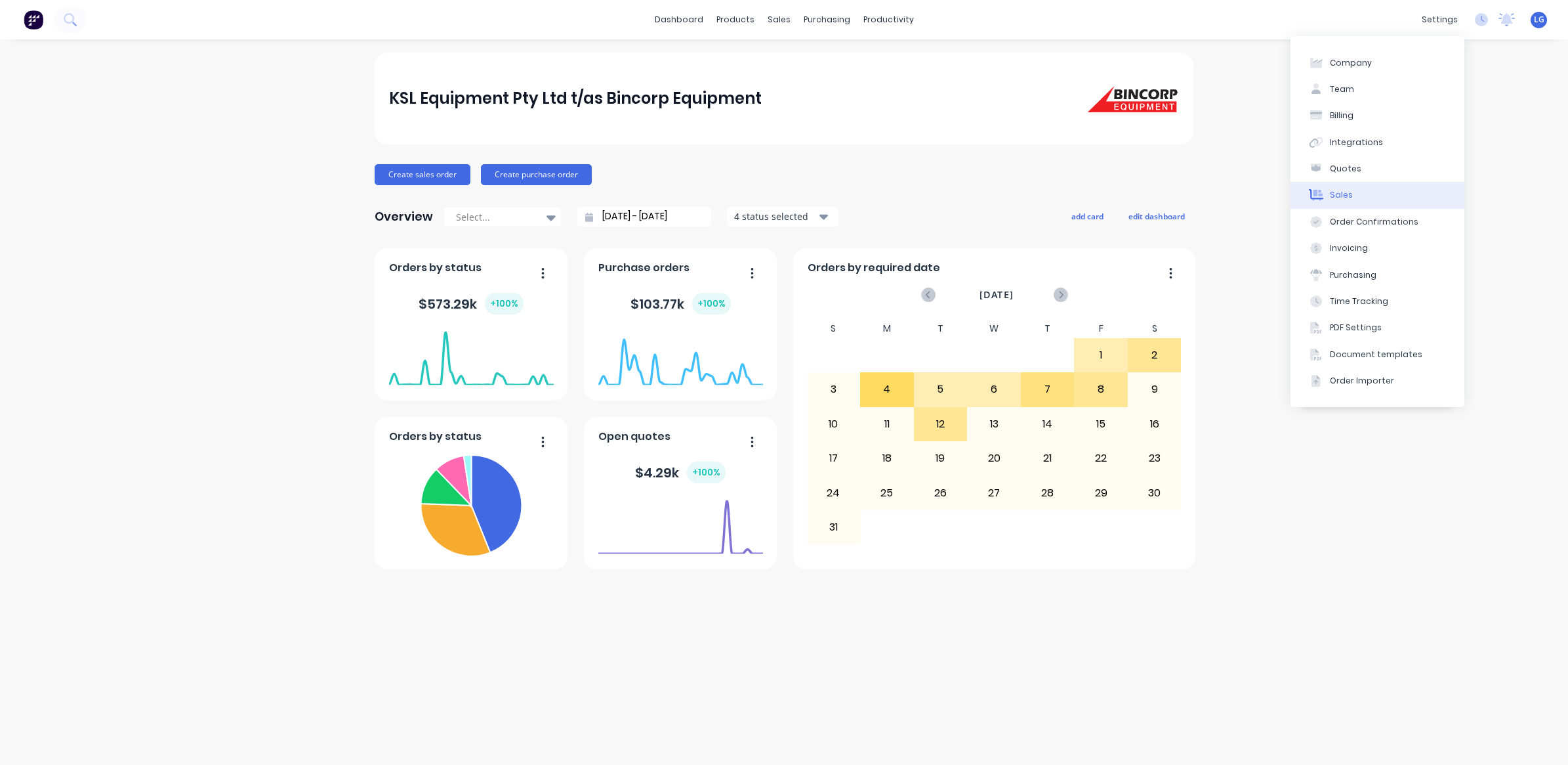
click at [1364, 188] on button "Sales" at bounding box center [1377, 195] width 174 height 26
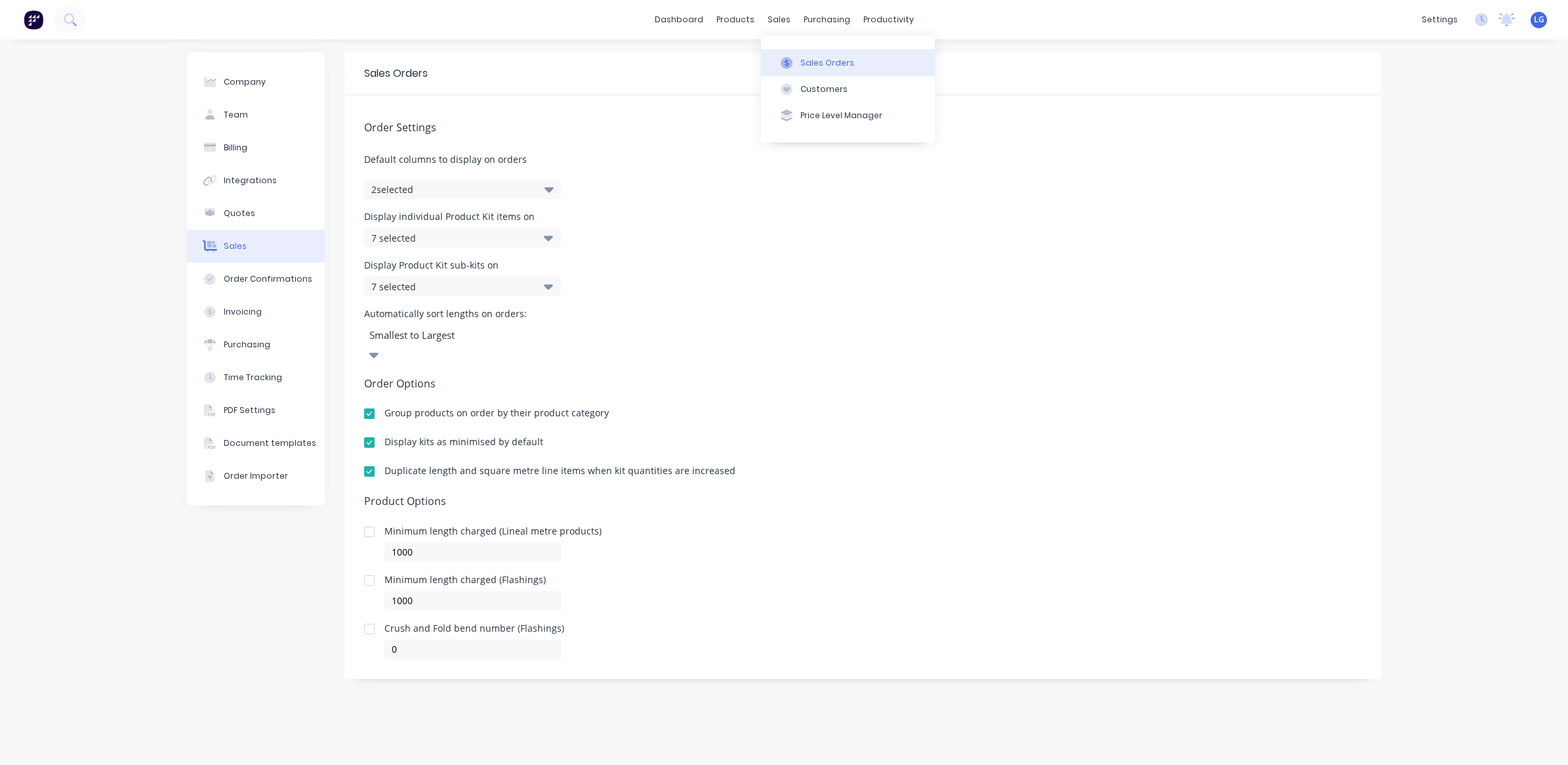
click at [796, 59] on div at bounding box center [787, 63] width 20 height 12
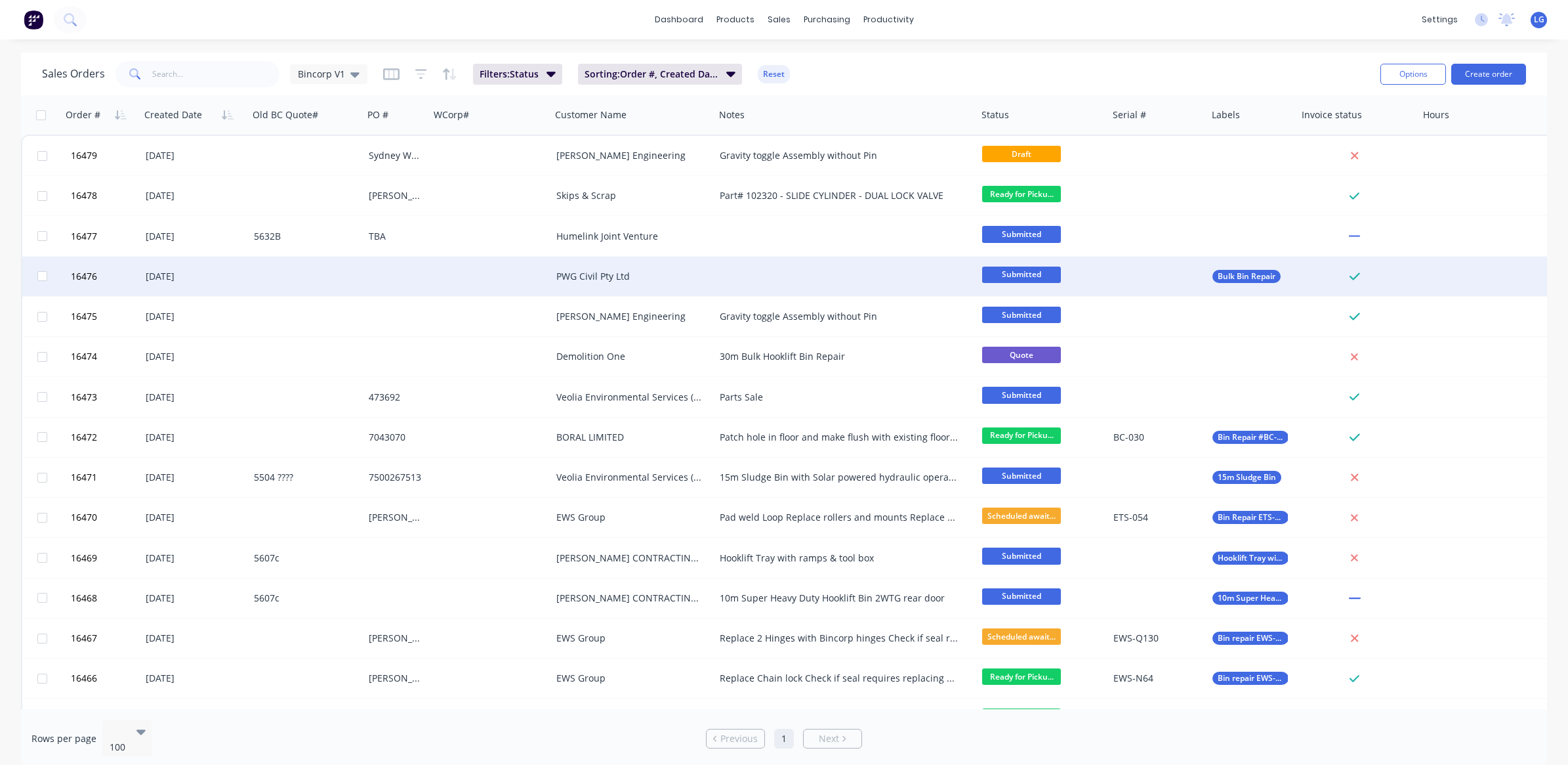
click at [984, 279] on span "Submitted" at bounding box center [1022, 274] width 79 height 16
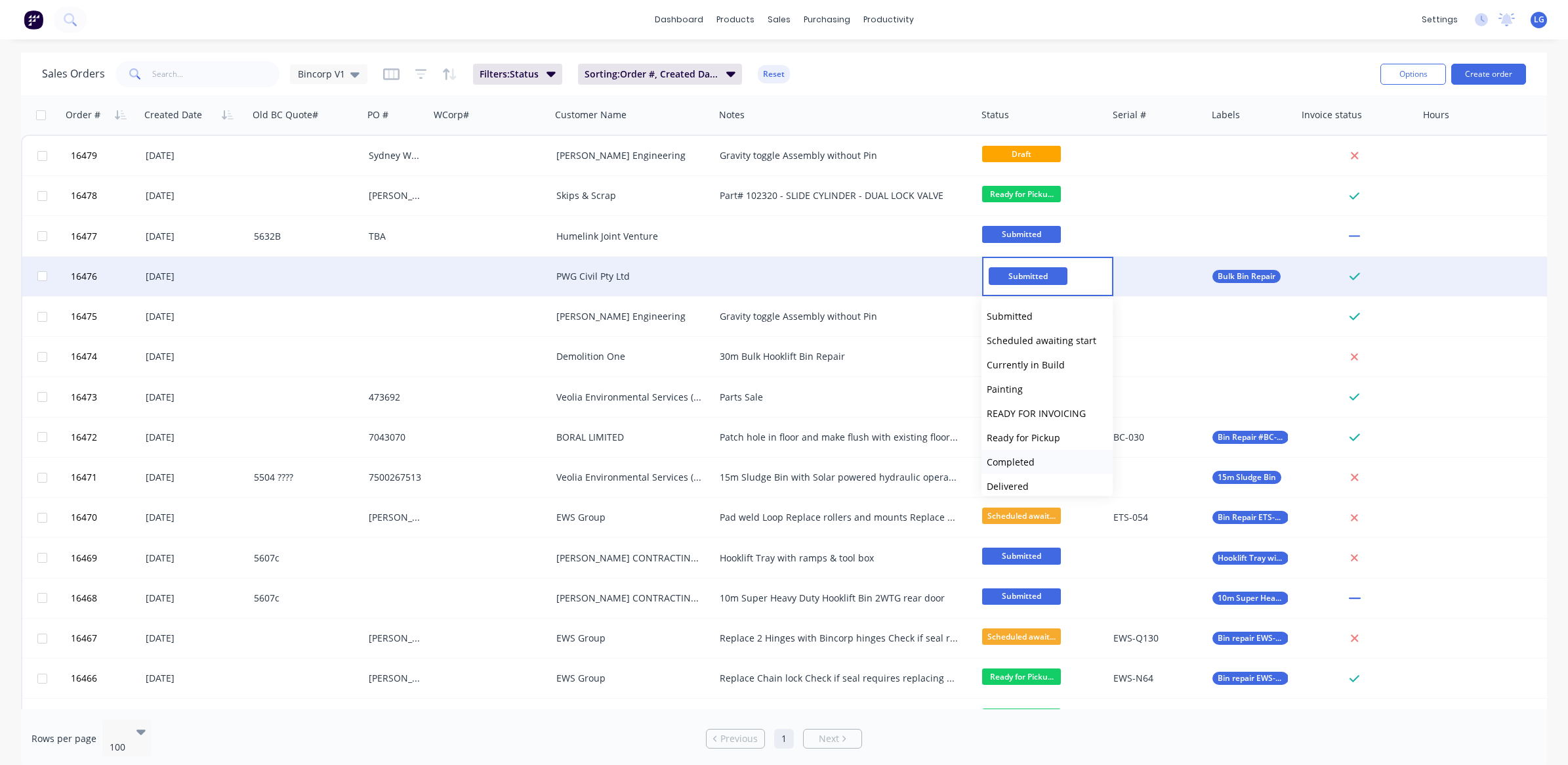
click at [1018, 464] on span "Completed" at bounding box center [1010, 462] width 48 height 12
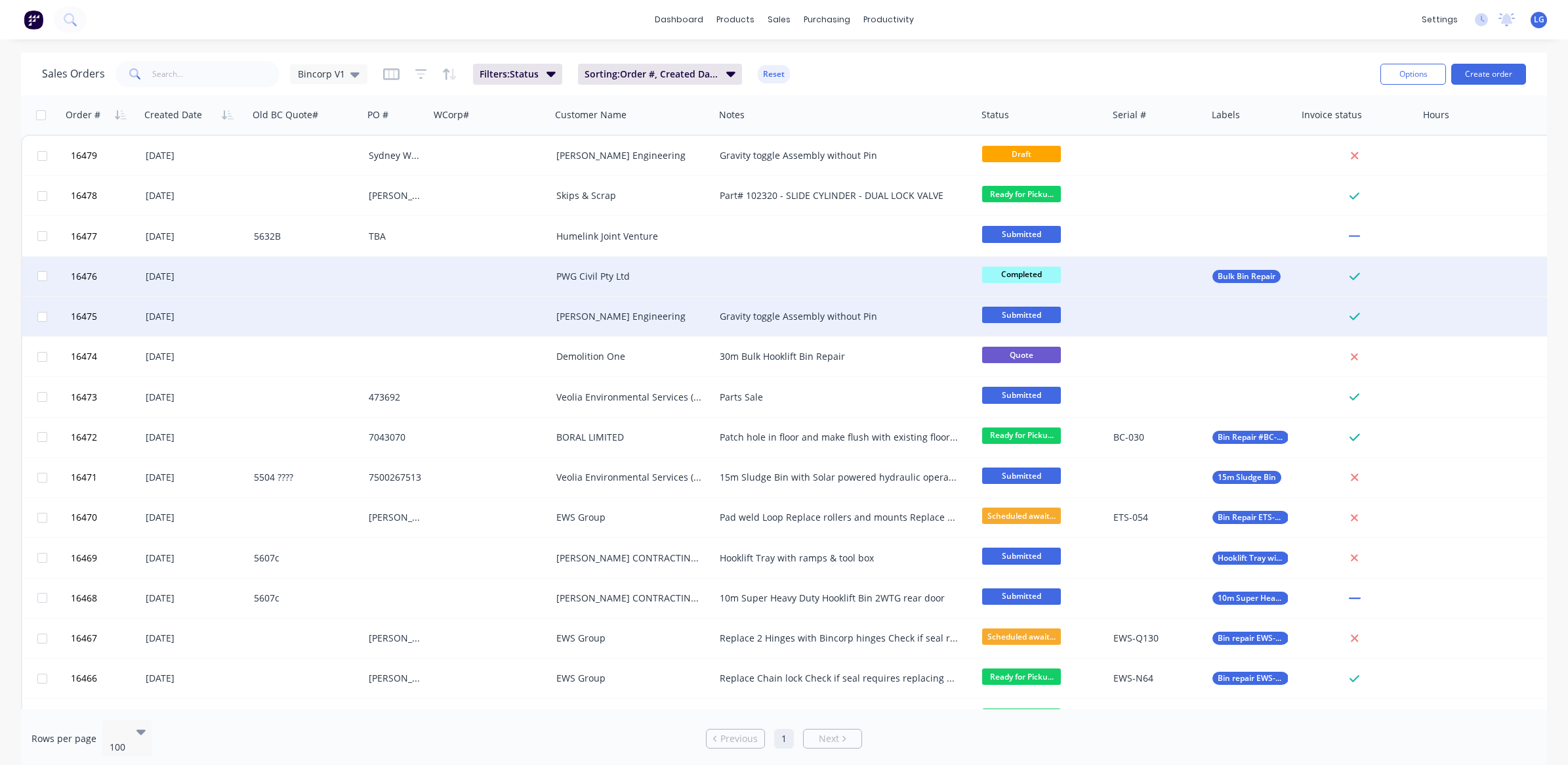
click at [1016, 322] on span "Submitted" at bounding box center [1022, 314] width 79 height 16
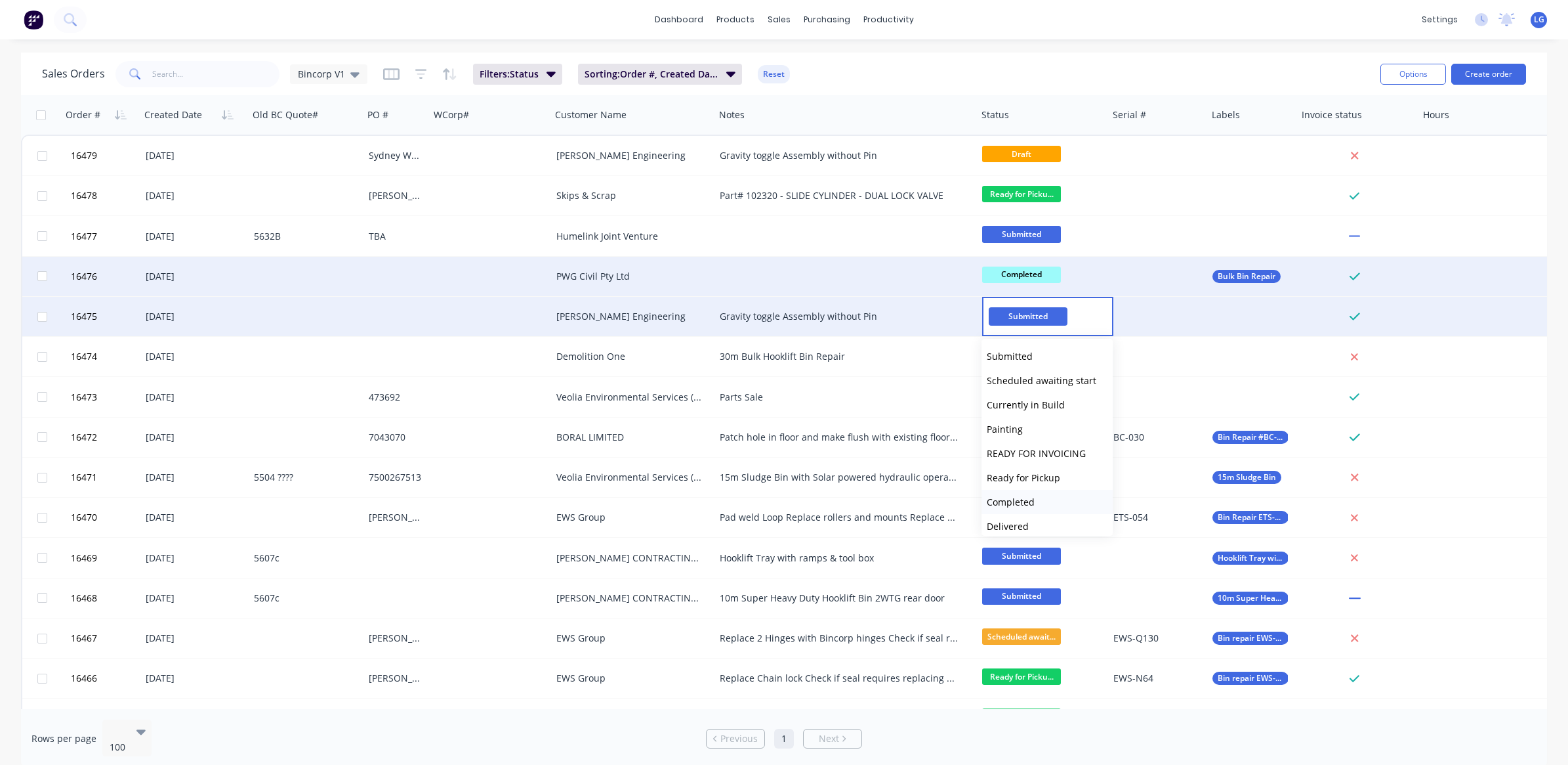
click at [1030, 499] on span "Completed" at bounding box center [1010, 501] width 48 height 12
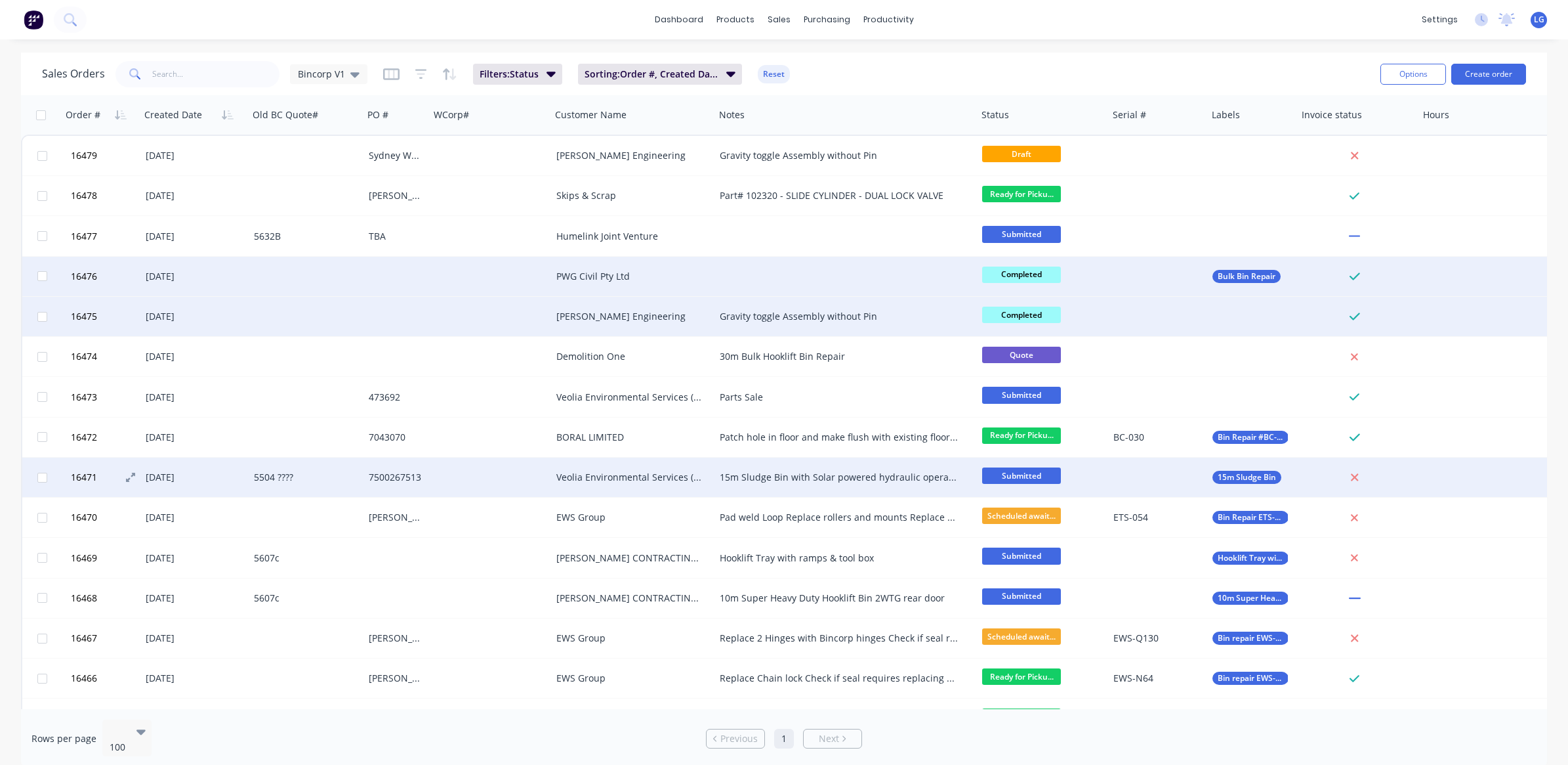
click at [95, 493] on button "16471" at bounding box center [107, 478] width 79 height 39
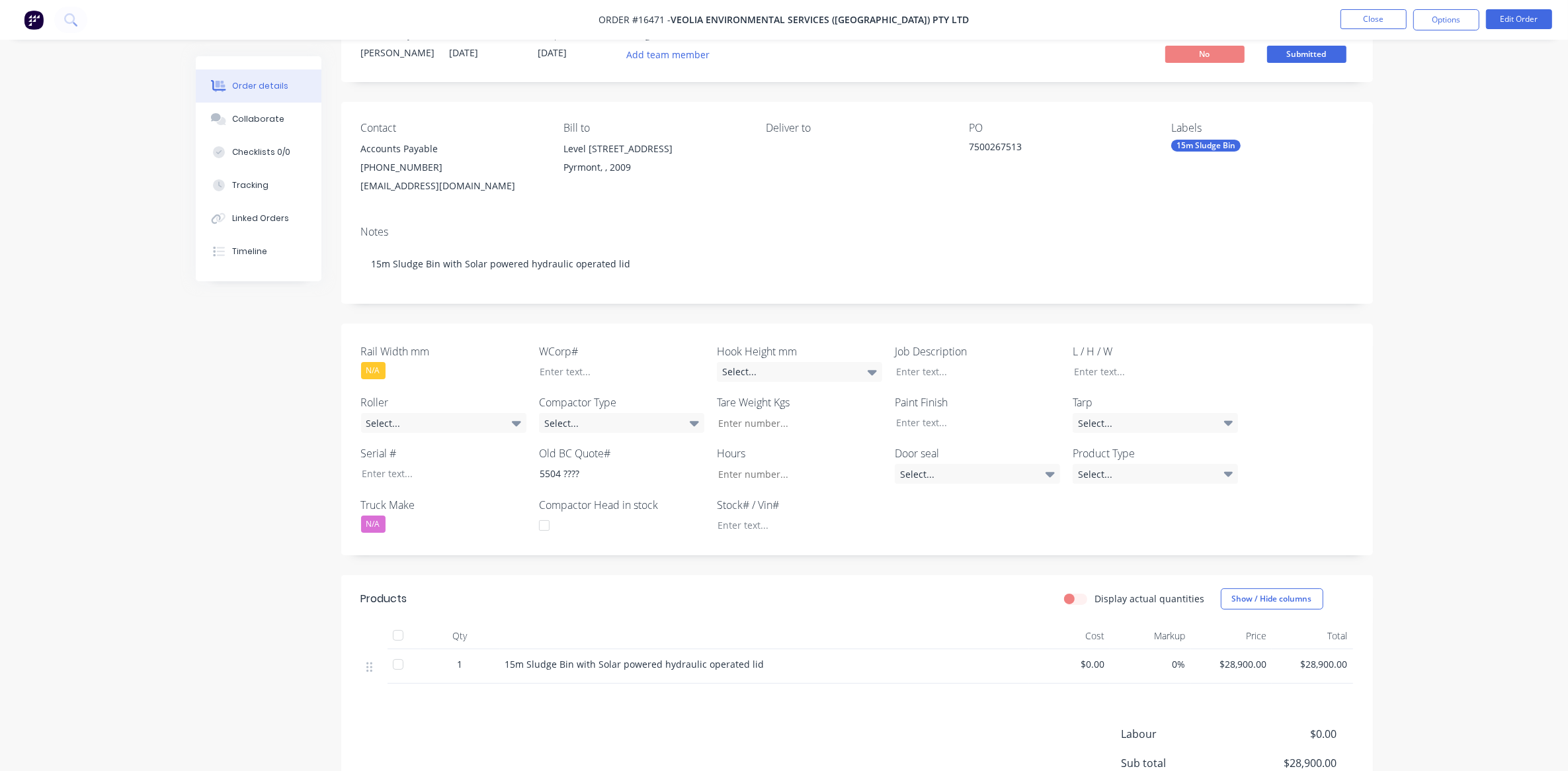
scroll to position [83, 0]
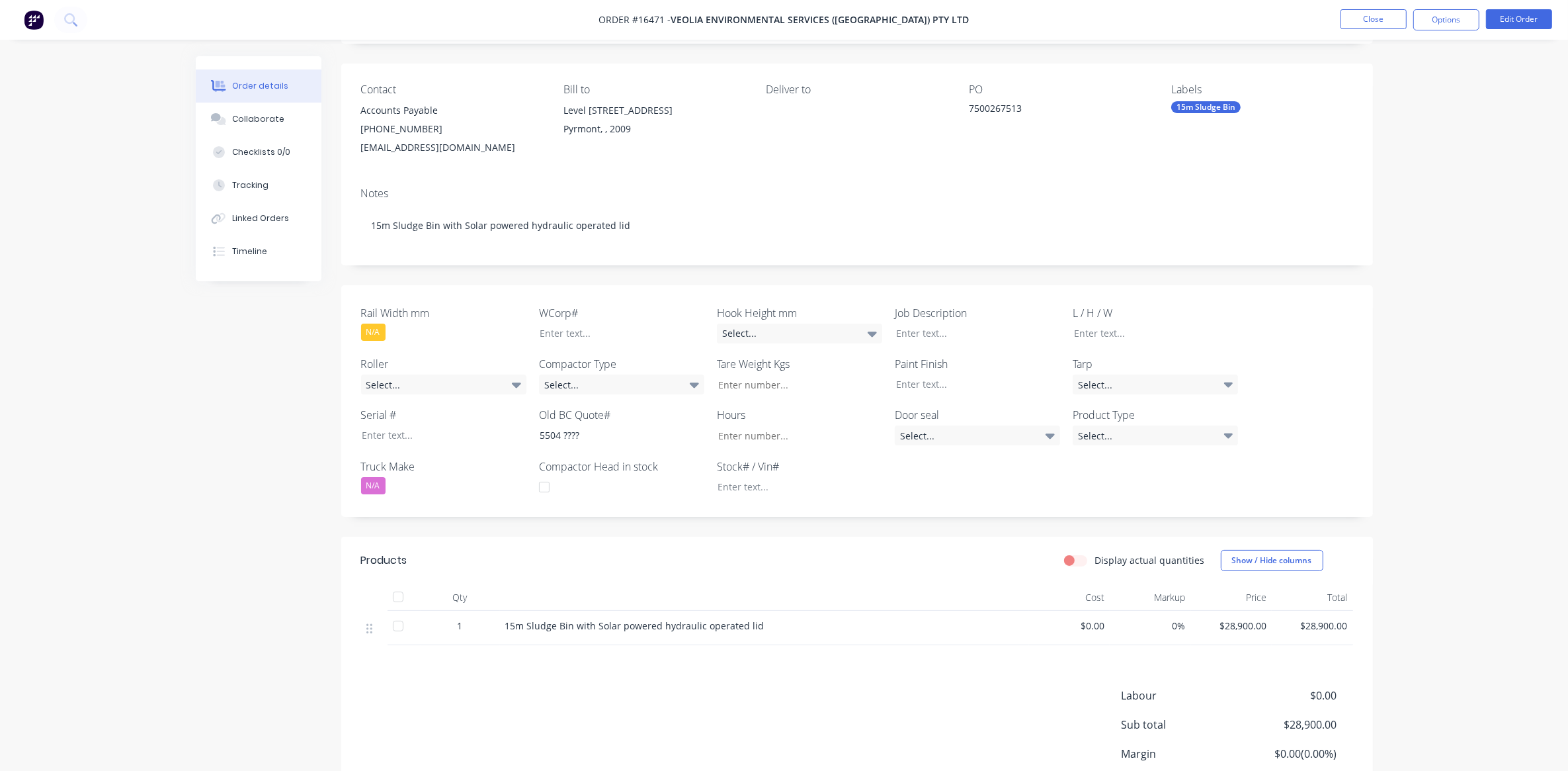
click at [1202, 107] on div "15m Sludge Bin" at bounding box center [1205, 107] width 70 height 12
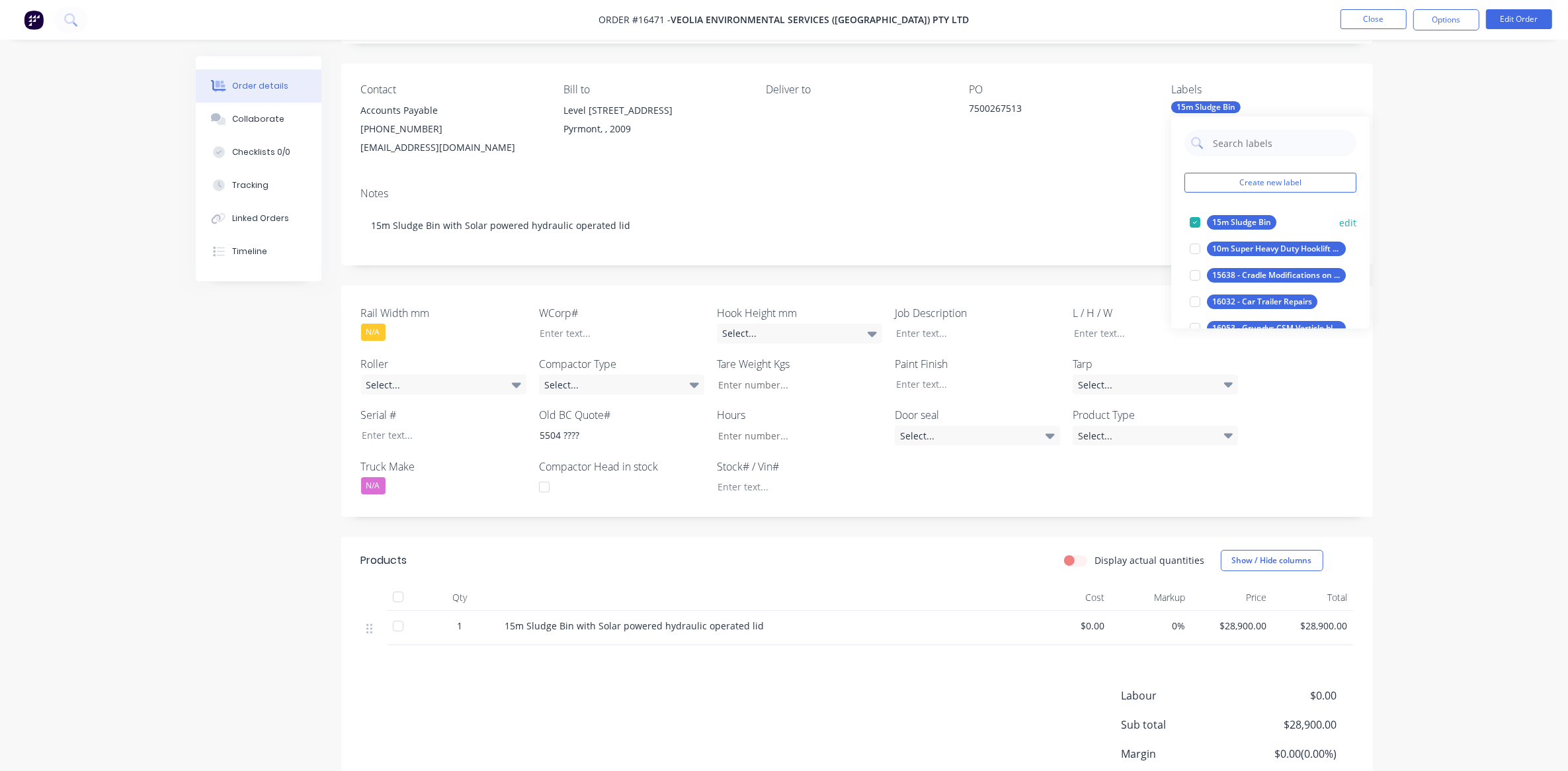
click at [1339, 223] on button "edit" at bounding box center [1348, 222] width 17 height 14
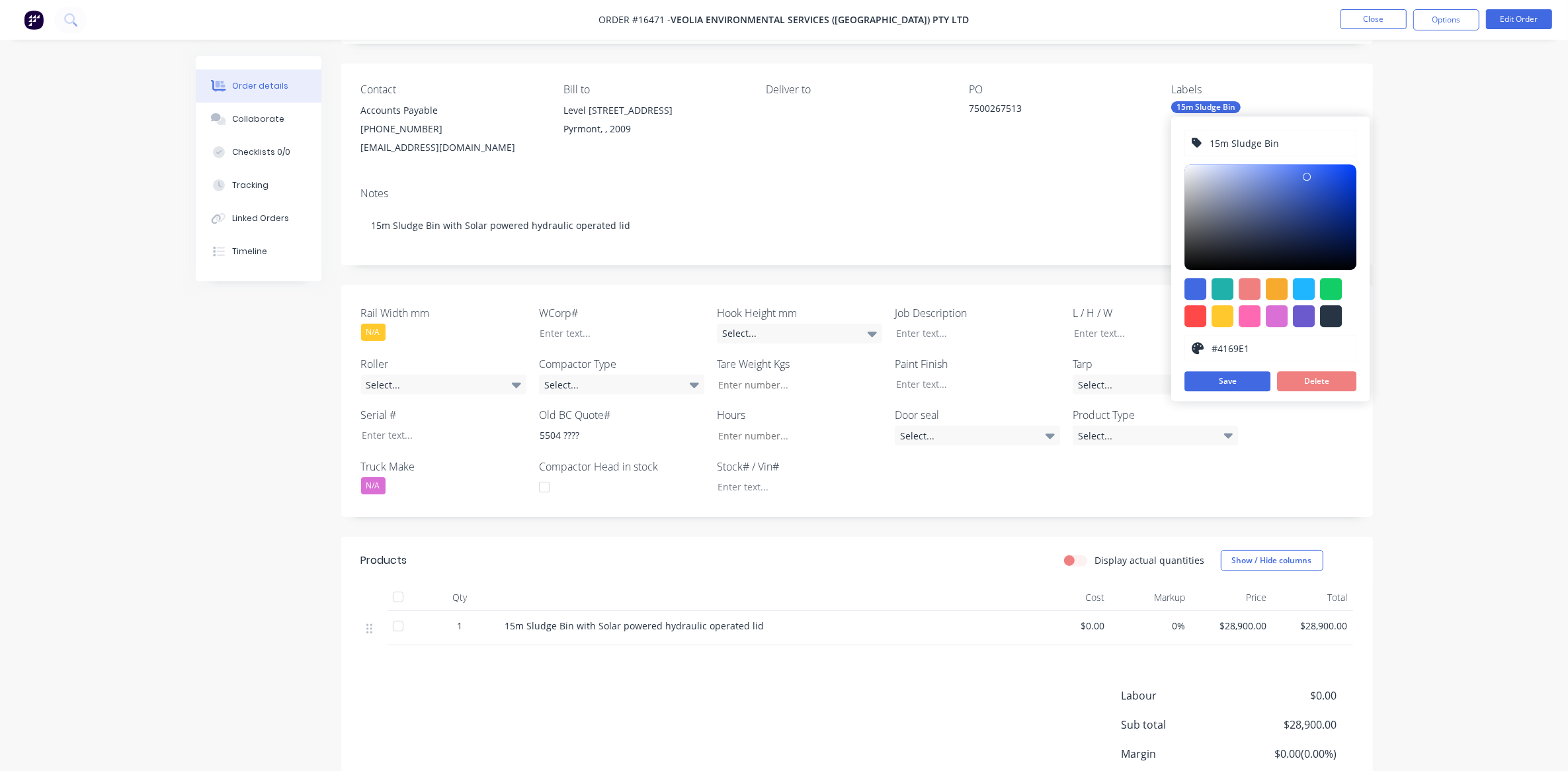
click at [1276, 144] on input "15m Sludge Bin" at bounding box center [1279, 143] width 141 height 25
type input "15m Sludge Bin Hydraulic Lid"
click at [1202, 385] on button "Save" at bounding box center [1227, 381] width 86 height 20
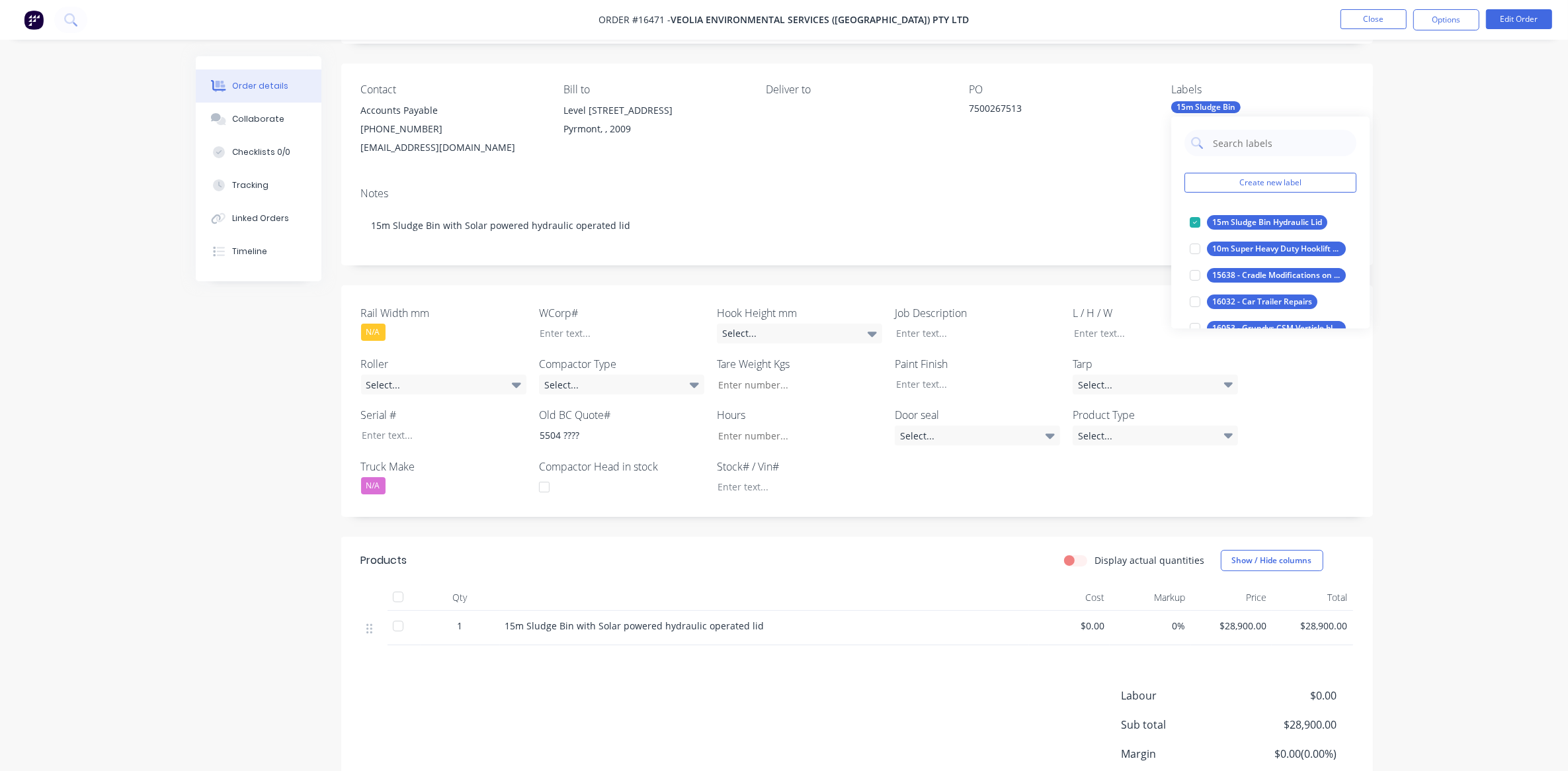
click at [1134, 258] on div "Notes 15m Sludge Bin with Solar powered hydraulic operated lid" at bounding box center [857, 221] width 1032 height 89
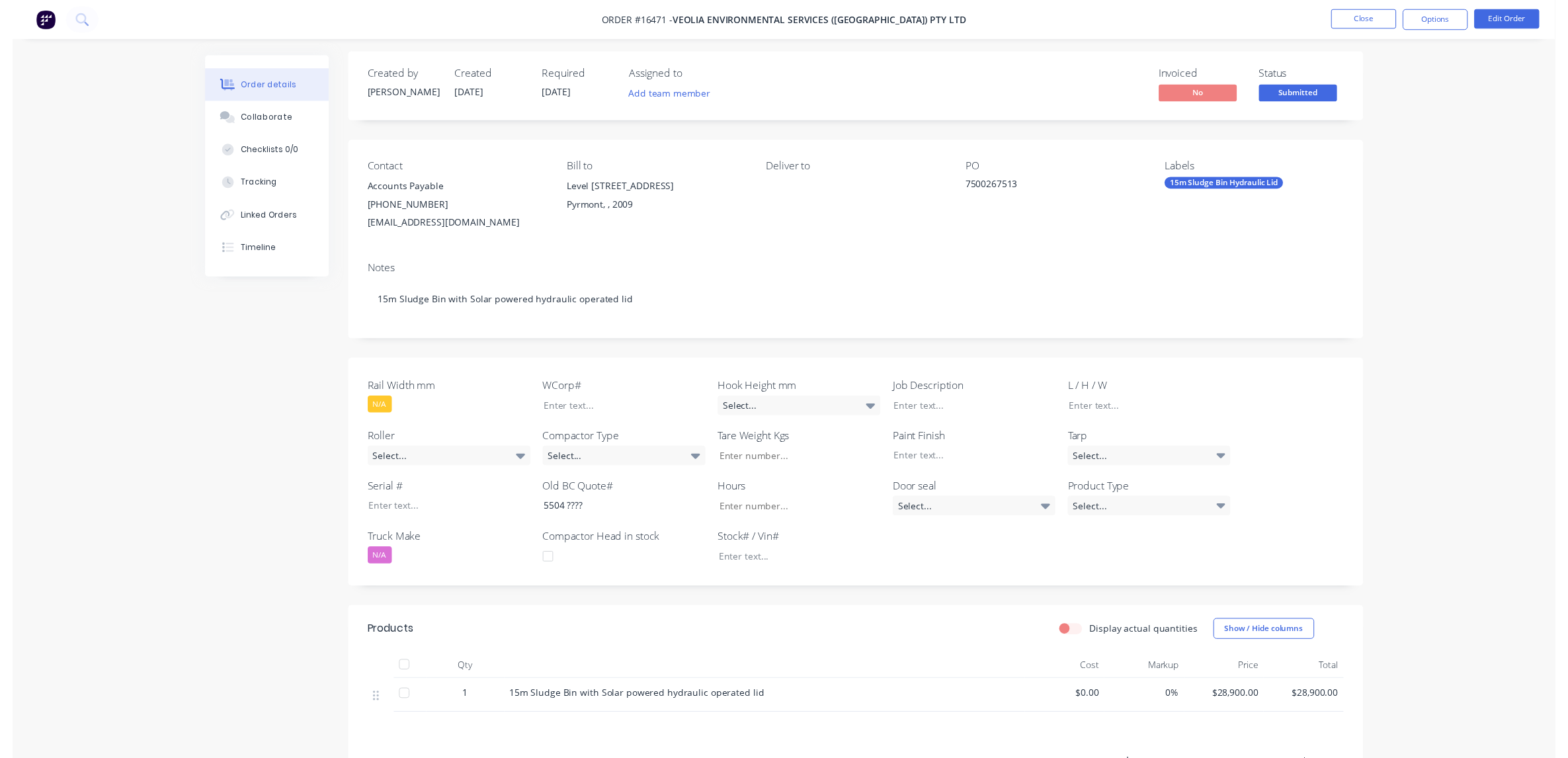
scroll to position [0, 0]
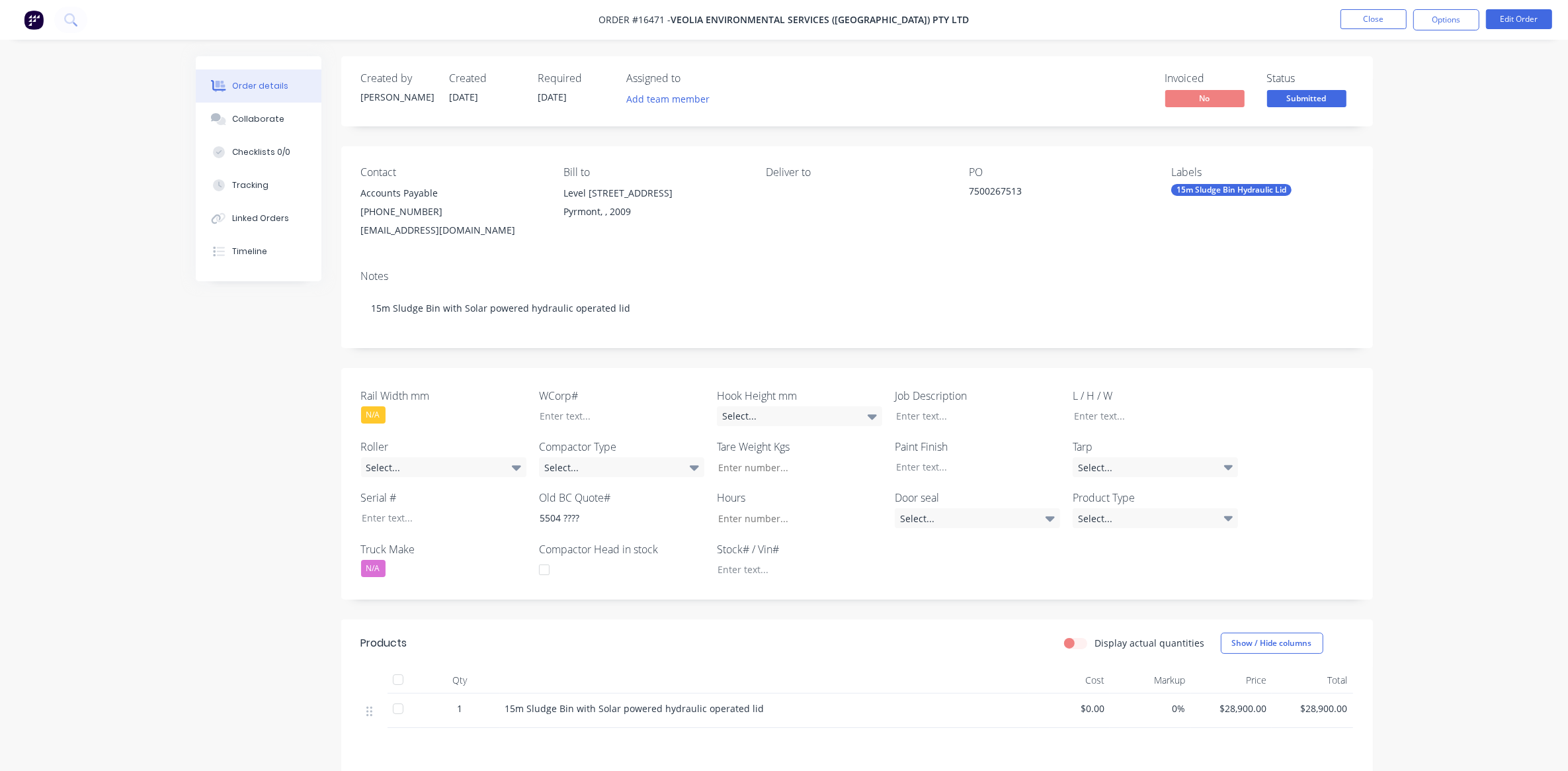
click at [31, 25] on img at bounding box center [34, 20] width 20 height 20
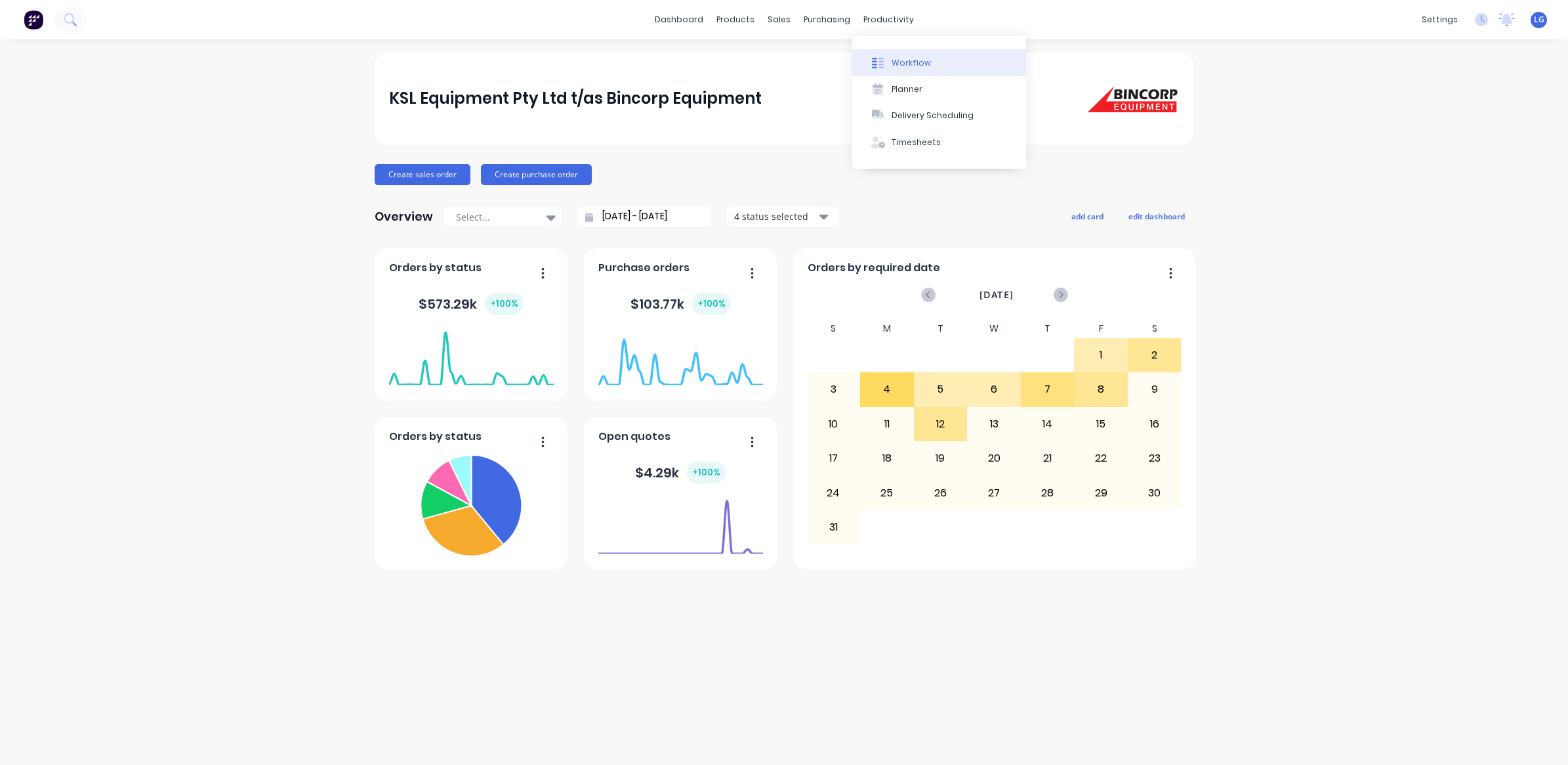
click at [911, 64] on div "Workflow" at bounding box center [911, 63] width 39 height 12
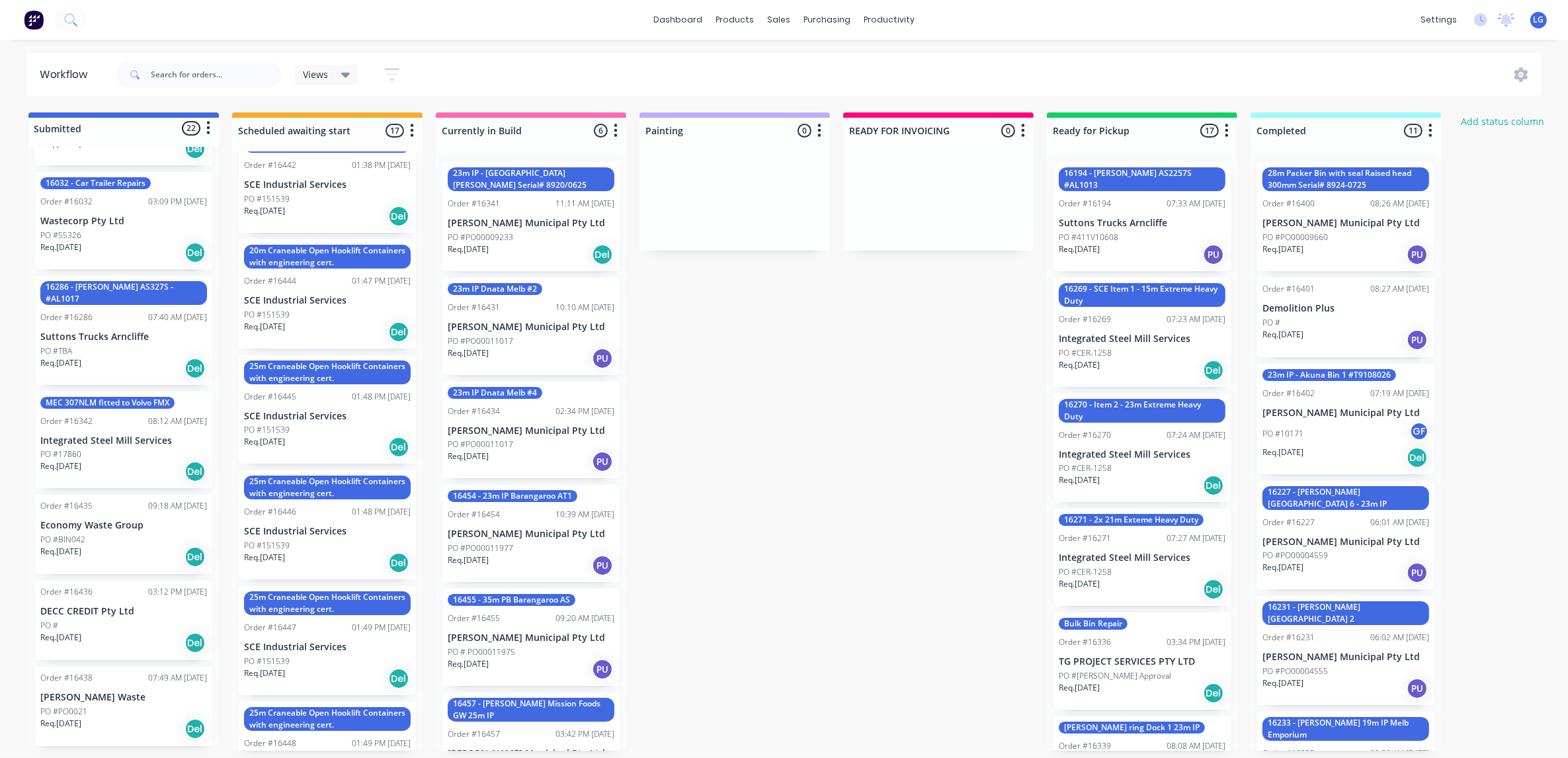
scroll to position [413, 0]
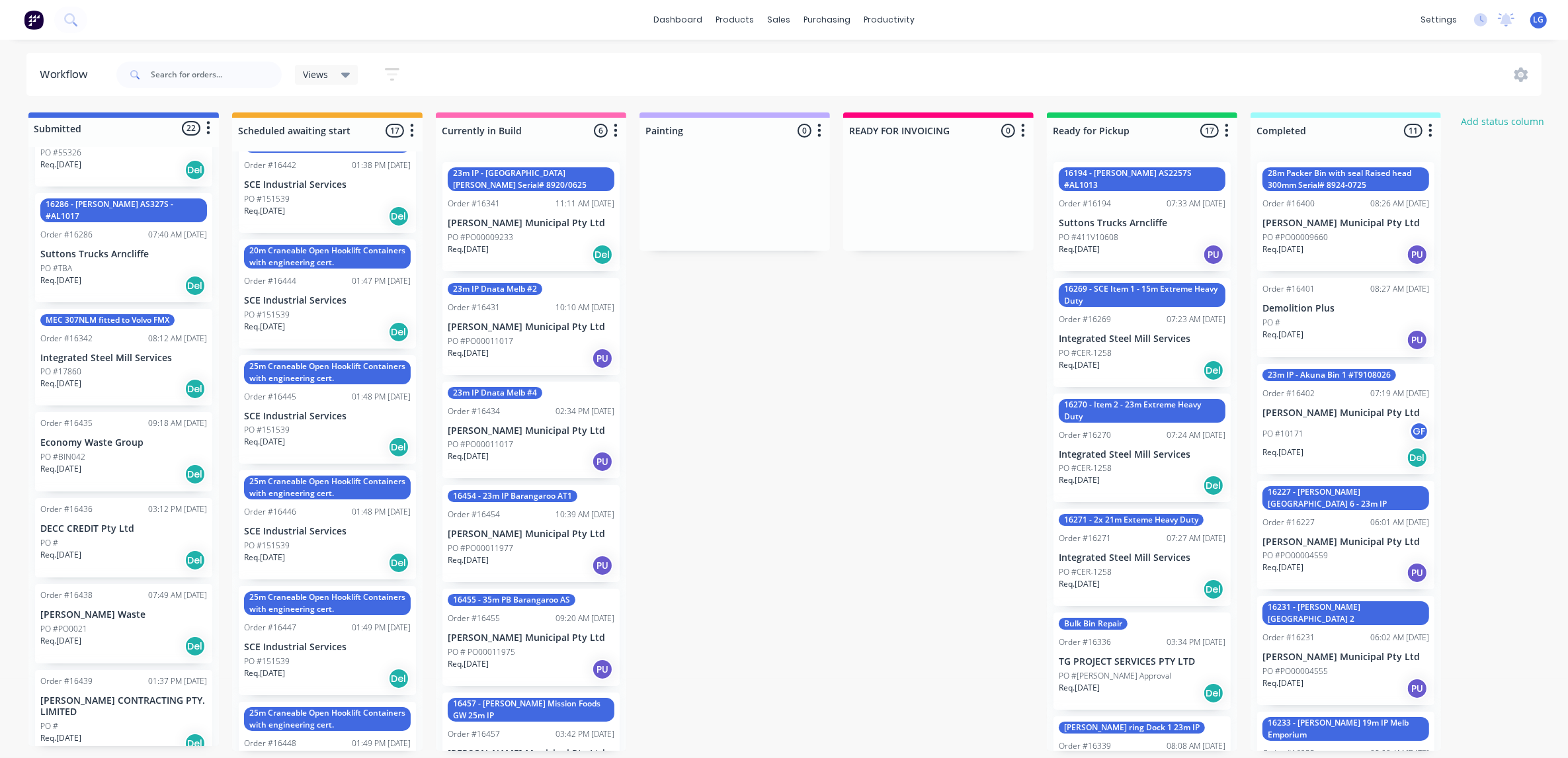
click at [94, 463] on div "Req. [DATE] Del" at bounding box center [123, 474] width 166 height 23
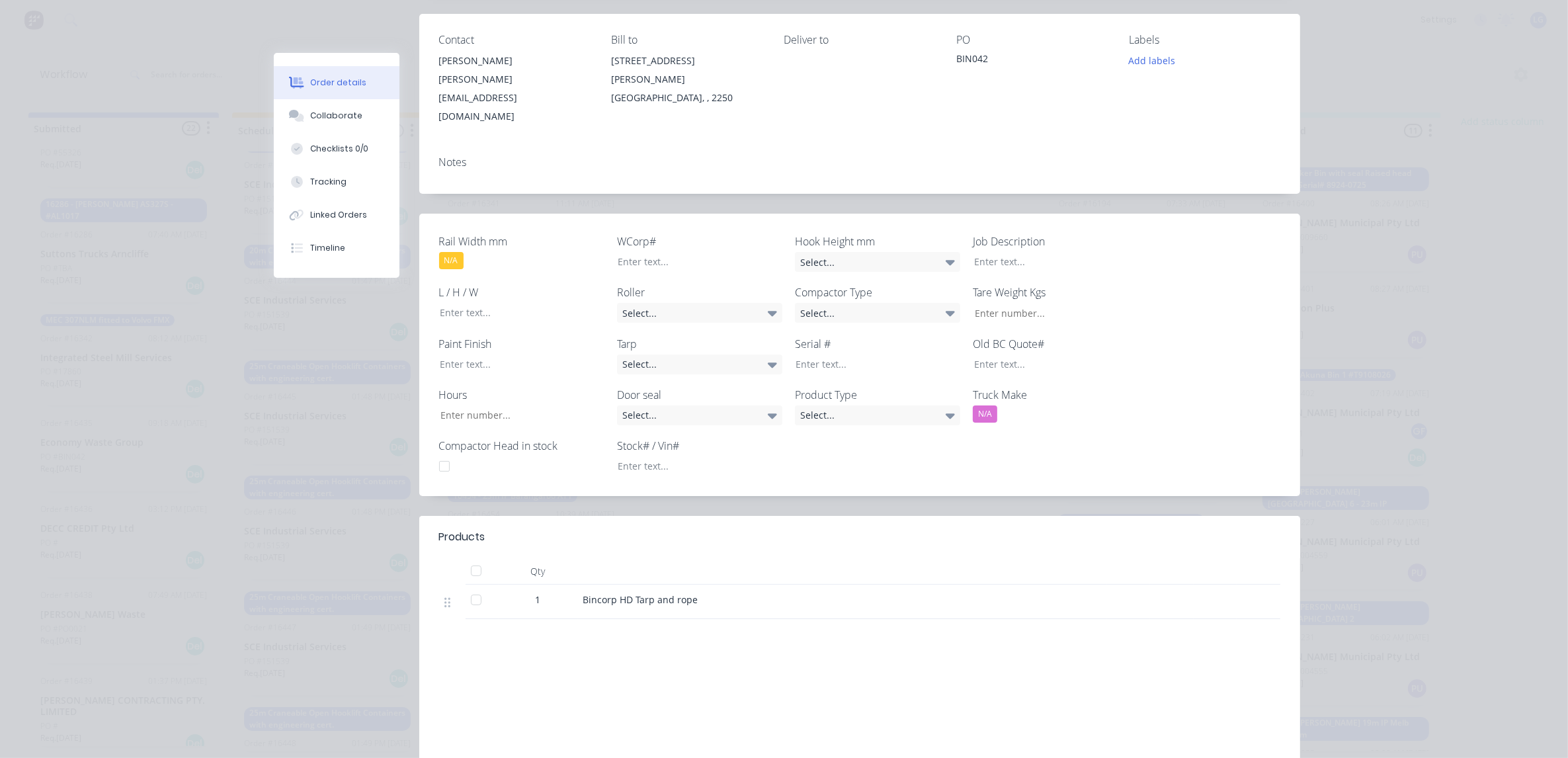
scroll to position [0, 0]
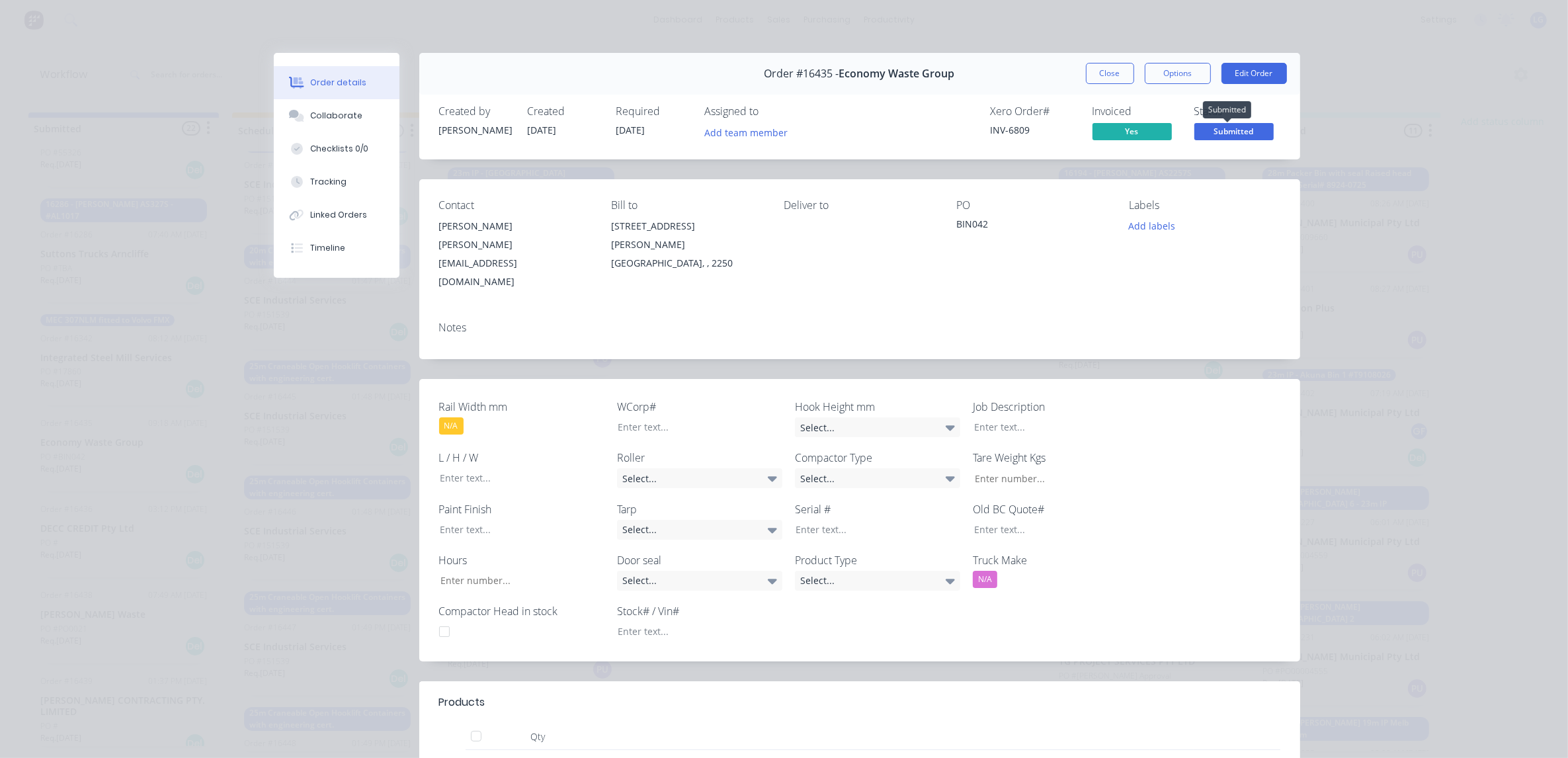
click at [1225, 131] on span "Submitted" at bounding box center [1234, 131] width 80 height 17
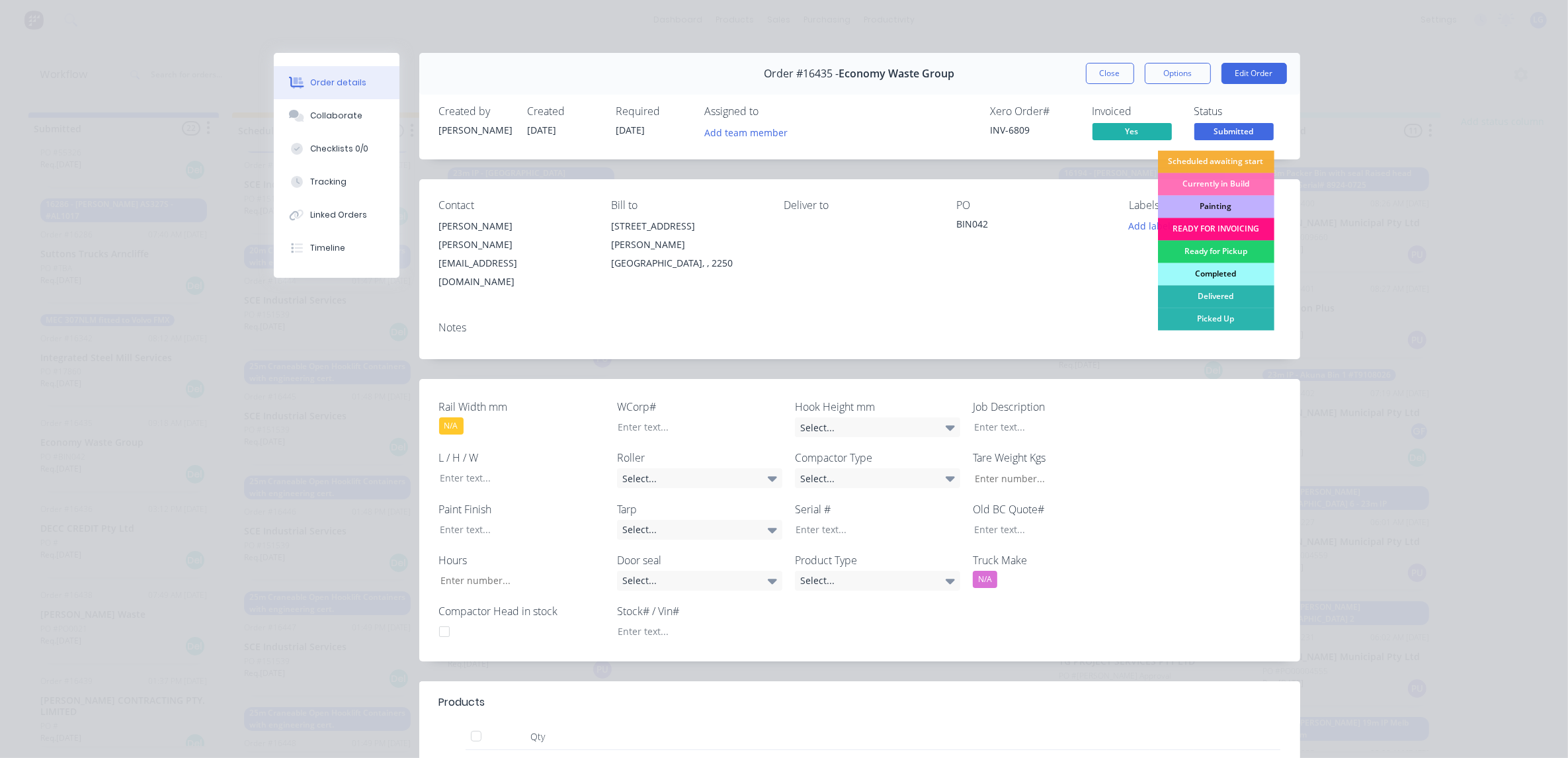
click at [1218, 272] on div "Completed" at bounding box center [1216, 274] width 117 height 23
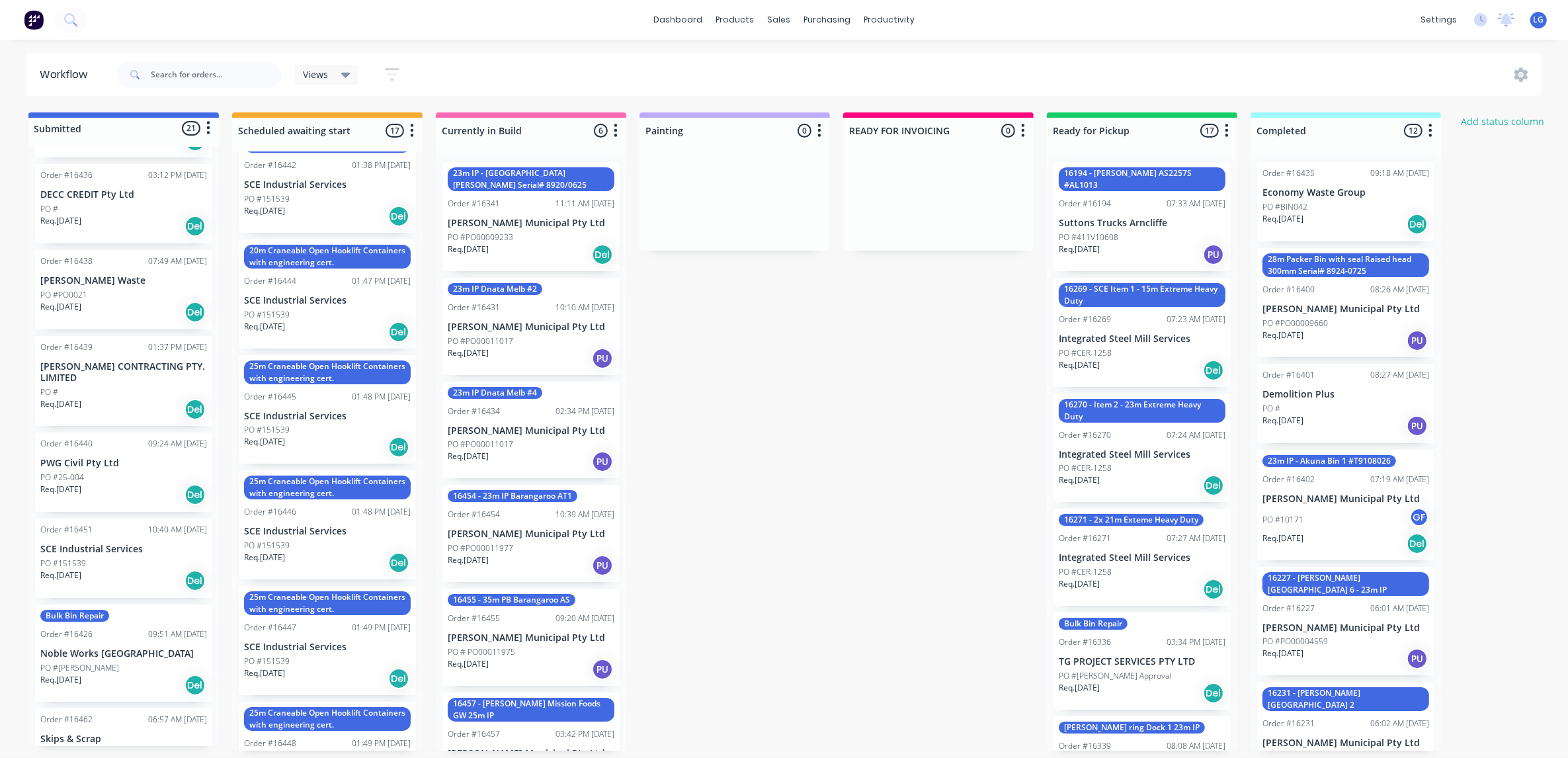
click at [101, 476] on div "PO #25-004" at bounding box center [123, 478] width 166 height 12
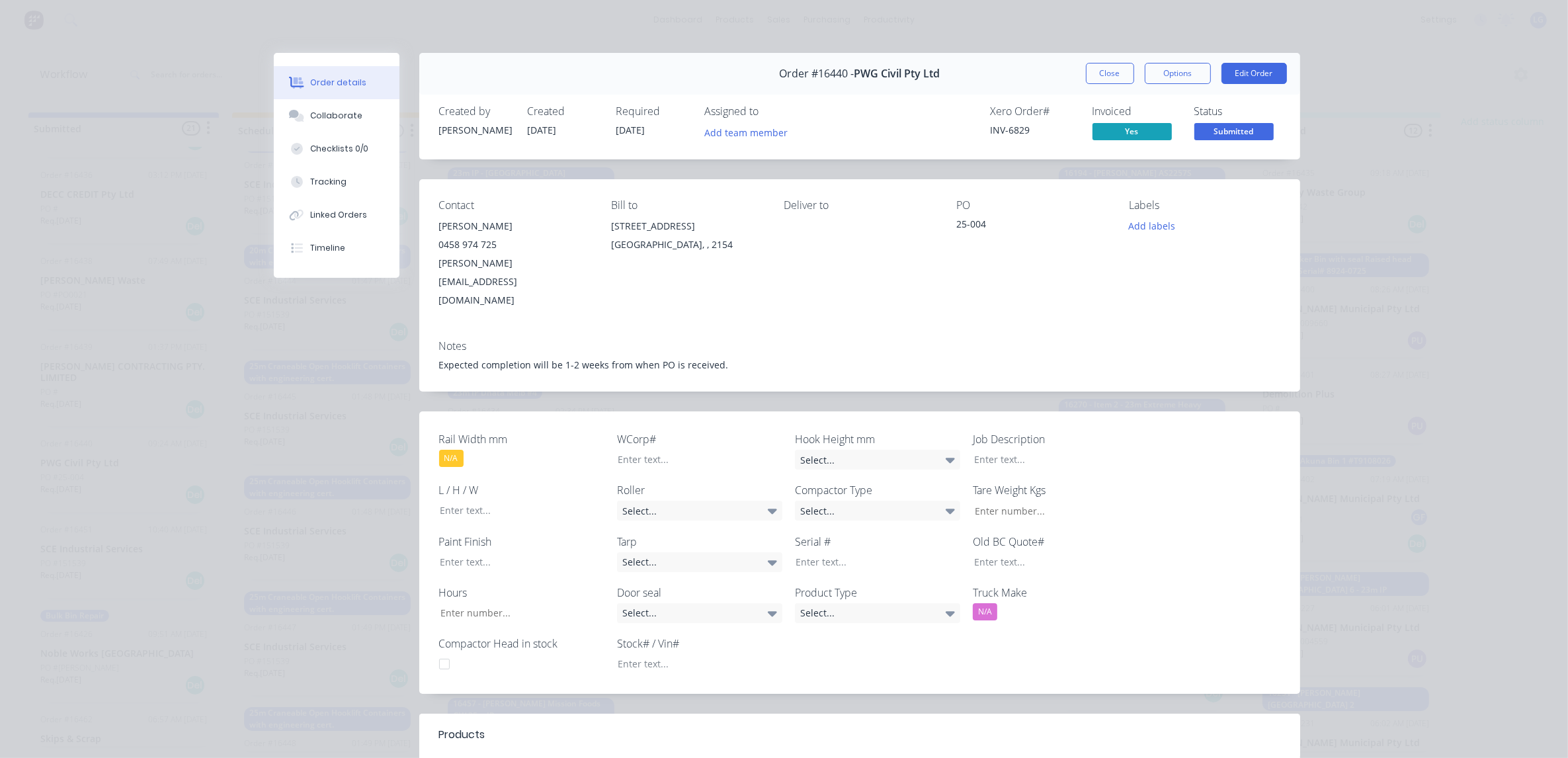
click at [1221, 128] on span "Submitted" at bounding box center [1234, 131] width 80 height 17
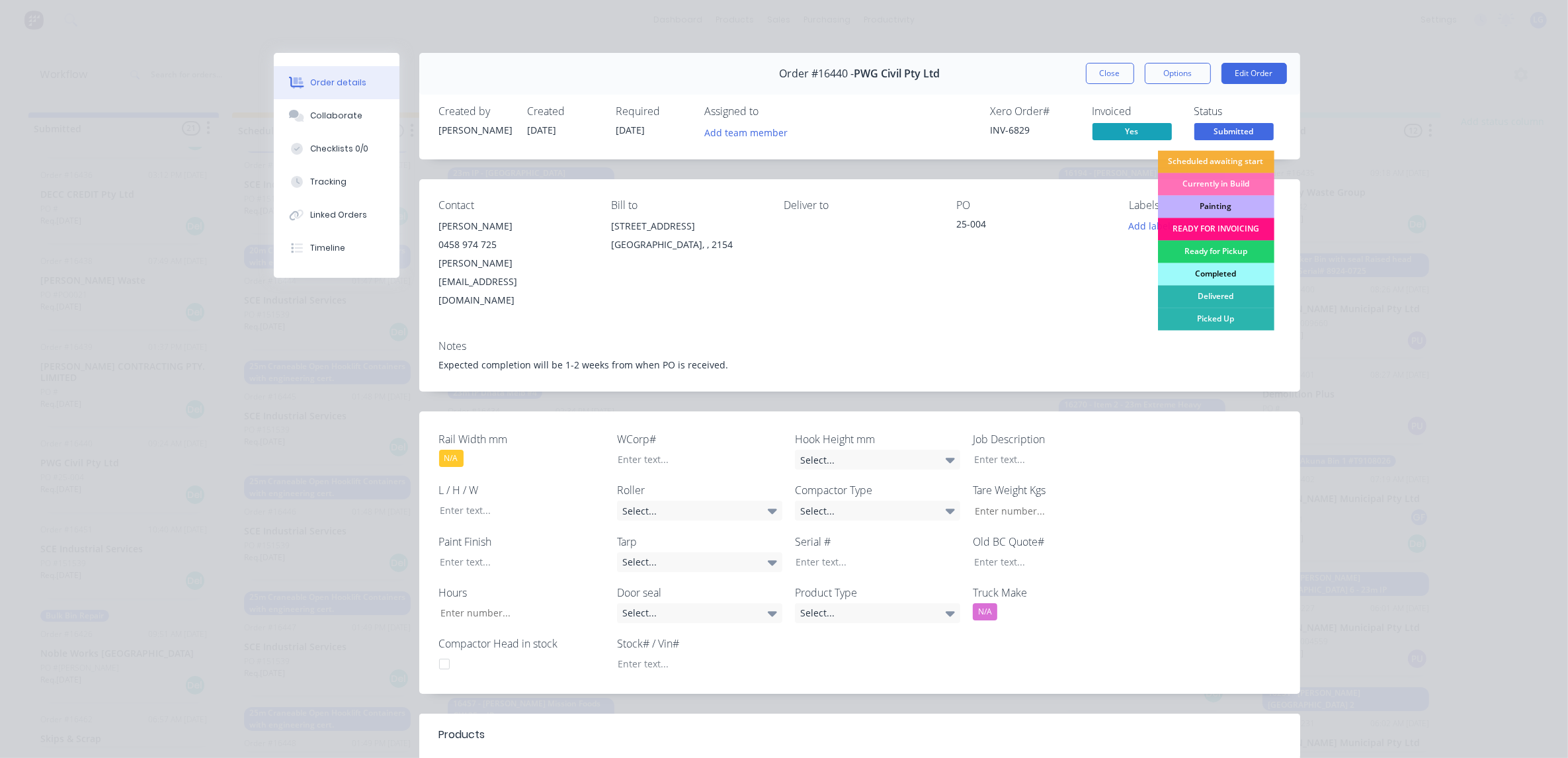
click at [1212, 273] on div "Completed" at bounding box center [1216, 274] width 117 height 23
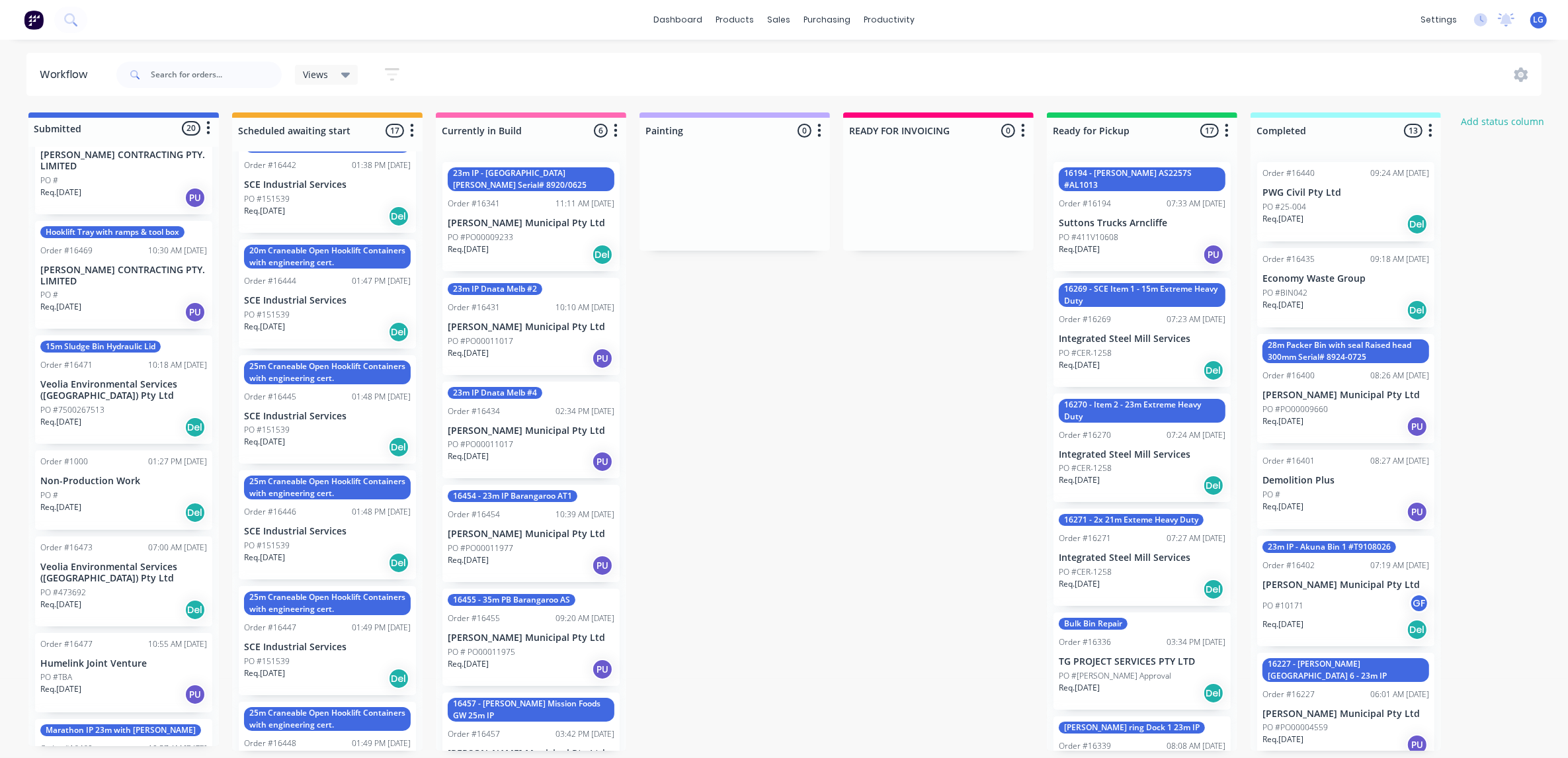
scroll to position [1438, 0]
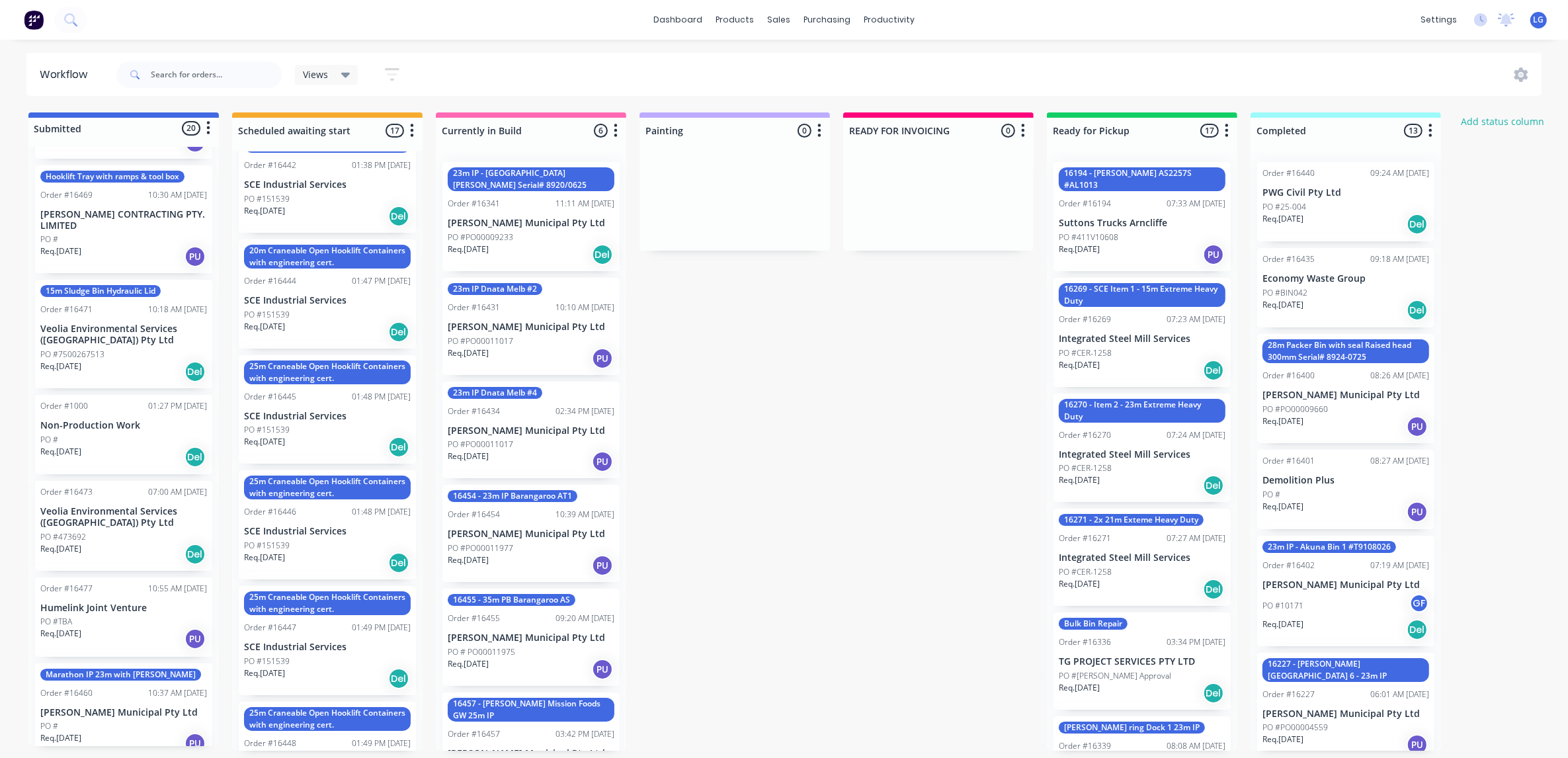
click at [121, 627] on div "Req. [DATE] PU" at bounding box center [123, 639] width 166 height 23
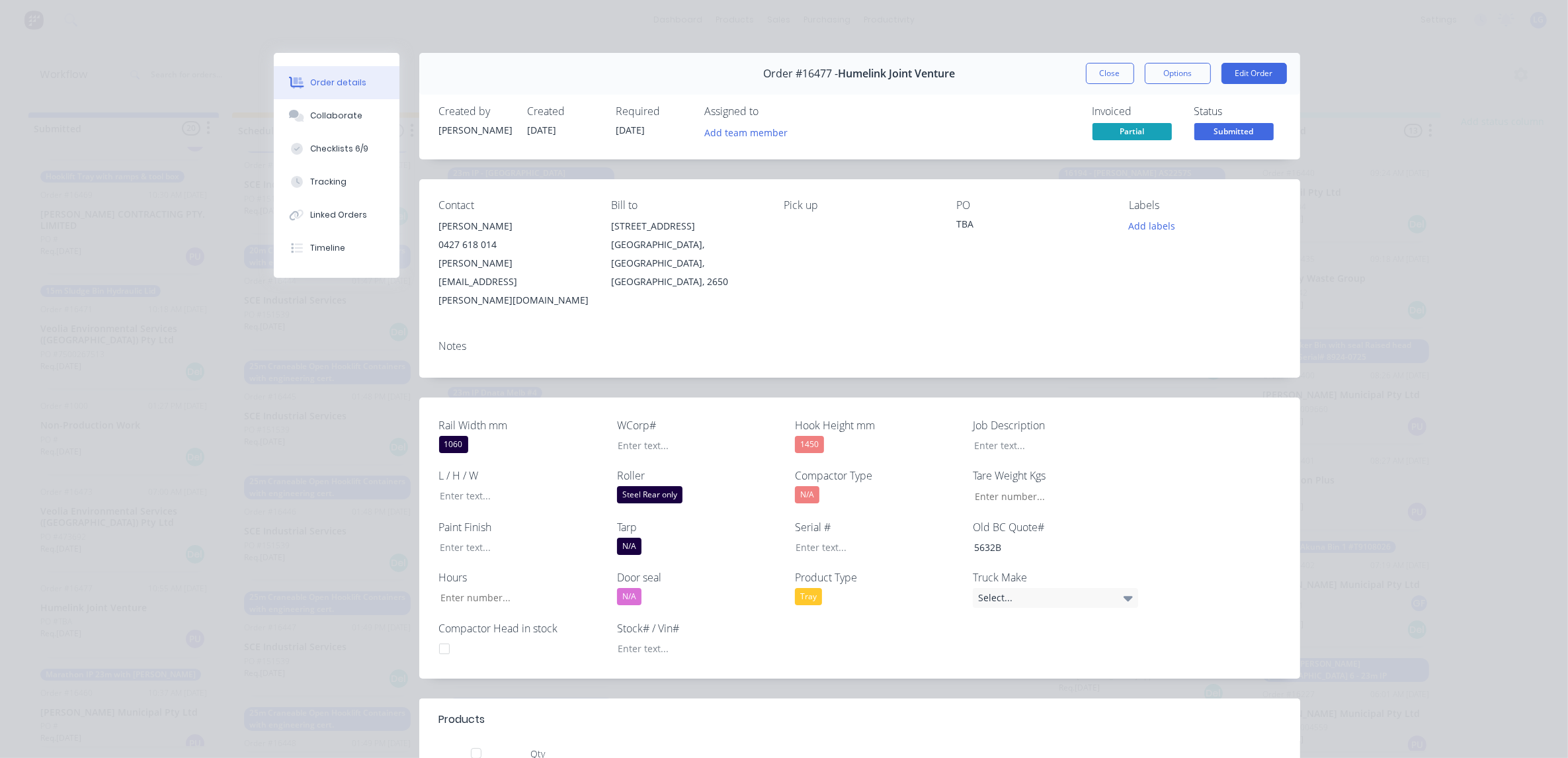
scroll to position [83, 0]
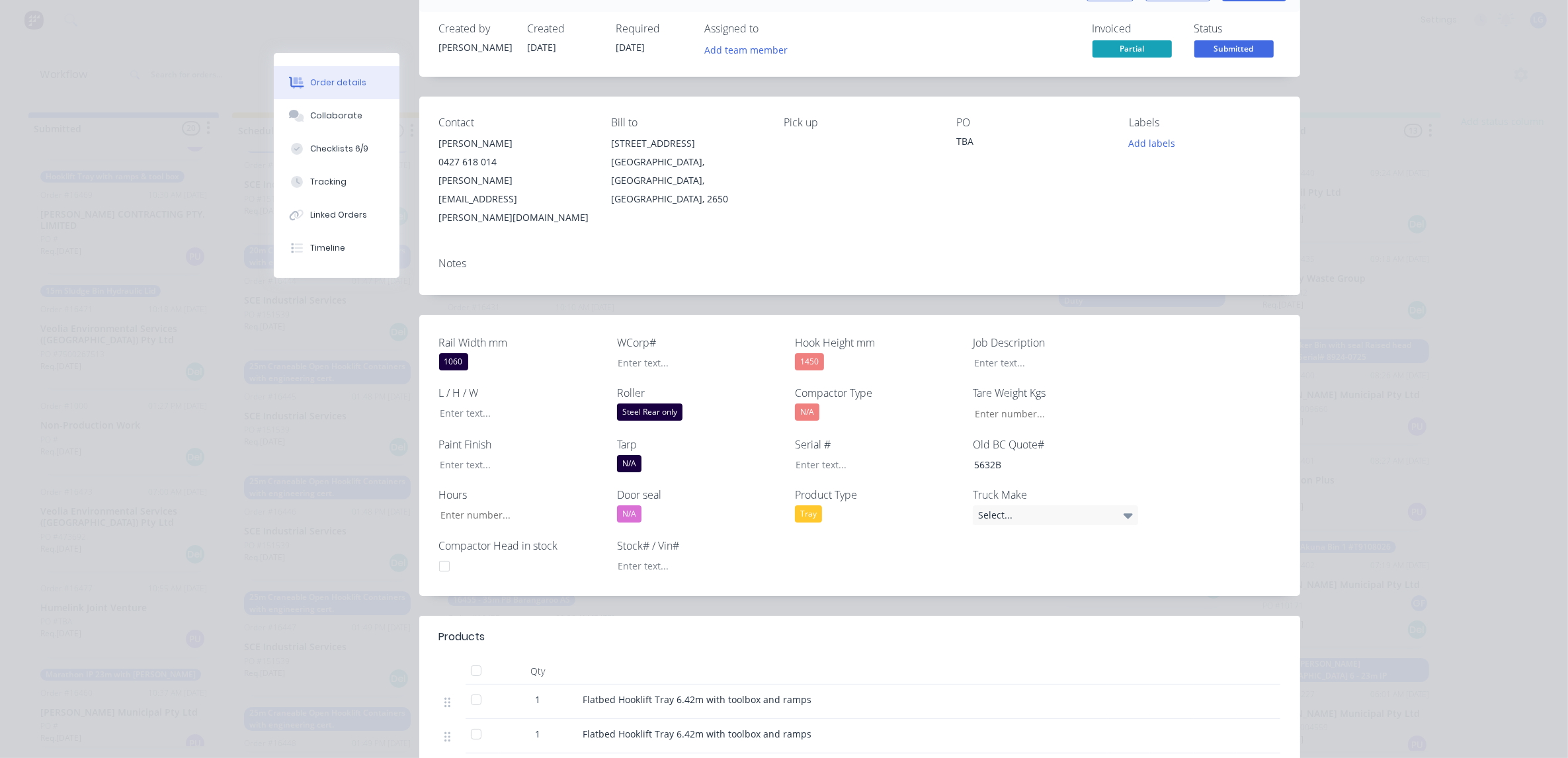
drag, startPoint x: 577, startPoint y: 663, endPoint x: 805, endPoint y: 667, distance: 228.0
click at [805, 692] on div "Flatbed Hooklift Tray 6.42m with toolbox and ramps" at bounding box center [842, 699] width 518 height 14
drag, startPoint x: 805, startPoint y: 667, endPoint x: 781, endPoint y: 659, distance: 25.3
copy span "Flatbed Hooklift Tray 6.42m with toolbox and ramps"
click at [553, 257] on div "Notes" at bounding box center [860, 263] width 841 height 13
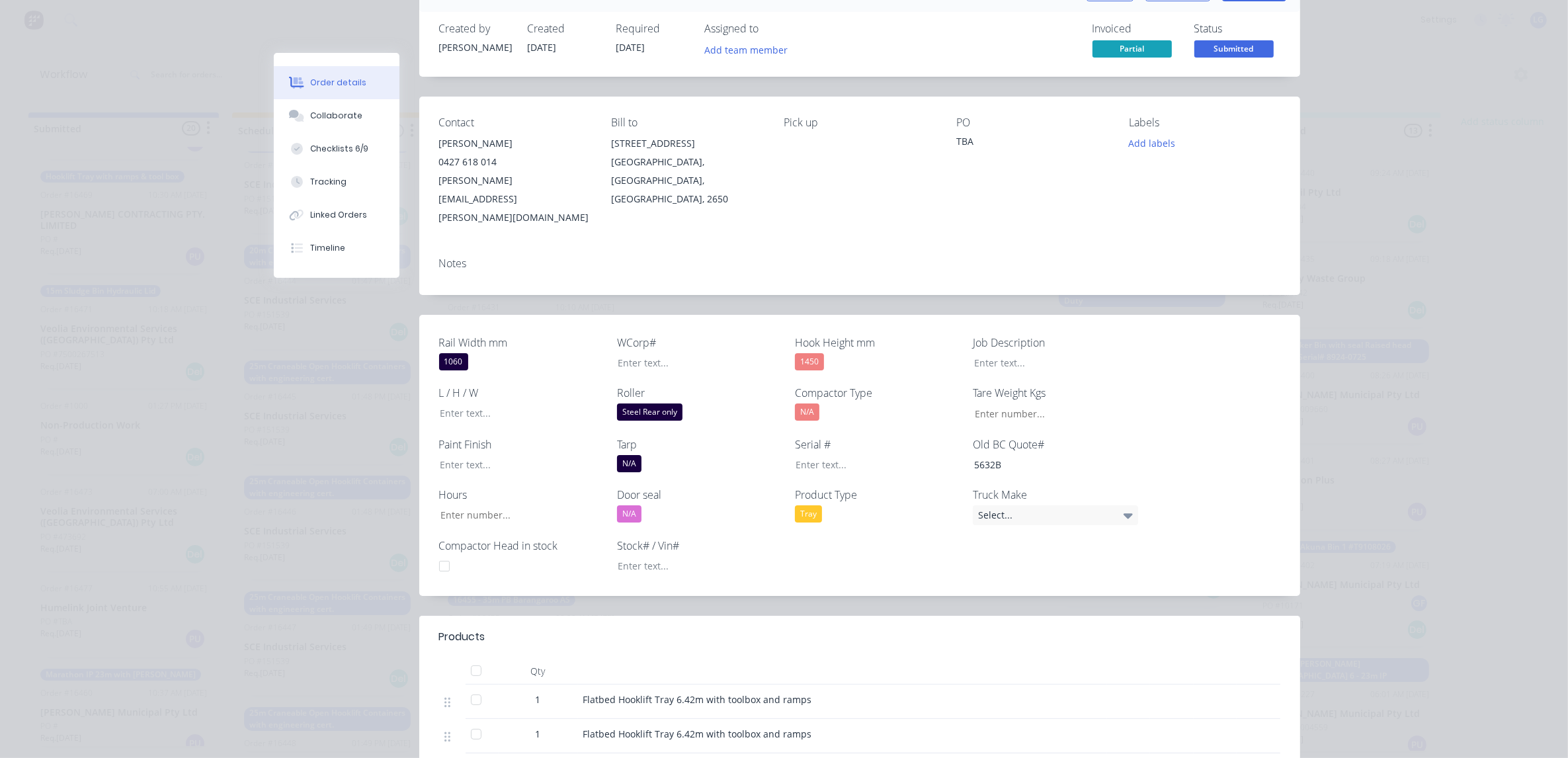
click at [521, 246] on div "Notes" at bounding box center [860, 270] width 881 height 48
click at [476, 246] on div "Notes" at bounding box center [860, 270] width 881 height 48
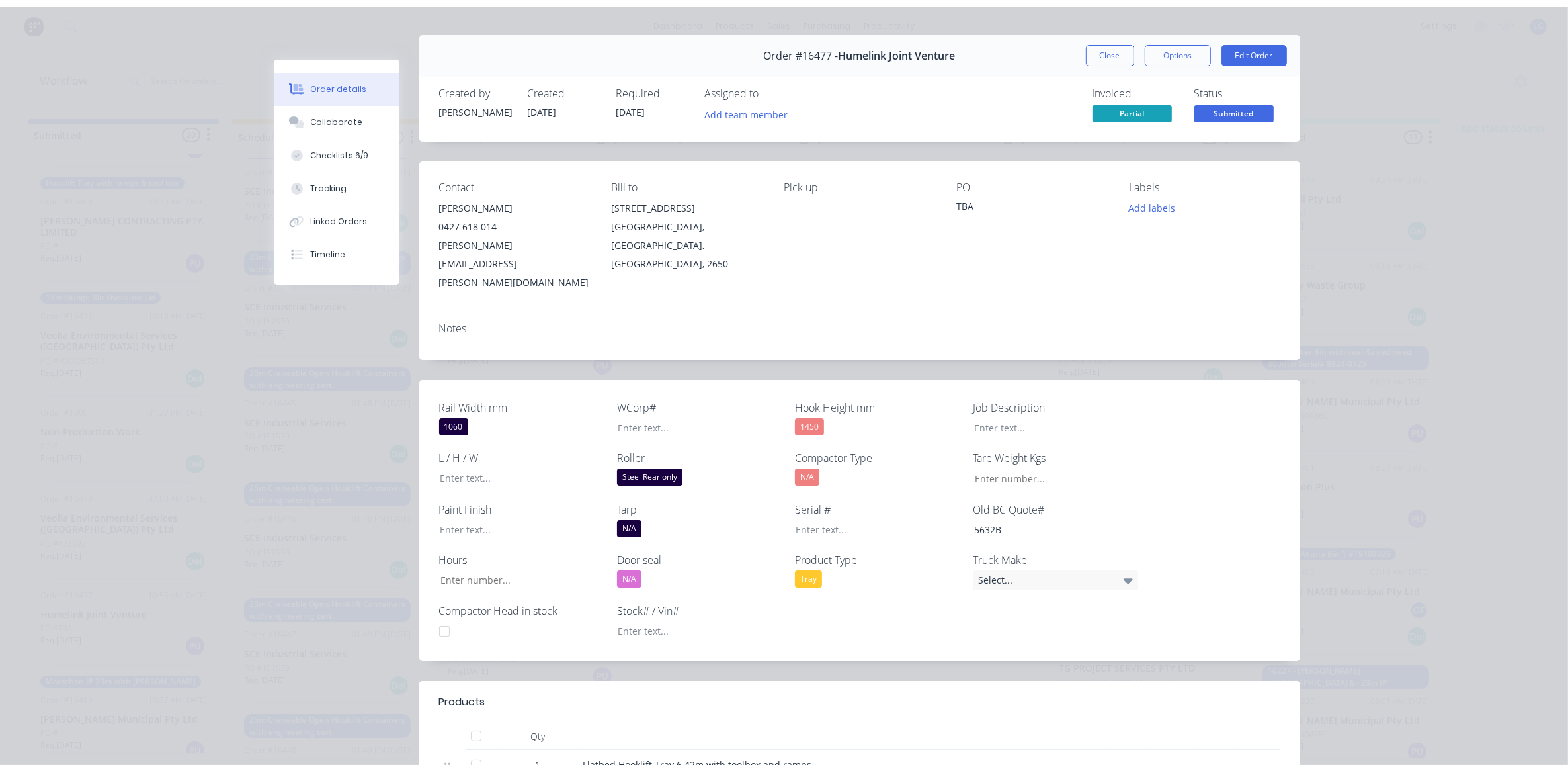
scroll to position [0, 0]
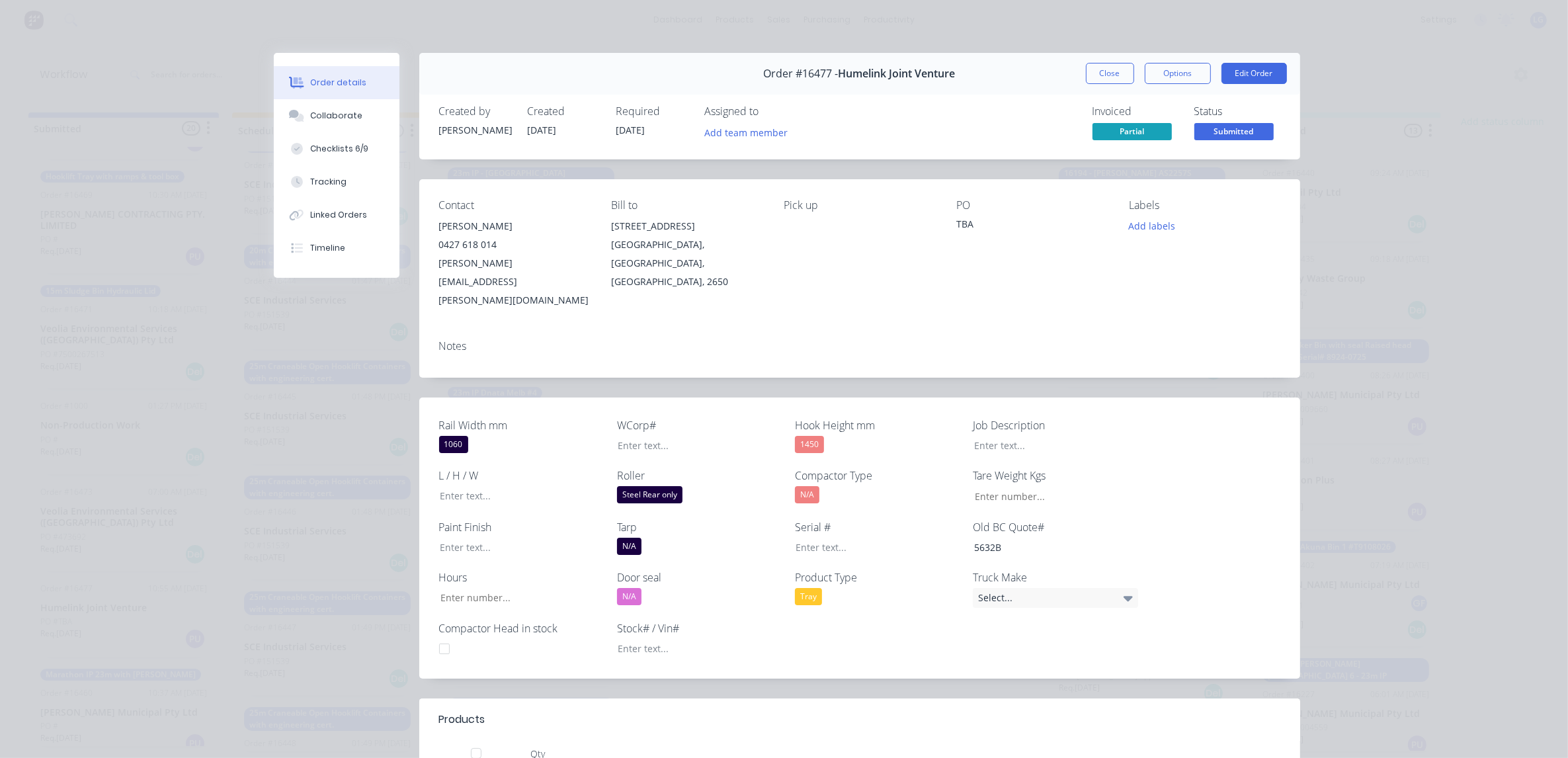
click at [478, 282] on div "Contact [PERSON_NAME] [PHONE_NUMBER] [PERSON_NAME][EMAIL_ADDRESS][PERSON_NAME][…" at bounding box center [860, 254] width 881 height 150
click at [476, 340] on div "Notes" at bounding box center [860, 346] width 841 height 13
click at [492, 329] on div "Notes" at bounding box center [860, 353] width 881 height 48
click at [577, 329] on div "Notes" at bounding box center [860, 353] width 881 height 48
click at [499, 329] on div "Notes" at bounding box center [860, 353] width 881 height 48
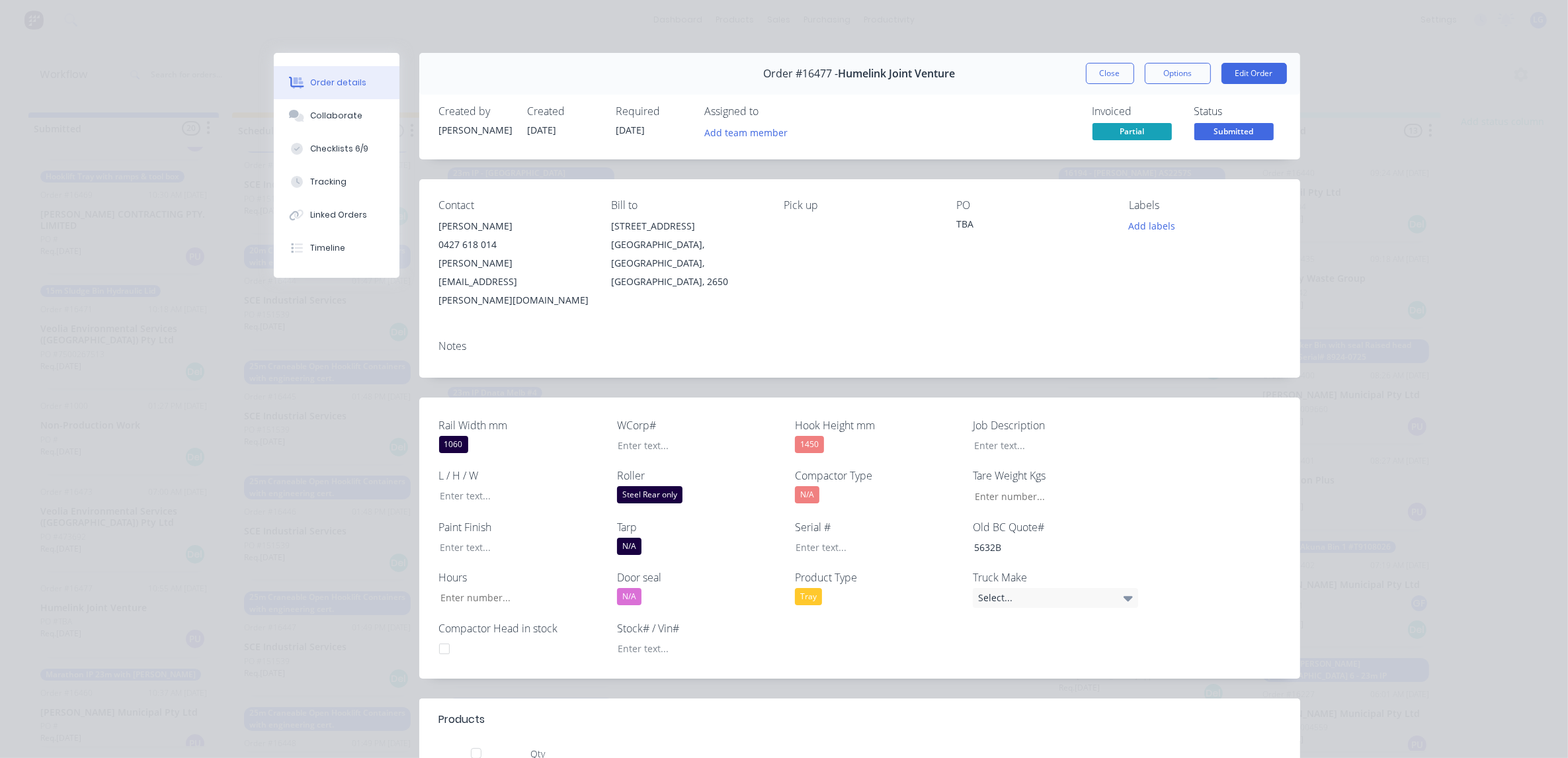
click at [447, 331] on div "Notes" at bounding box center [860, 353] width 881 height 48
click at [444, 340] on div "Notes" at bounding box center [860, 346] width 841 height 13
click at [447, 329] on div "Notes" at bounding box center [860, 353] width 881 height 48
click at [451, 340] on div "Notes" at bounding box center [860, 346] width 841 height 13
click at [444, 340] on div "Notes" at bounding box center [860, 346] width 841 height 13
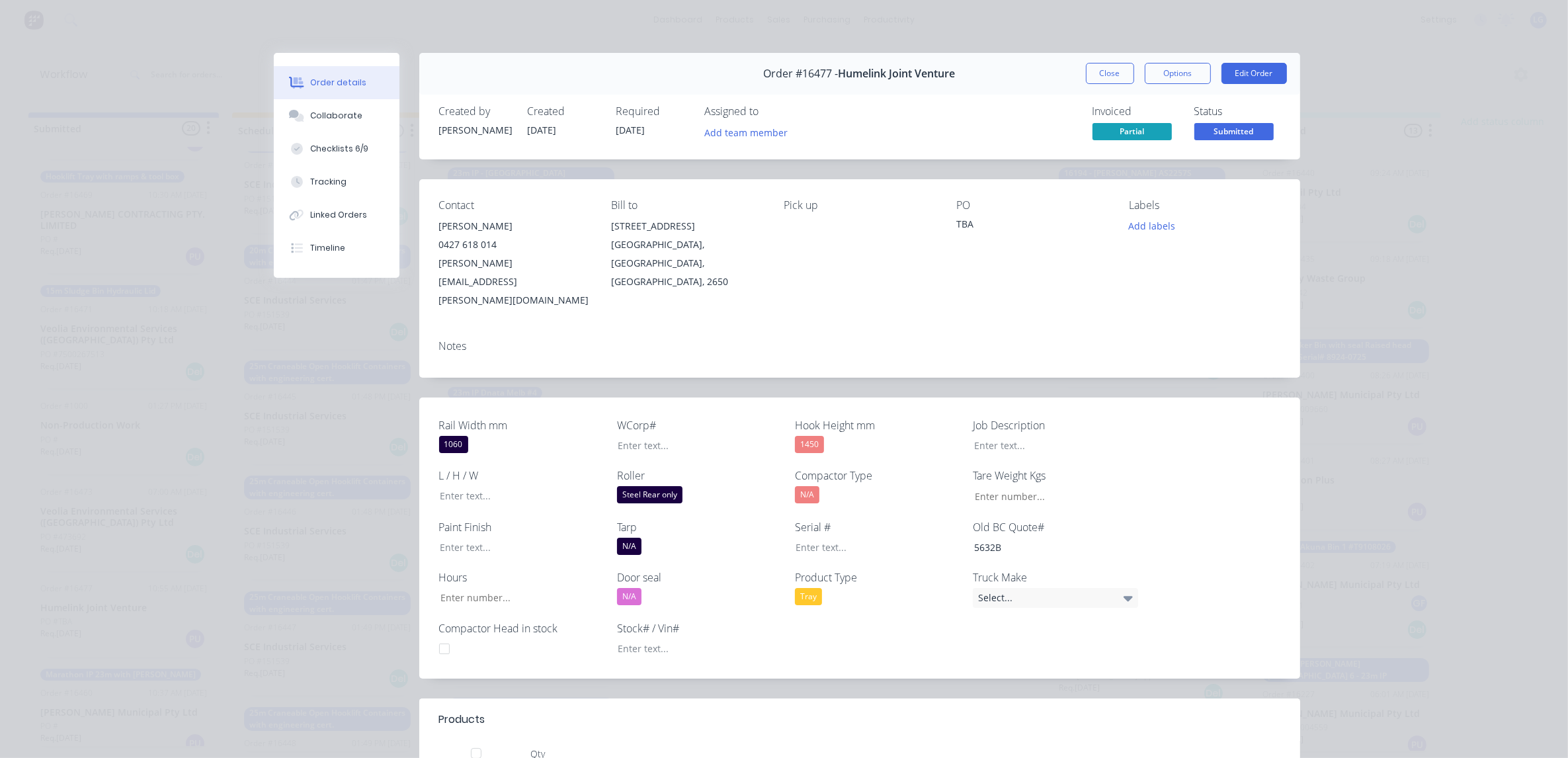
click at [439, 340] on div "Notes" at bounding box center [860, 346] width 841 height 13
click at [498, 329] on div "Notes" at bounding box center [860, 353] width 881 height 48
click at [785, 243] on div "Pick up" at bounding box center [860, 254] width 152 height 111
click at [791, 222] on div "Pick up" at bounding box center [860, 254] width 152 height 111
click at [799, 216] on div "Pick up" at bounding box center [860, 254] width 152 height 111
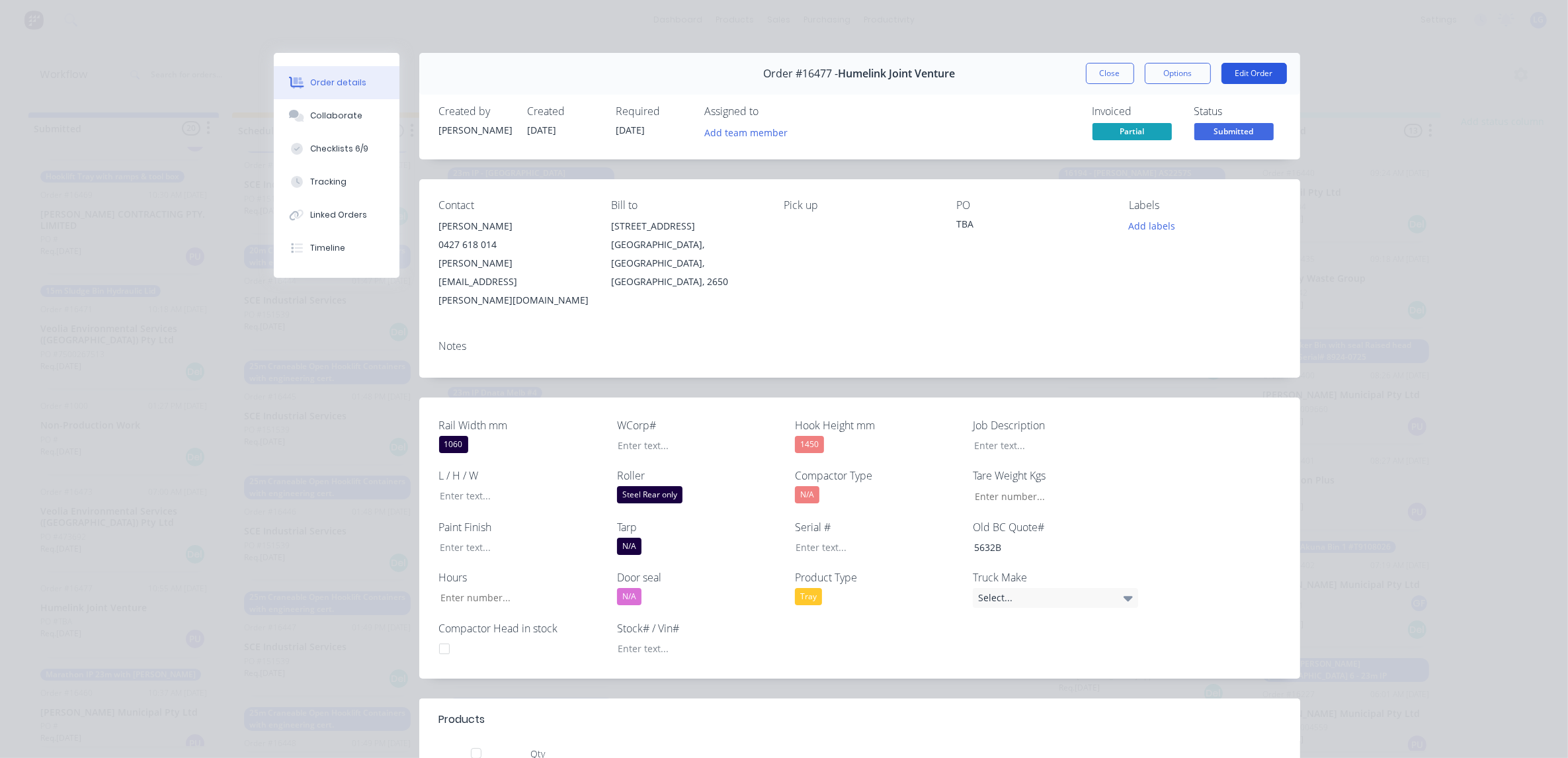
click at [1251, 70] on button "Edit Order" at bounding box center [1254, 74] width 66 height 21
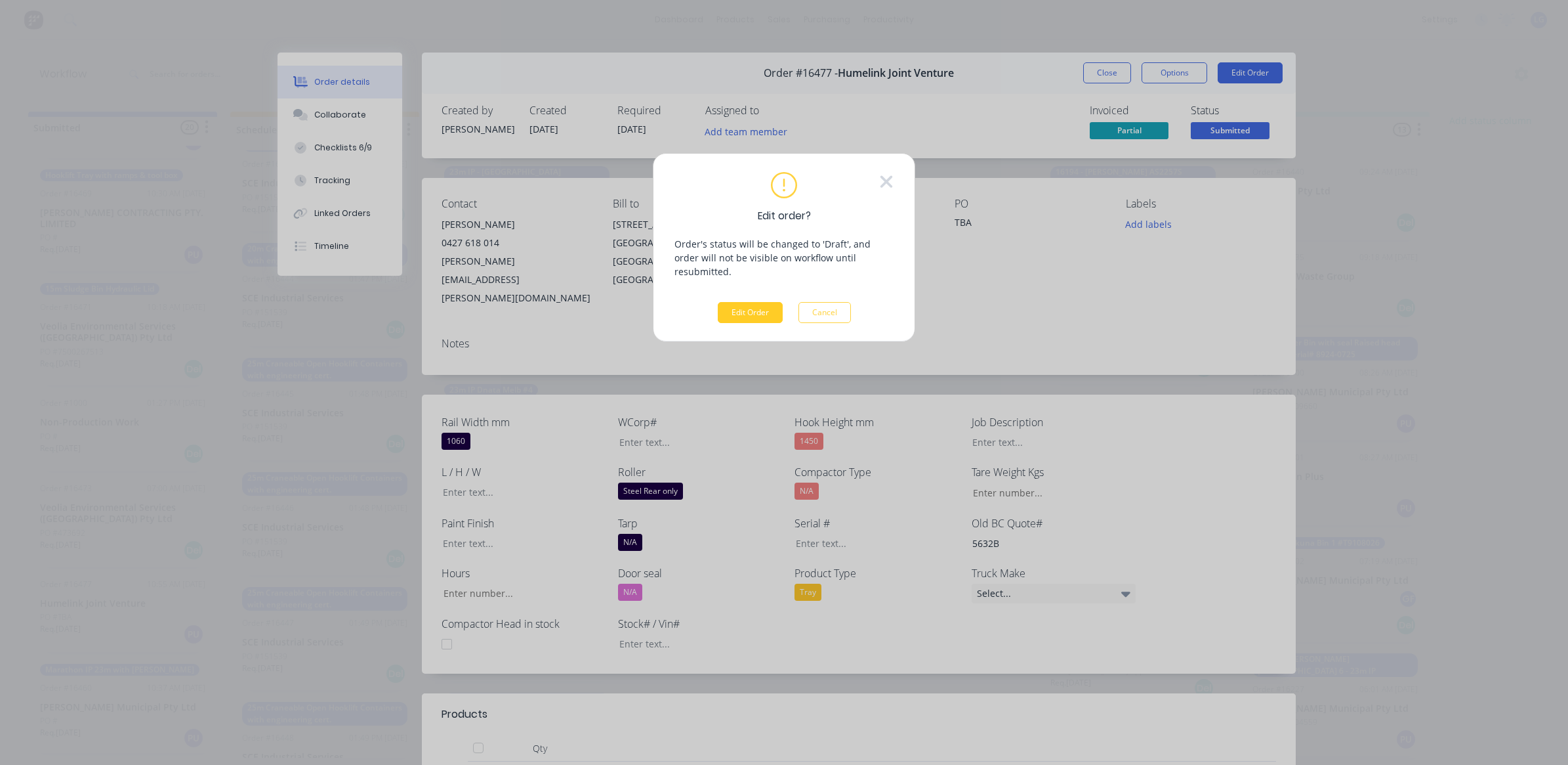
click at [773, 302] on button "Edit Order" at bounding box center [750, 312] width 65 height 21
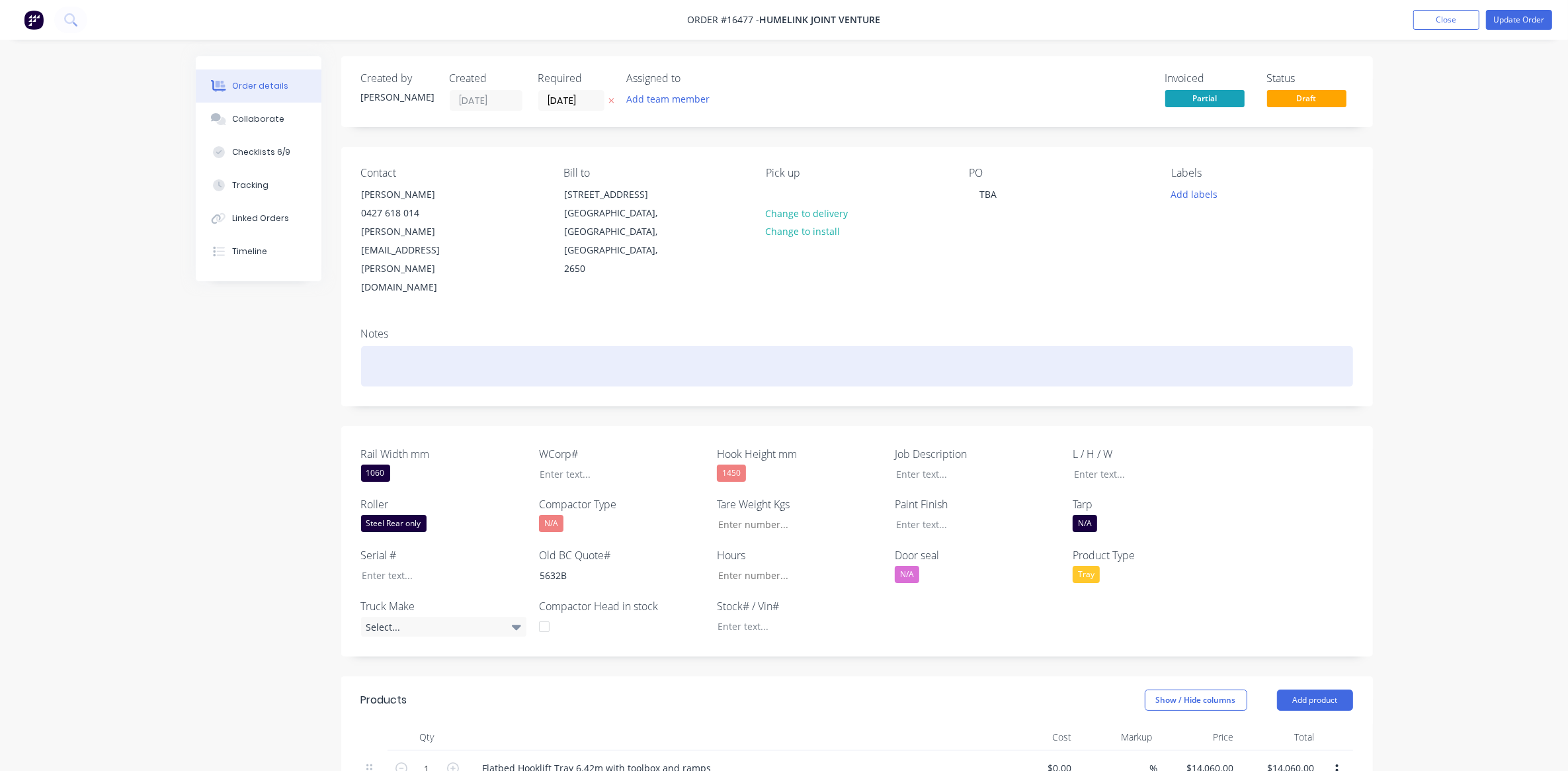
click at [372, 346] on div at bounding box center [857, 366] width 992 height 40
paste div
drag, startPoint x: 442, startPoint y: 327, endPoint x: 593, endPoint y: 328, distance: 151.0
click at [593, 346] on div "Flatbed Hooklift Tray 6.42m with toolbox and ramps" at bounding box center [857, 366] width 992 height 40
copy div "Tray 6.42m with toolbox and ramps"
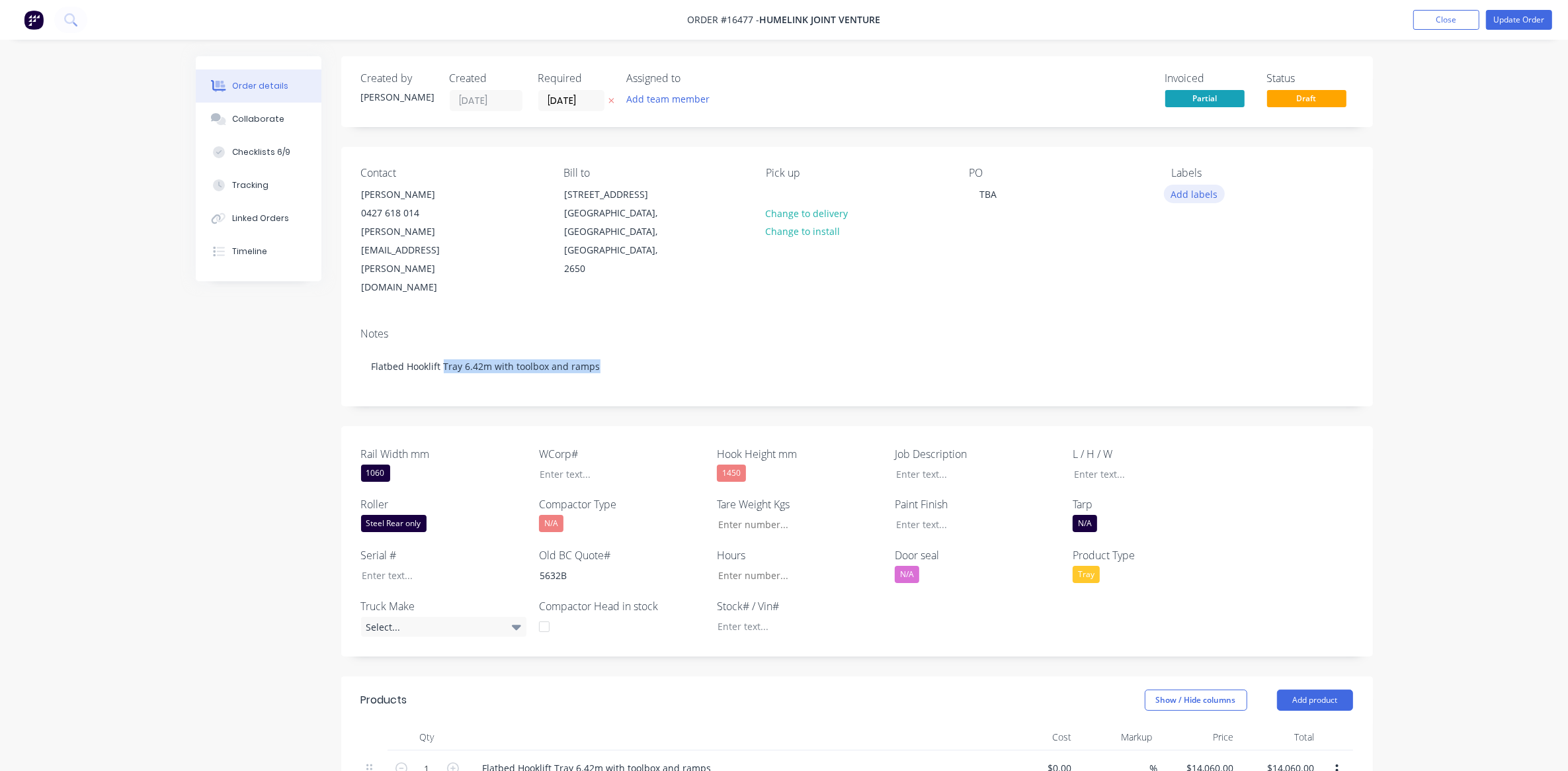
click at [1194, 192] on button "Add labels" at bounding box center [1194, 193] width 61 height 18
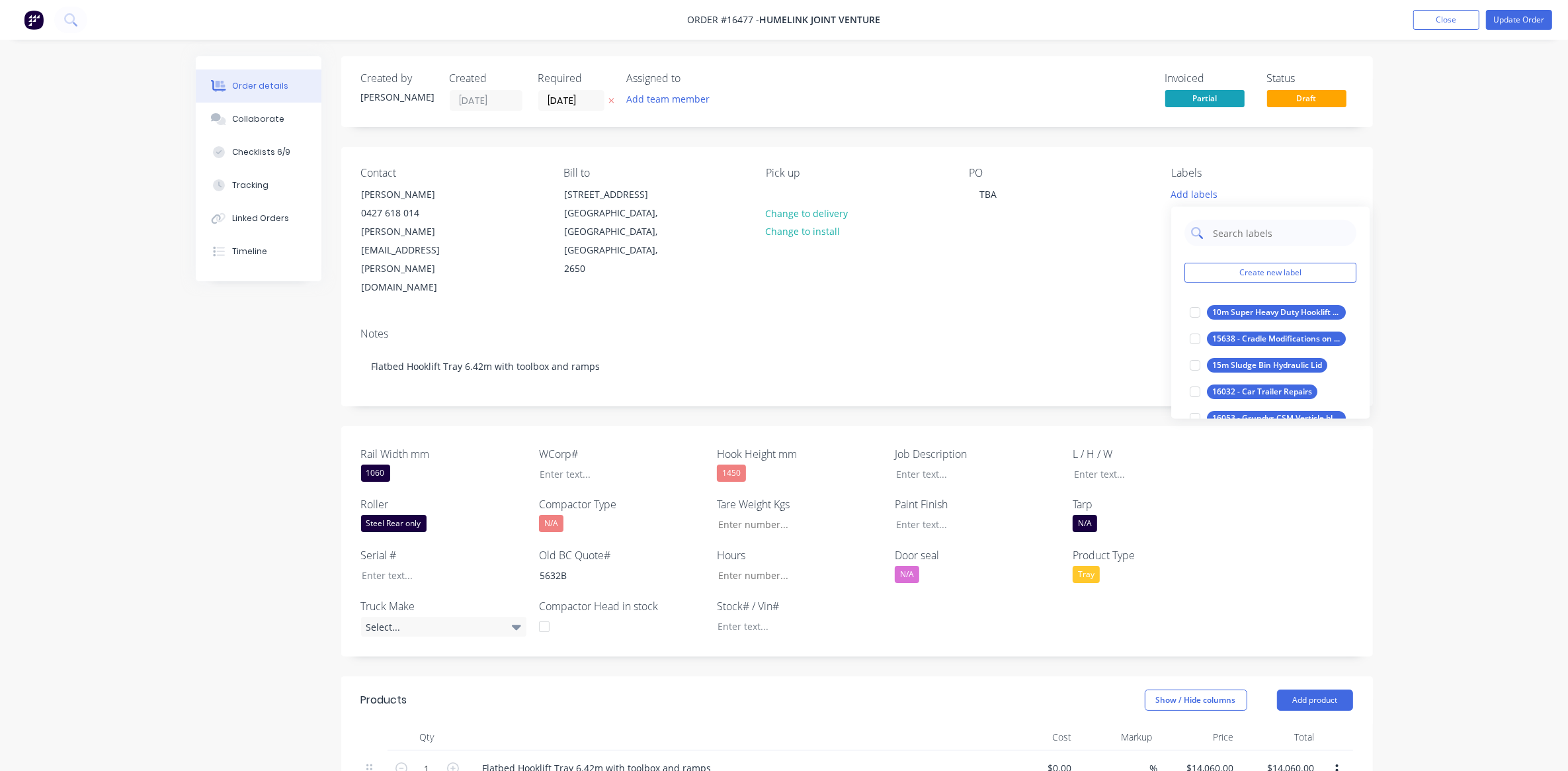
click at [1240, 233] on input "text" at bounding box center [1280, 233] width 139 height 27
drag, startPoint x: 1241, startPoint y: 231, endPoint x: 1205, endPoint y: 274, distance: 56.1
click at [1205, 274] on button "Create new label" at bounding box center [1270, 273] width 172 height 20
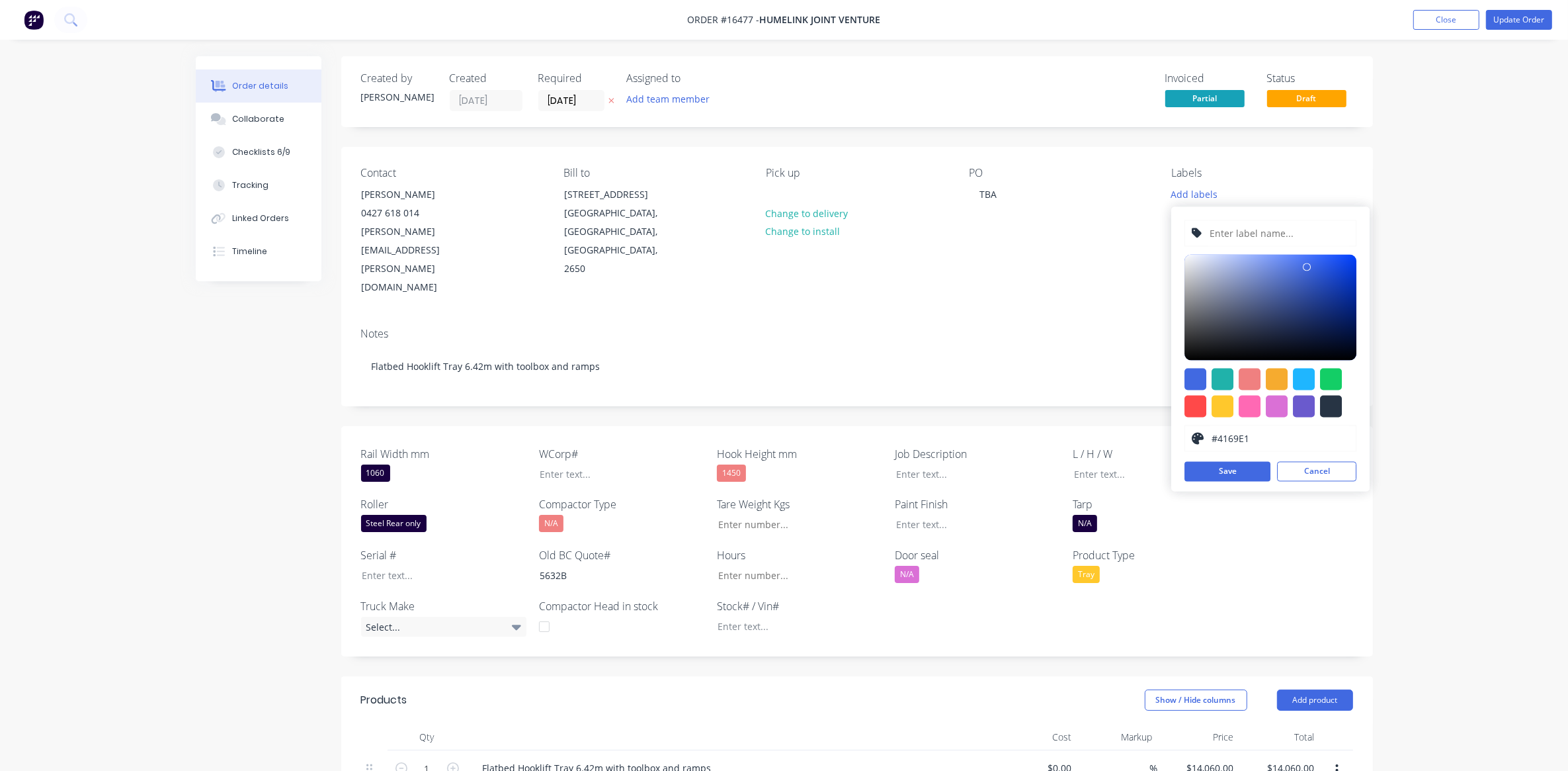
click at [1229, 229] on input "text" at bounding box center [1279, 233] width 141 height 25
paste input "Tray 6.42m with toolbox and ramps"
type input "Tray 6.42m with toolbox and ramps"
click at [1234, 468] on button "Save" at bounding box center [1227, 472] width 86 height 20
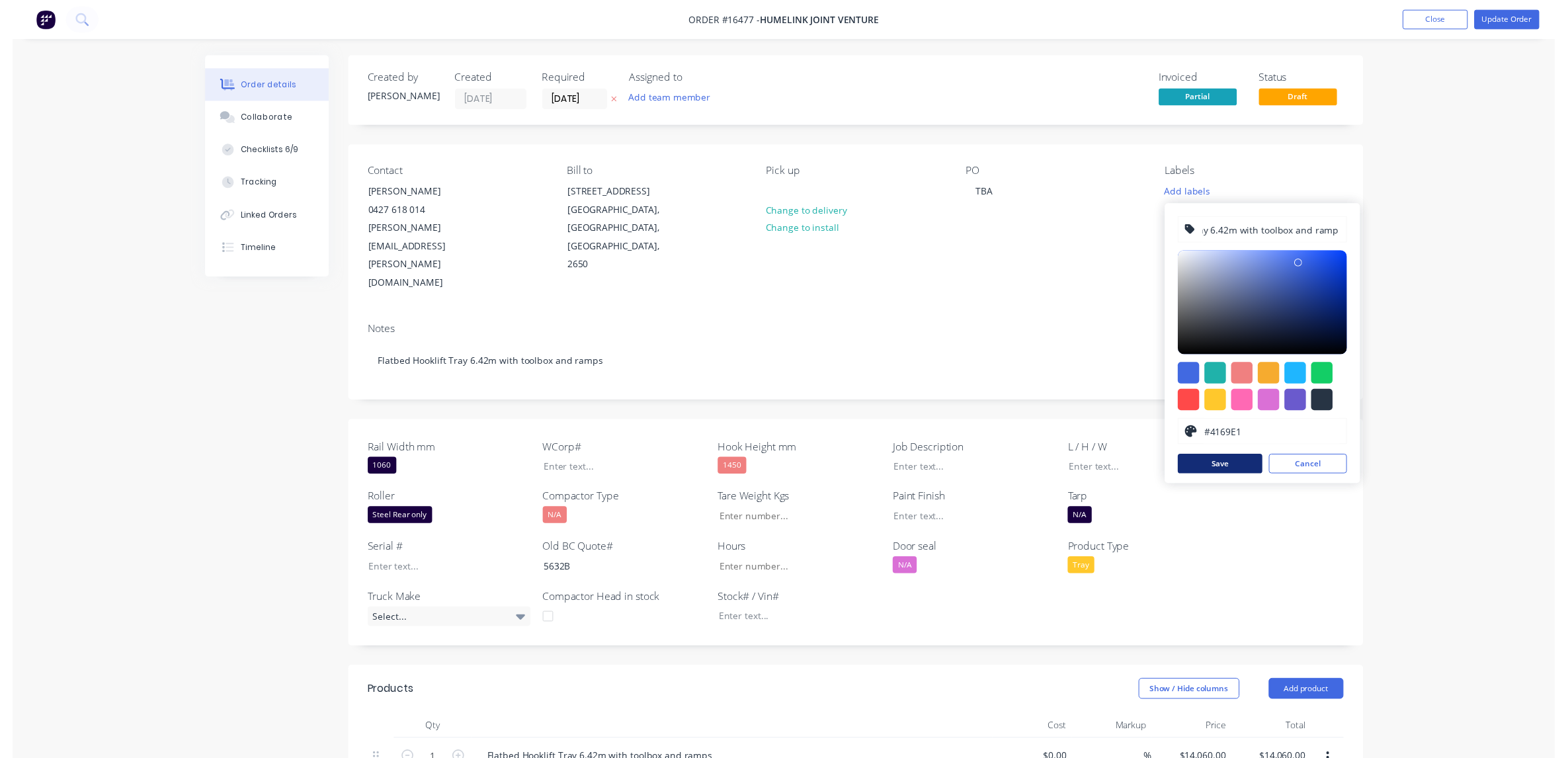
scroll to position [0, 0]
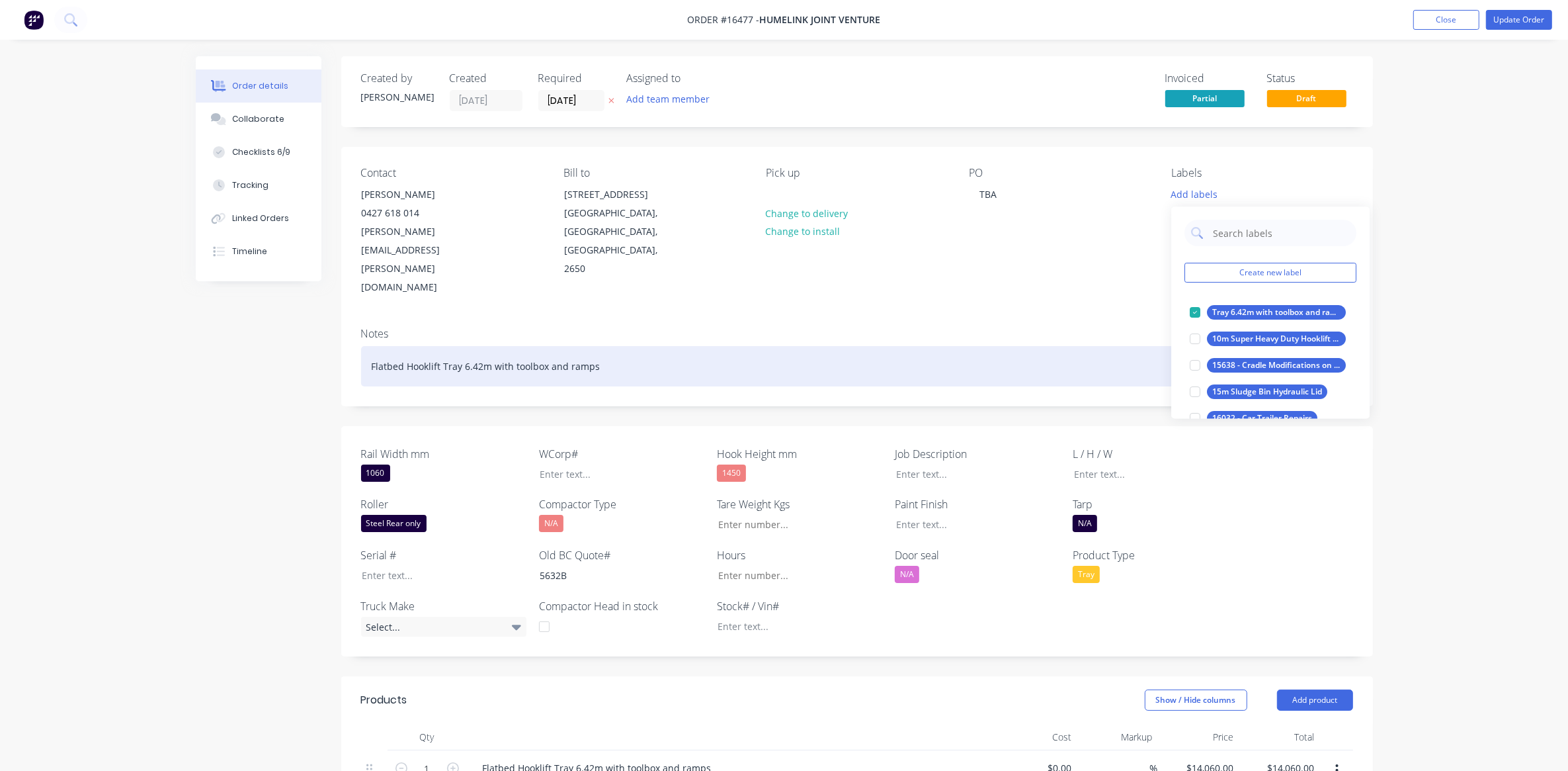
click at [1116, 346] on div "Flatbed Hooklift Tray 6.42m with toolbox and ramps" at bounding box center [857, 366] width 992 height 40
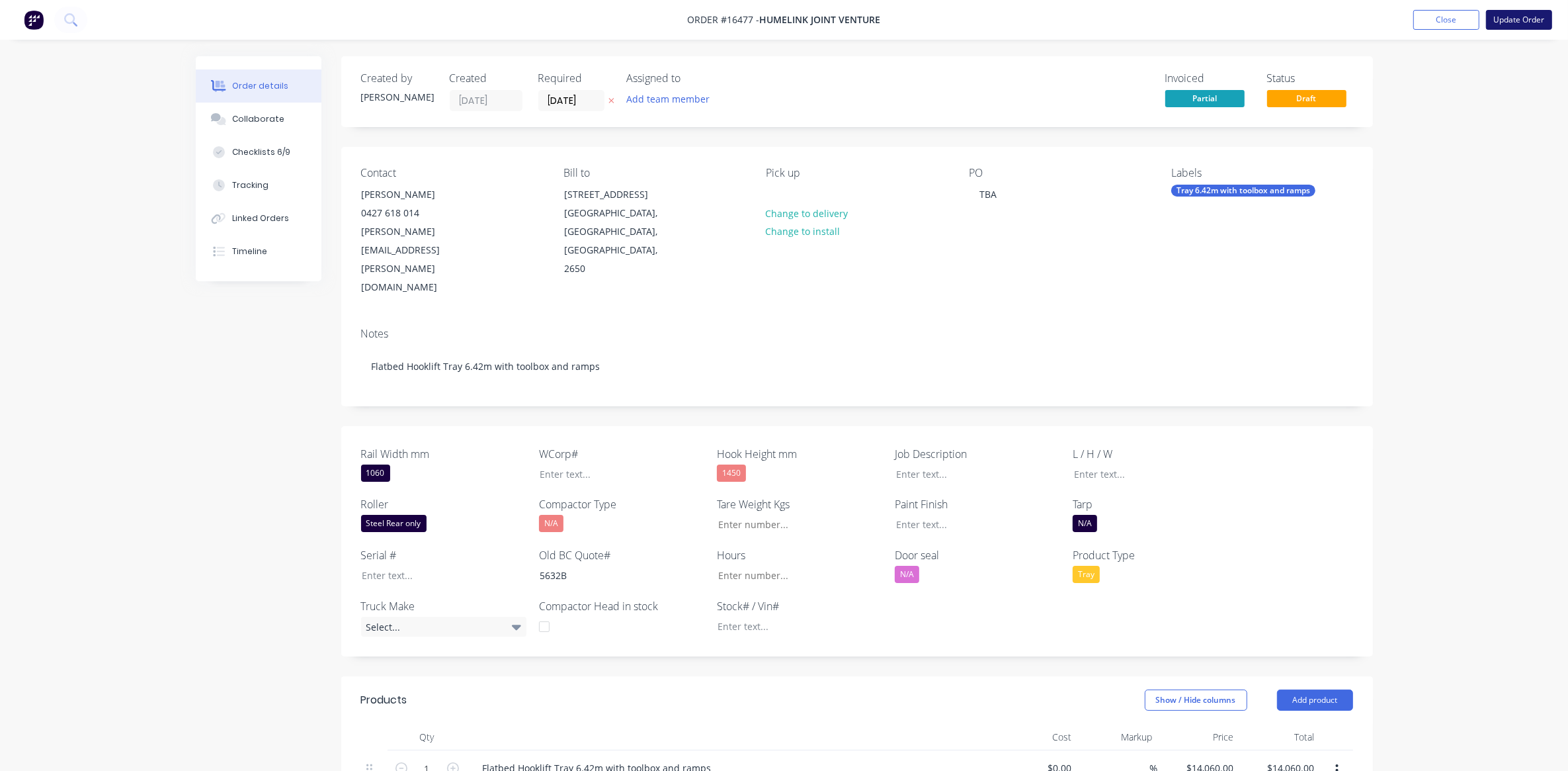
click at [1524, 11] on button "Update Order" at bounding box center [1519, 20] width 66 height 20
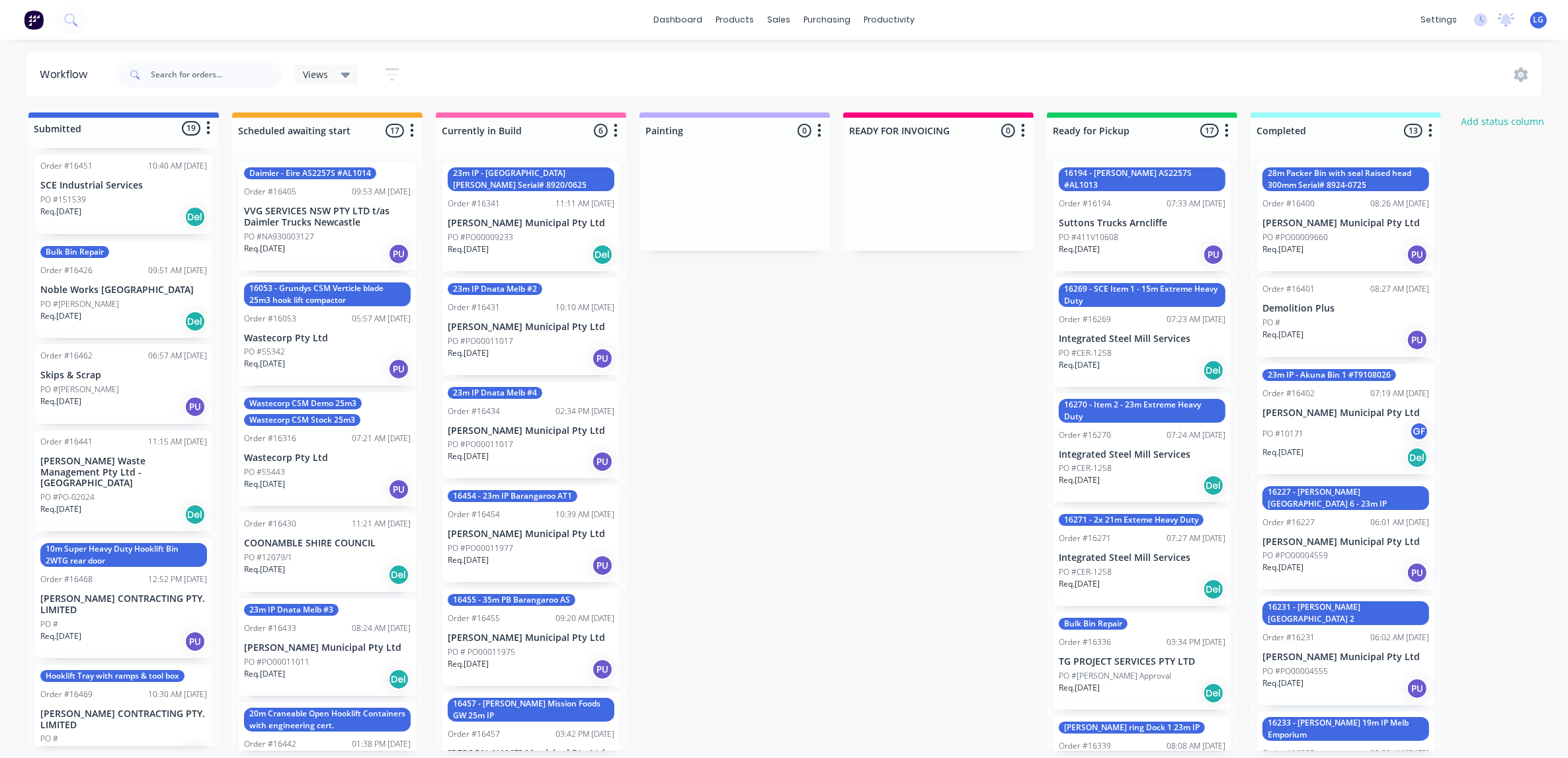
scroll to position [856, 0]
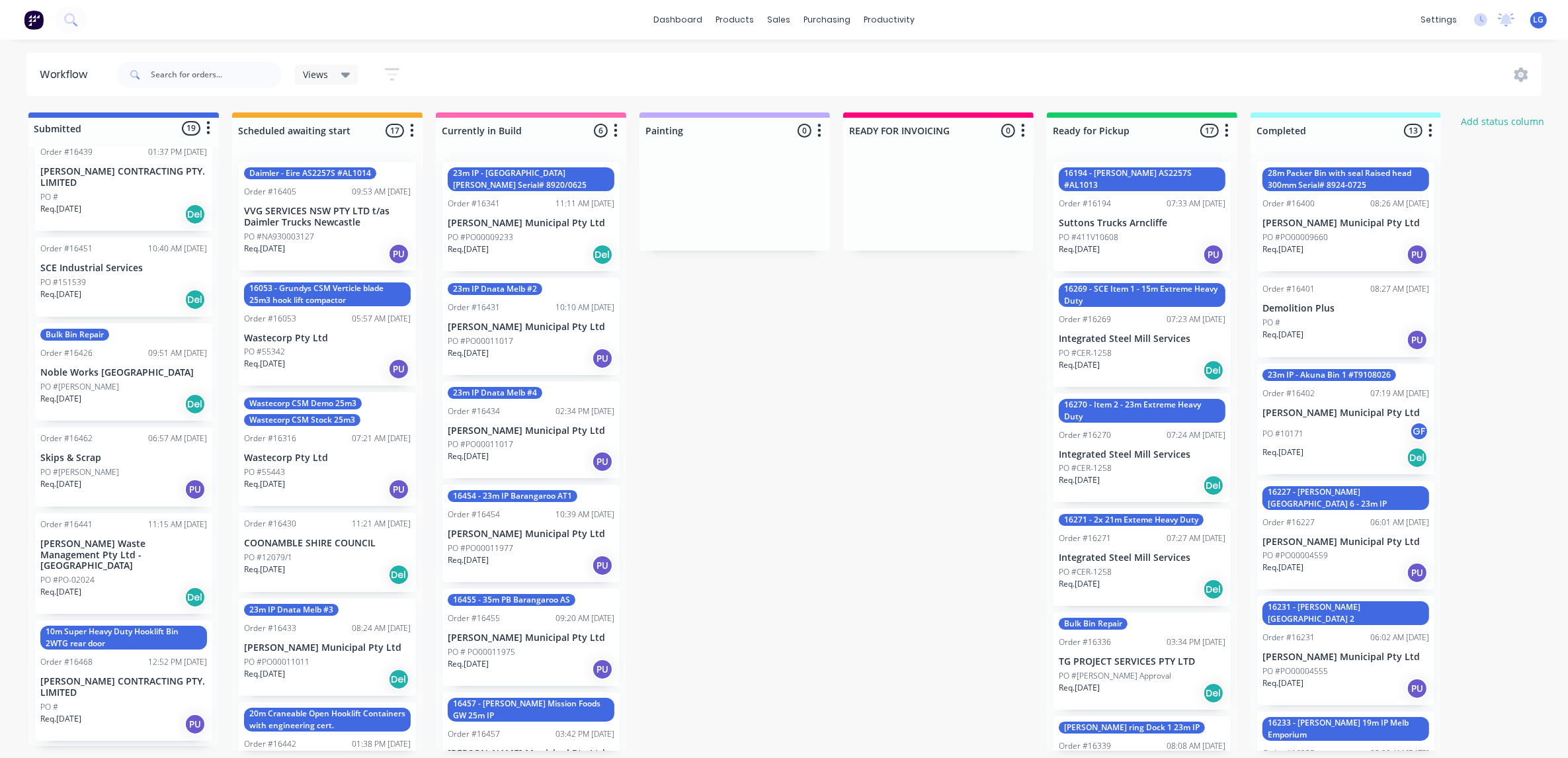
click at [142, 482] on div "Req. [DATE] PU" at bounding box center [123, 490] width 166 height 23
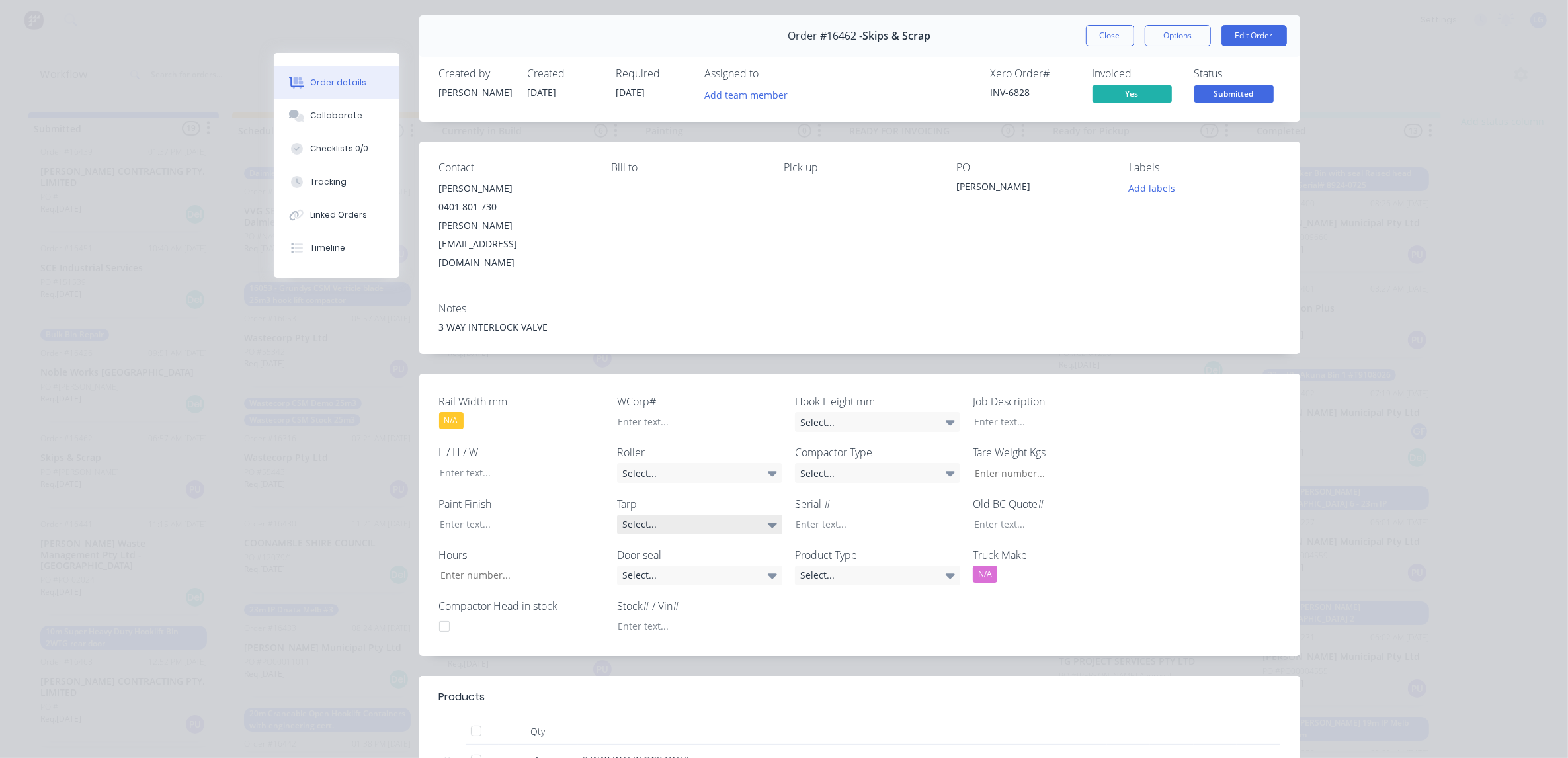
scroll to position [0, 0]
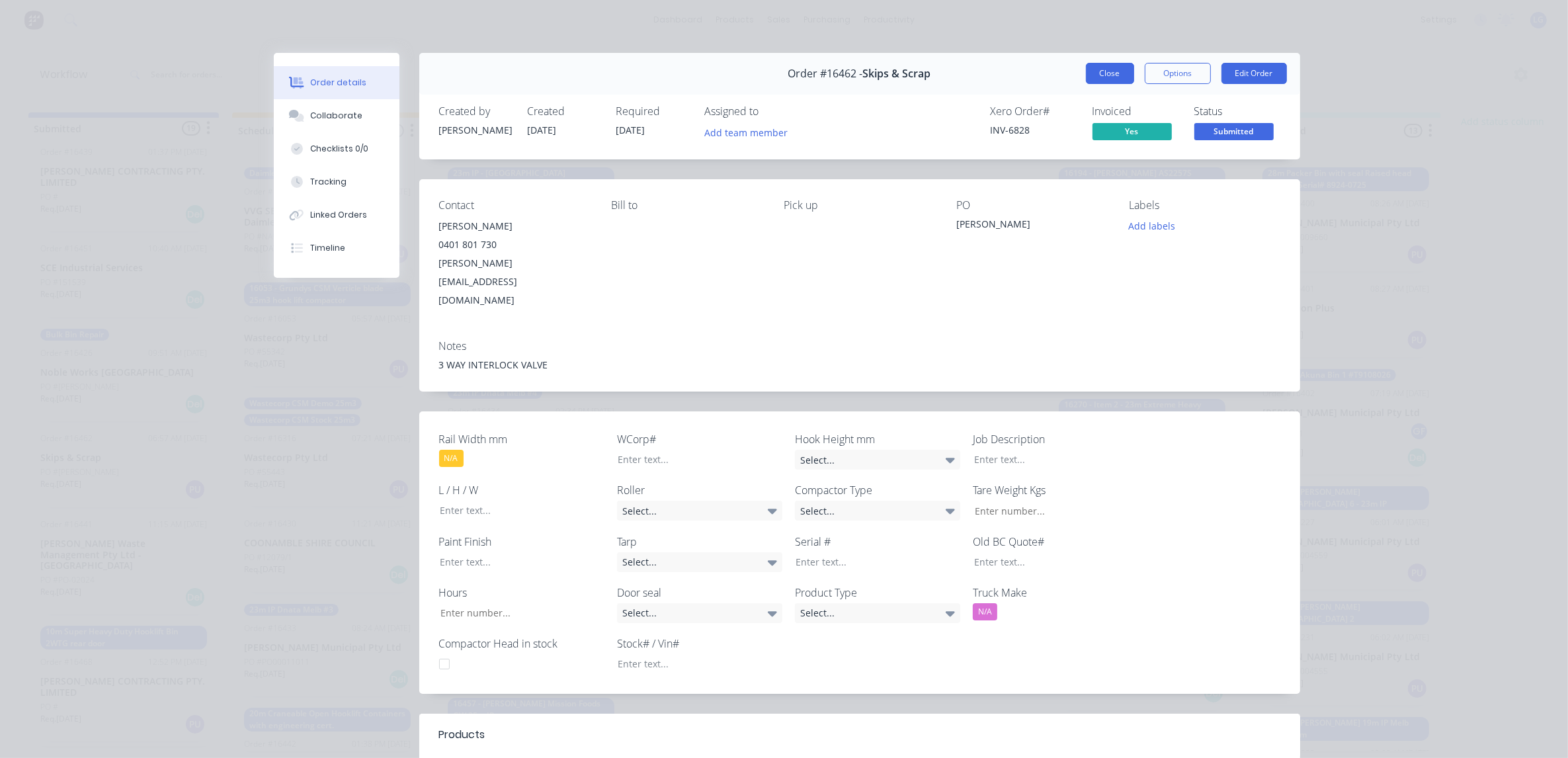
click at [1086, 71] on button "Close" at bounding box center [1110, 74] width 48 height 21
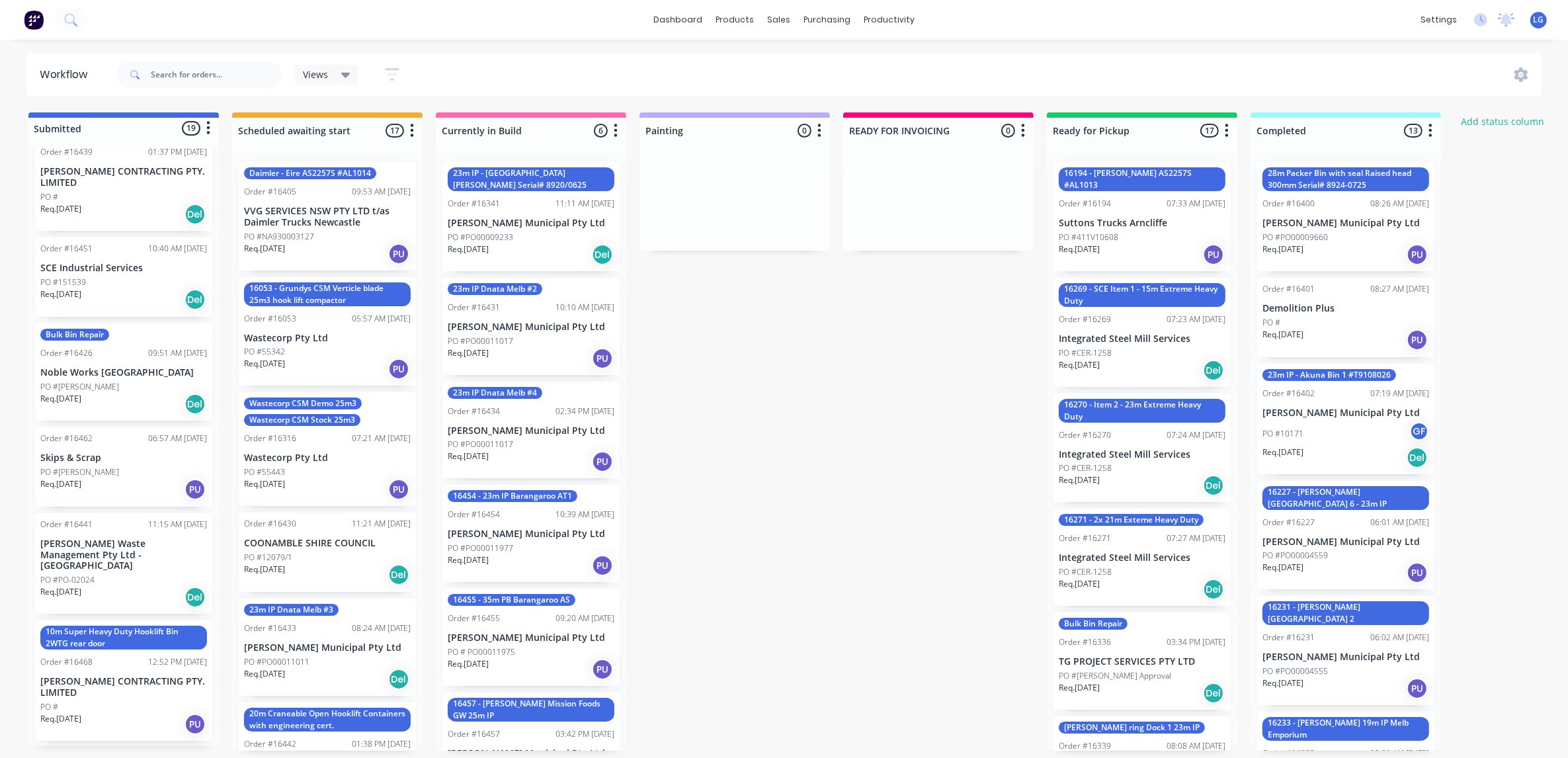
click at [134, 395] on div "Req. [DATE] Del" at bounding box center [123, 404] width 166 height 23
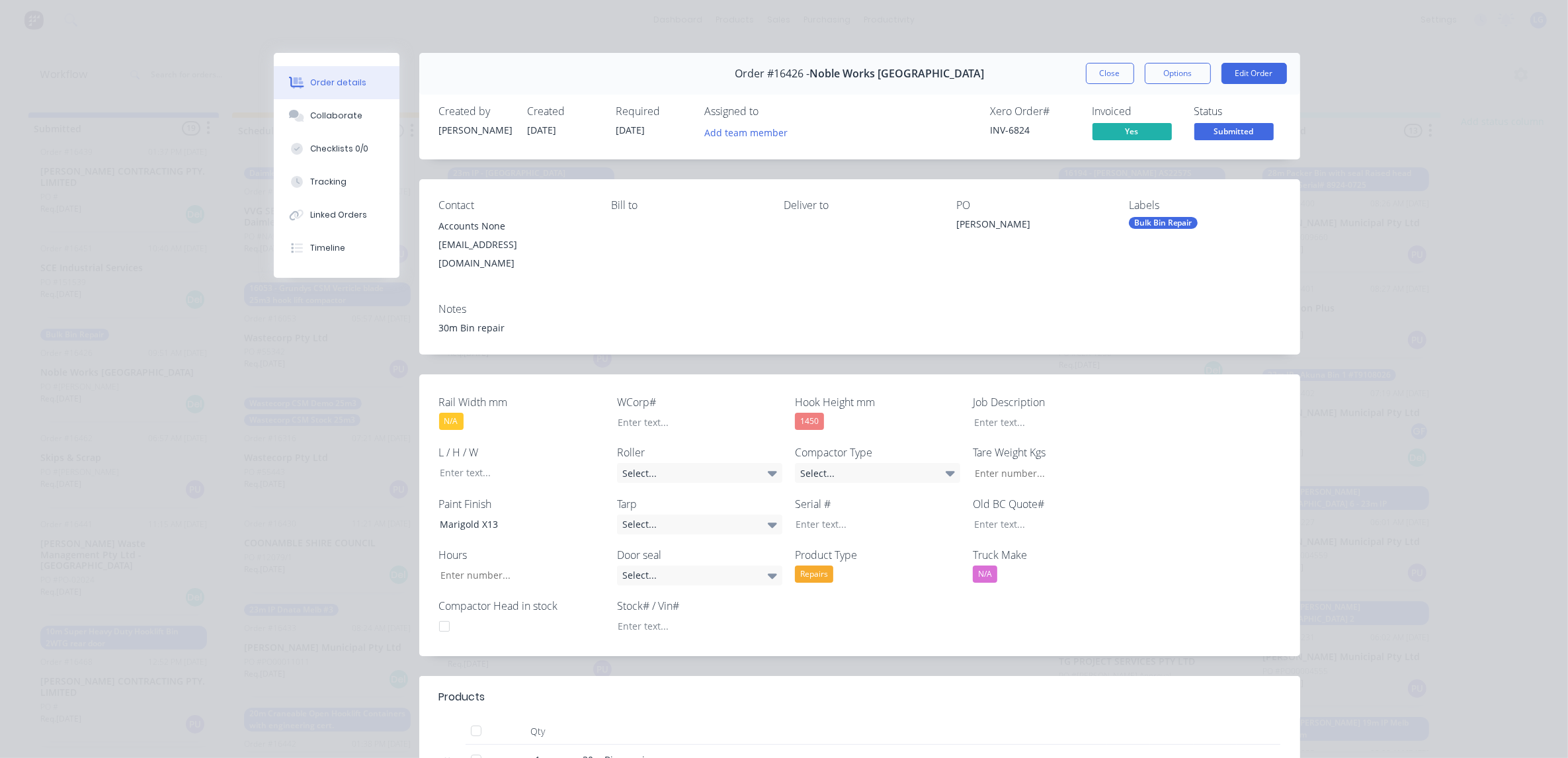
click at [1219, 125] on span "Submitted" at bounding box center [1234, 131] width 80 height 17
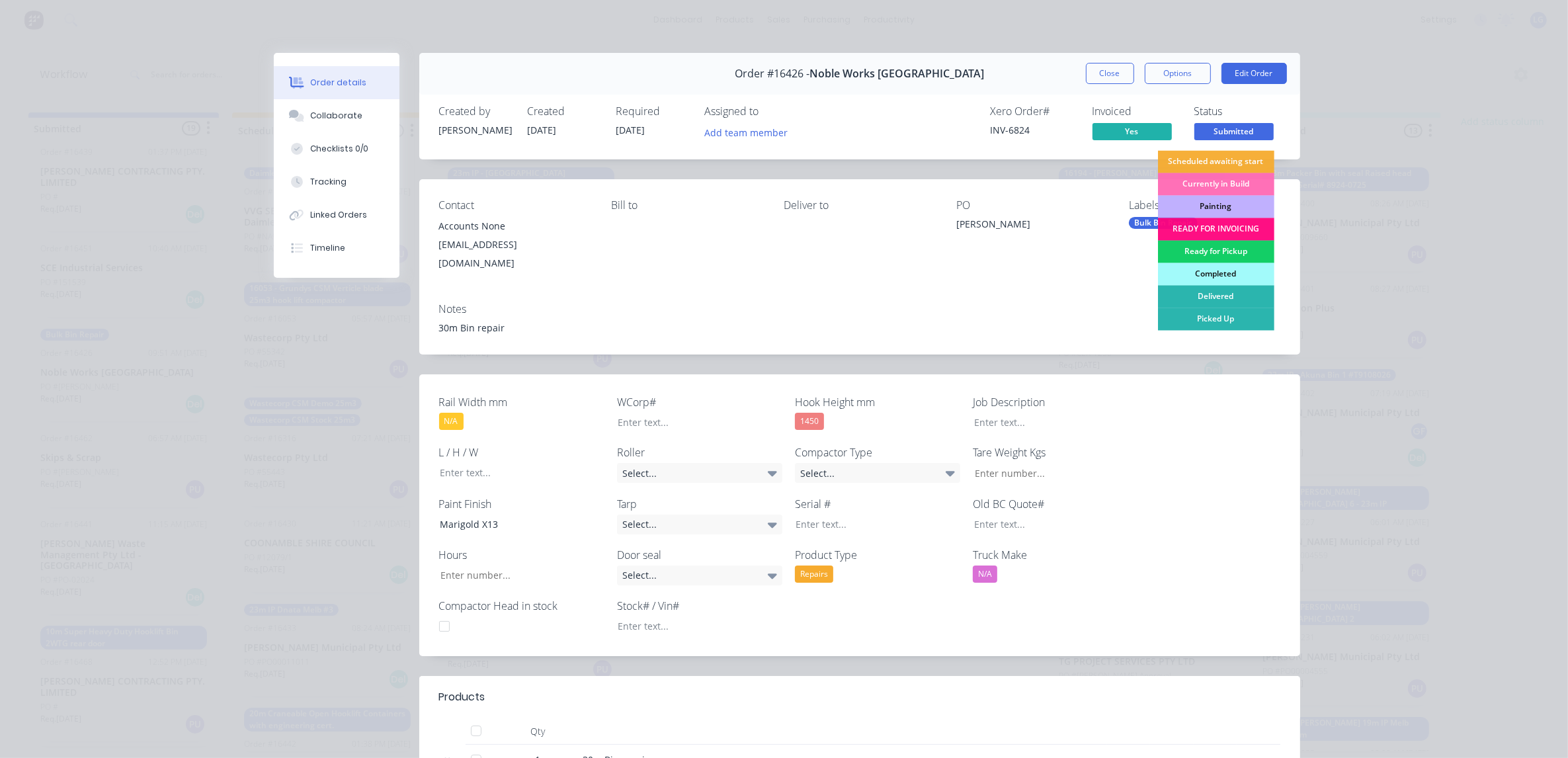
click at [1204, 252] on div "Ready for Pickup" at bounding box center [1216, 252] width 117 height 23
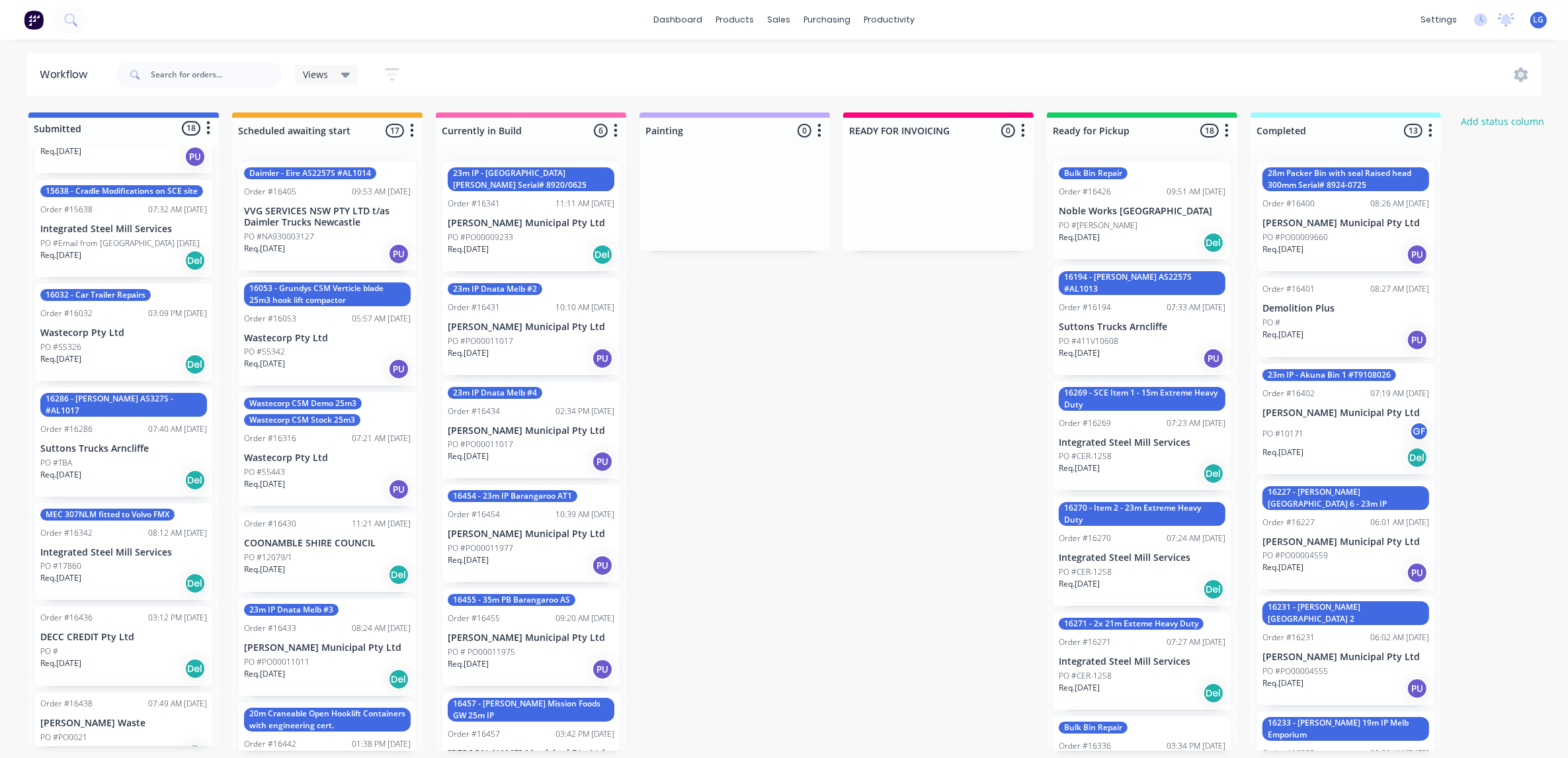
scroll to position [248, 0]
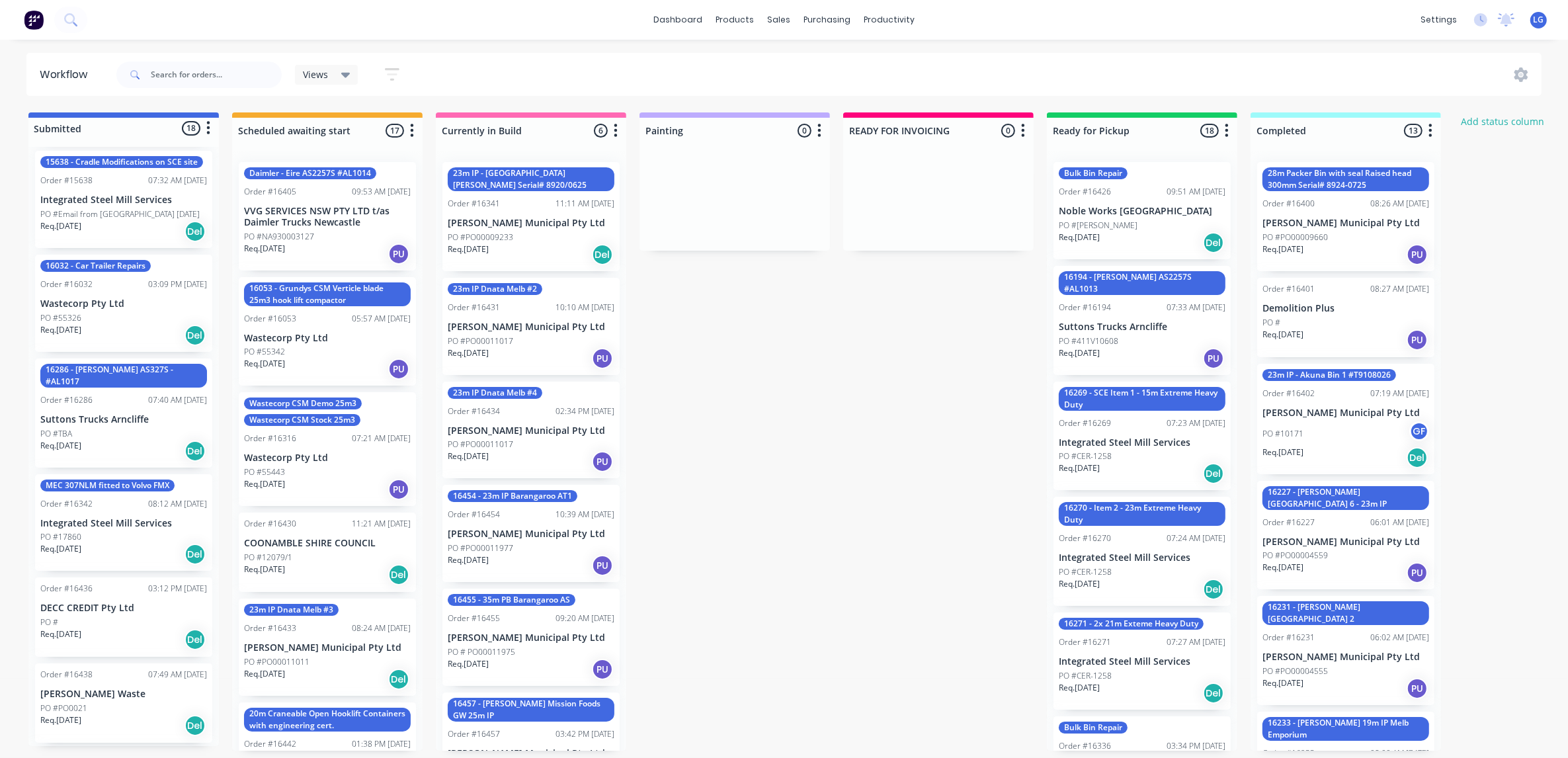
click at [115, 440] on div "Req. [DATE] Del" at bounding box center [123, 451] width 166 height 23
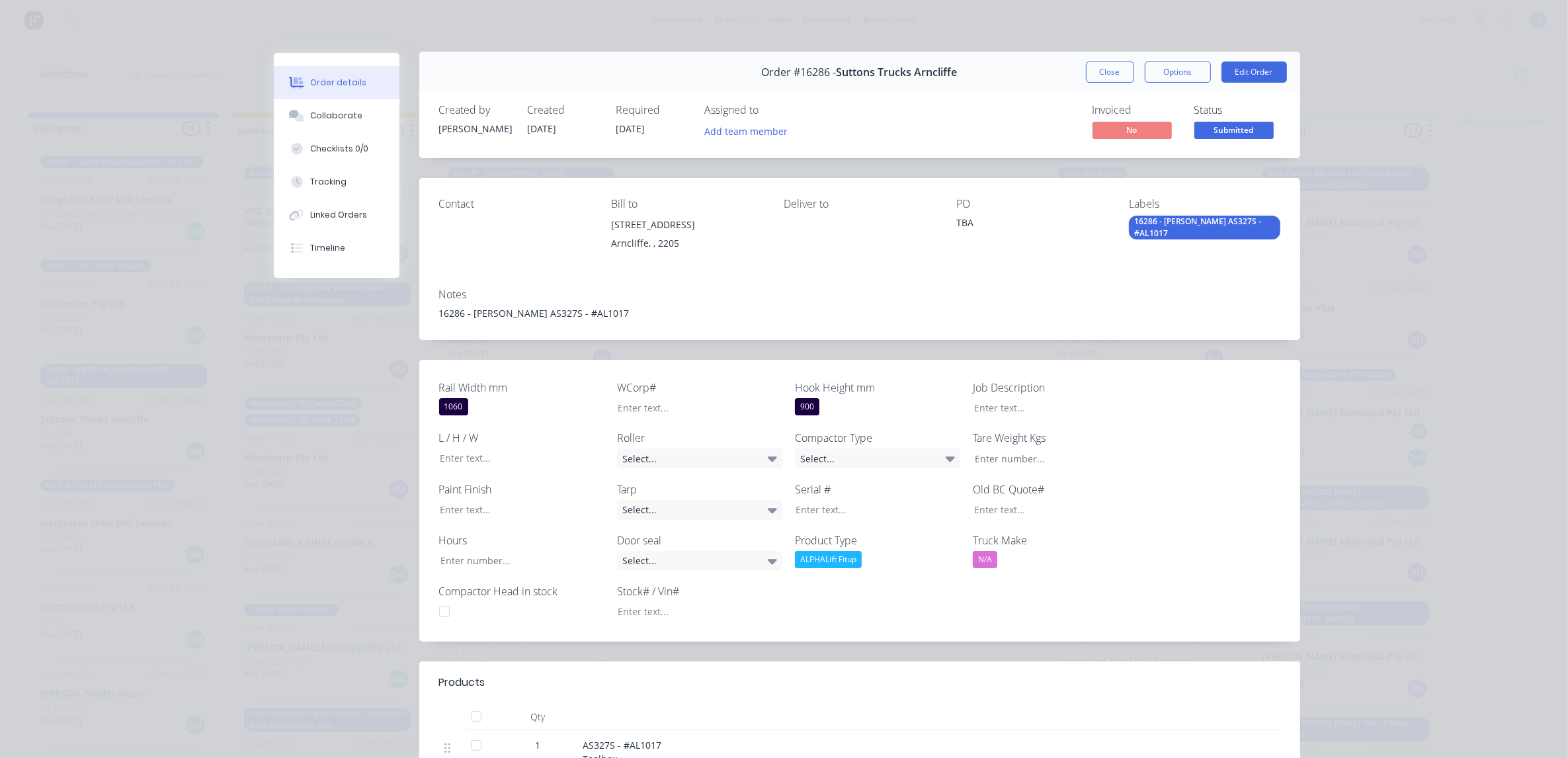
scroll to position [0, 0]
click at [1099, 80] on button "Close" at bounding box center [1110, 74] width 48 height 21
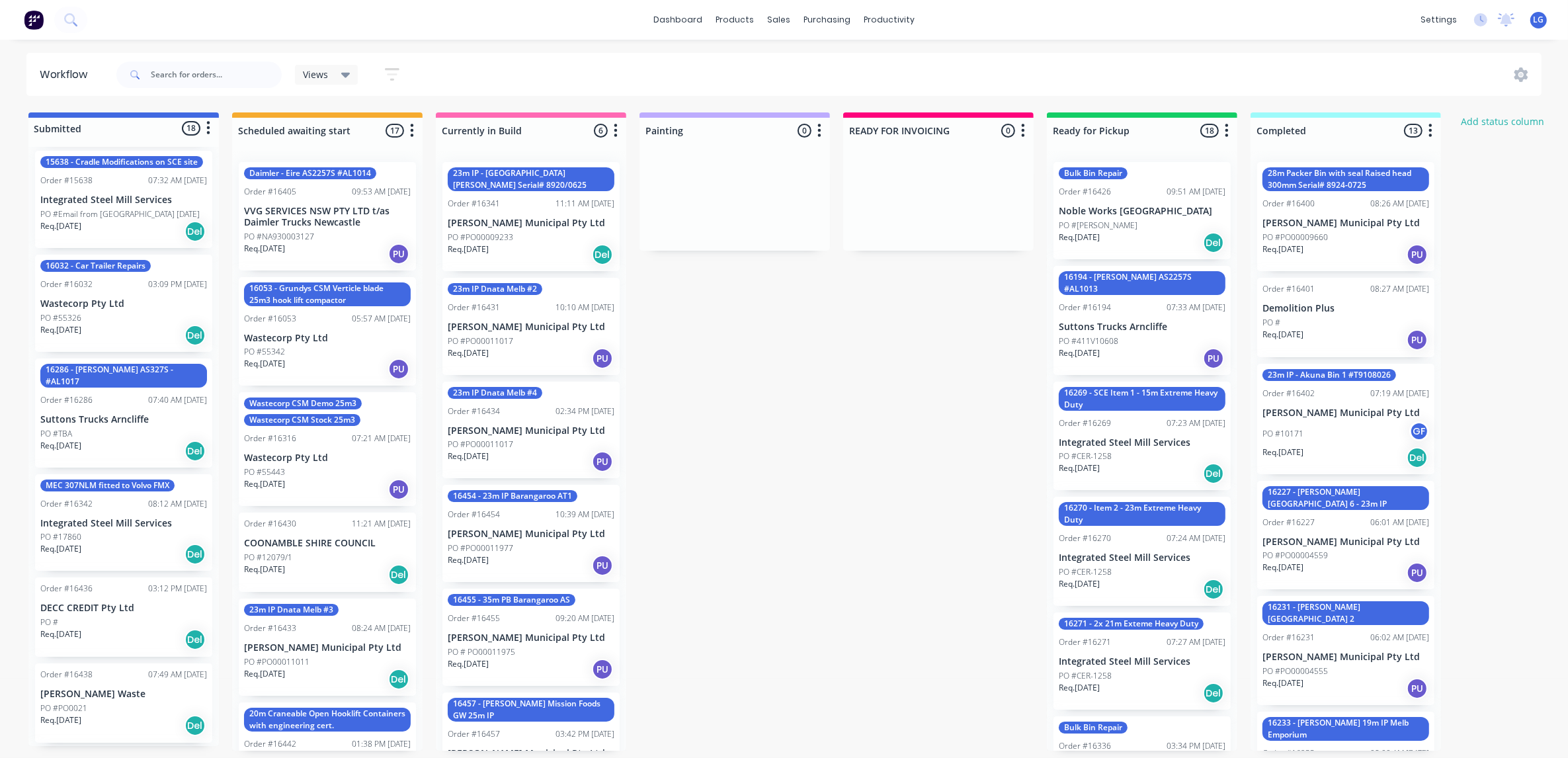
scroll to position [331, 0]
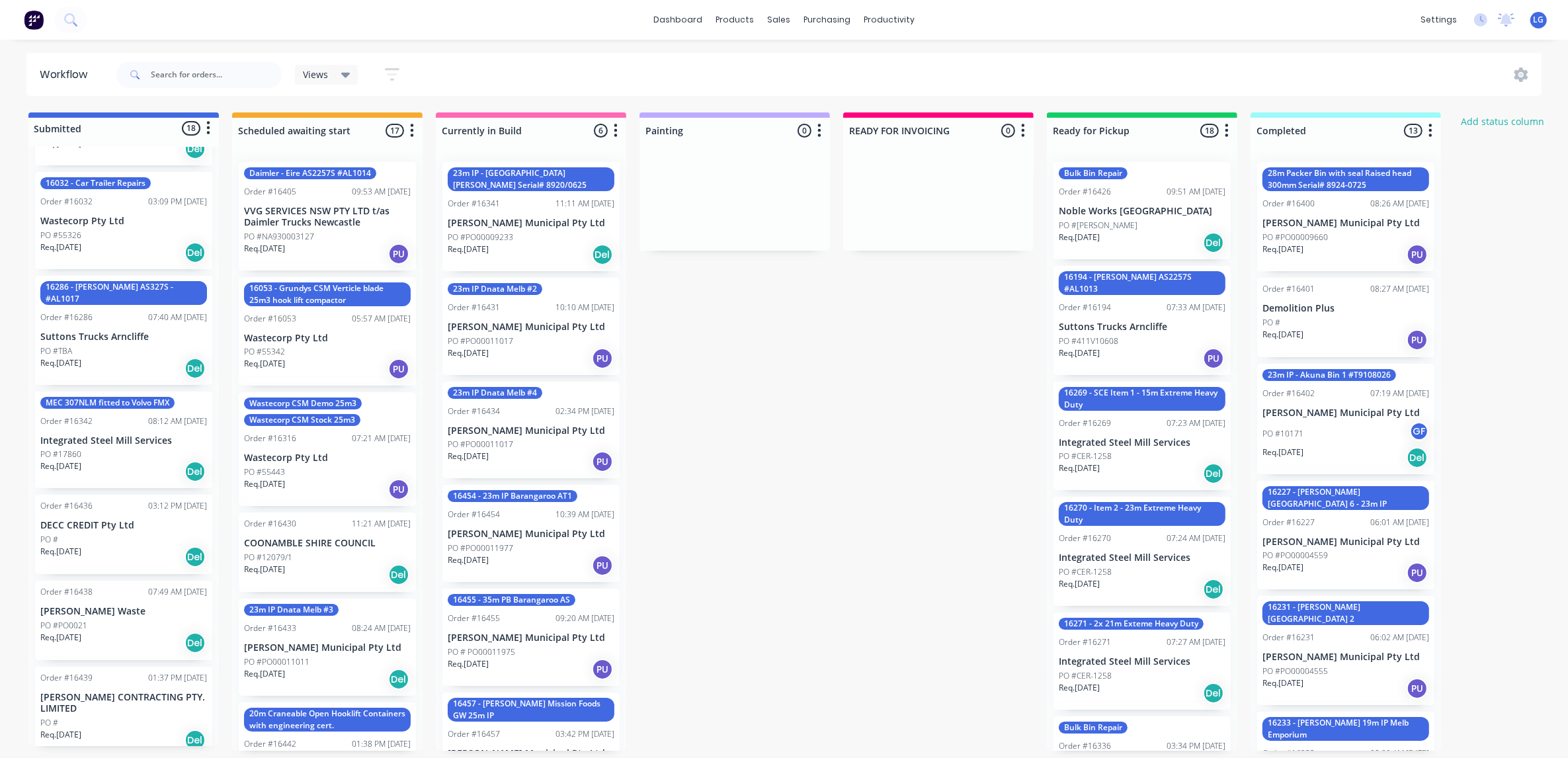
click at [93, 545] on div "Req. [DATE] Del" at bounding box center [123, 557] width 166 height 23
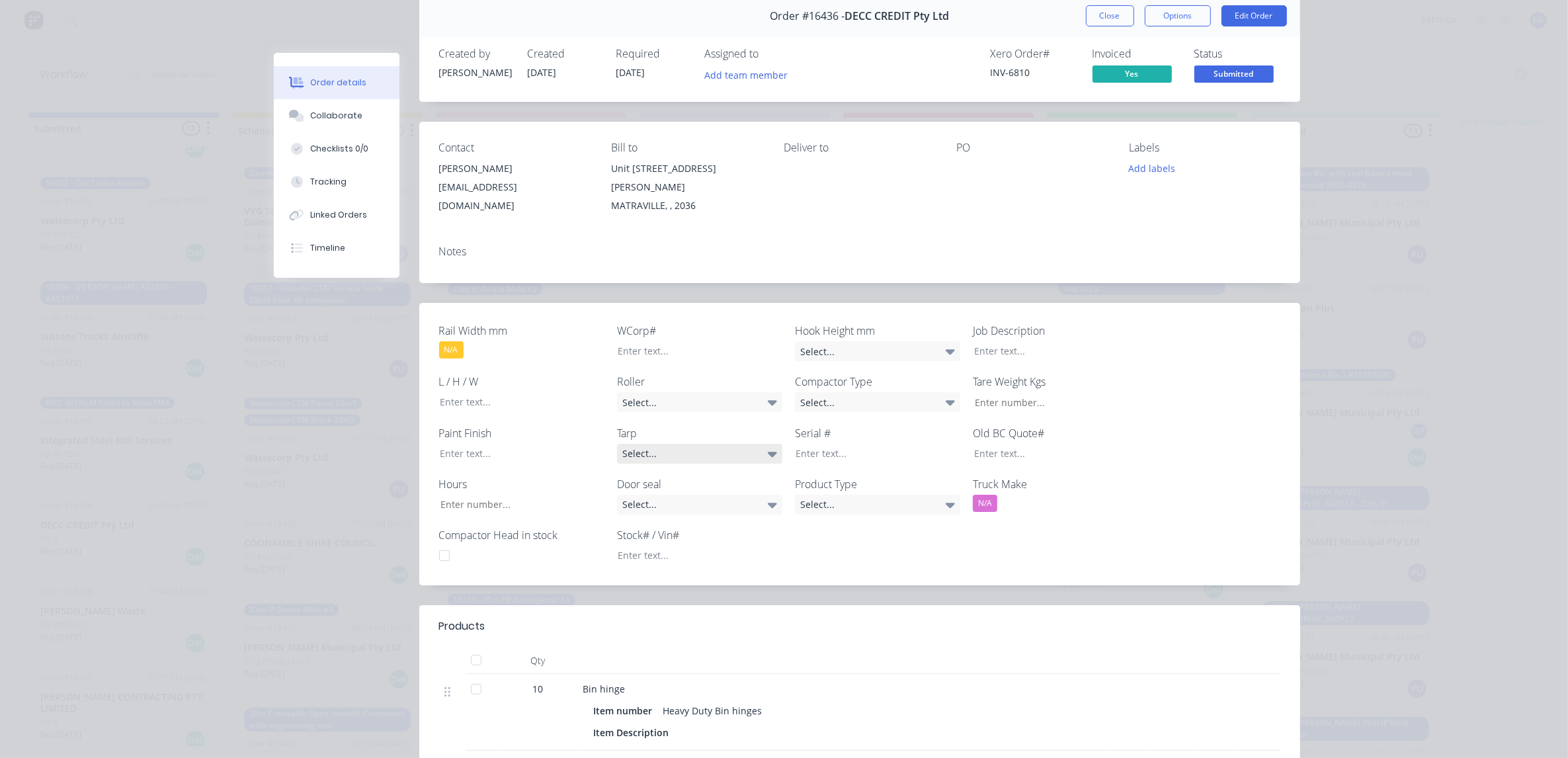
scroll to position [0, 0]
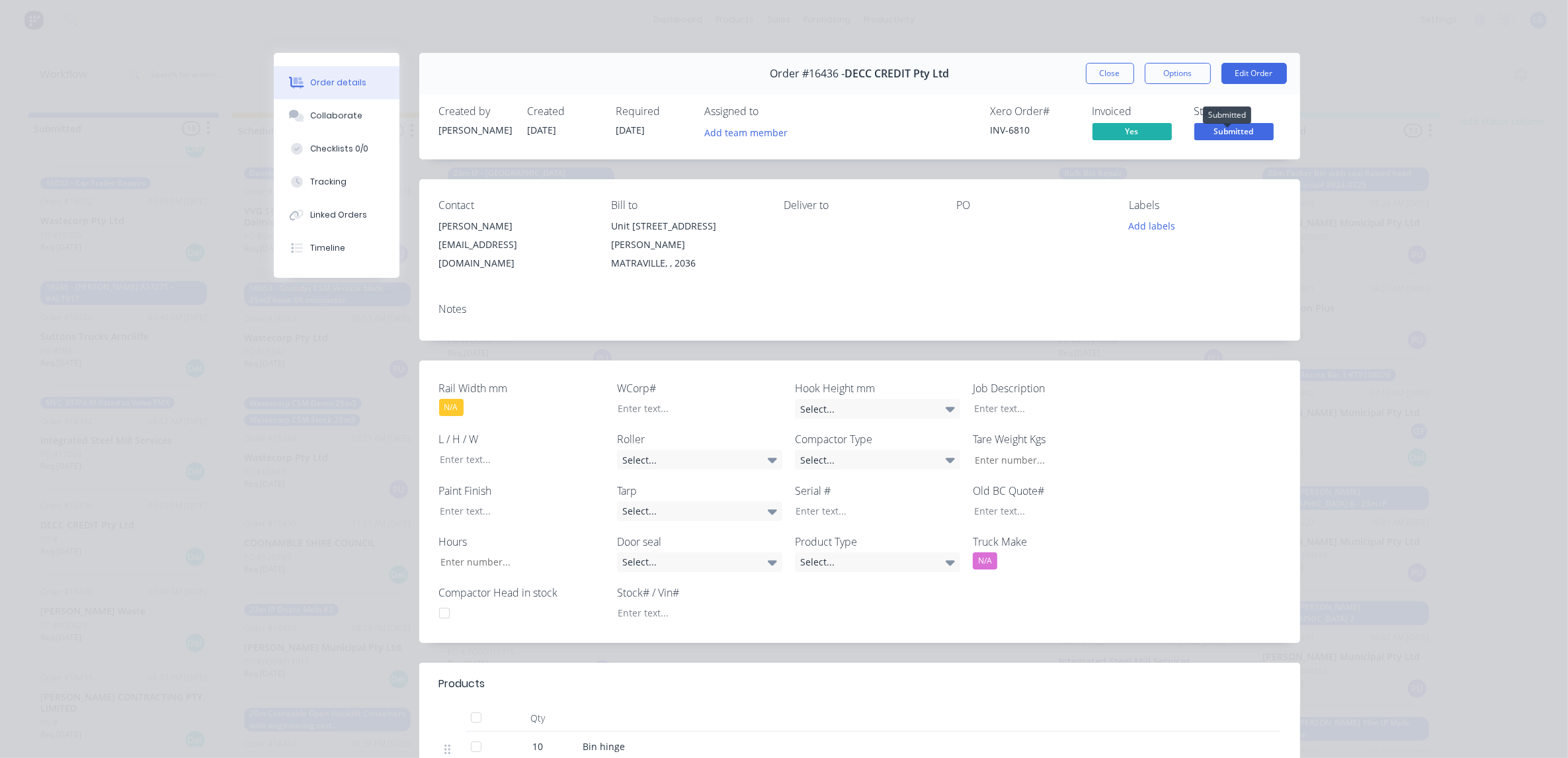
click at [1225, 133] on span "Submitted" at bounding box center [1234, 131] width 80 height 17
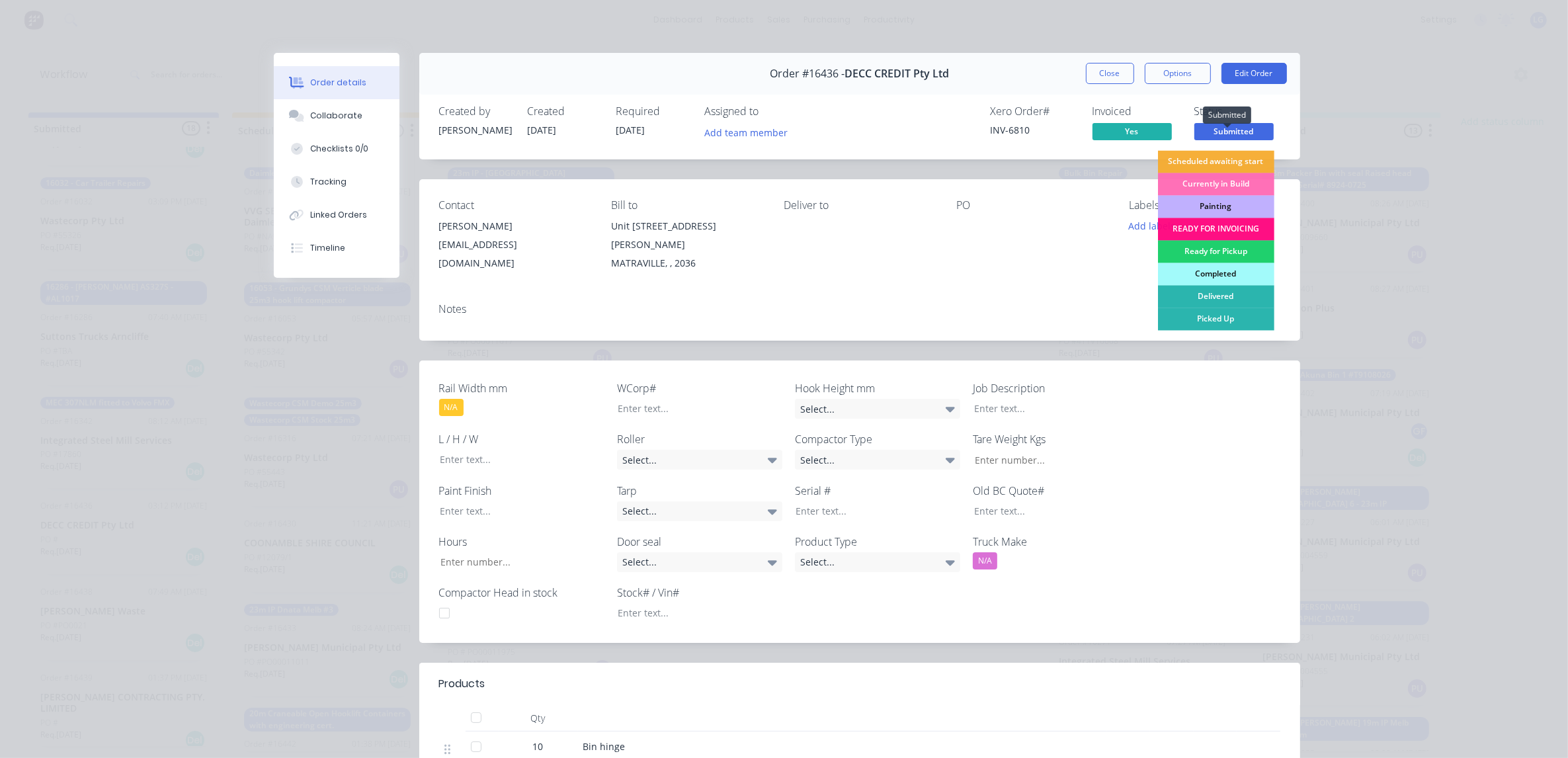
click at [1225, 133] on span "Submitted" at bounding box center [1234, 131] width 80 height 17
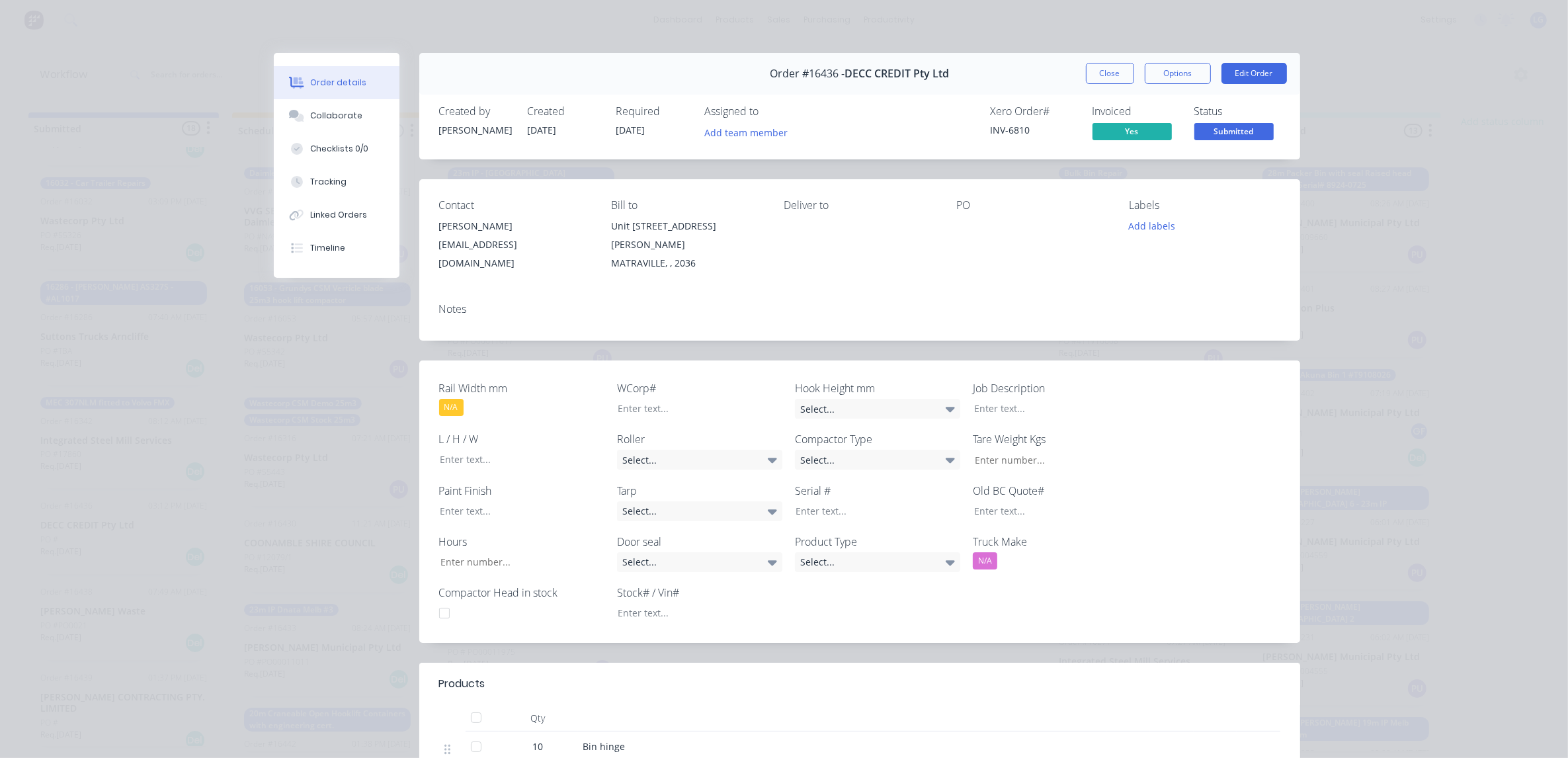
click at [1227, 134] on span "Submitted" at bounding box center [1234, 131] width 80 height 17
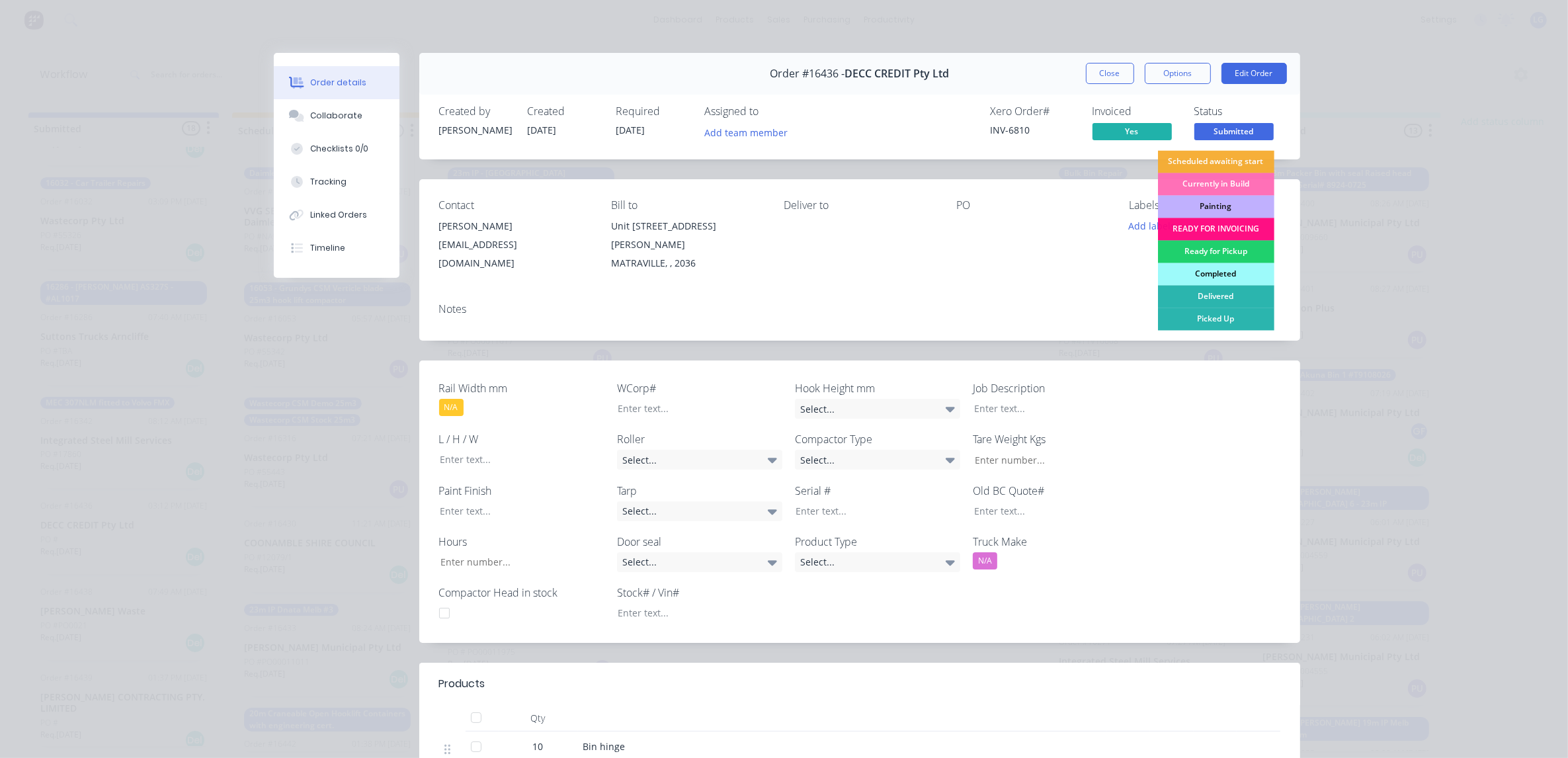
click at [1201, 271] on div "Completed" at bounding box center [1216, 274] width 117 height 23
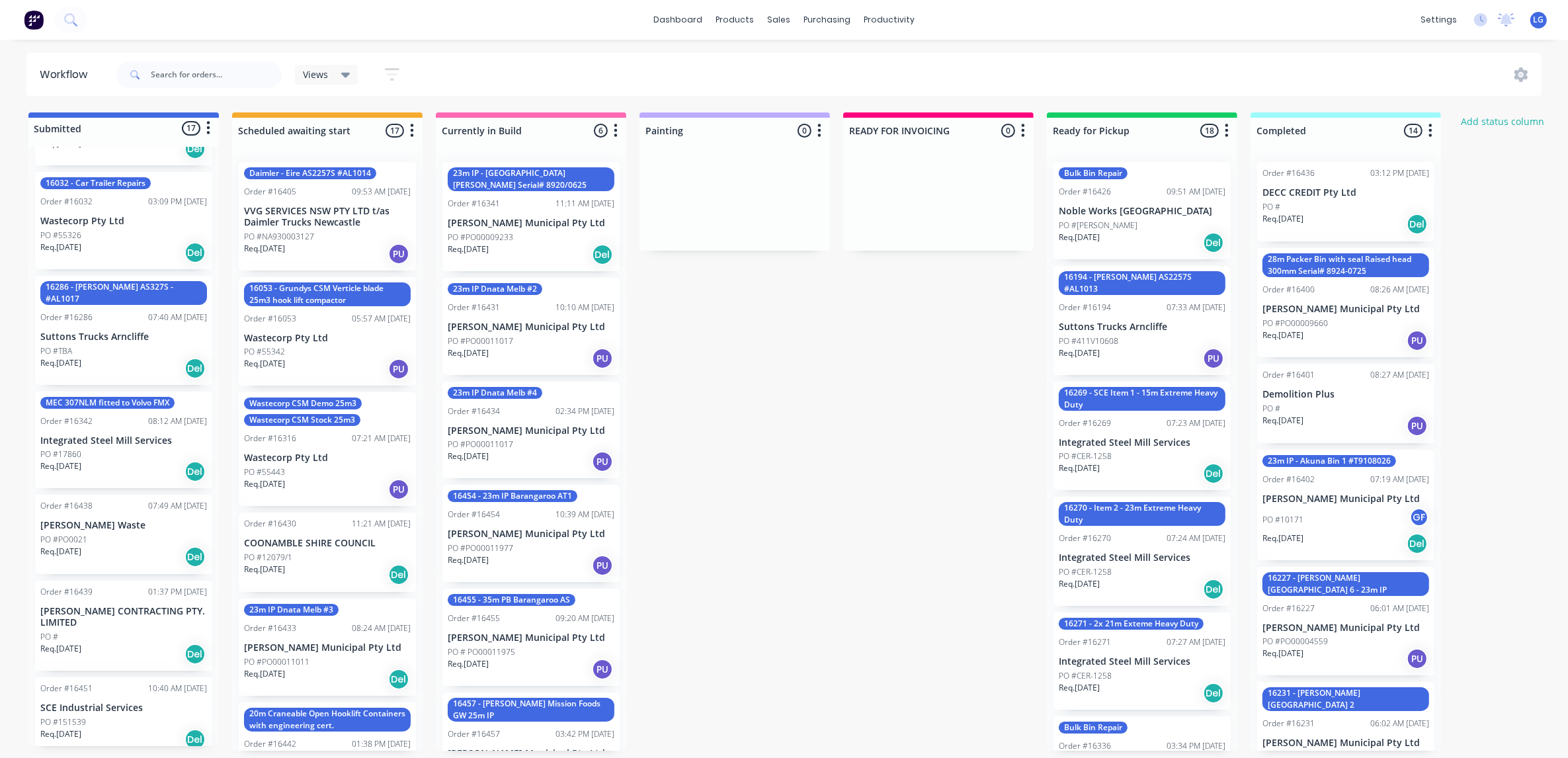
scroll to position [413, 0]
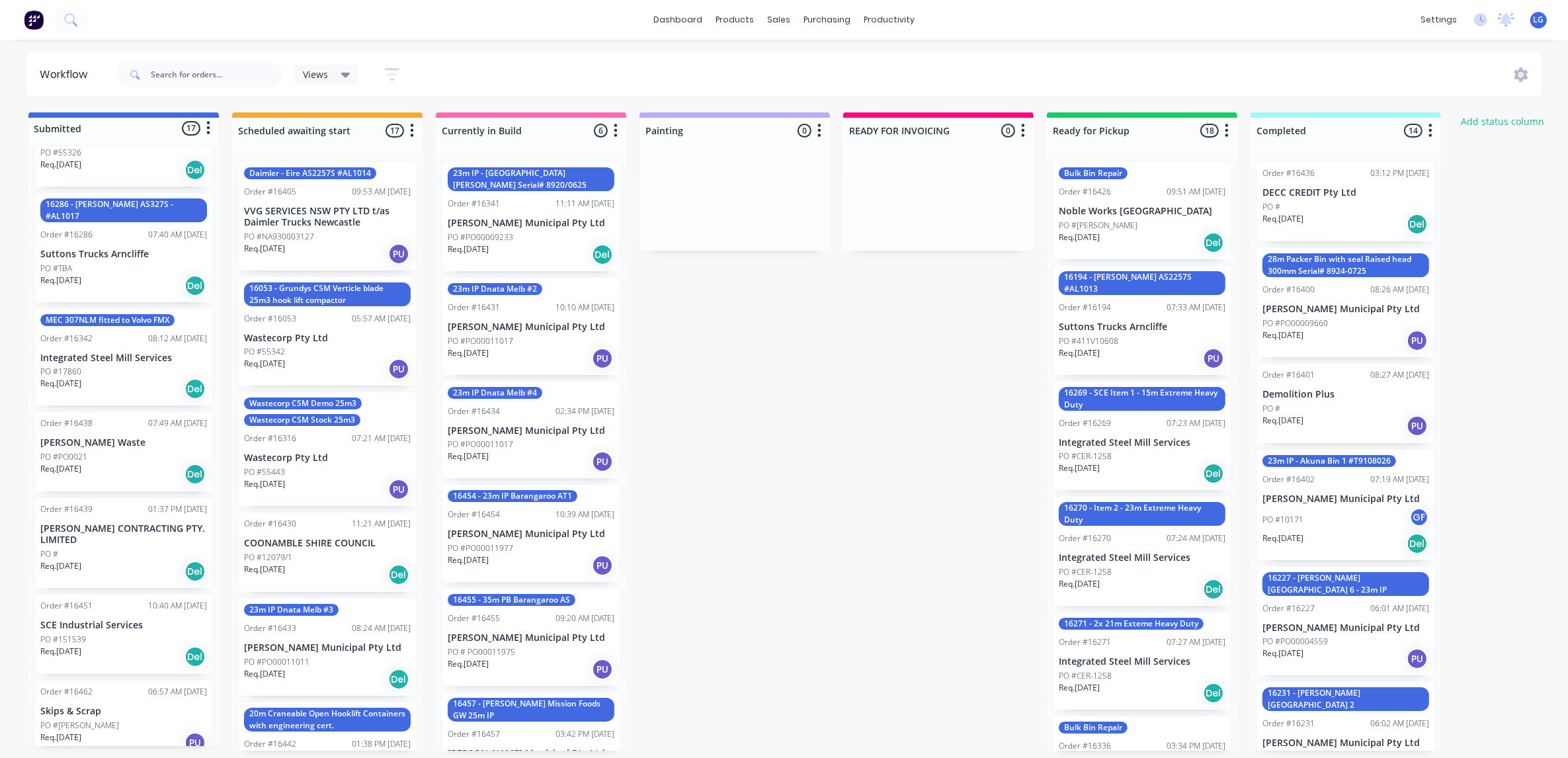
click at [135, 454] on div "PO #PO0021" at bounding box center [123, 457] width 166 height 12
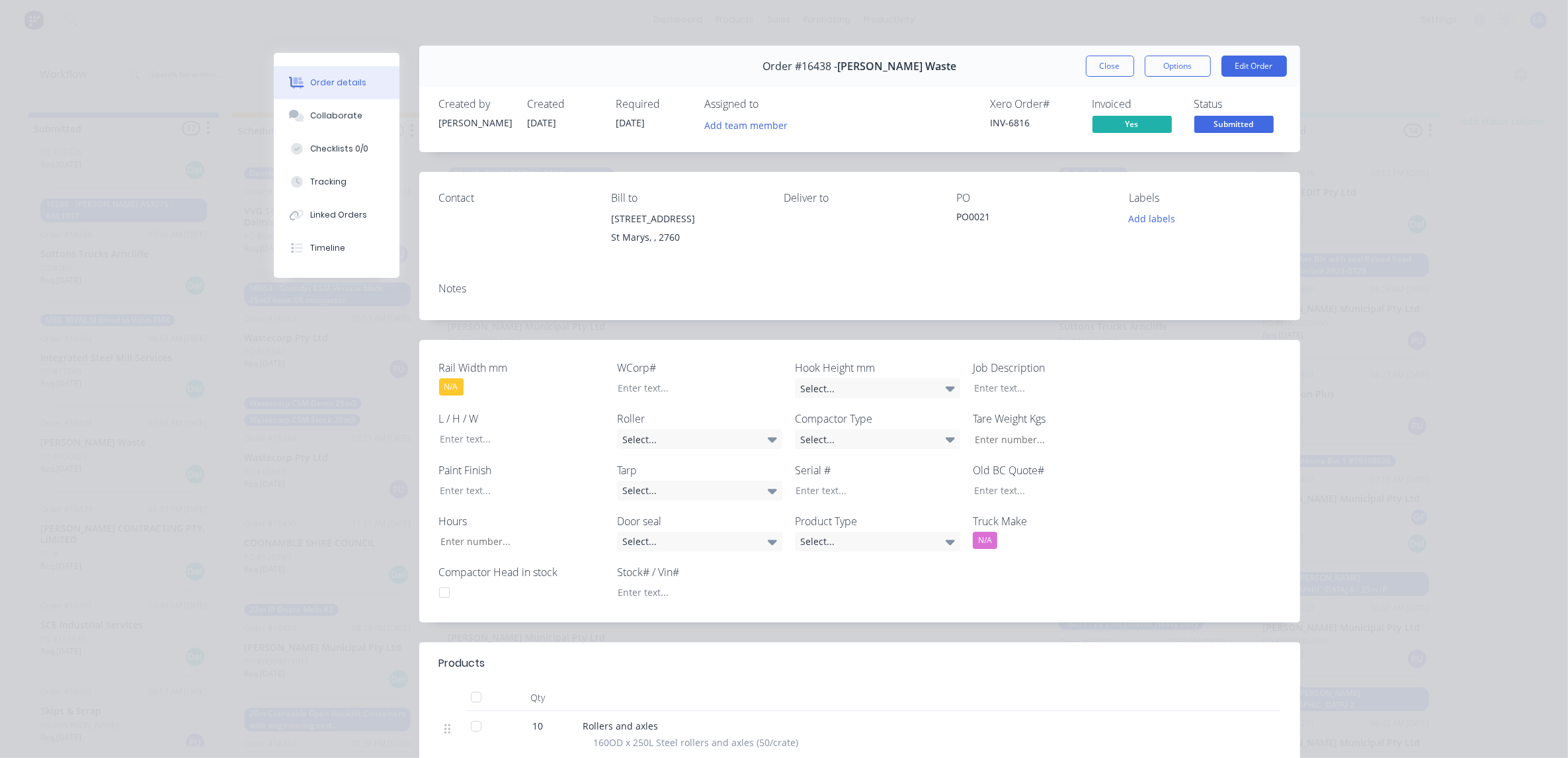
scroll to position [0, 0]
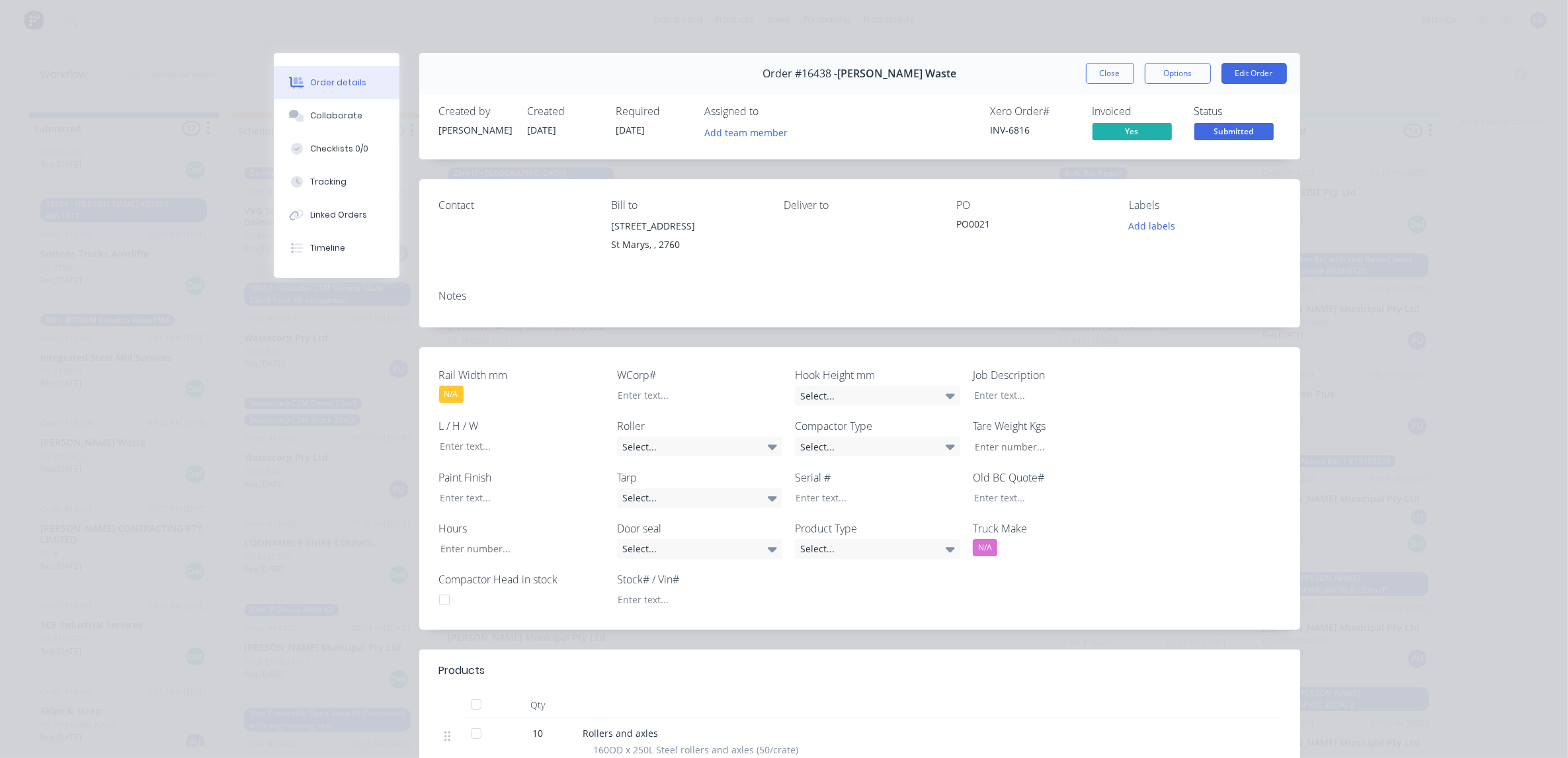
click at [1227, 129] on span "Submitted" at bounding box center [1234, 131] width 80 height 17
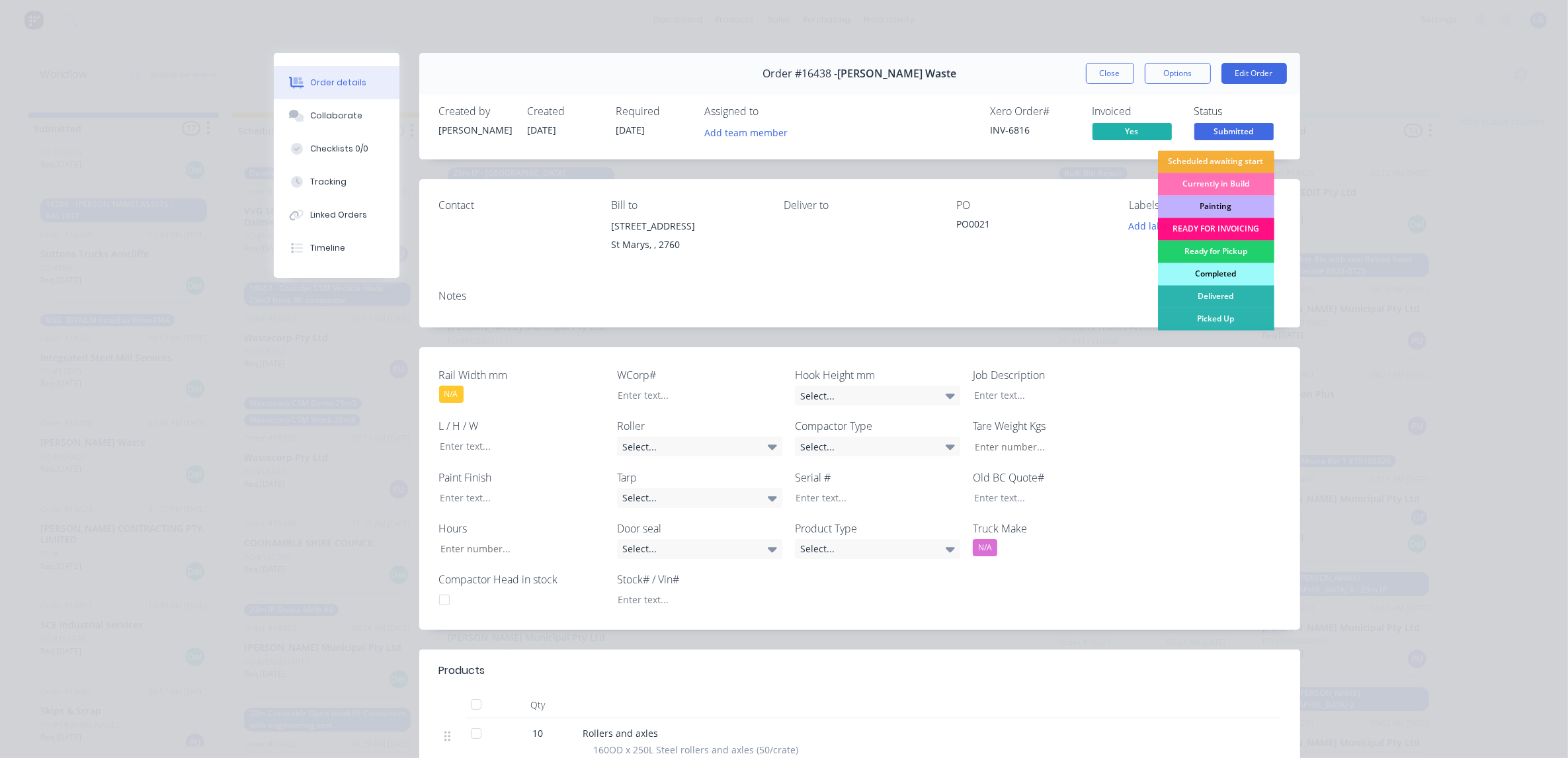
click at [1221, 269] on div "Completed" at bounding box center [1216, 274] width 117 height 23
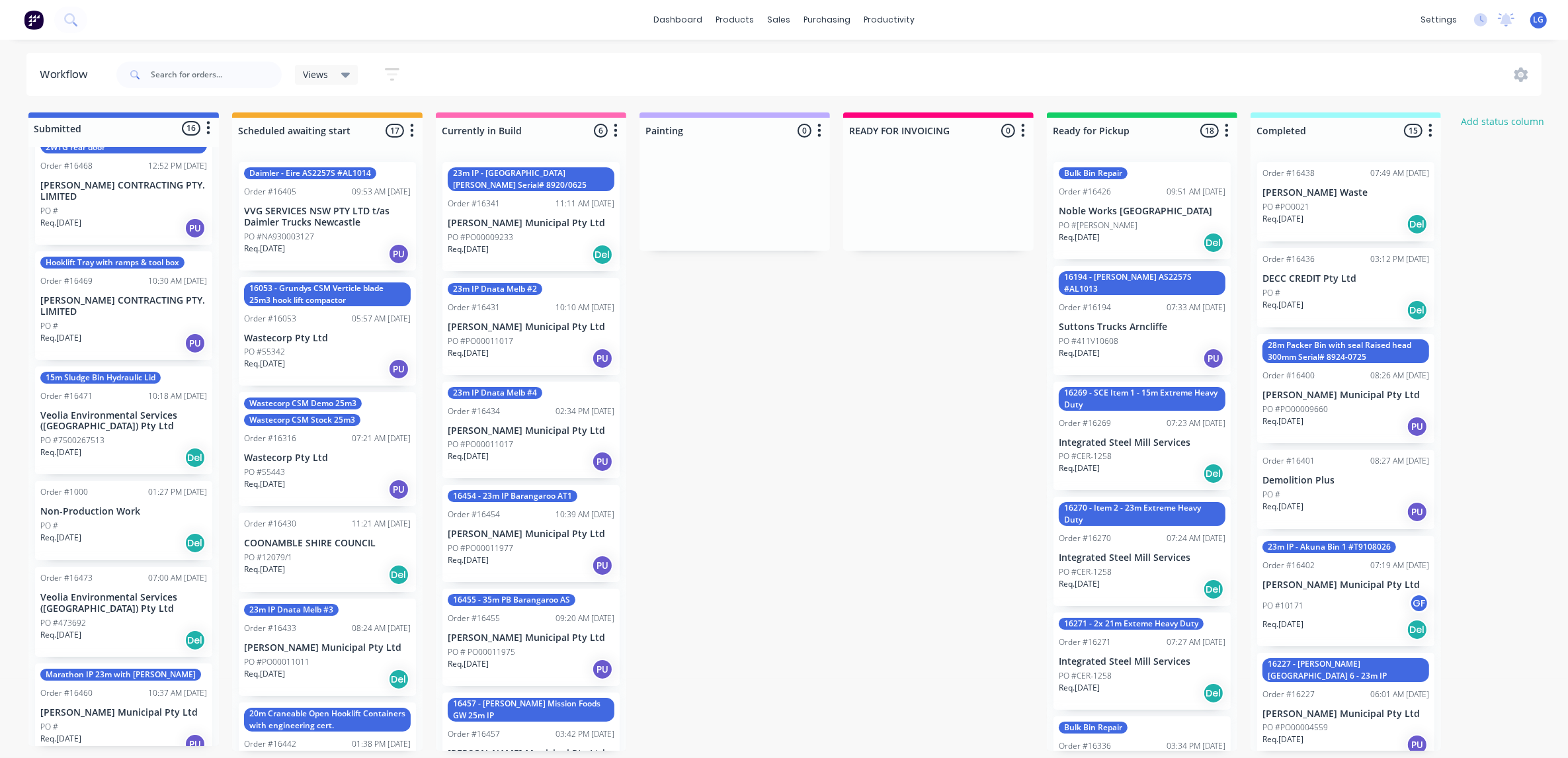
scroll to position [5, 0]
click at [99, 617] on div "PO #473692" at bounding box center [123, 623] width 166 height 12
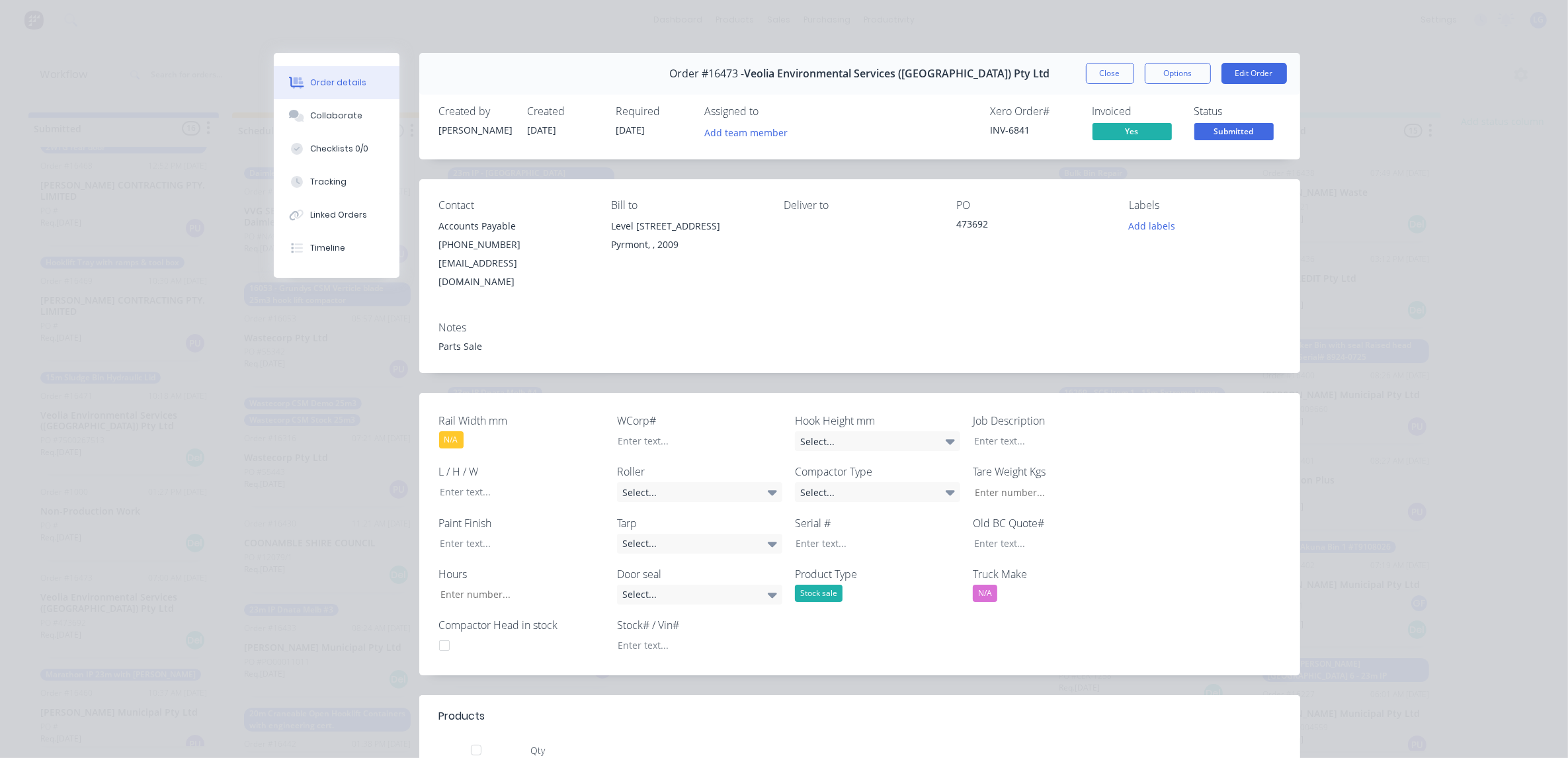
scroll to position [0, 0]
click at [1225, 128] on span "Submitted" at bounding box center [1234, 131] width 80 height 17
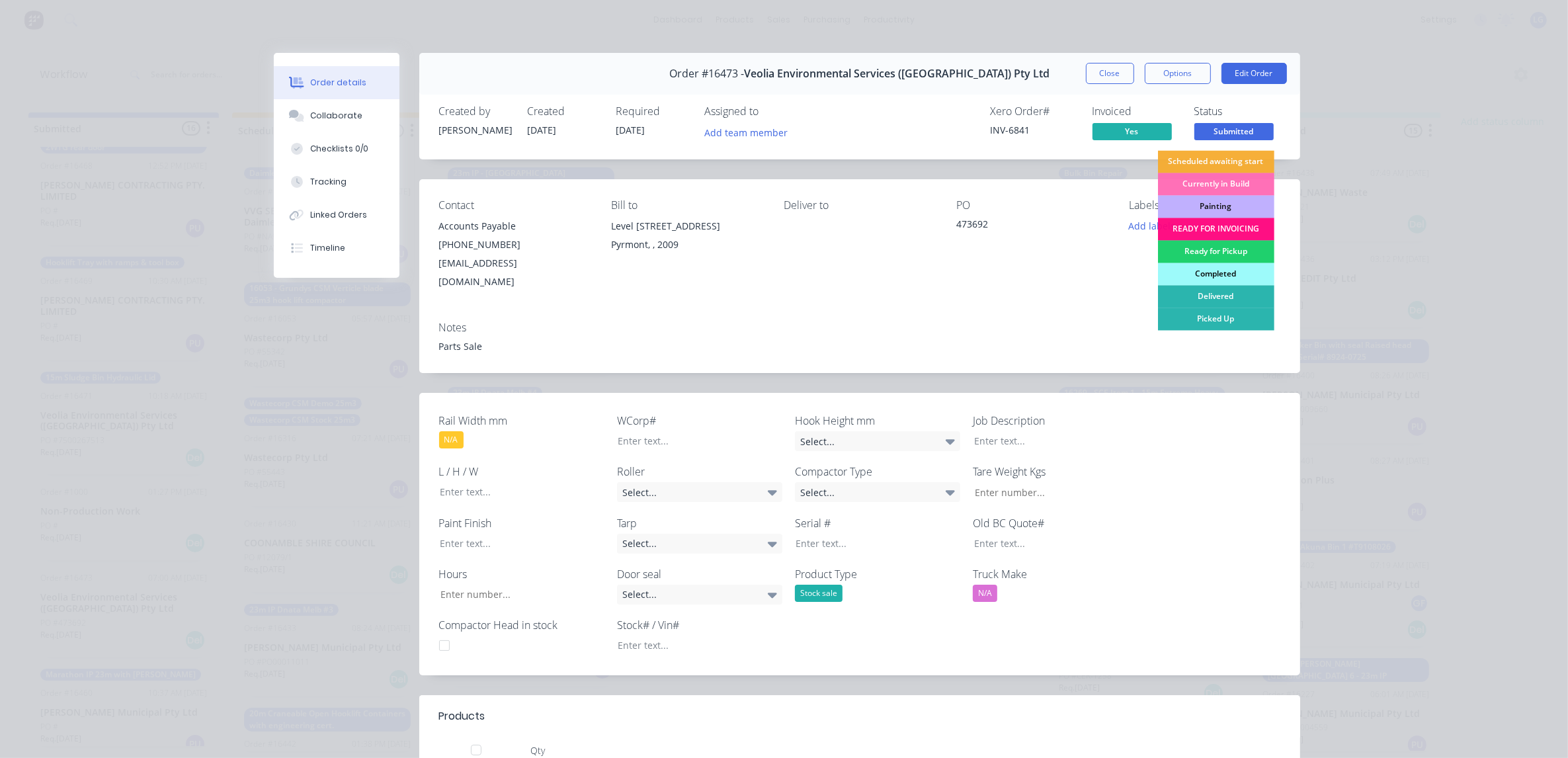
click at [1213, 276] on div "Completed" at bounding box center [1216, 274] width 117 height 23
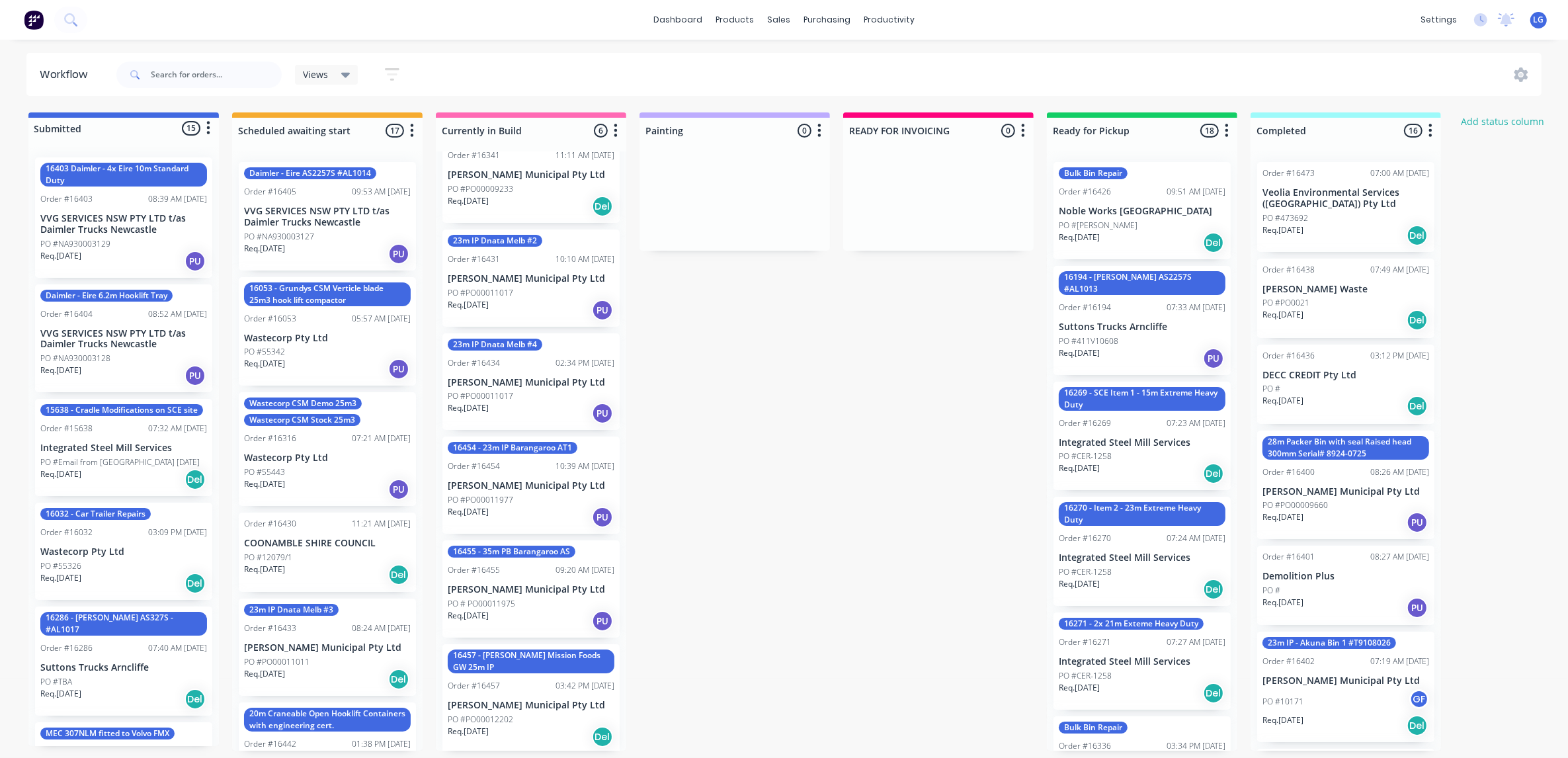
scroll to position [5, 0]
click at [501, 714] on p "PO #PO00012202" at bounding box center [480, 720] width 66 height 12
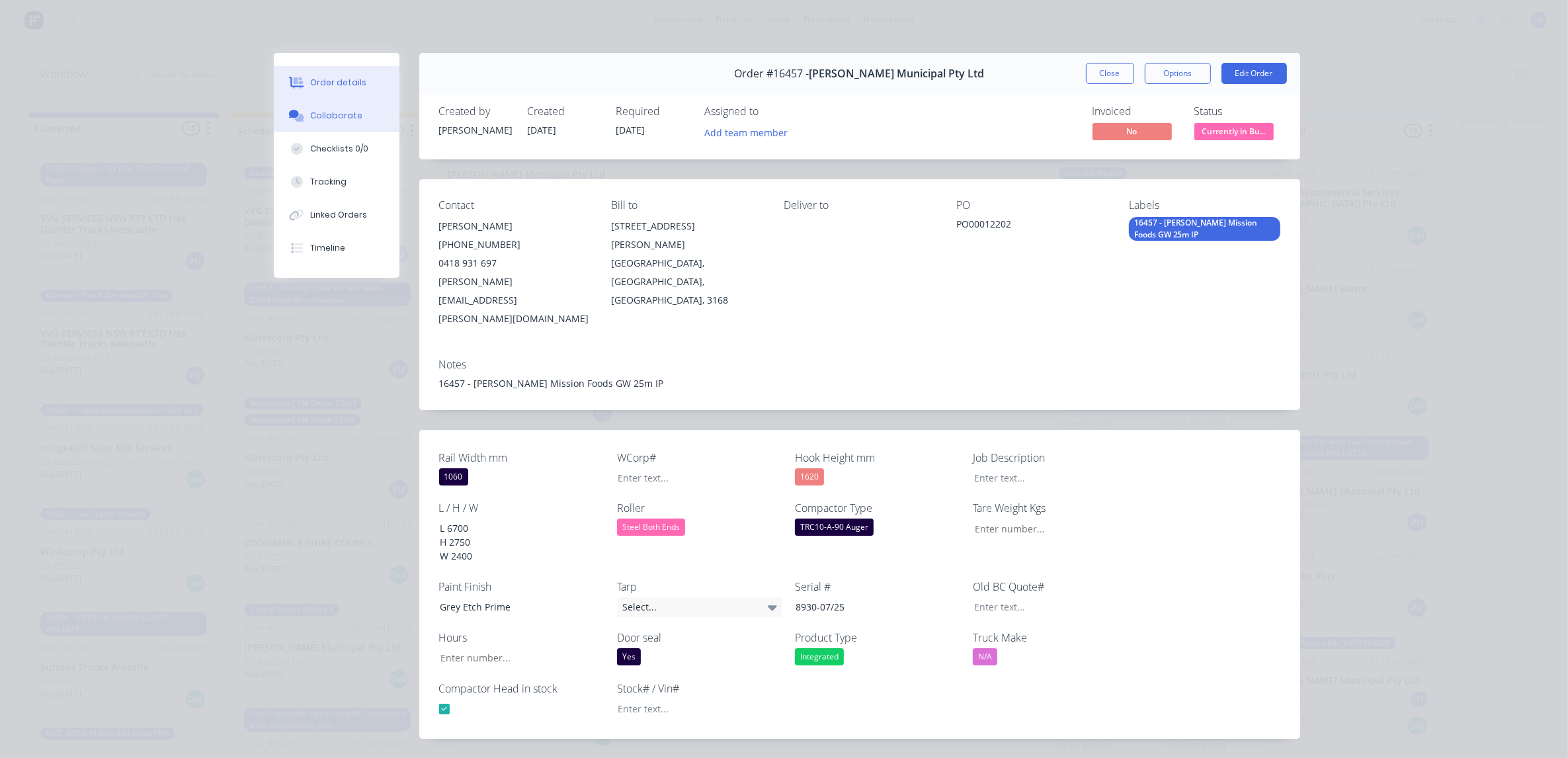
click at [339, 118] on div "Collaborate" at bounding box center [336, 116] width 52 height 12
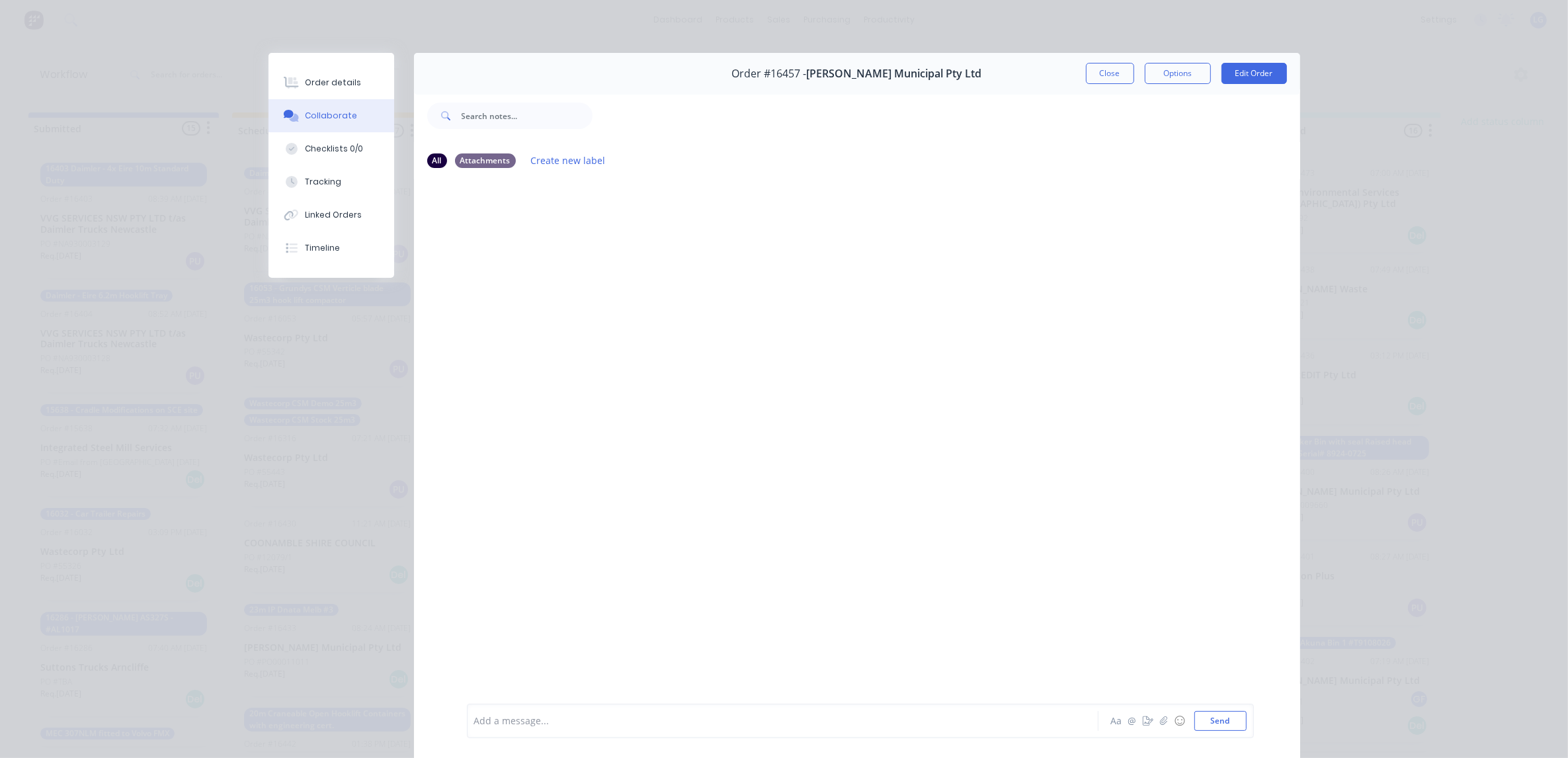
click at [510, 722] on div at bounding box center [764, 721] width 579 height 14
click at [557, 720] on span "please Invoice" at bounding box center [588, 721] width 63 height 13
click at [557, 722] on span "please Invoice" at bounding box center [588, 721] width 63 height 13
click at [1210, 718] on button "Send" at bounding box center [1220, 721] width 52 height 20
click at [1090, 80] on button "Close" at bounding box center [1110, 74] width 48 height 21
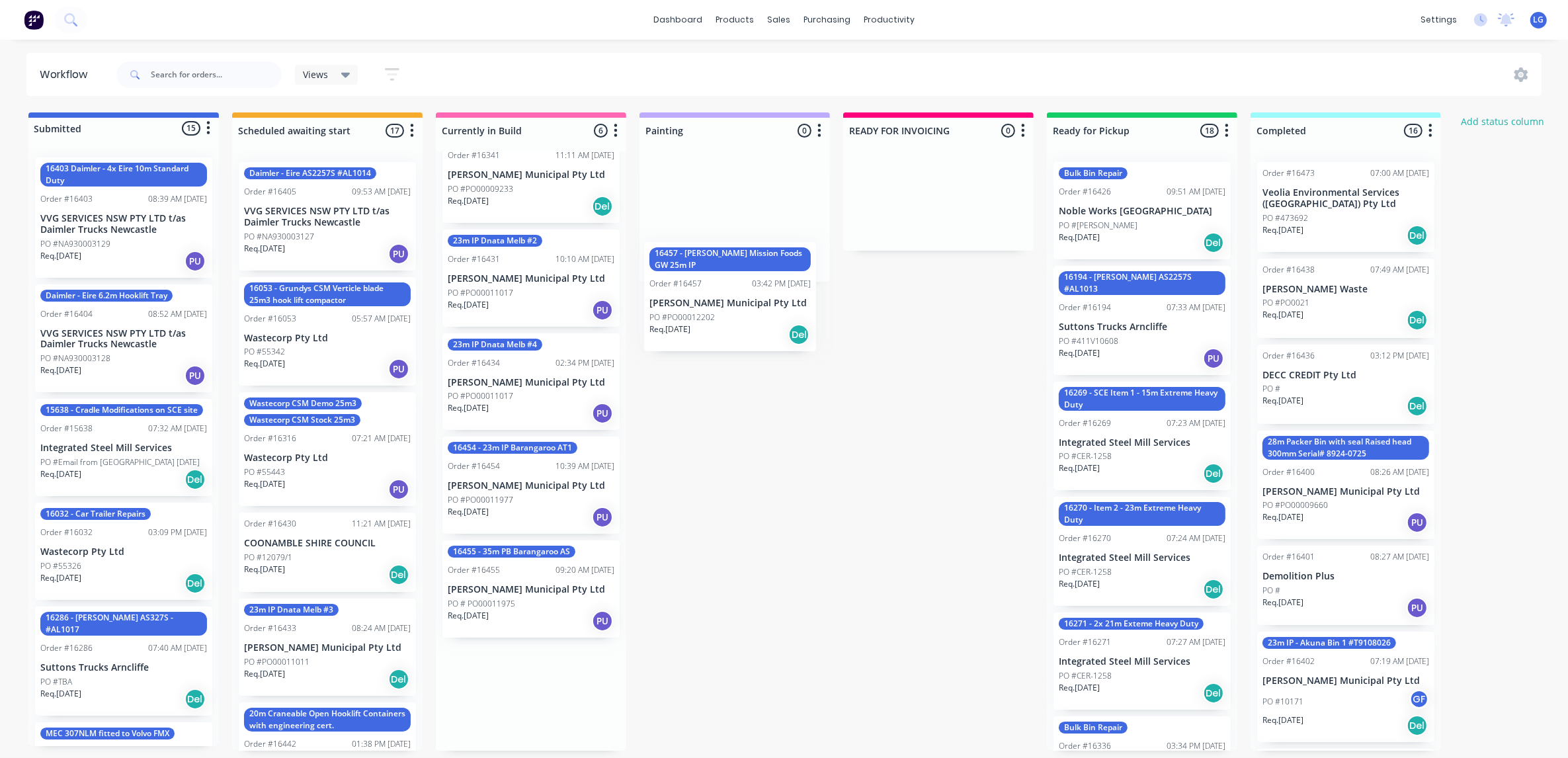
drag, startPoint x: 504, startPoint y: 709, endPoint x: 716, endPoint y: 306, distance: 455.4
click at [715, 308] on div "Submitted 15 Status colour #4169E1 hex #4169E1 Save Cancel Summaries Total orde…" at bounding box center [901, 431] width 1822 height 638
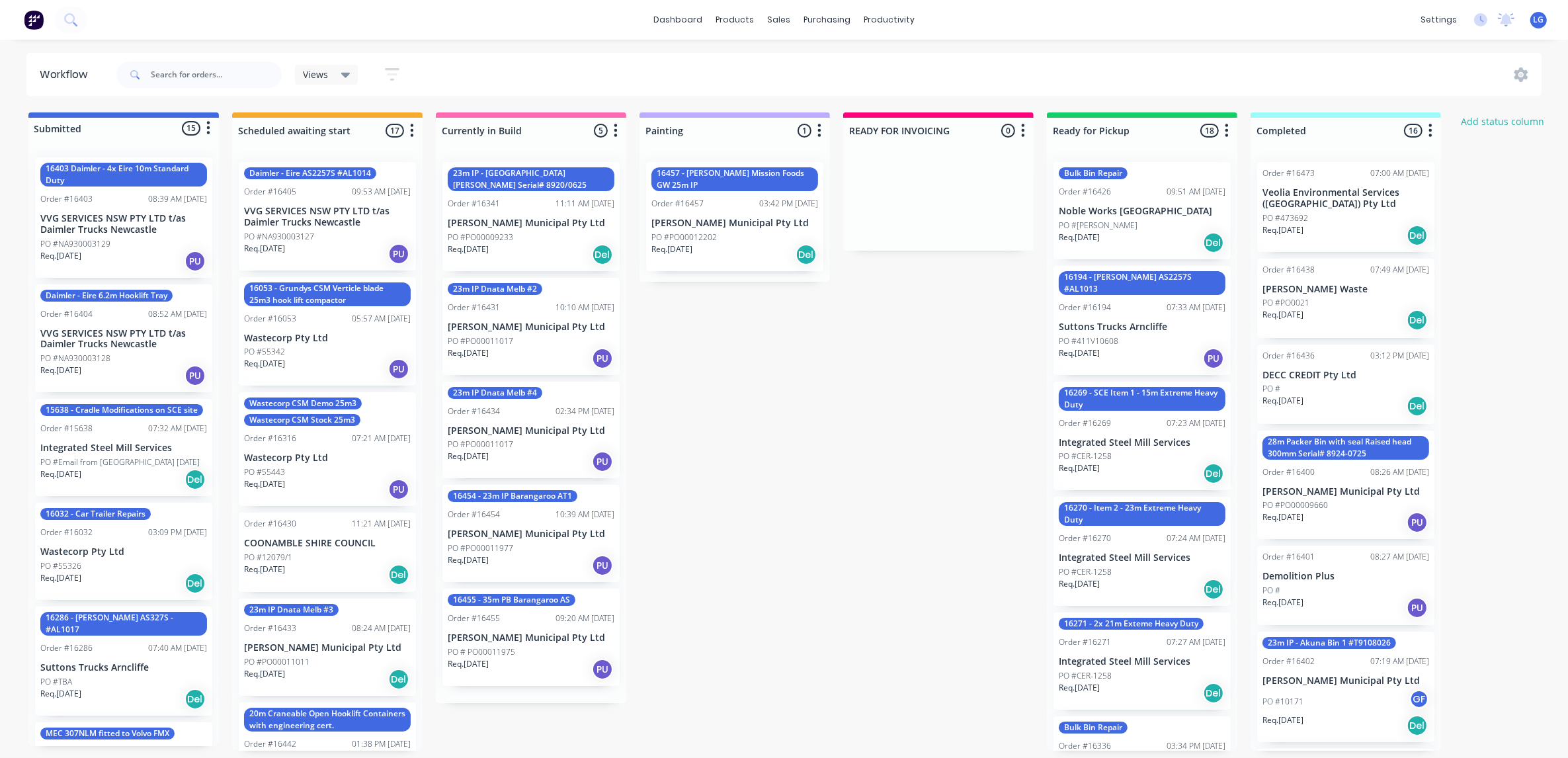
scroll to position [0, 0]
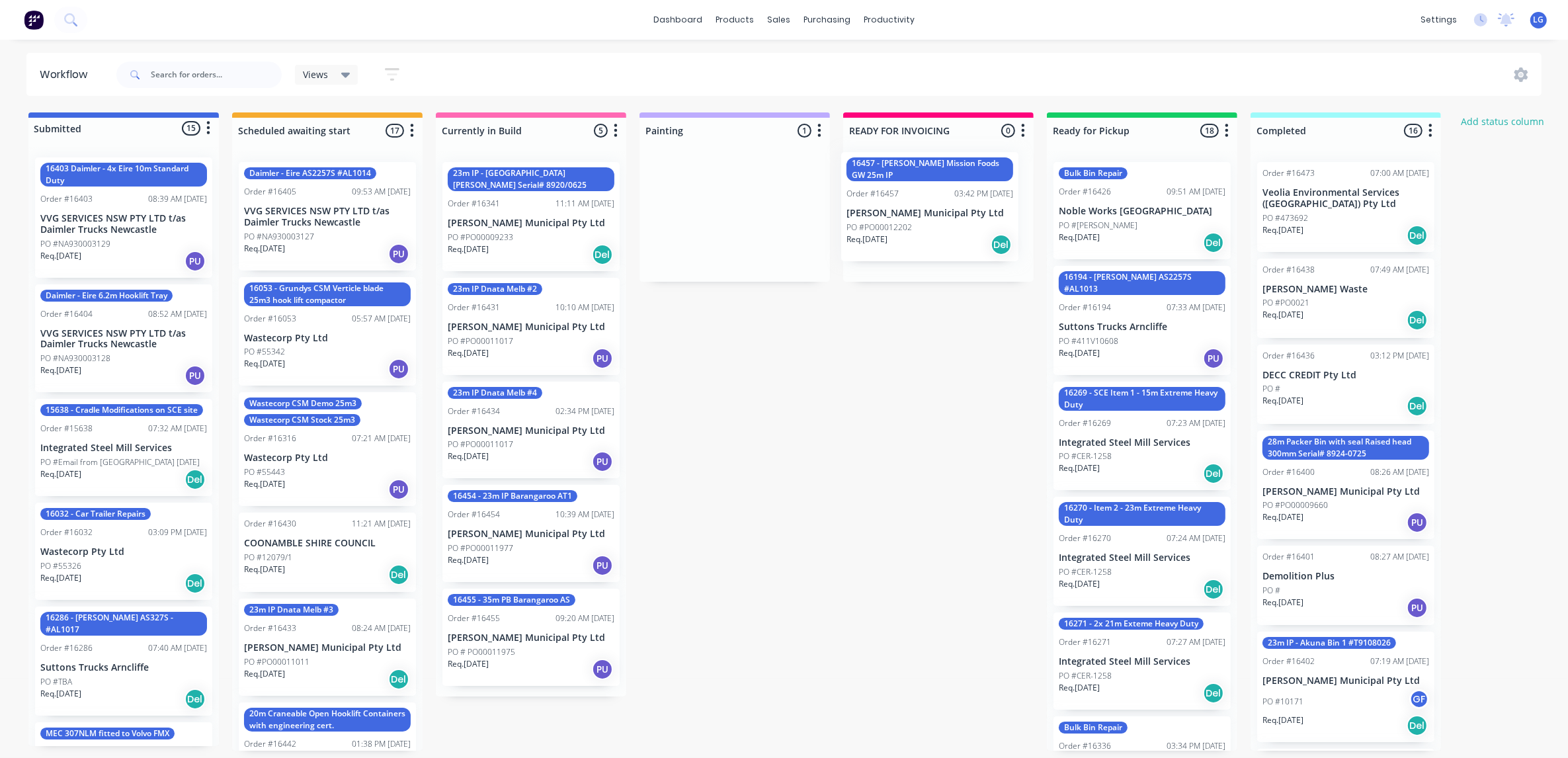
drag, startPoint x: 728, startPoint y: 223, endPoint x: 927, endPoint y: 217, distance: 199.1
click at [927, 217] on div "Submitted 15 Status colour #4169E1 hex #4169E1 Save Cancel Summaries Total orde…" at bounding box center [901, 431] width 1822 height 638
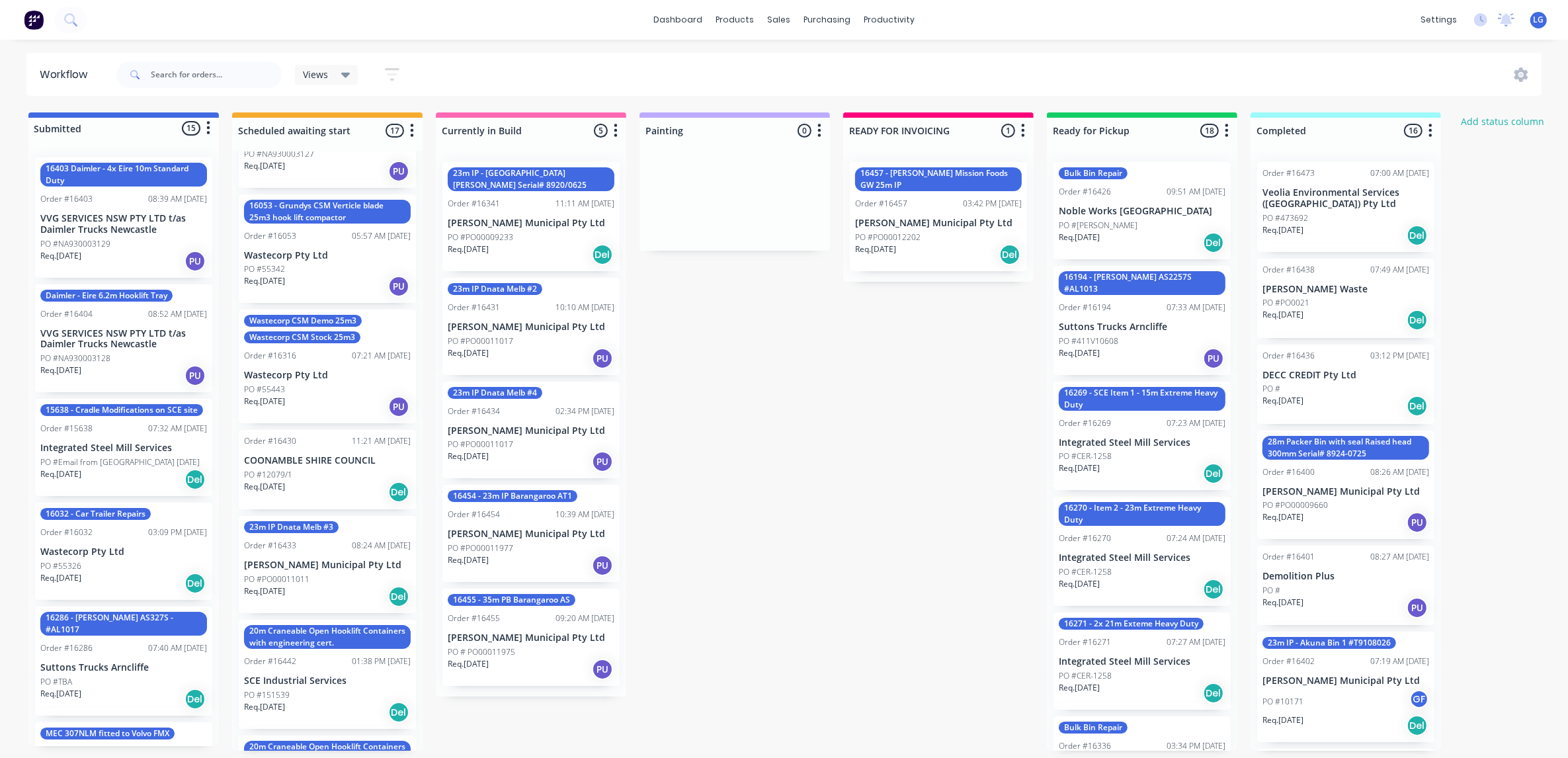
click at [106, 15] on div "dashboard products sales purchasing productivity dashboard products Product Cat…" at bounding box center [784, 20] width 1568 height 40
click at [127, 17] on div "dashboard products sales purchasing productivity dashboard products Product Cat…" at bounding box center [784, 20] width 1568 height 40
click at [179, 78] on input "text" at bounding box center [217, 75] width 131 height 27
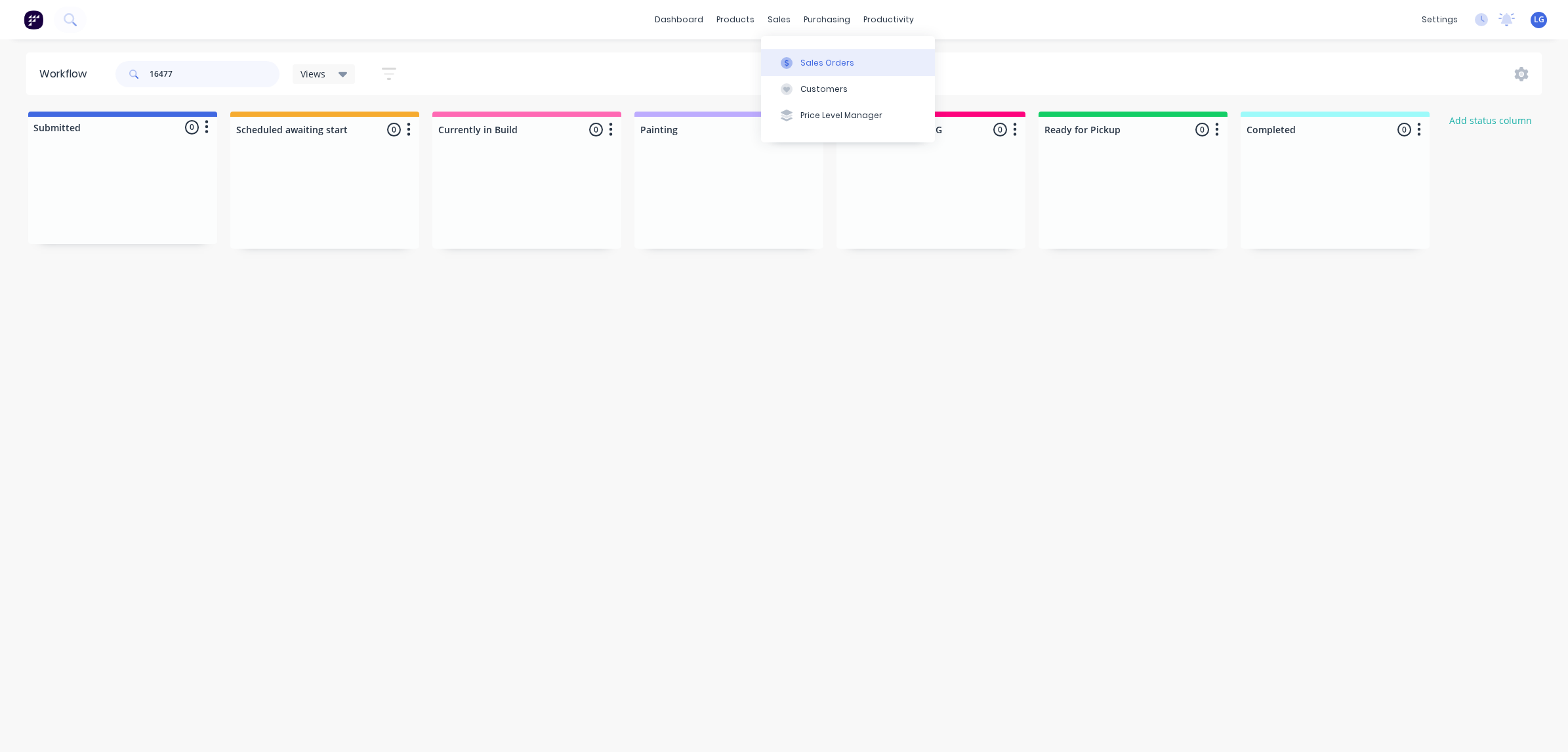
type input "16477"
click at [830, 58] on div "Sales Orders" at bounding box center [827, 63] width 54 height 12
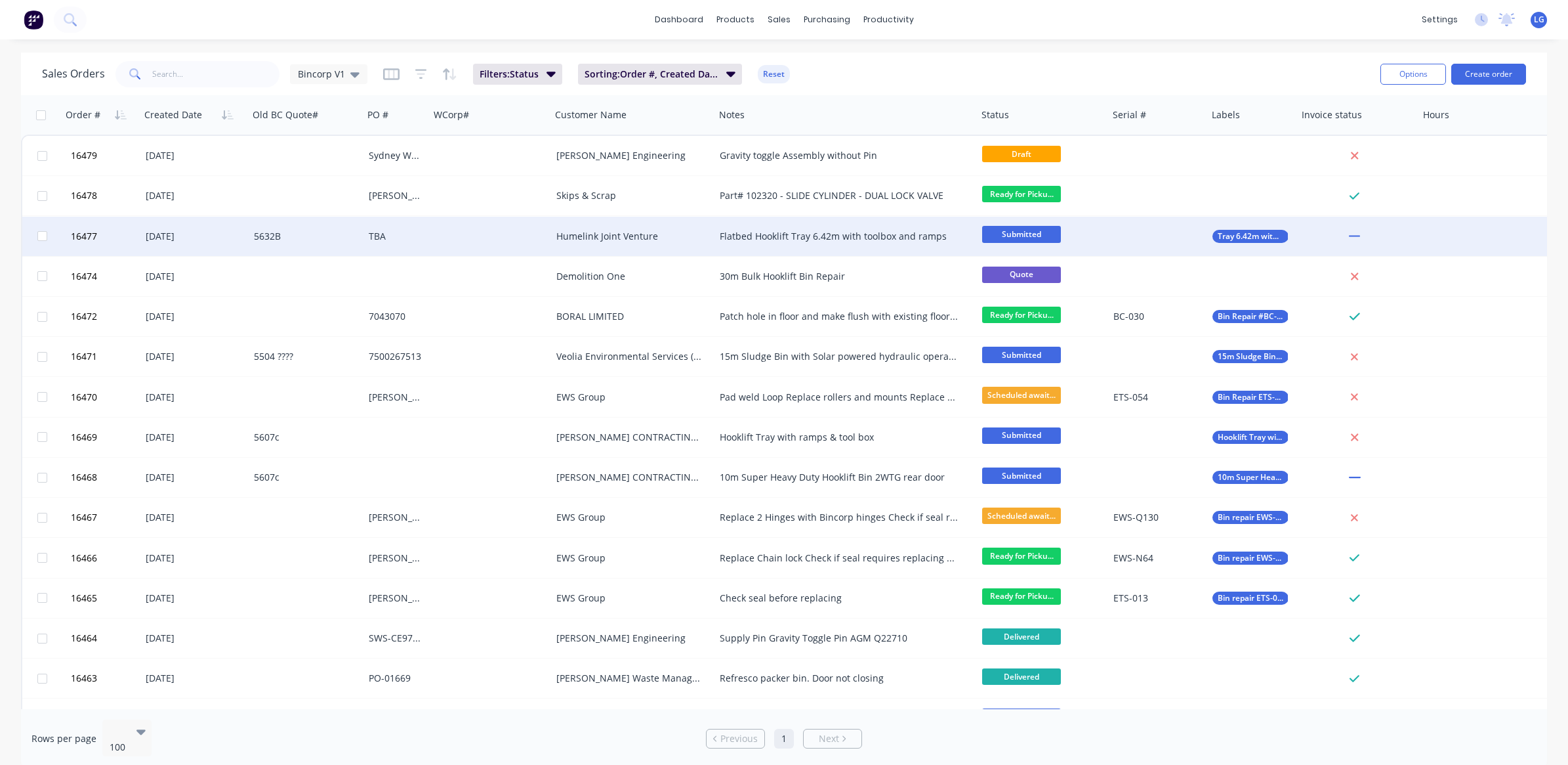
click at [1107, 241] on div "Submitted" at bounding box center [1043, 236] width 131 height 39
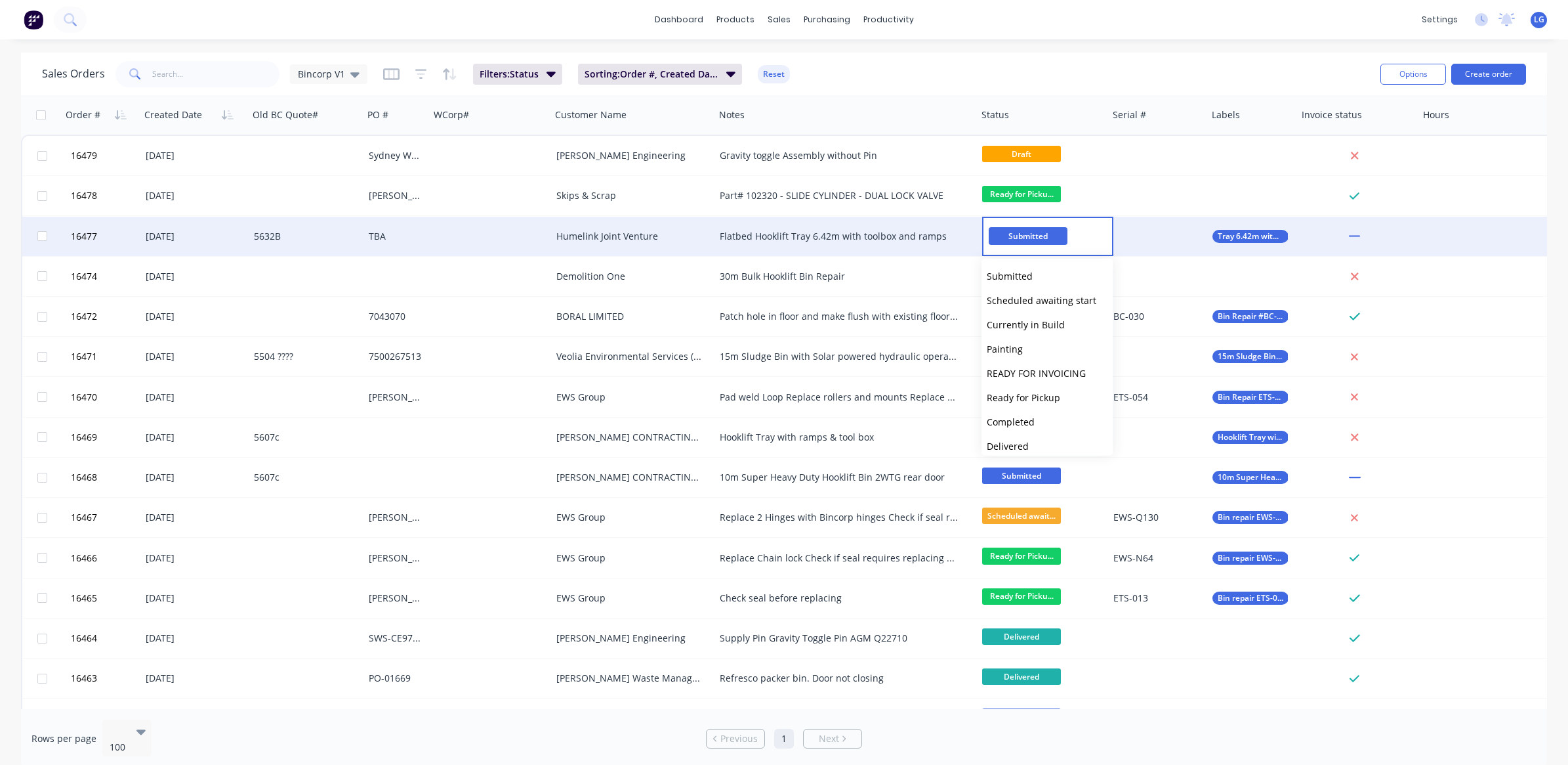
click at [1150, 243] on div at bounding box center [1158, 236] width 99 height 39
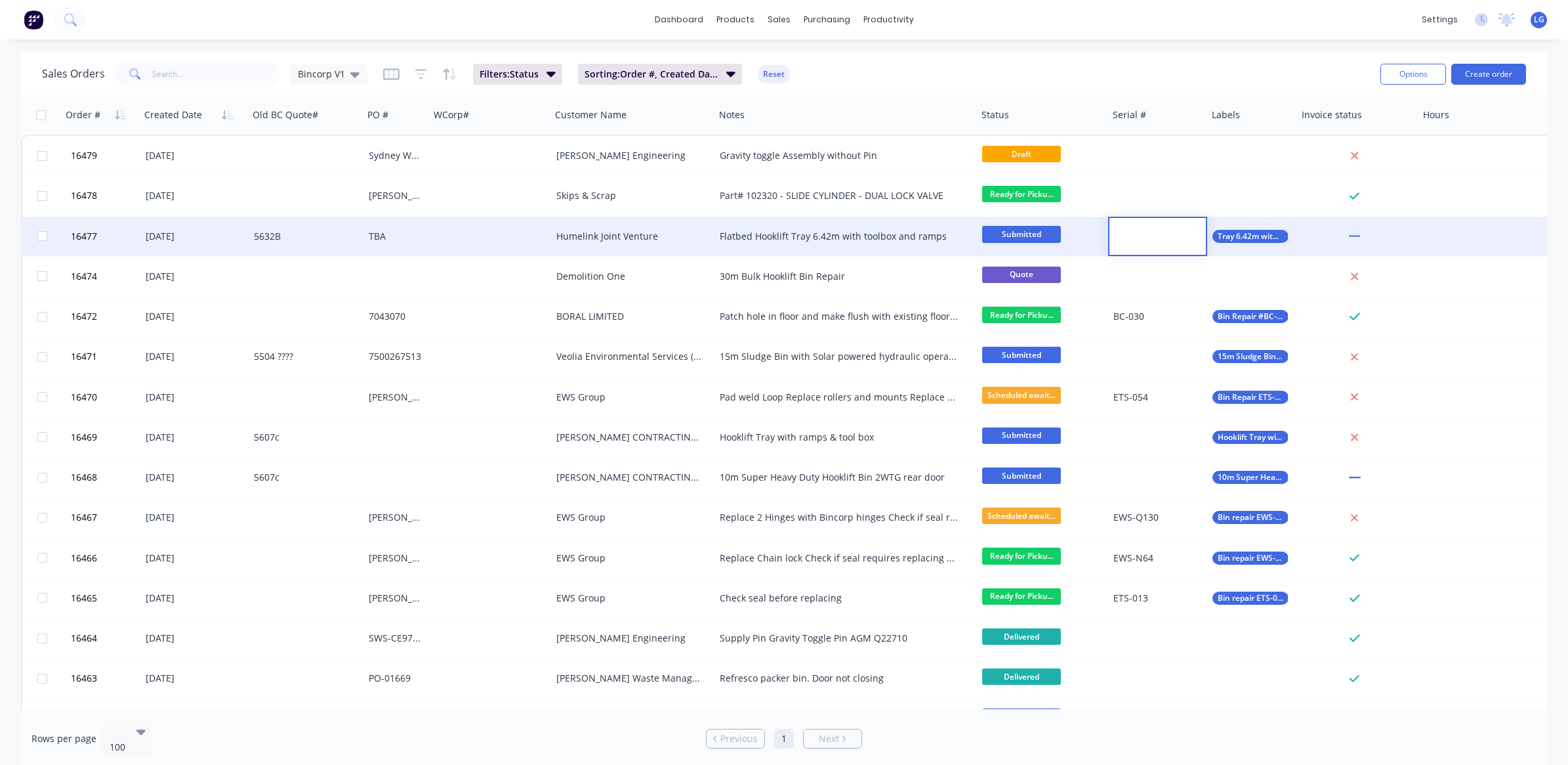
click at [496, 236] on div at bounding box center [490, 236] width 122 height 39
click at [407, 245] on div "TBA" at bounding box center [396, 236] width 66 height 39
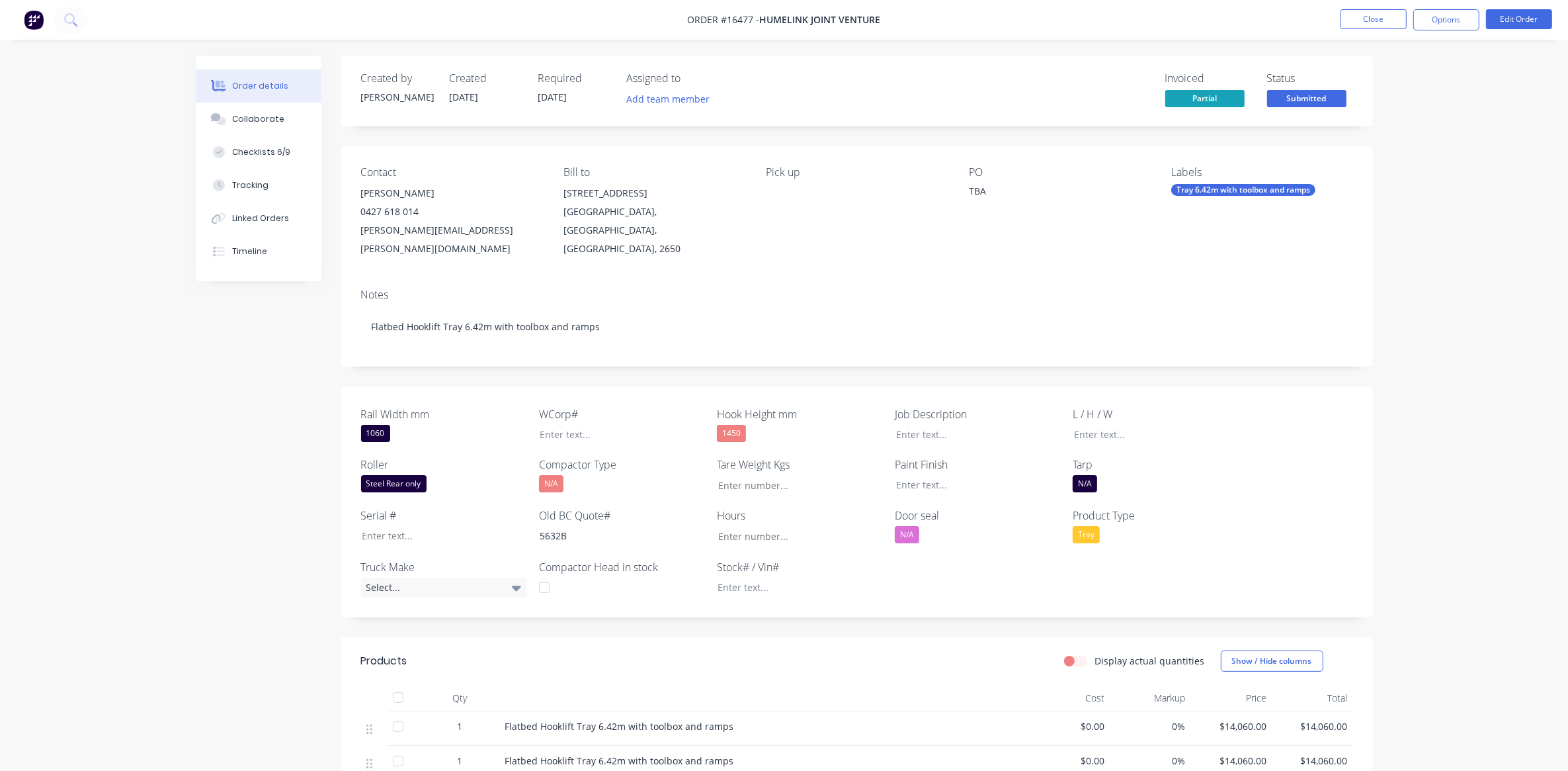
click at [34, 22] on img at bounding box center [34, 20] width 20 height 20
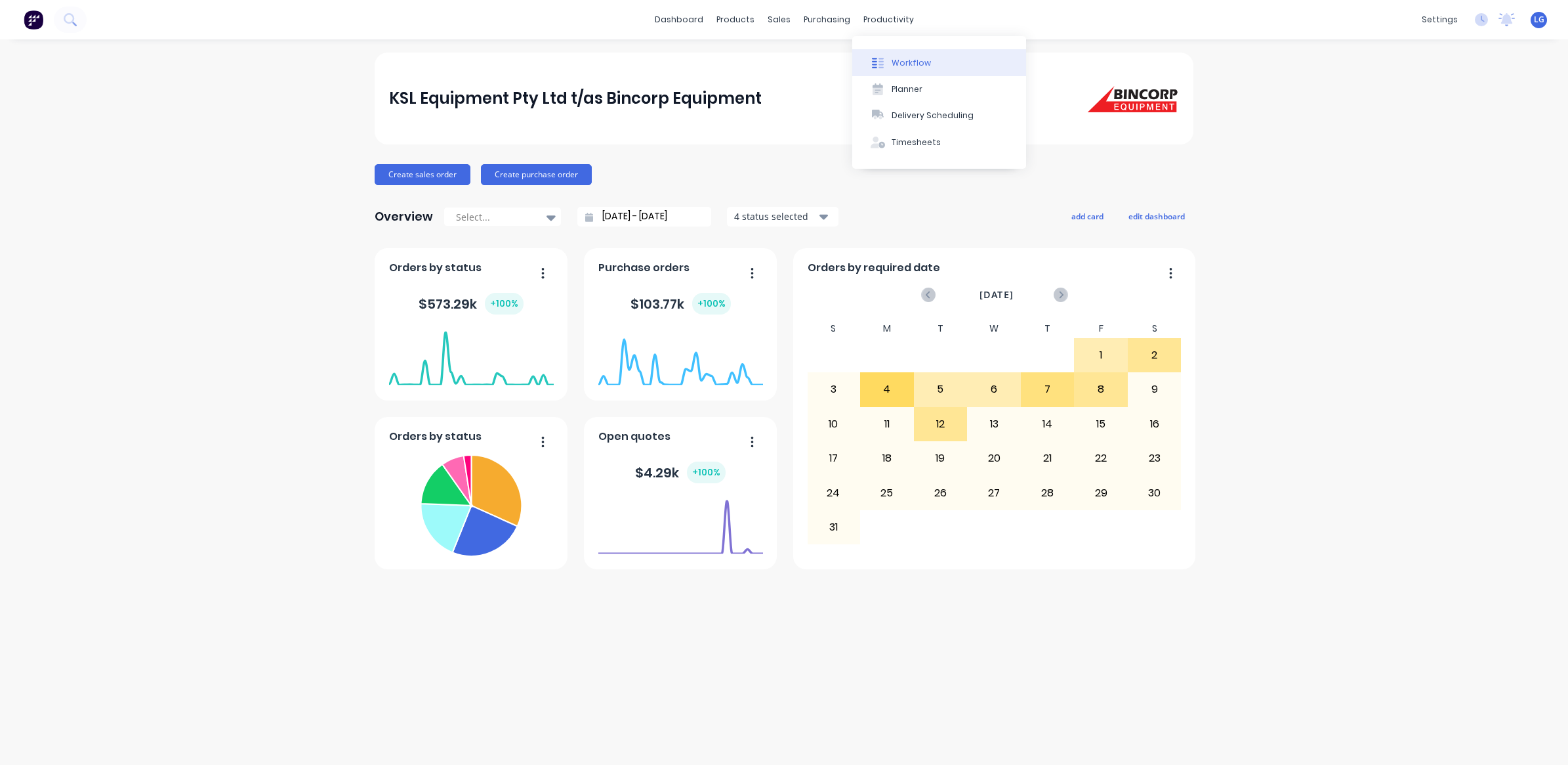
click at [903, 59] on div "Workflow" at bounding box center [911, 63] width 39 height 12
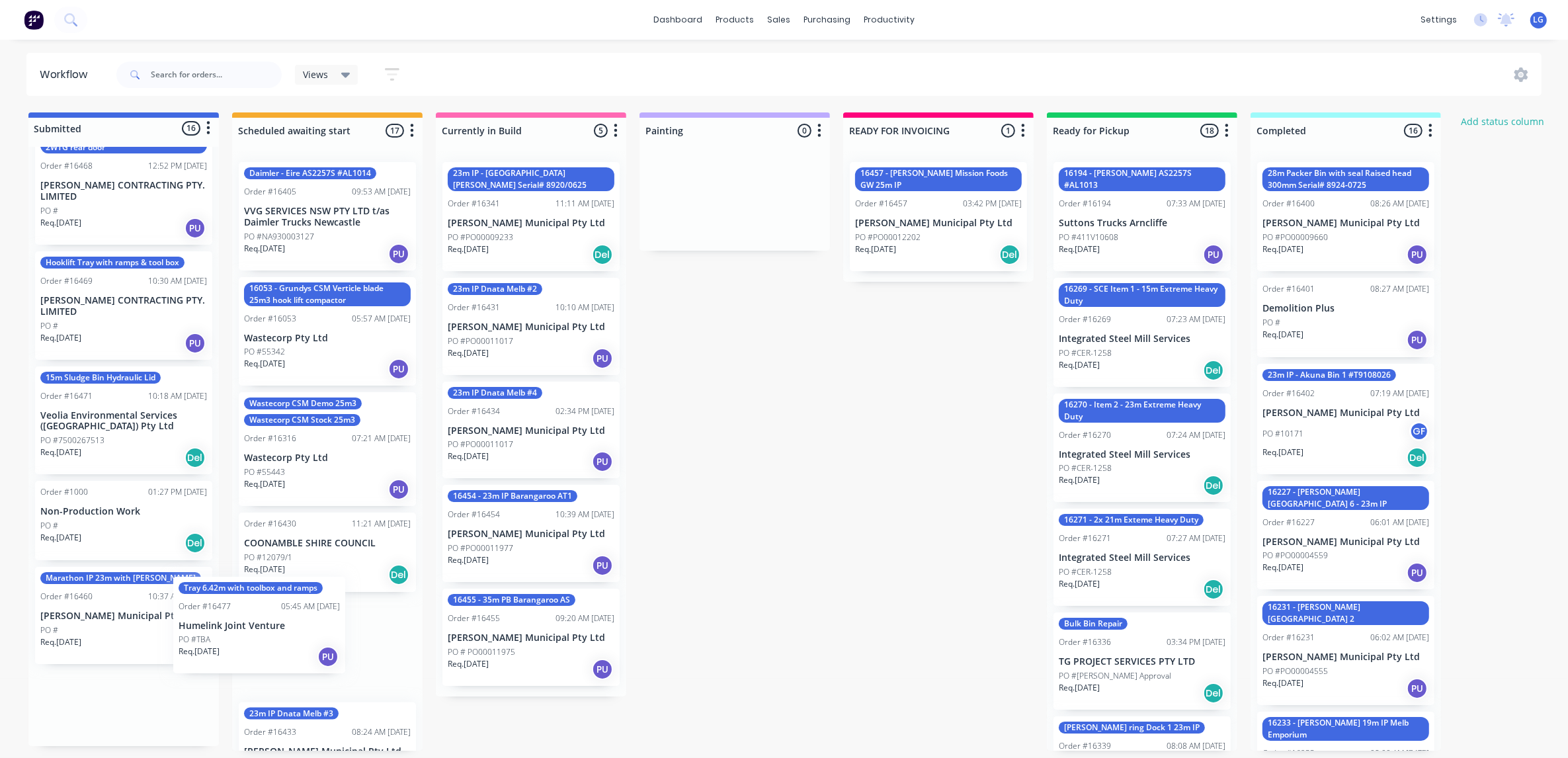
scroll to position [5, 0]
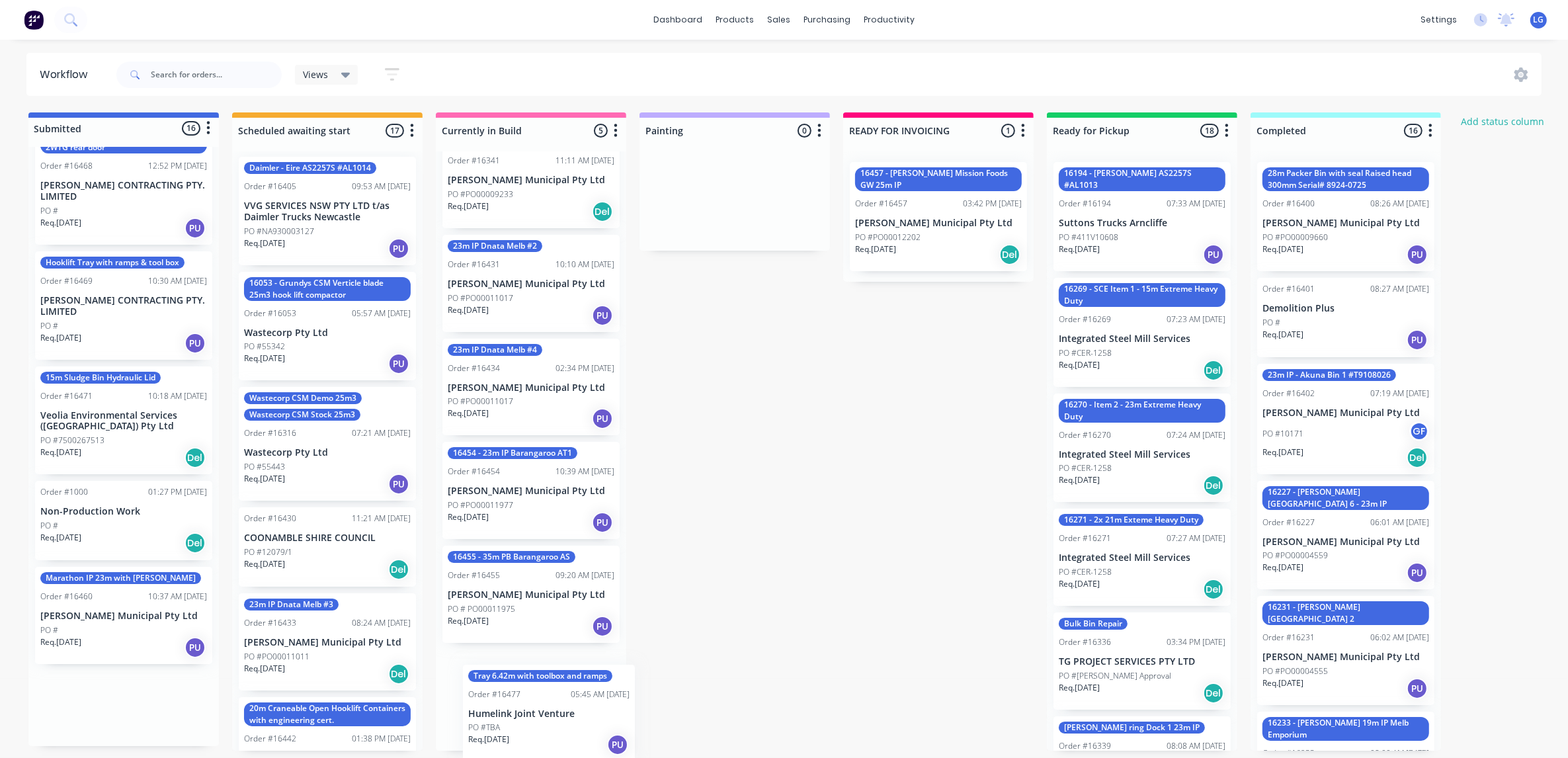
drag, startPoint x: 89, startPoint y: 616, endPoint x: 507, endPoint y: 720, distance: 430.7
click at [514, 721] on div "Submitted 16 Status colour #4169E1 hex #4169E1 Save Cancel Summaries Total orde…" at bounding box center [901, 431] width 1822 height 638
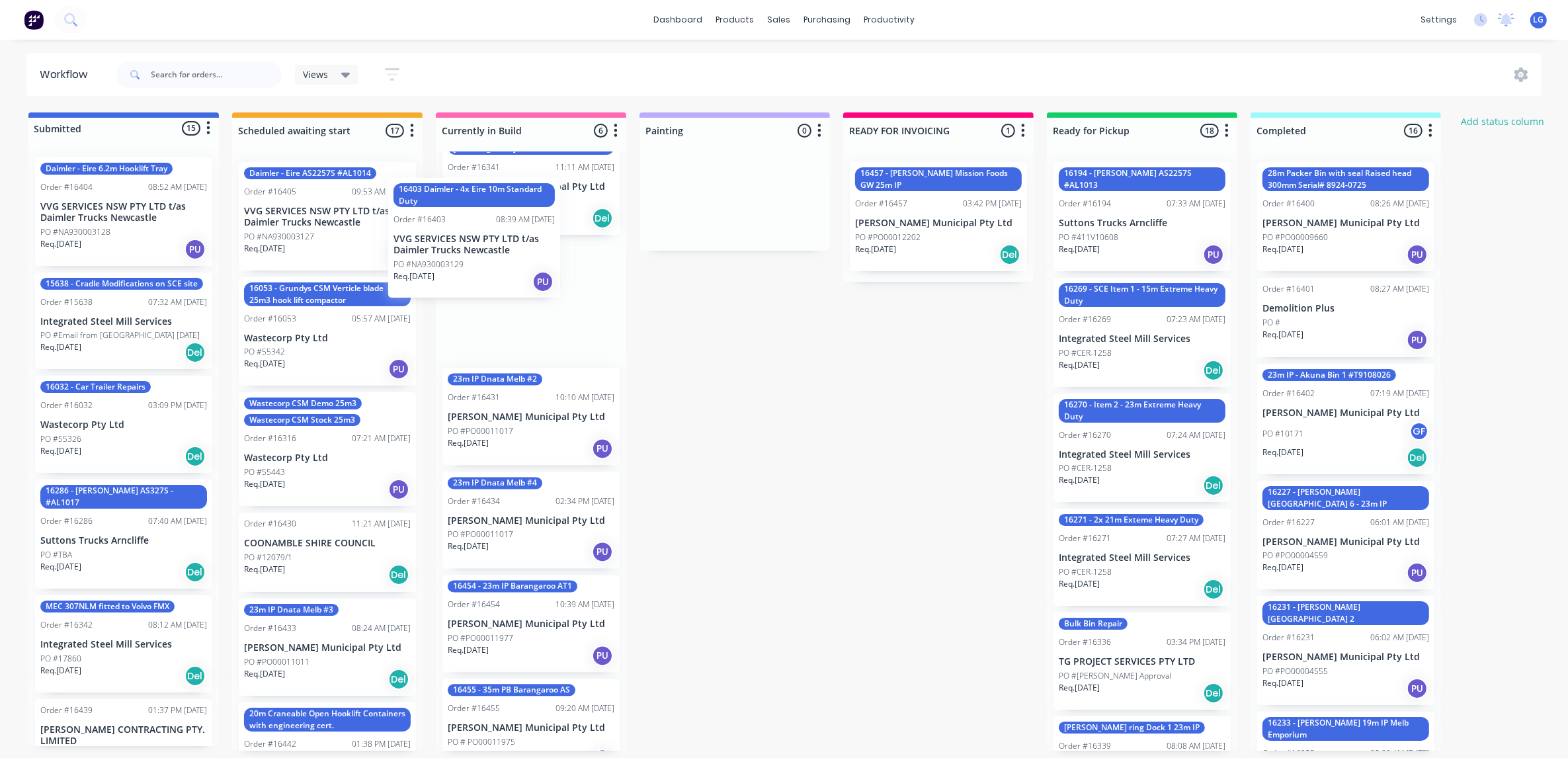
scroll to position [24, 0]
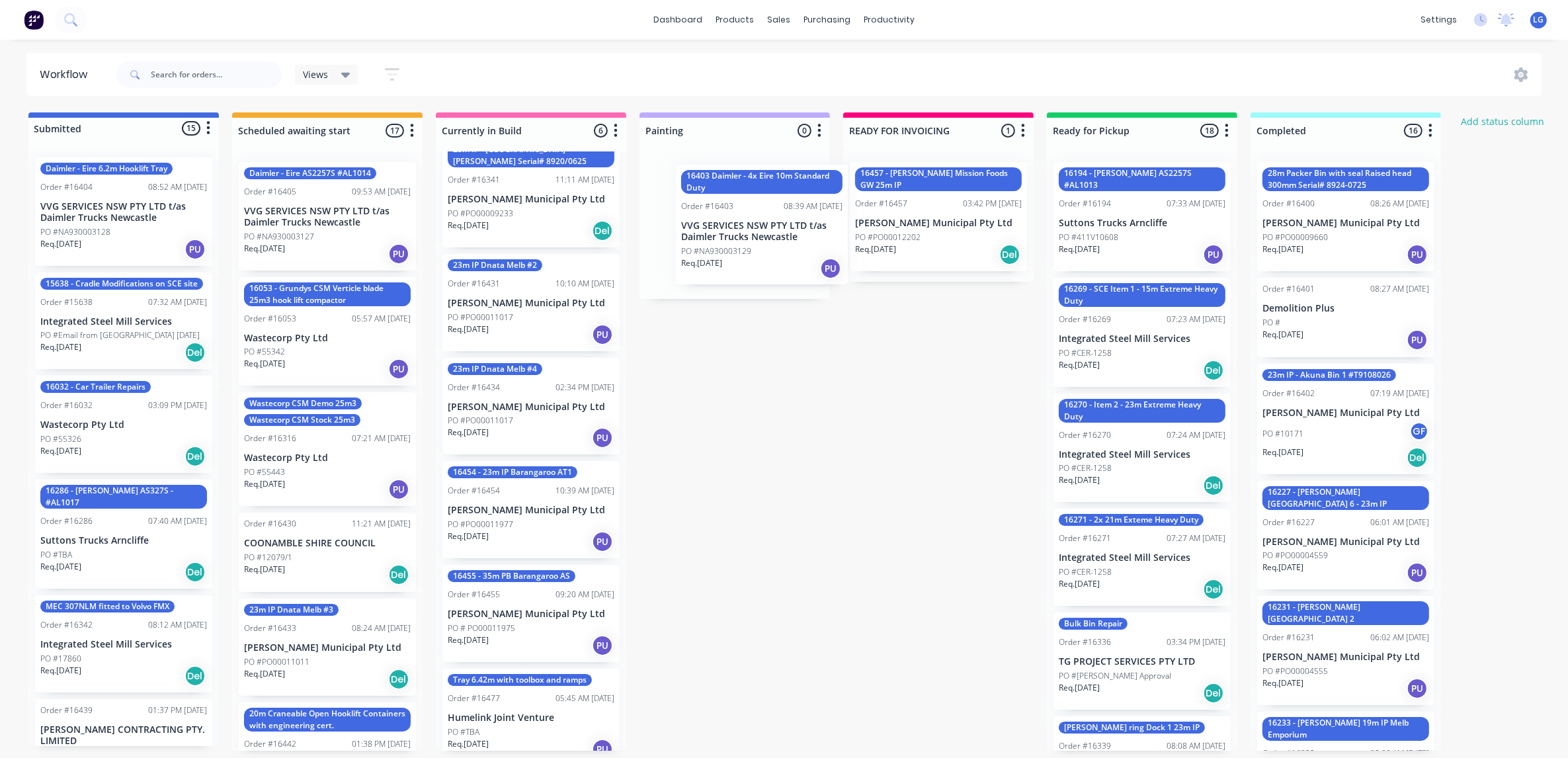
drag, startPoint x: 131, startPoint y: 239, endPoint x: 778, endPoint y: 252, distance: 647.1
click at [778, 252] on div "Submitted 15 Status colour #4169E1 hex #4169E1 Save Cancel Summaries Total orde…" at bounding box center [901, 431] width 1822 height 638
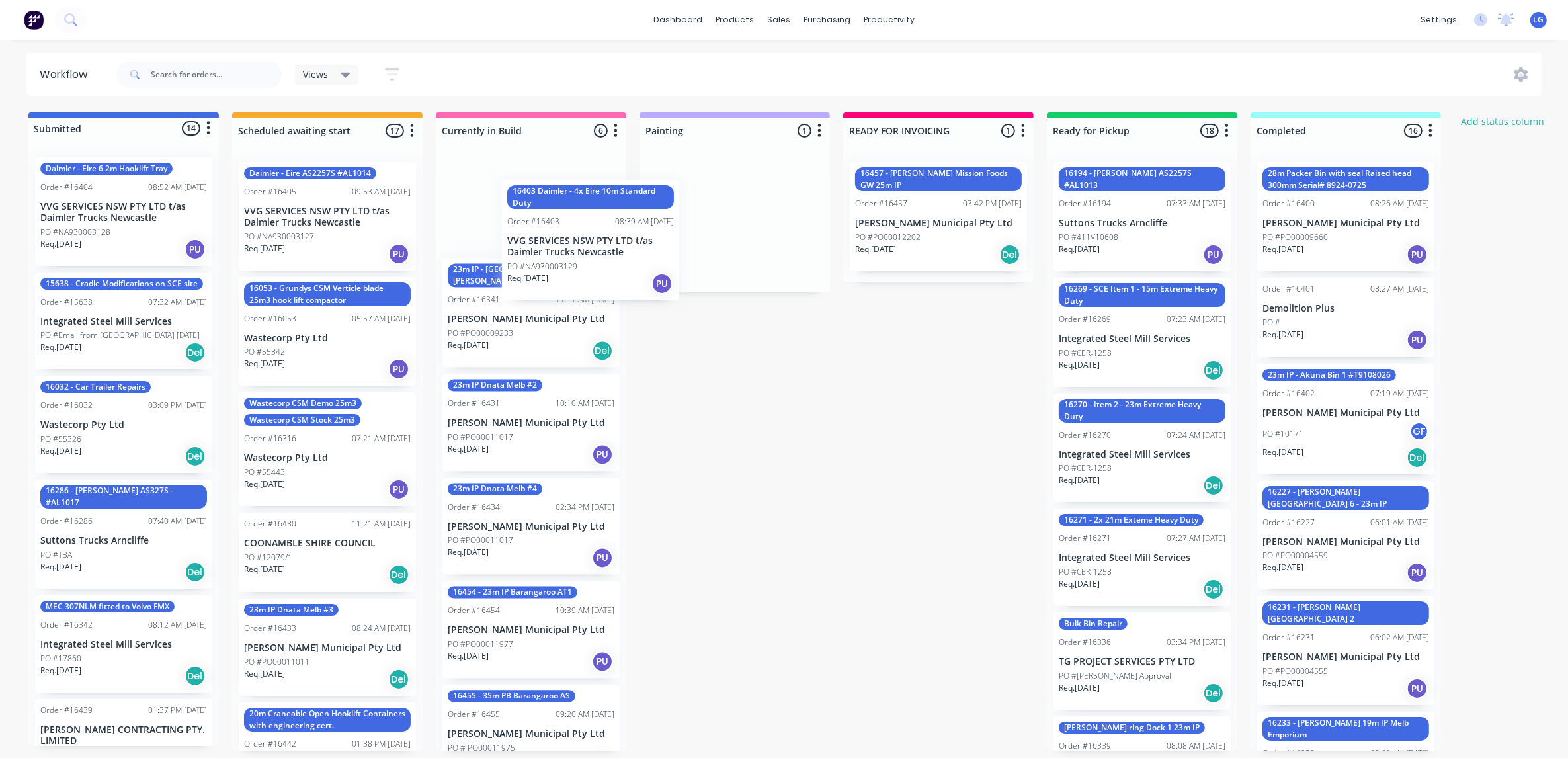
scroll to position [0, 0]
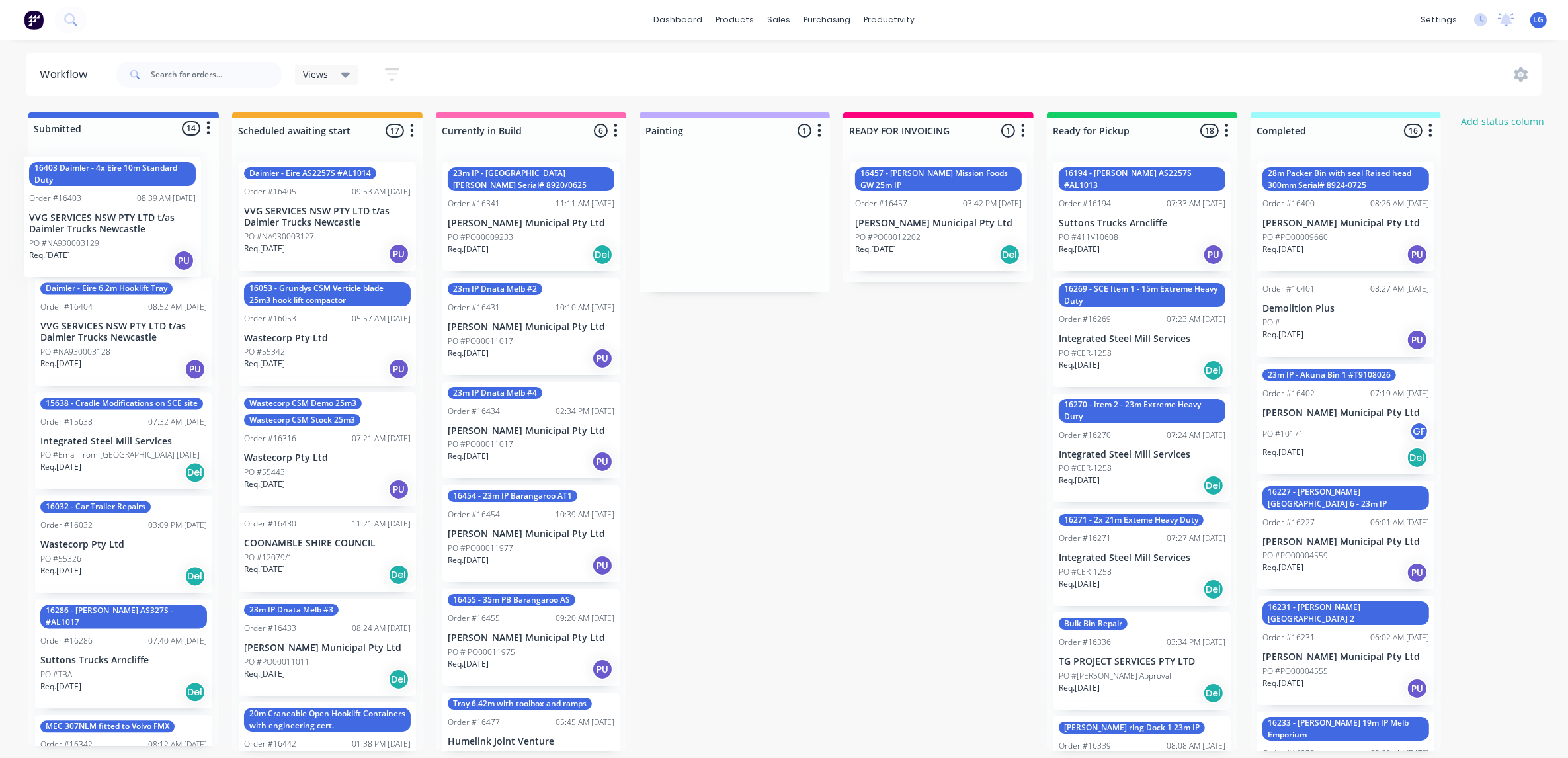
drag, startPoint x: 748, startPoint y: 241, endPoint x: 149, endPoint y: 233, distance: 599.1
click at [149, 233] on div "Submitted 14 Status colour #4169E1 hex #4169E1 Save Cancel Summaries Total orde…" at bounding box center [901, 431] width 1822 height 638
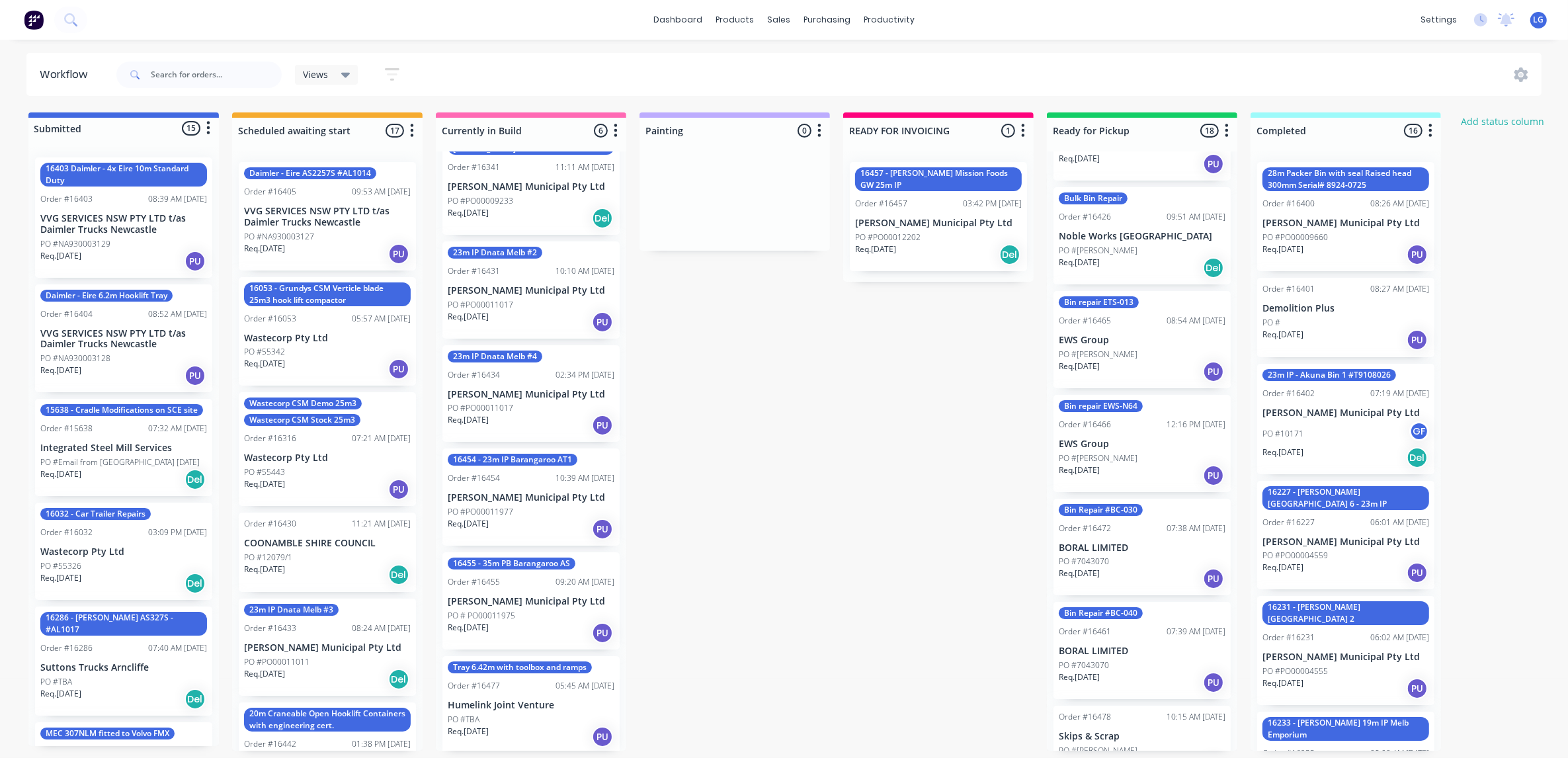
scroll to position [1309, 0]
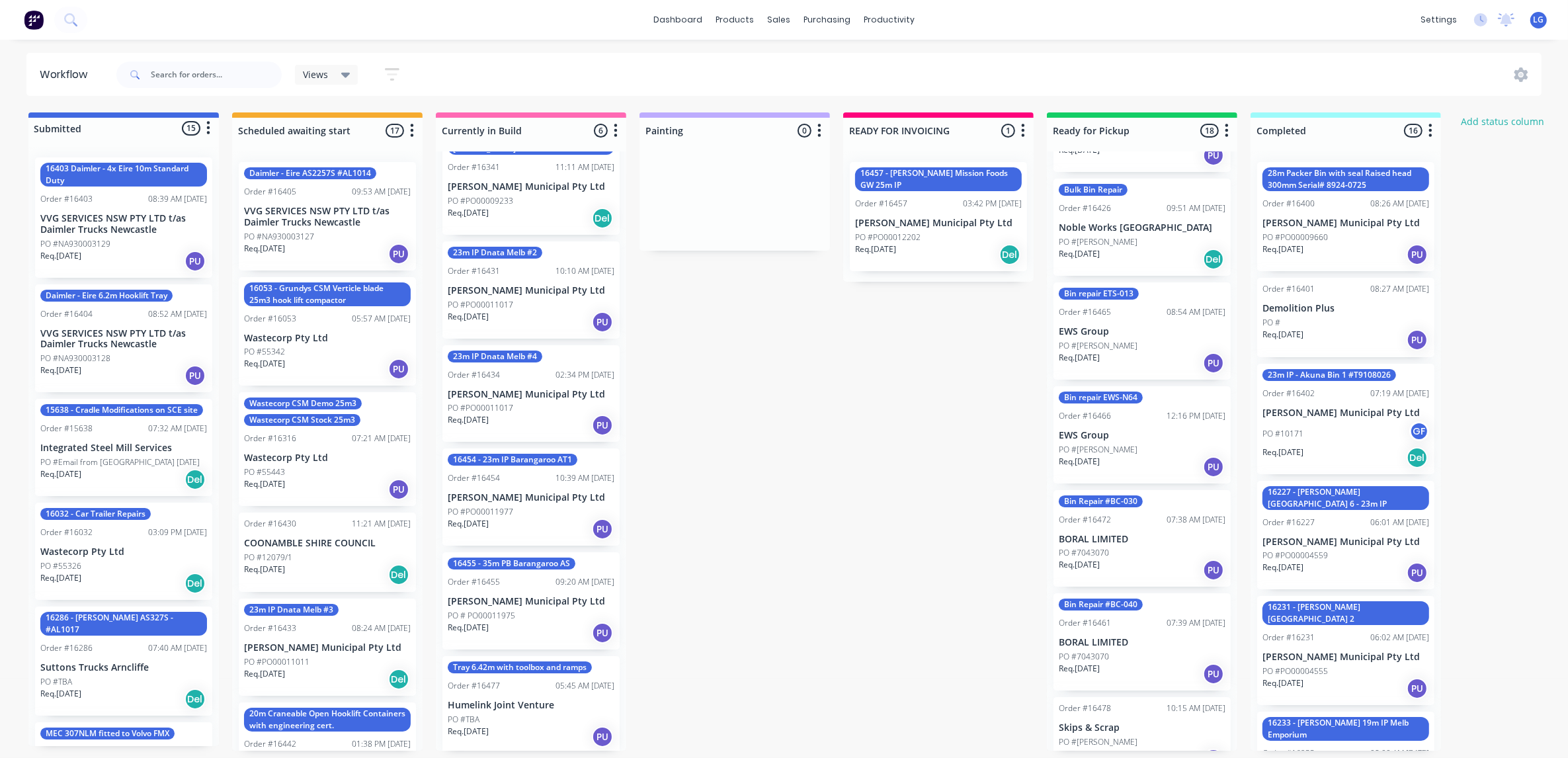
click at [1127, 736] on p "PO #[PERSON_NAME]" at bounding box center [1098, 742] width 79 height 12
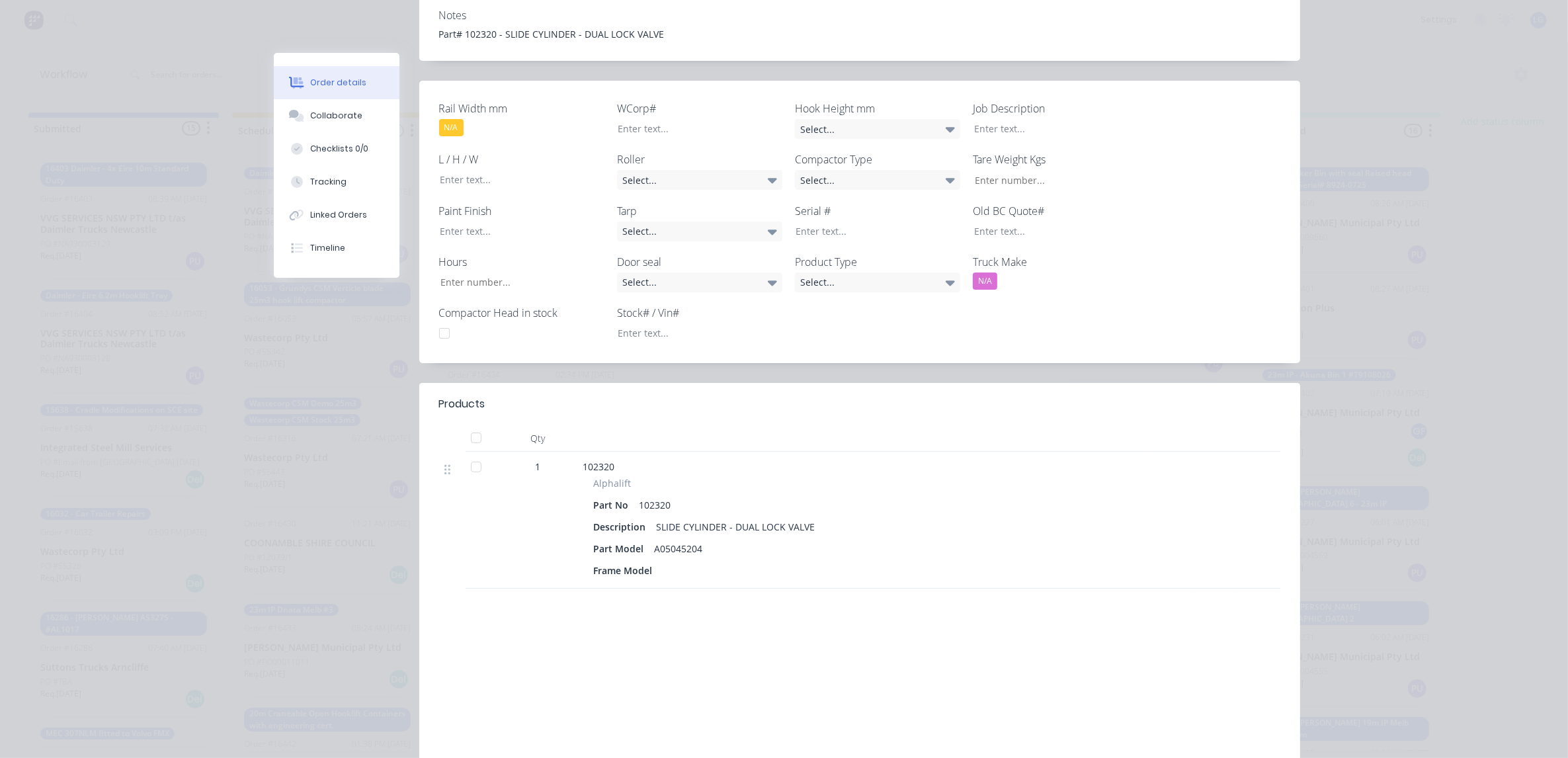
scroll to position [0, 0]
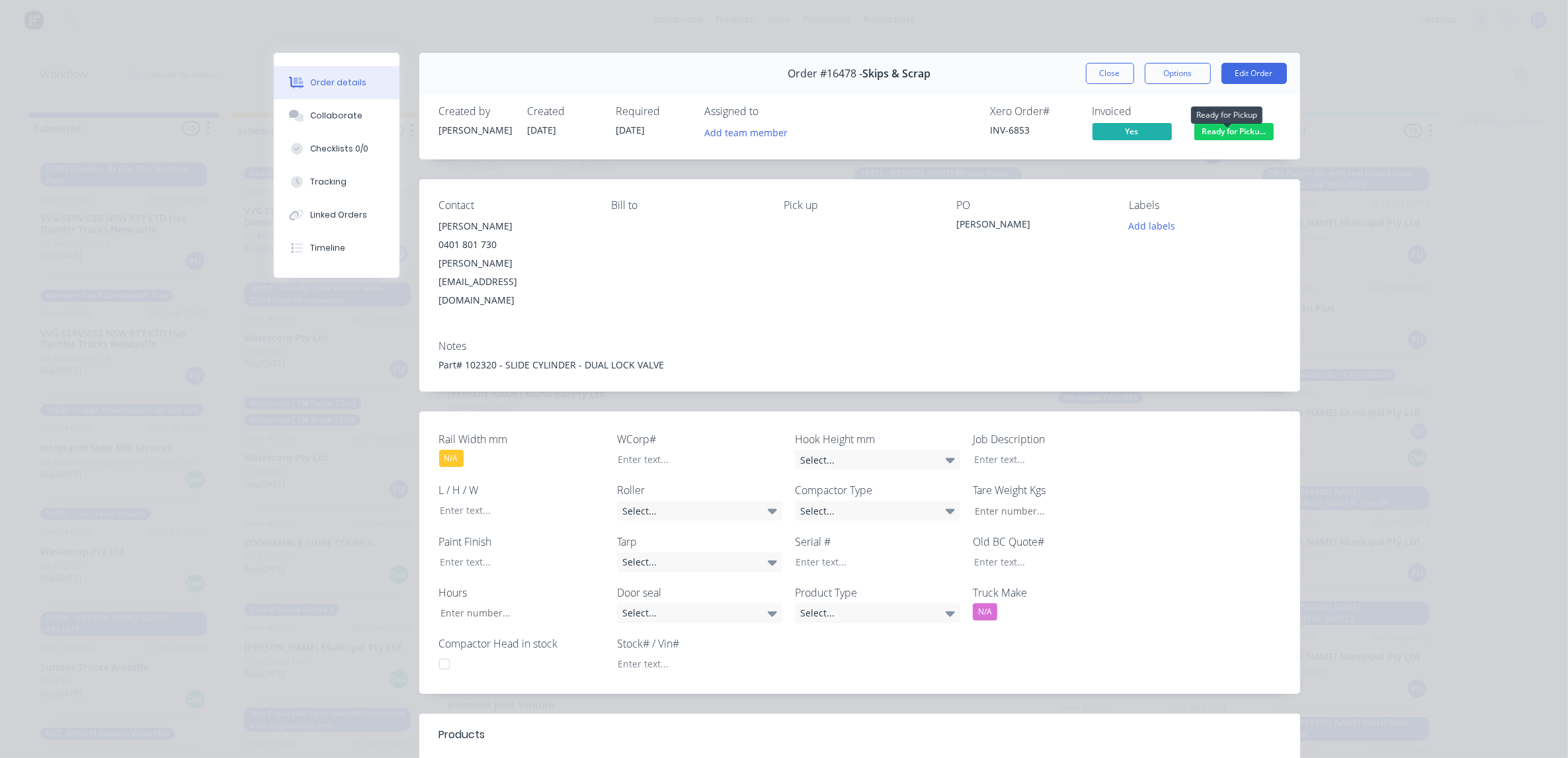
click at [1212, 131] on span "Ready for Picku..." at bounding box center [1234, 131] width 80 height 17
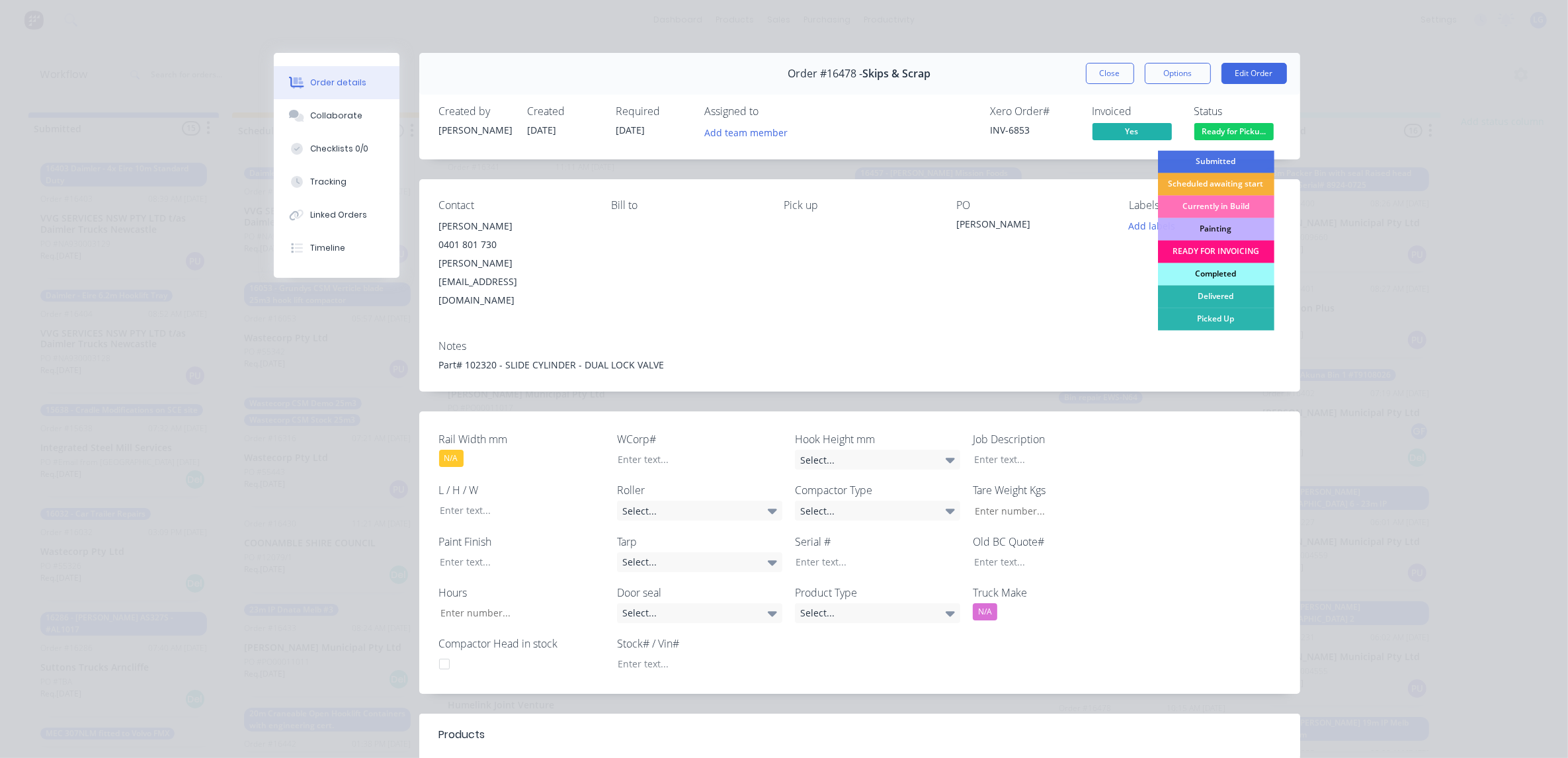
click at [1215, 269] on div "Completed" at bounding box center [1216, 274] width 117 height 23
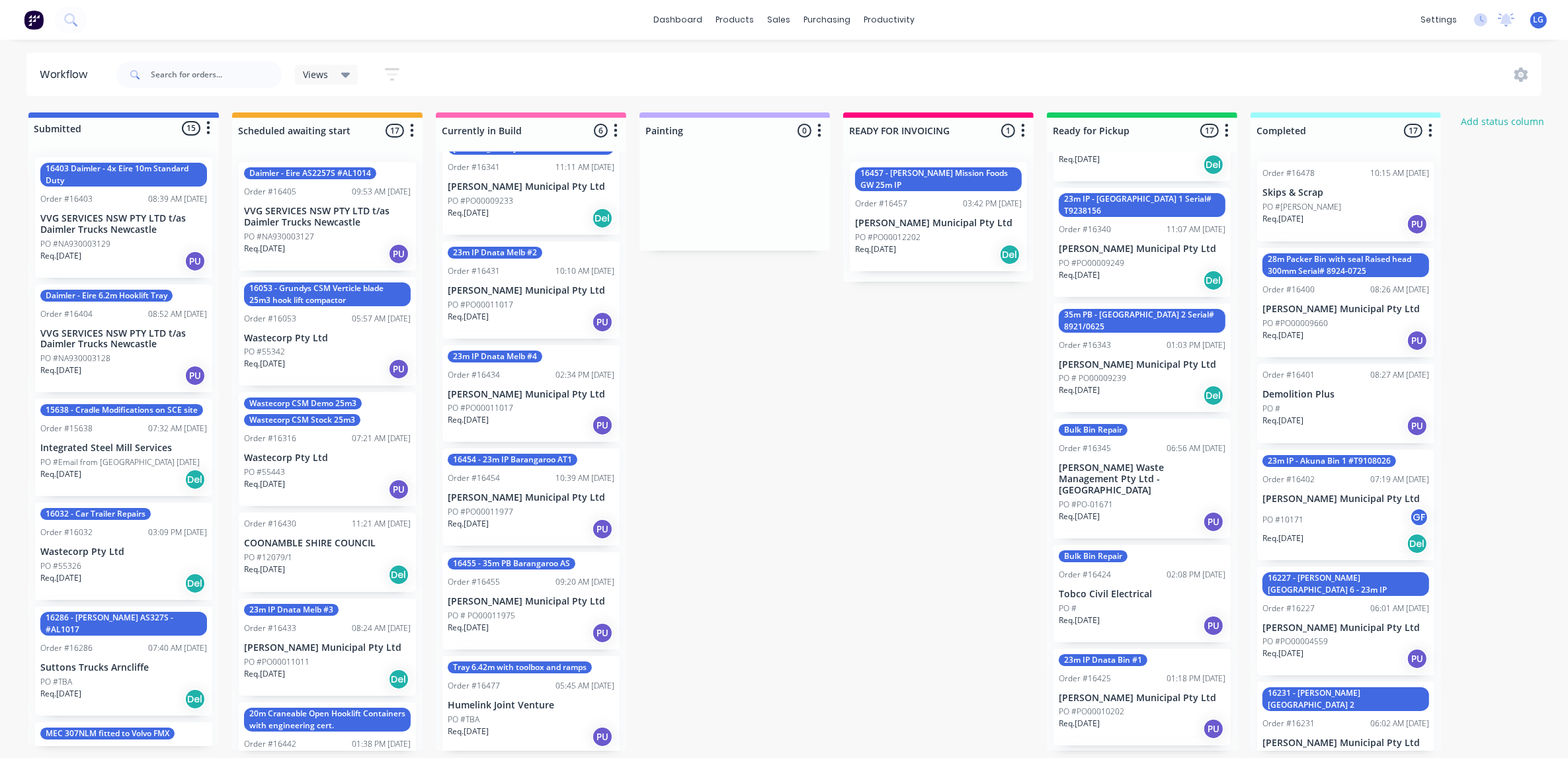
scroll to position [661, 0]
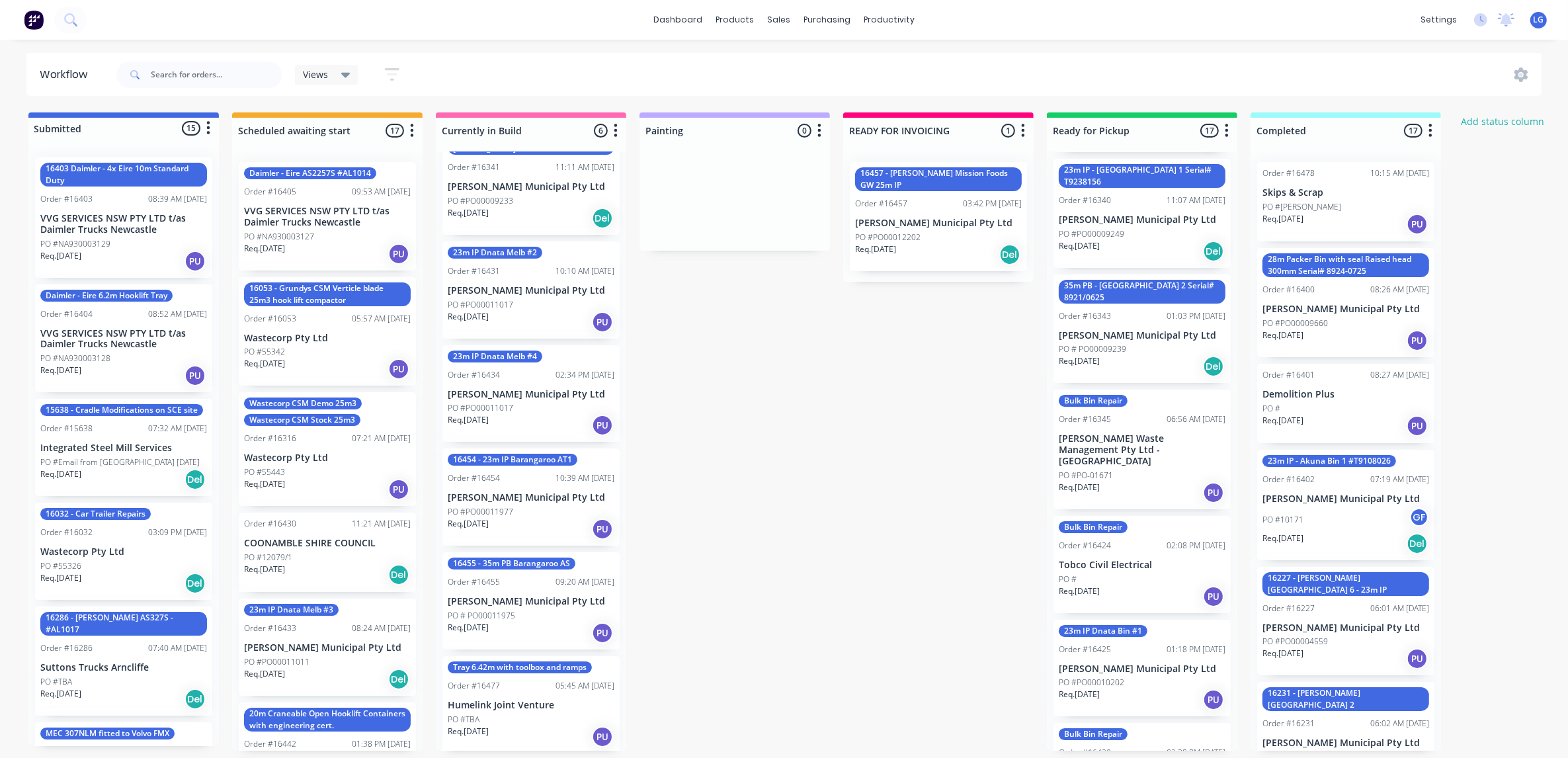
click at [1126, 573] on div "PO #" at bounding box center [1142, 579] width 166 height 12
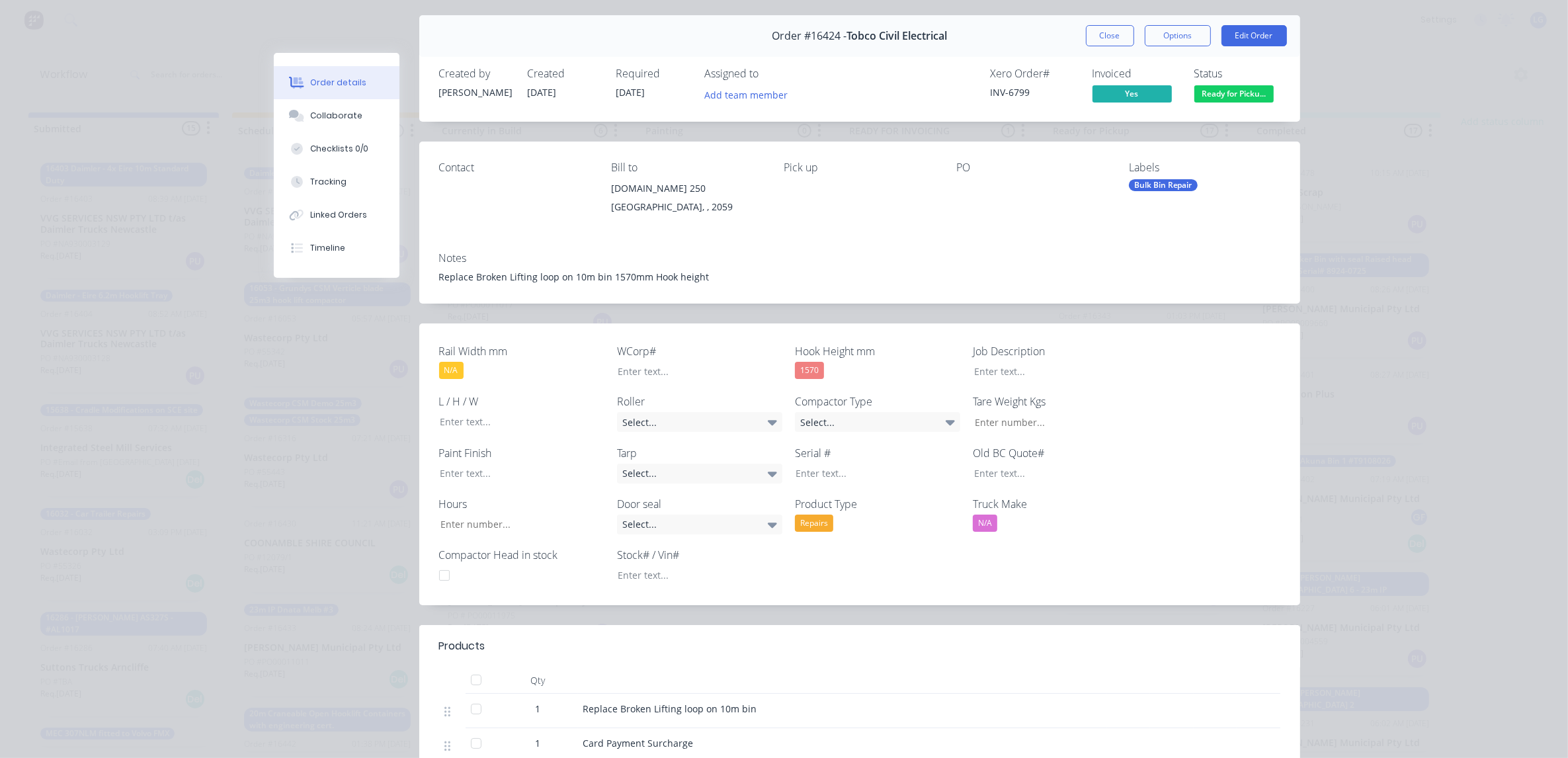
scroll to position [0, 0]
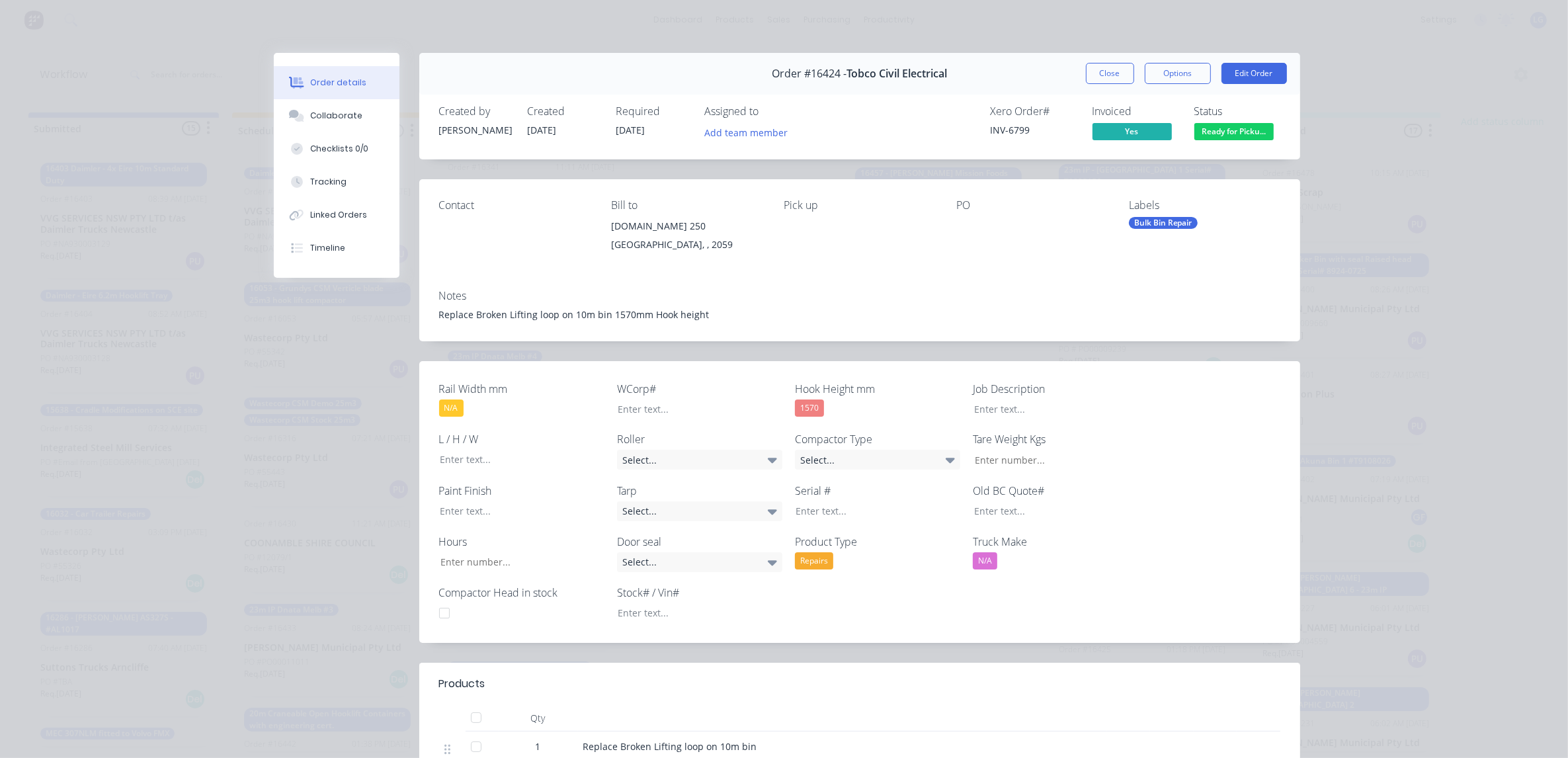
click at [1227, 135] on span "Ready for Picku..." at bounding box center [1234, 131] width 80 height 17
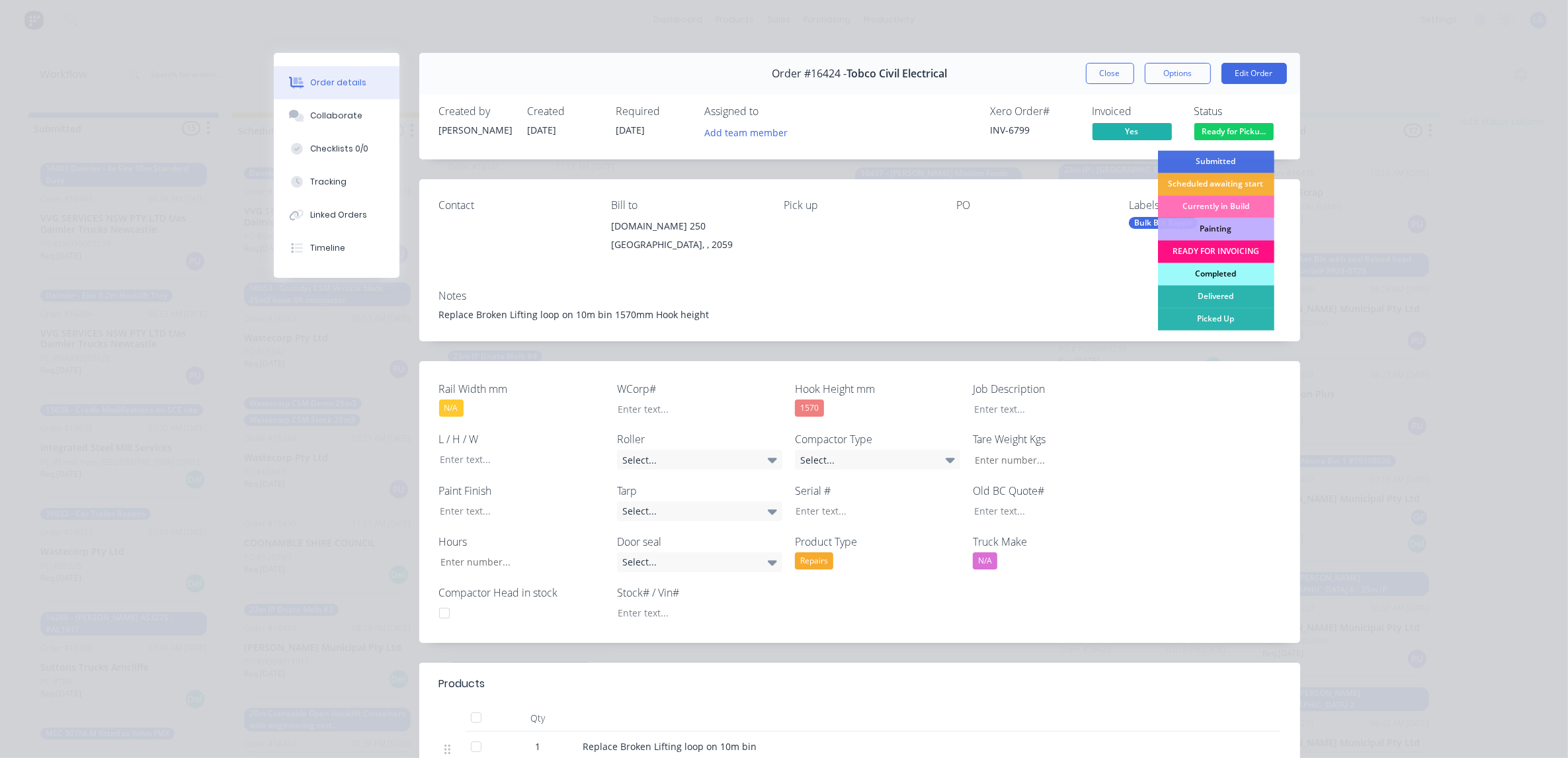
click at [1229, 270] on div "Completed" at bounding box center [1216, 274] width 117 height 23
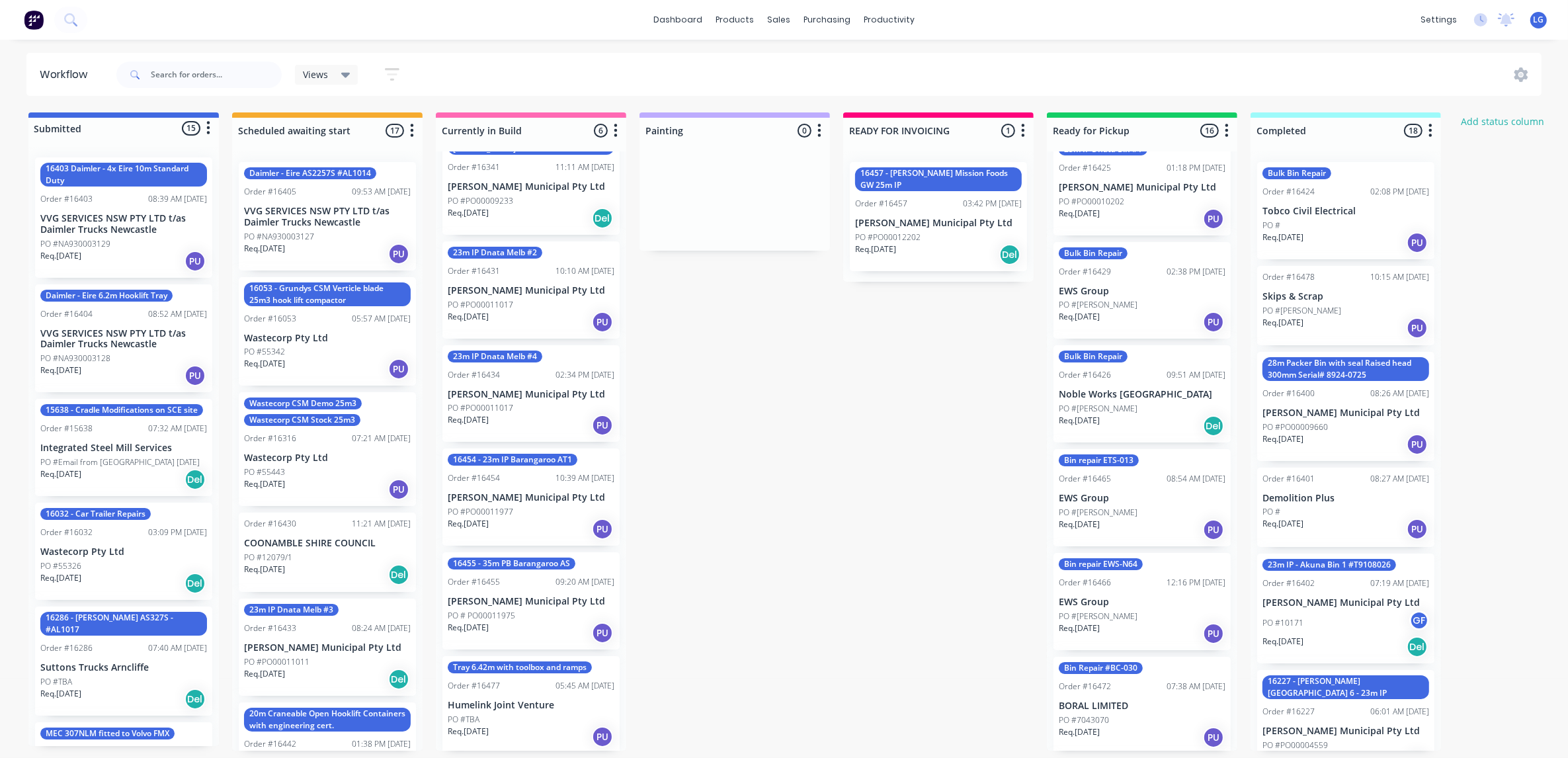
scroll to position [1075, 0]
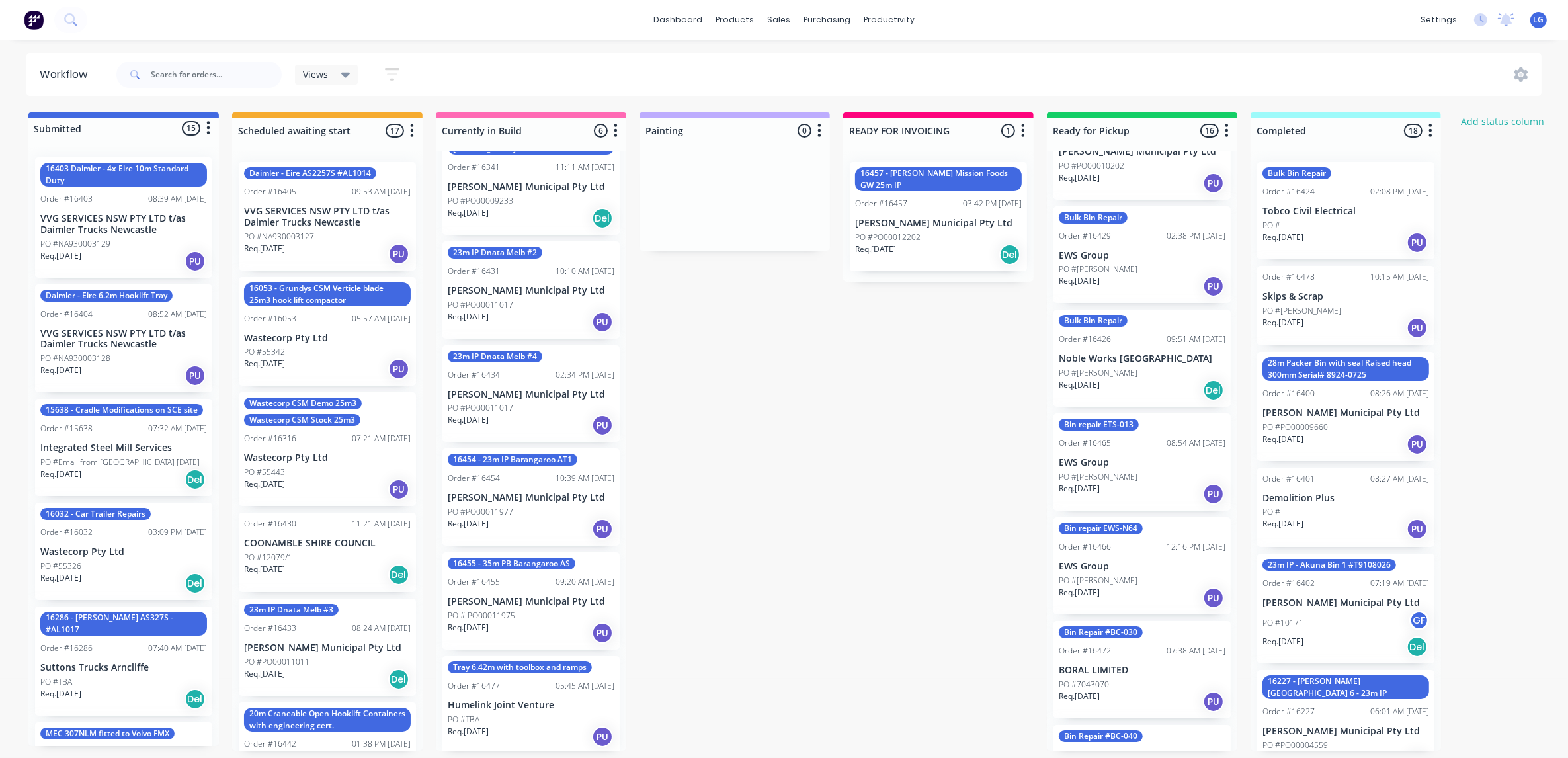
click at [1170, 379] on div "Req. [DATE] Del" at bounding box center [1142, 390] width 166 height 23
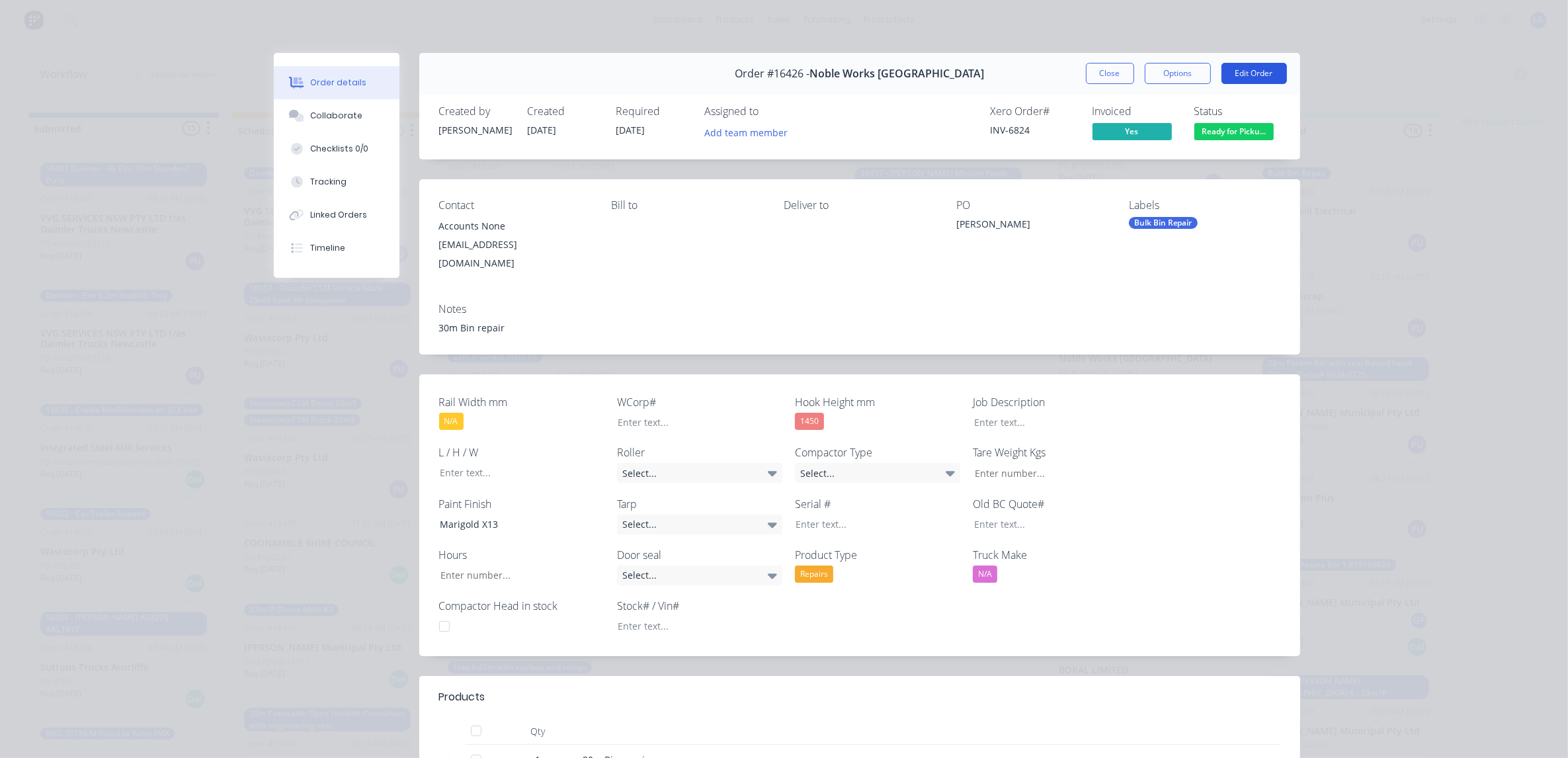
click at [1265, 74] on button "Edit Order" at bounding box center [1254, 74] width 66 height 21
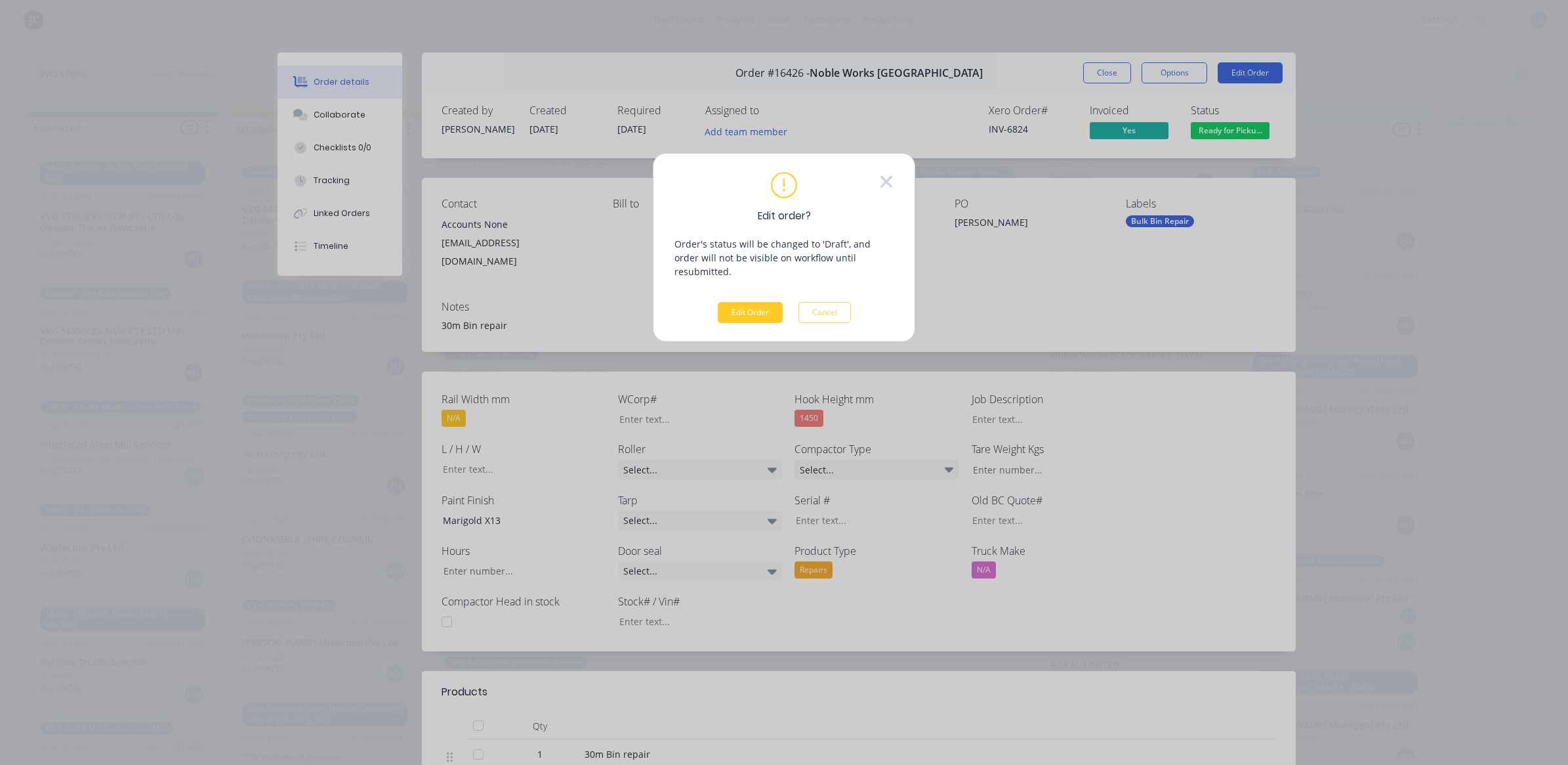
click at [763, 302] on button "Edit Order" at bounding box center [750, 312] width 65 height 21
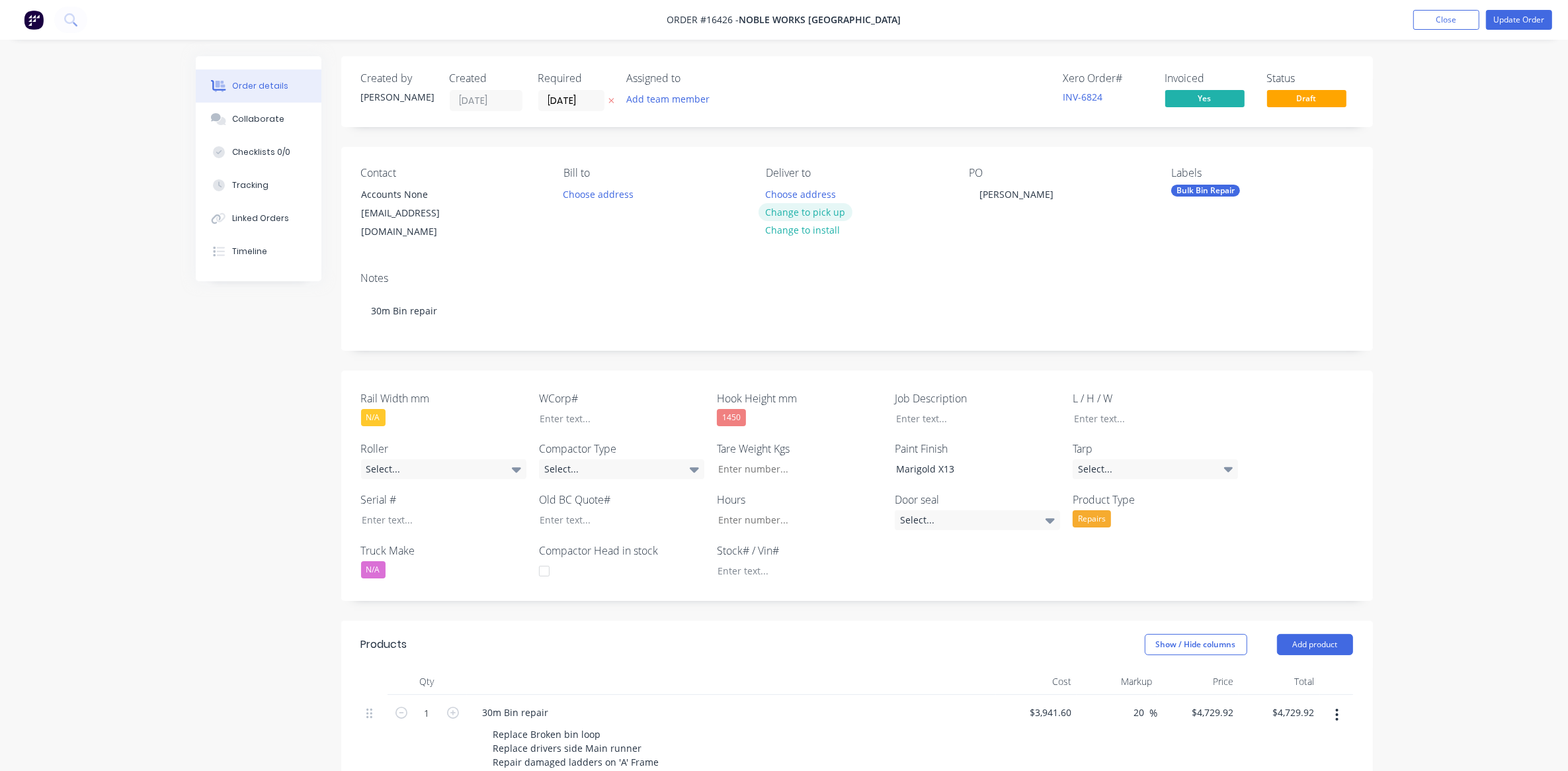
click at [791, 213] on button "Change to pick up" at bounding box center [806, 211] width 94 height 18
click at [1516, 22] on button "Update Order" at bounding box center [1519, 20] width 66 height 20
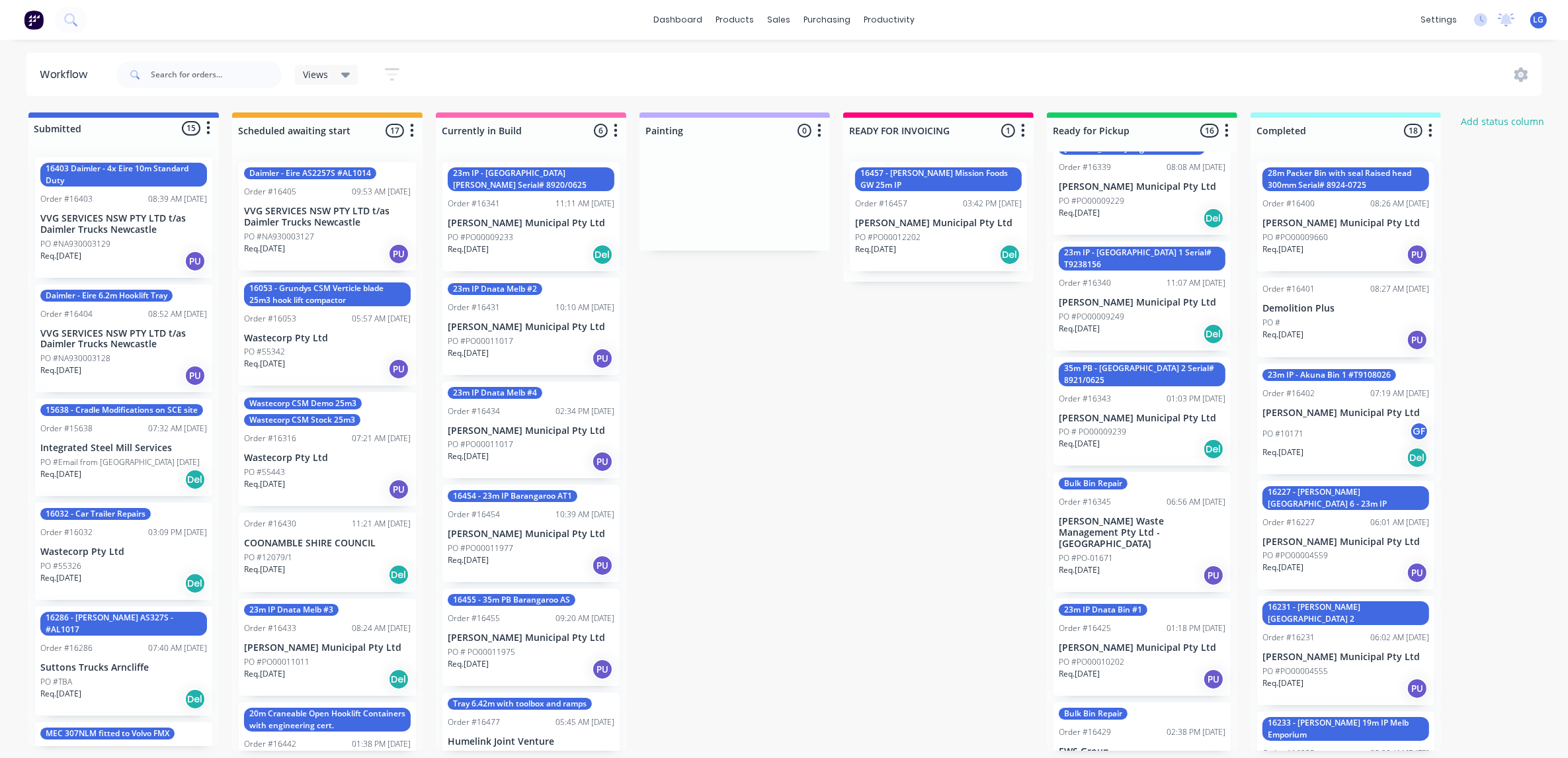
scroll to position [661, 0]
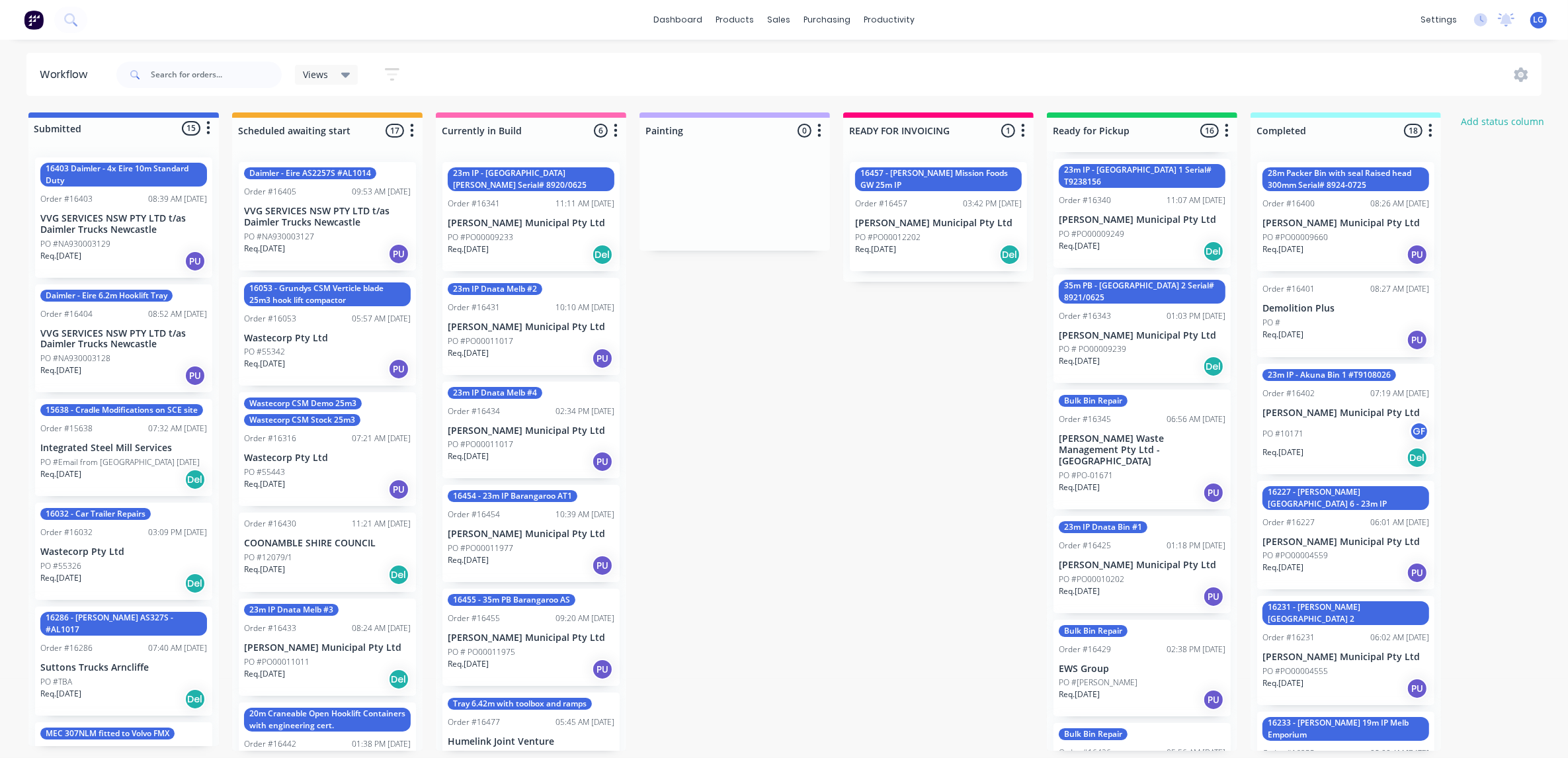
click at [1147, 482] on div "Req. [DATE] PU" at bounding box center [1142, 493] width 166 height 23
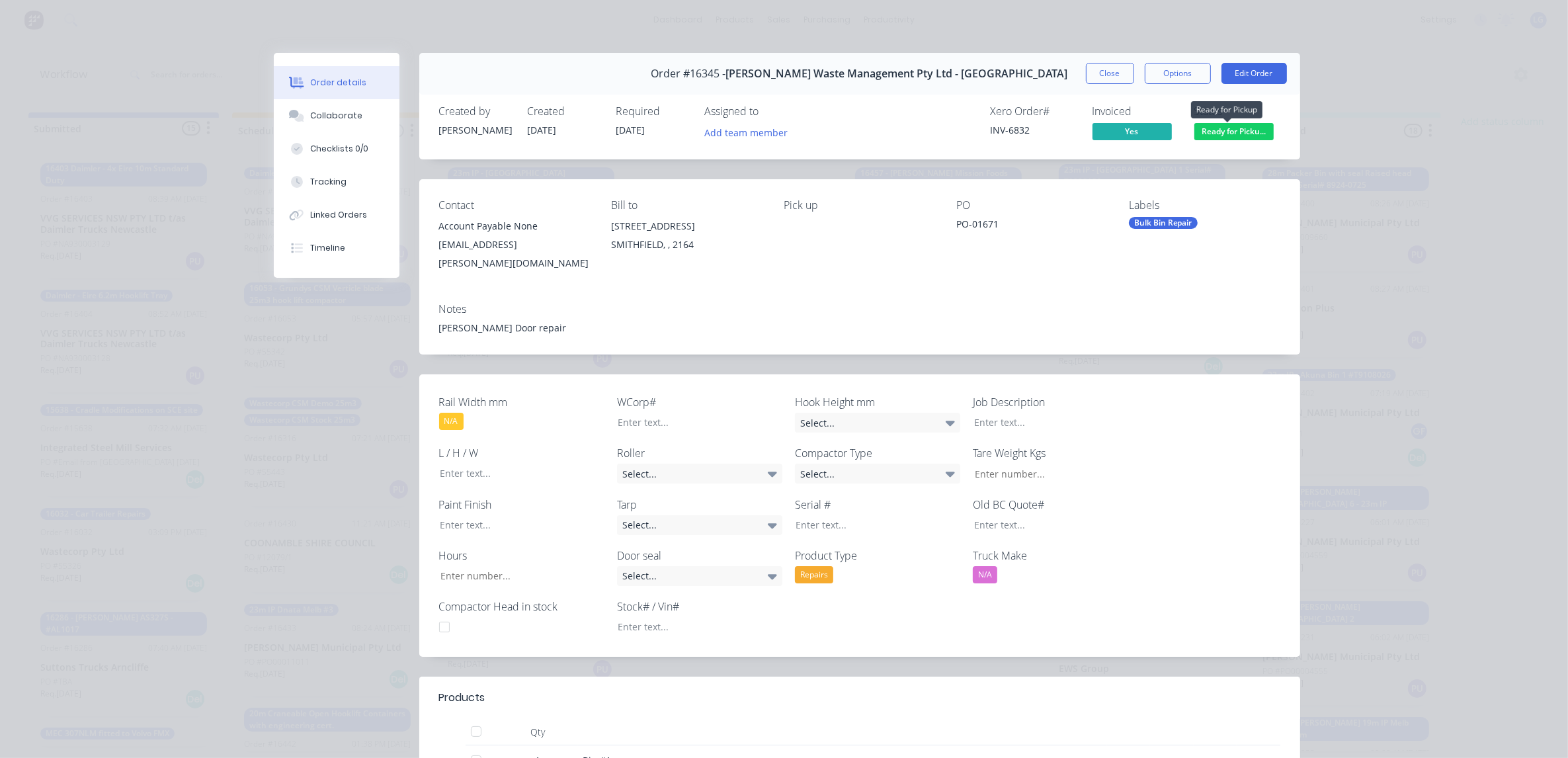
click at [1219, 131] on span "Ready for Picku..." at bounding box center [1234, 131] width 80 height 17
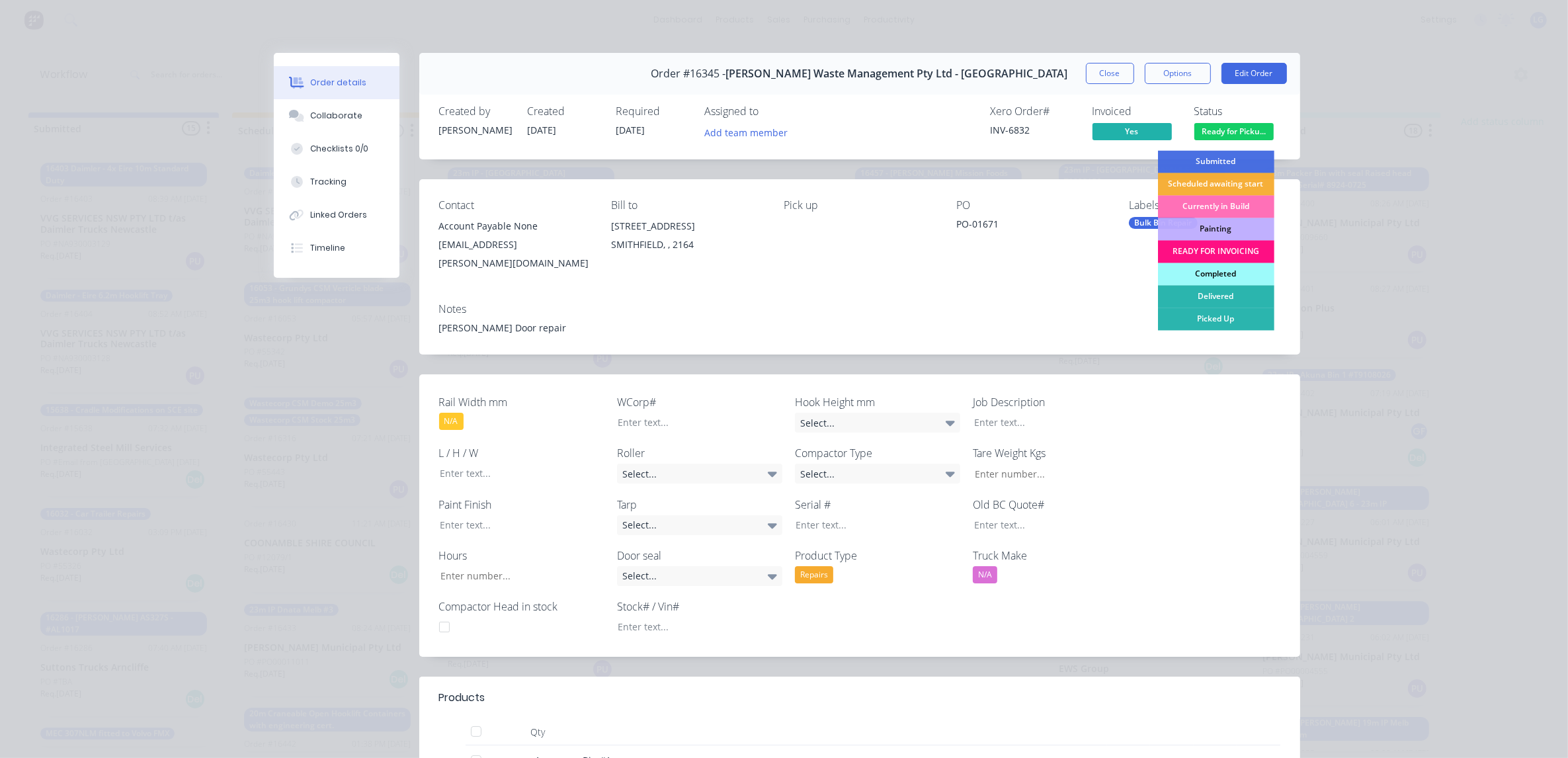
click at [1209, 272] on div "Completed" at bounding box center [1216, 274] width 117 height 23
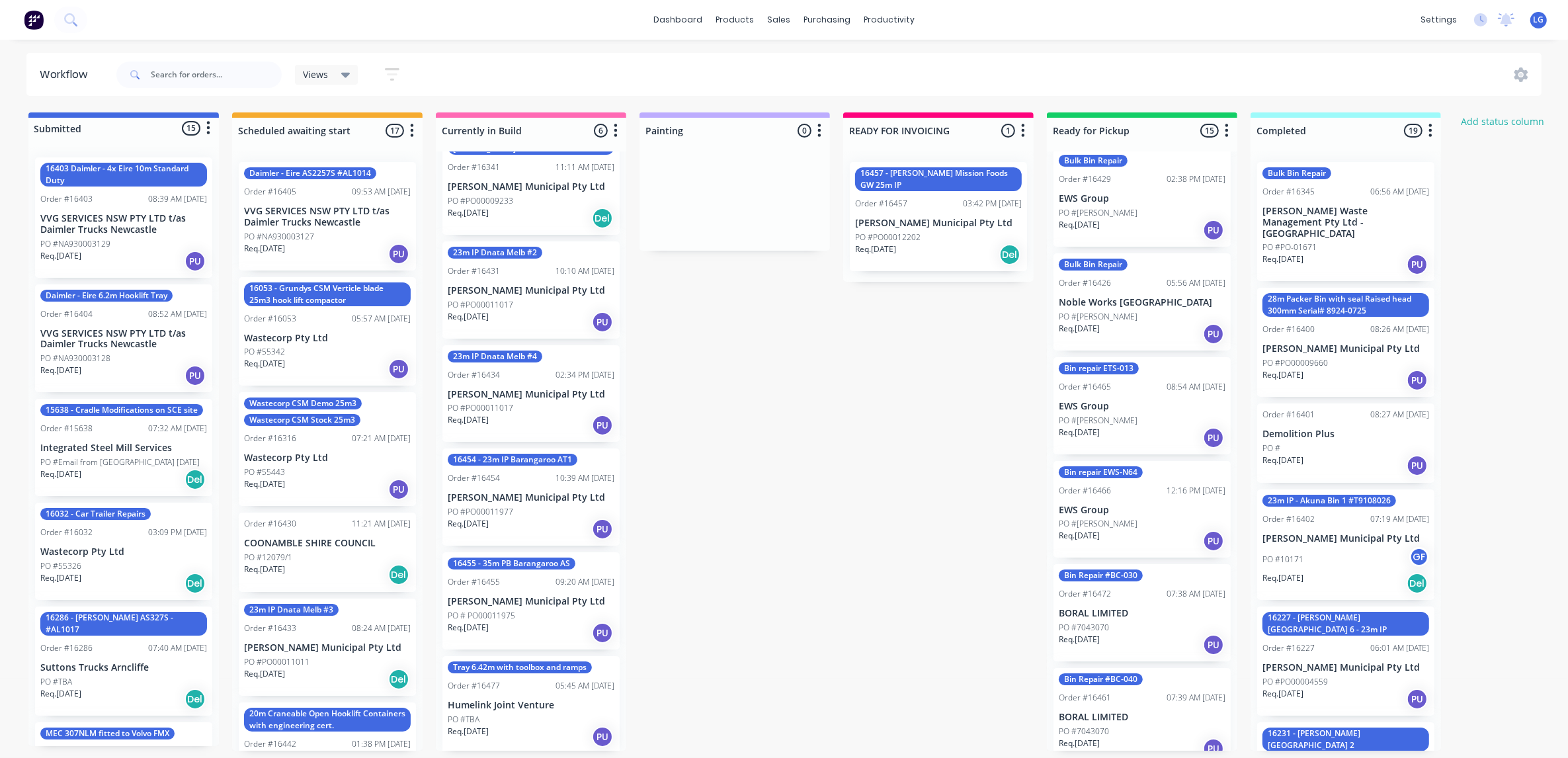
scroll to position [0, 0]
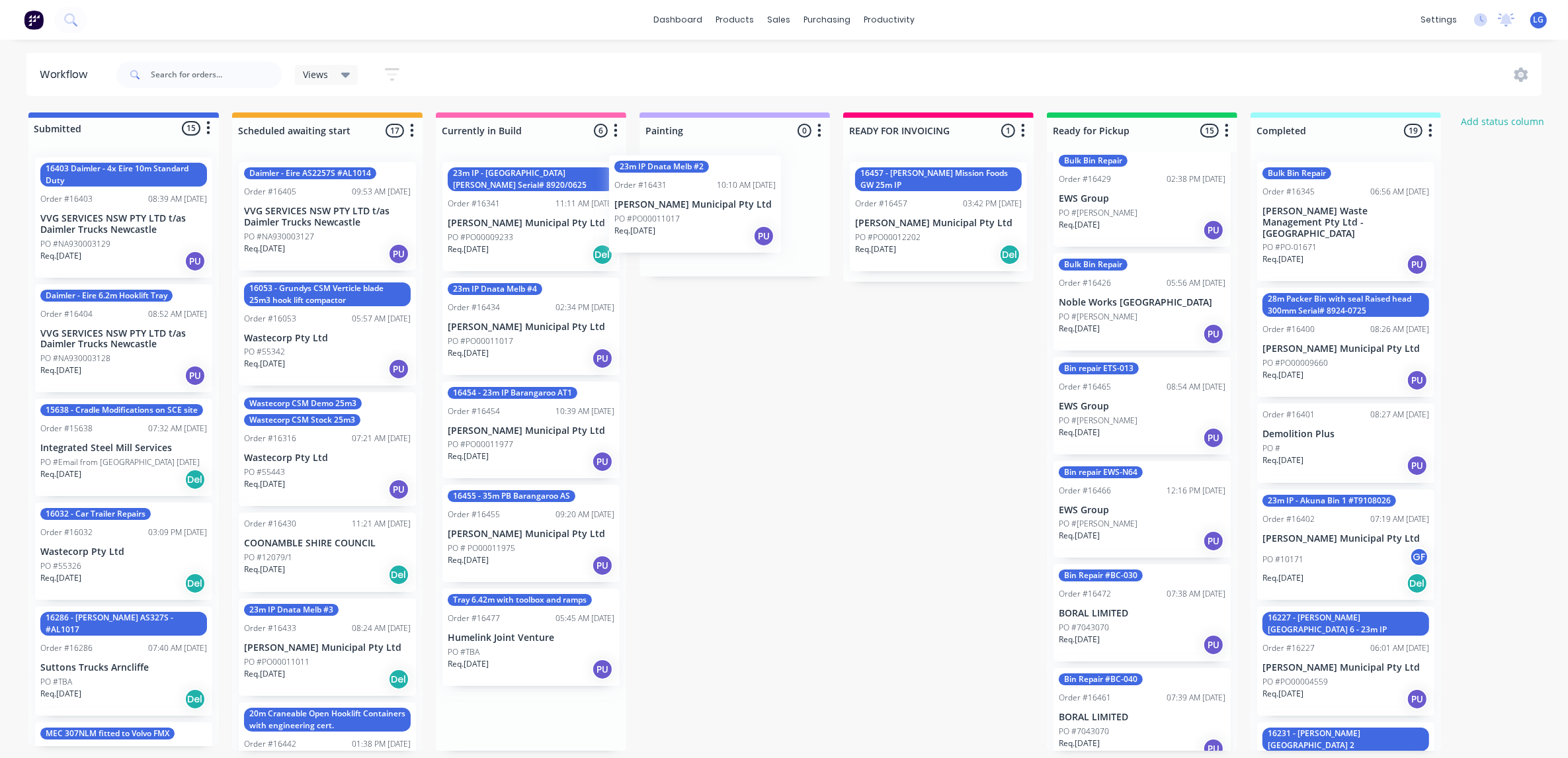
drag, startPoint x: 551, startPoint y: 331, endPoint x: 728, endPoint y: 210, distance: 214.4
click at [726, 210] on div "Submitted 15 Status colour #4169E1 hex #4169E1 Save Cancel Summaries Total orde…" at bounding box center [901, 431] width 1822 height 638
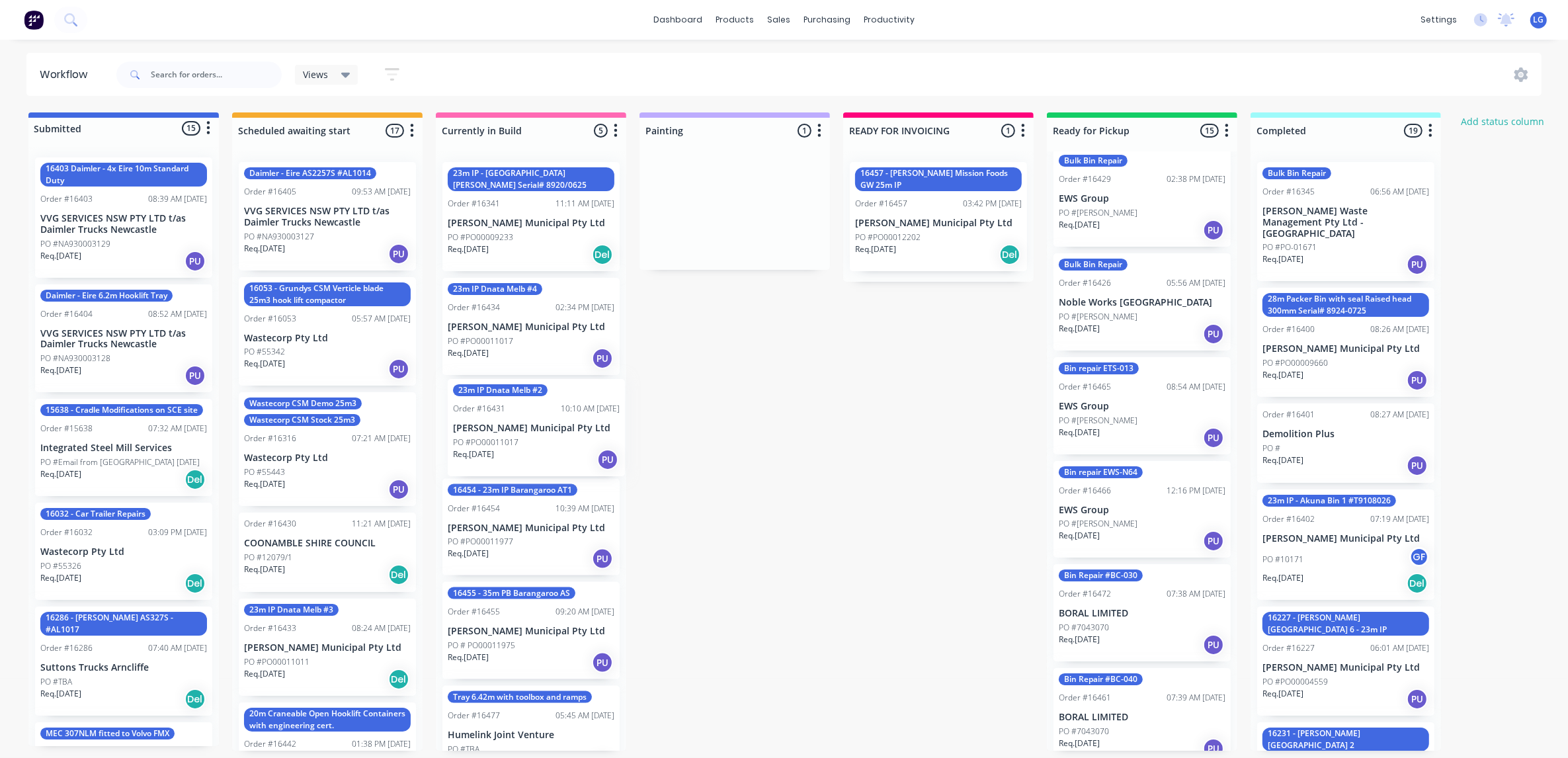
drag, startPoint x: 754, startPoint y: 192, endPoint x: 553, endPoint y: 418, distance: 302.5
click at [553, 418] on div "Submitted 15 Status colour #4169E1 hex #4169E1 Save Cancel Summaries Total orde…" at bounding box center [901, 431] width 1822 height 638
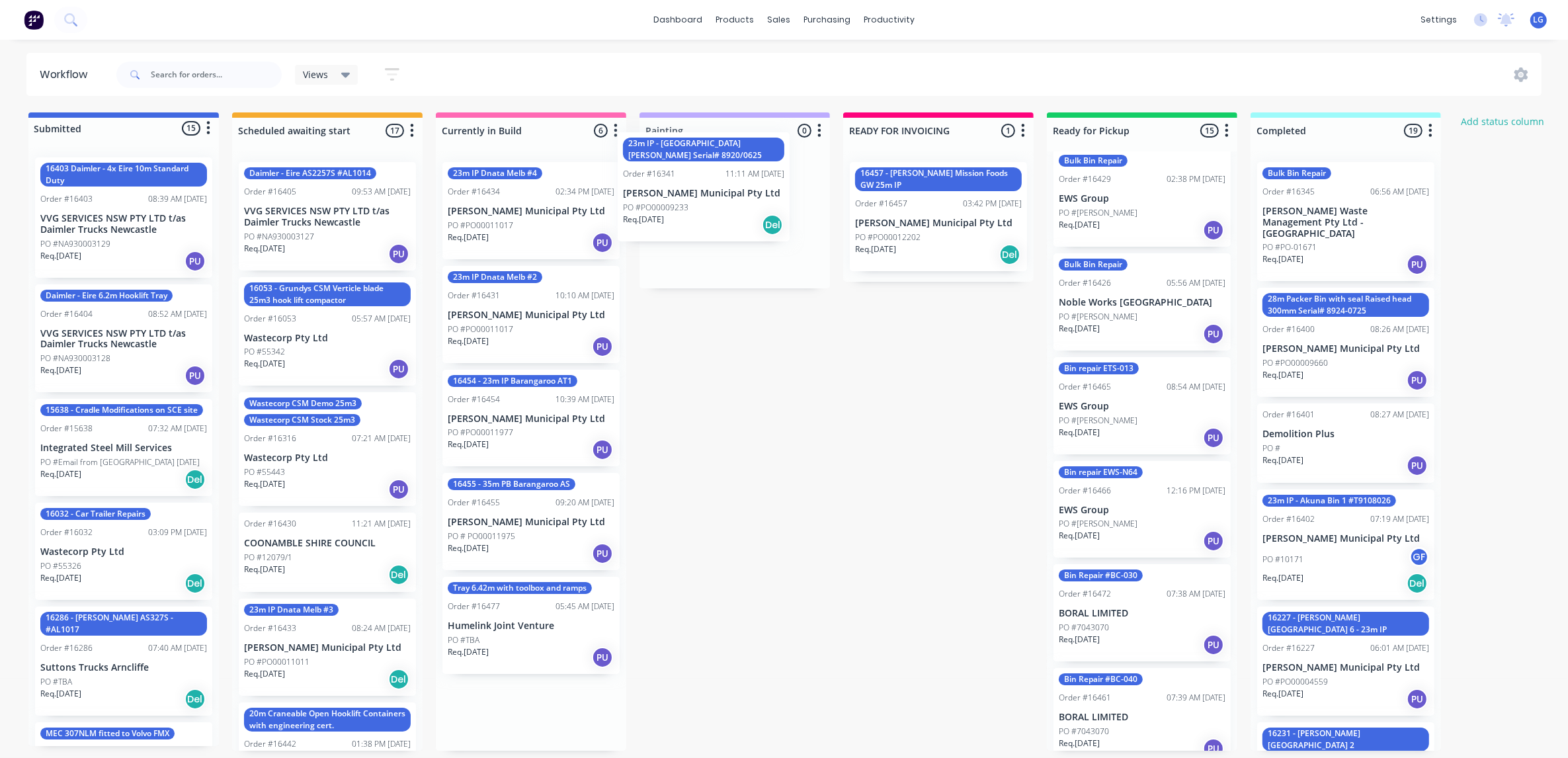
drag, startPoint x: 622, startPoint y: 236, endPoint x: 719, endPoint y: 205, distance: 101.8
click at [719, 205] on div "Submitted 15 Status colour #4169E1 hex #4169E1 Save Cancel Summaries Total orde…" at bounding box center [901, 431] width 1822 height 638
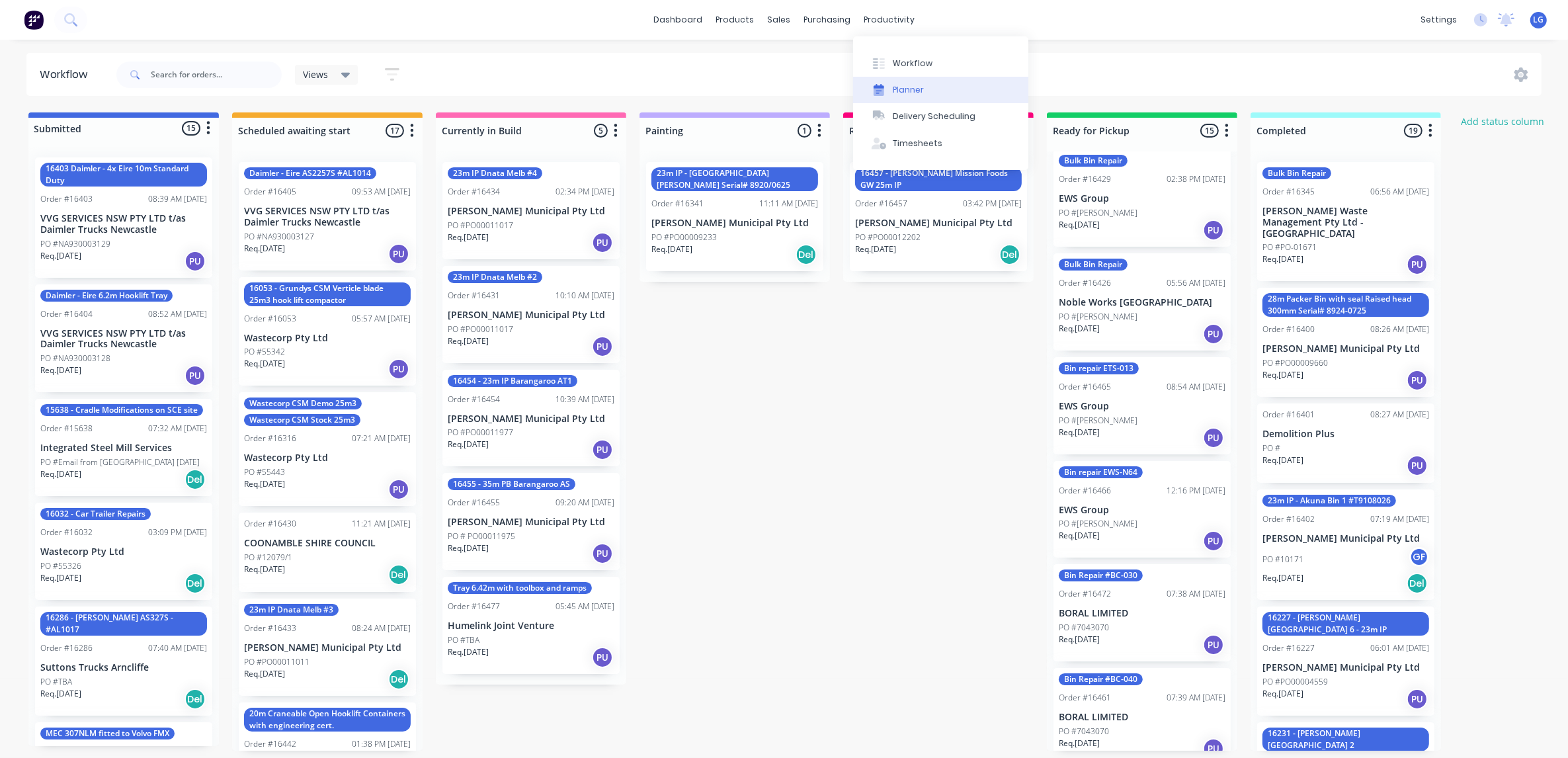
click at [946, 91] on button "Planner" at bounding box center [940, 90] width 175 height 27
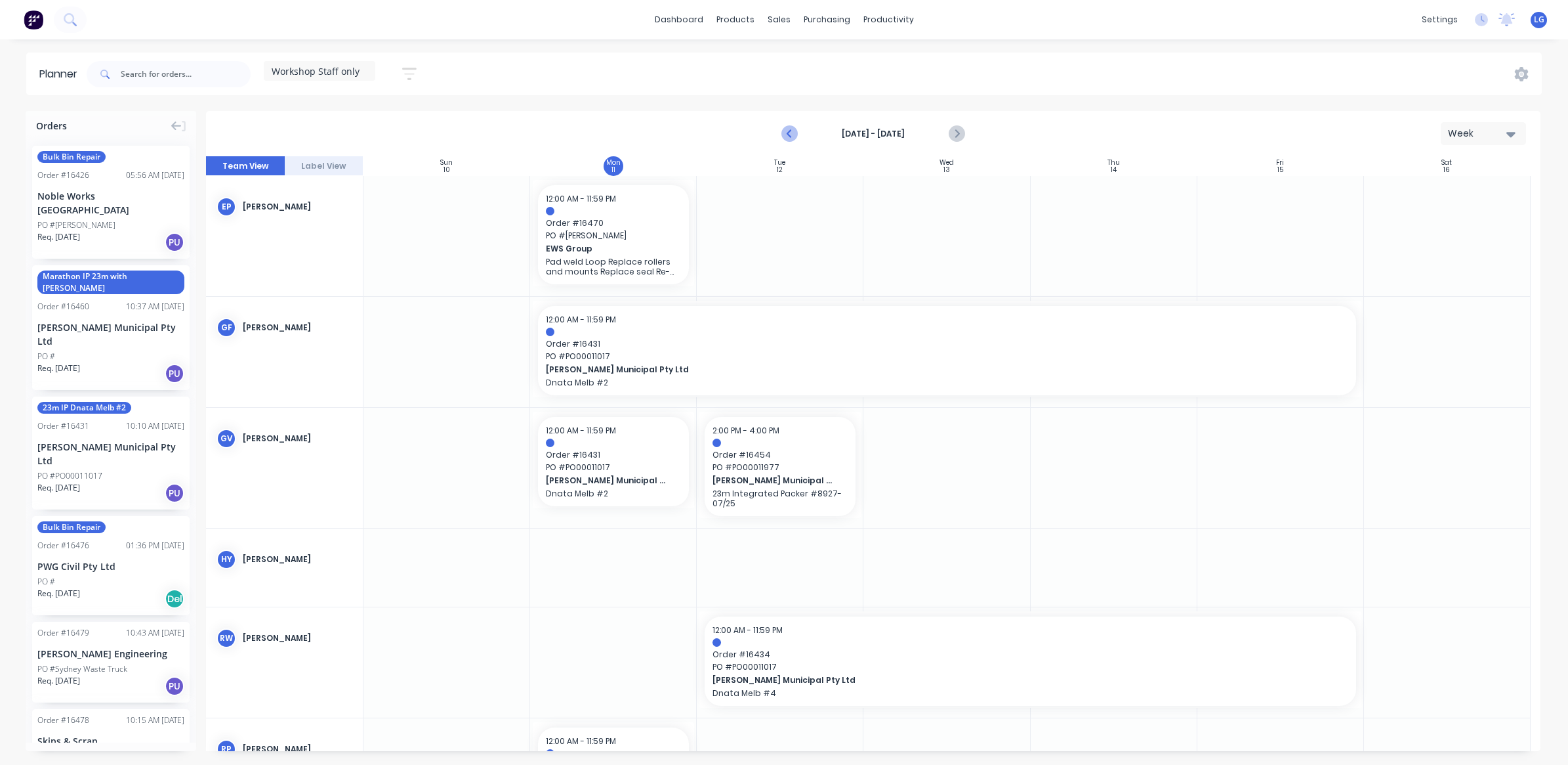
click at [780, 132] on button "Previous page" at bounding box center [790, 134] width 26 height 26
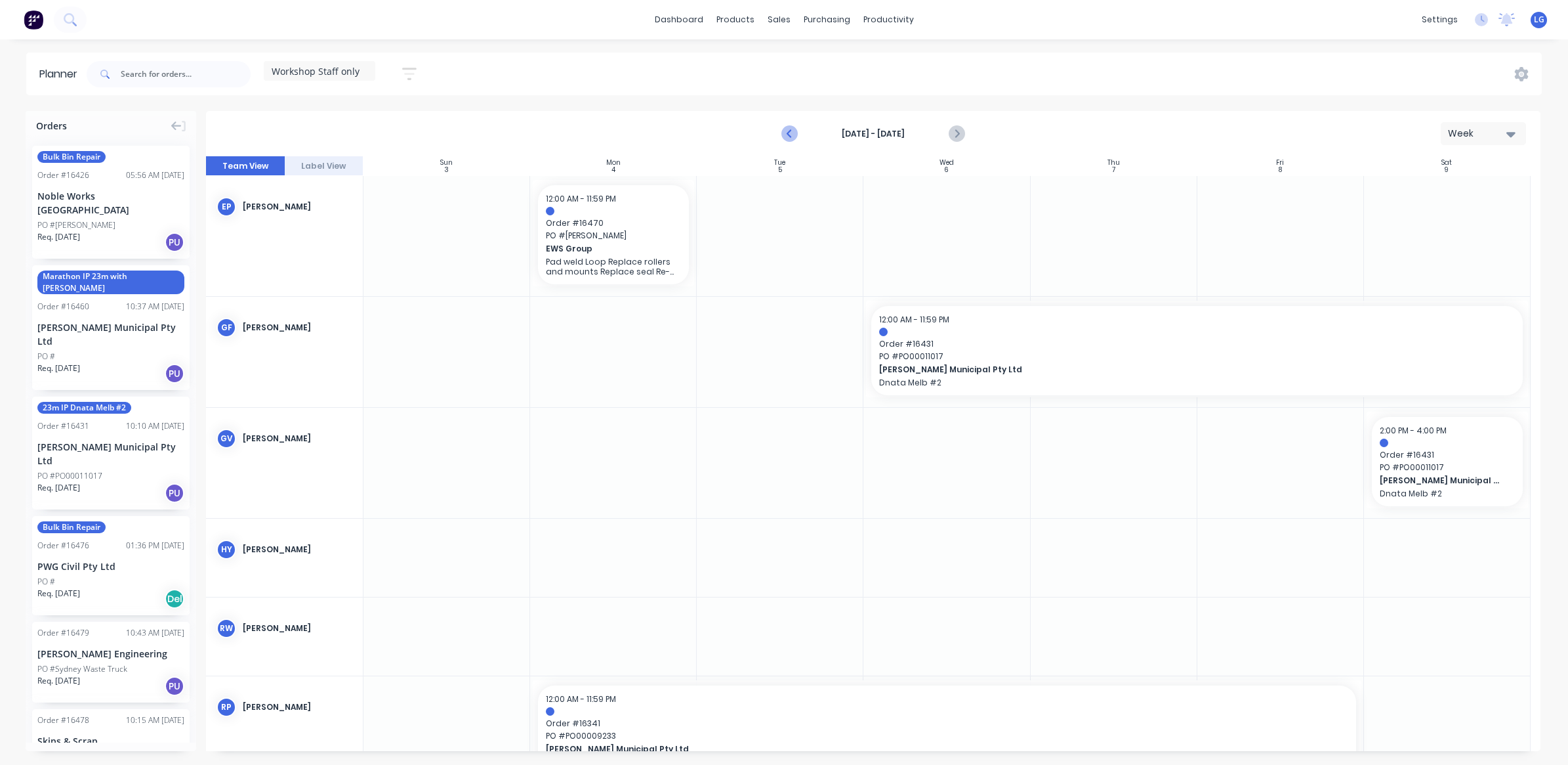
click at [788, 134] on icon "Previous page" at bounding box center [790, 134] width 16 height 16
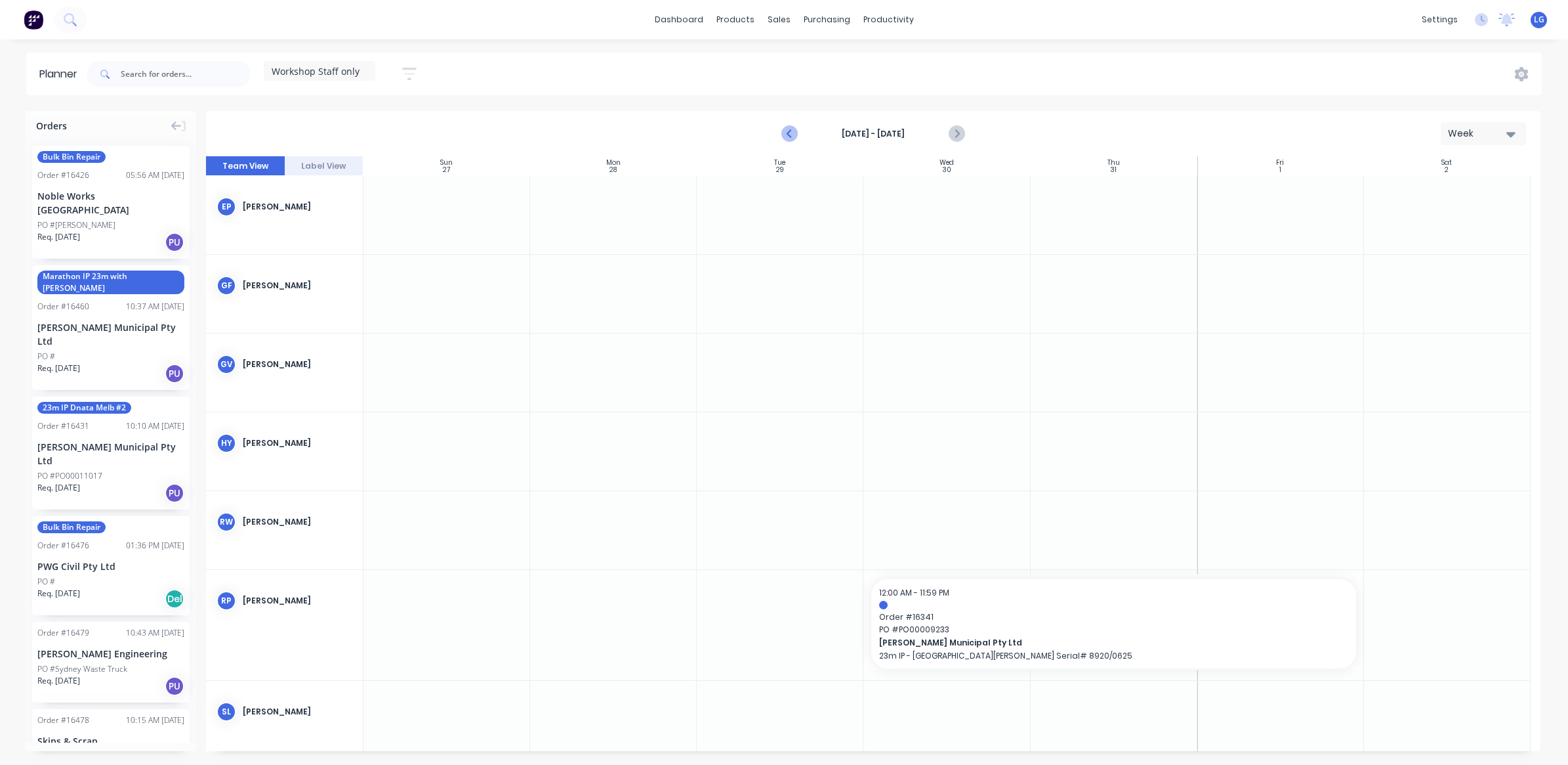
click at [788, 134] on icon "Previous page" at bounding box center [790, 134] width 16 height 16
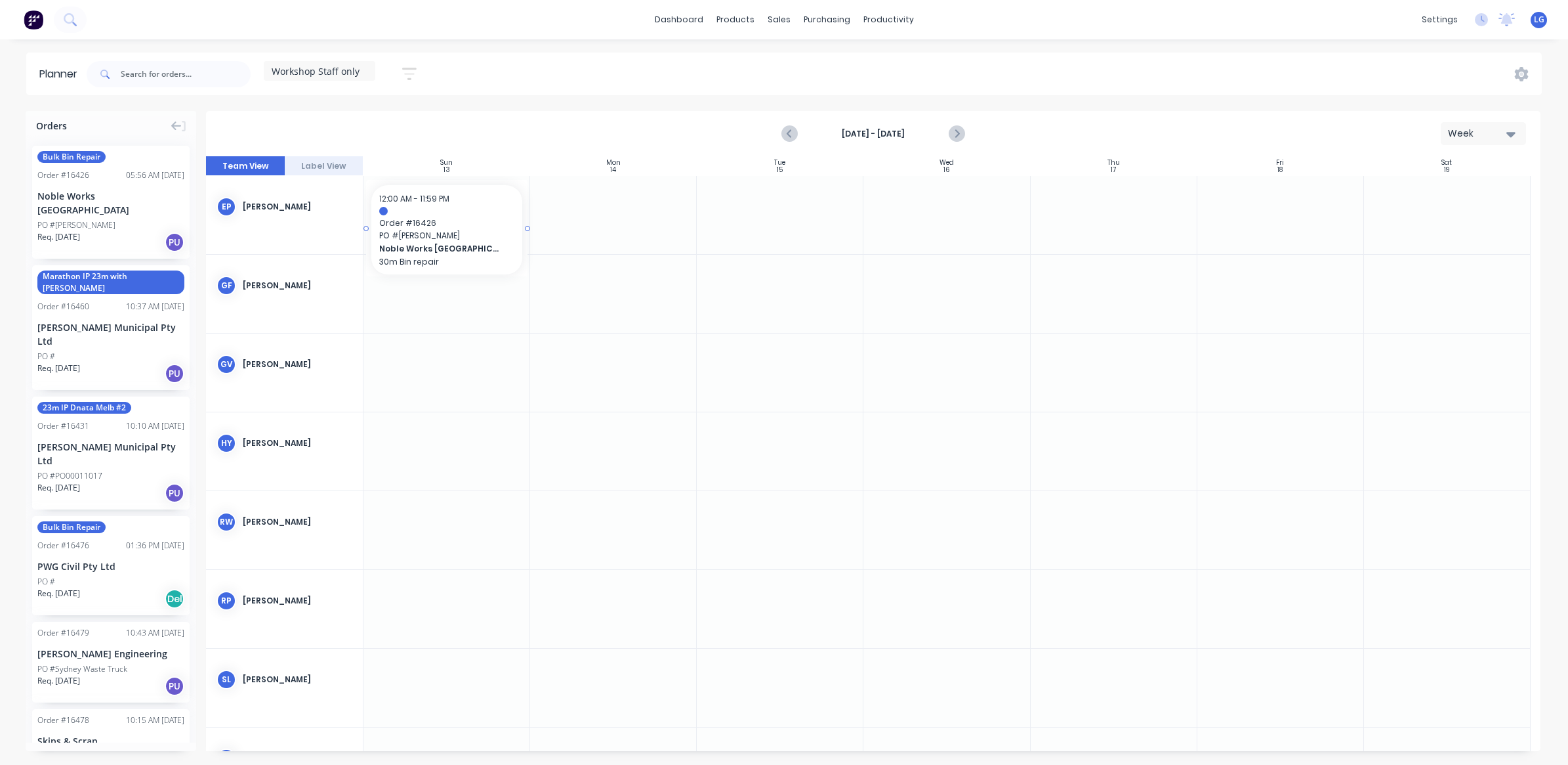
drag, startPoint x: 97, startPoint y: 204, endPoint x: 463, endPoint y: 212, distance: 366.1
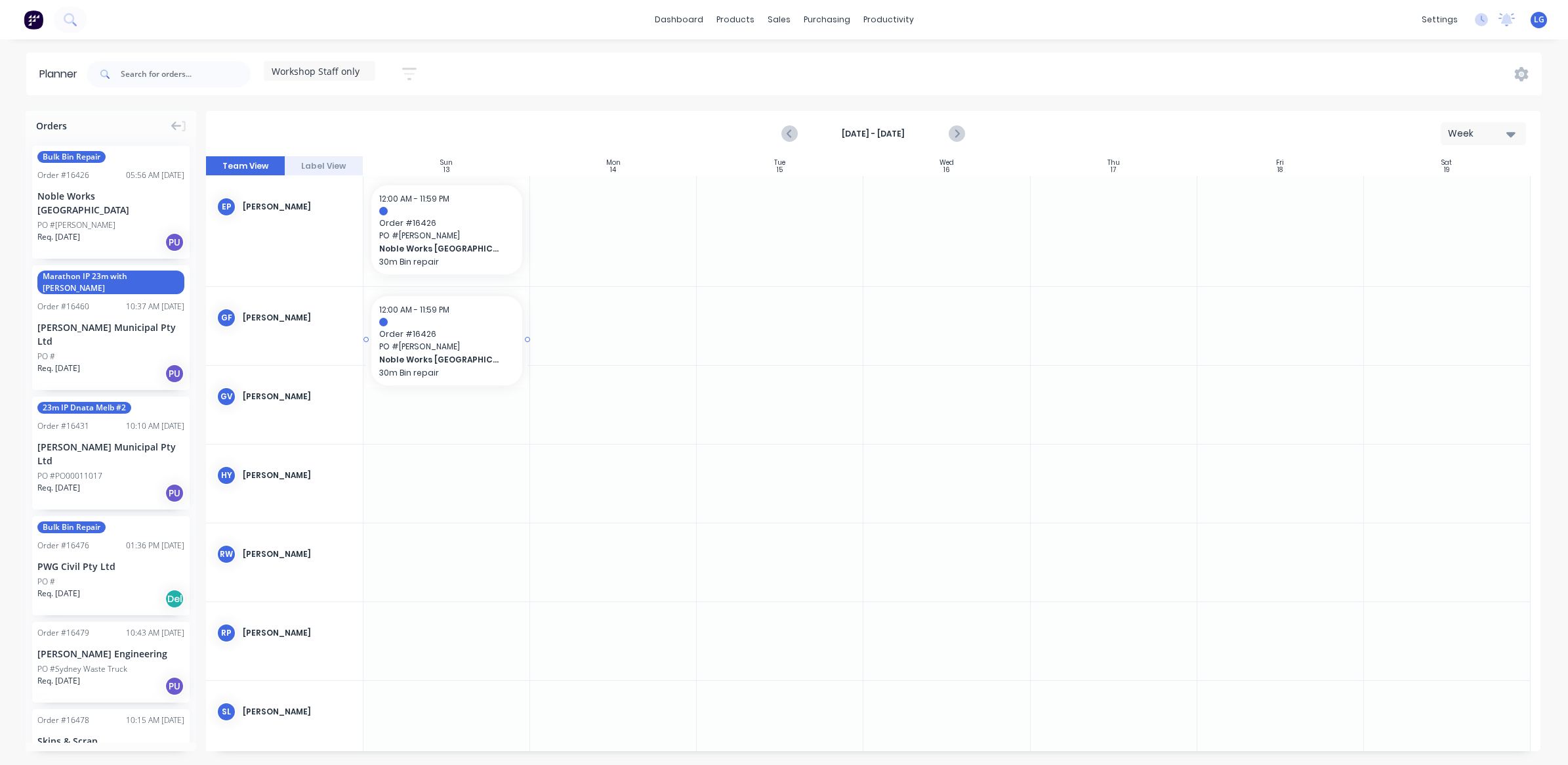
drag, startPoint x: 89, startPoint y: 203, endPoint x: 400, endPoint y: 310, distance: 328.9
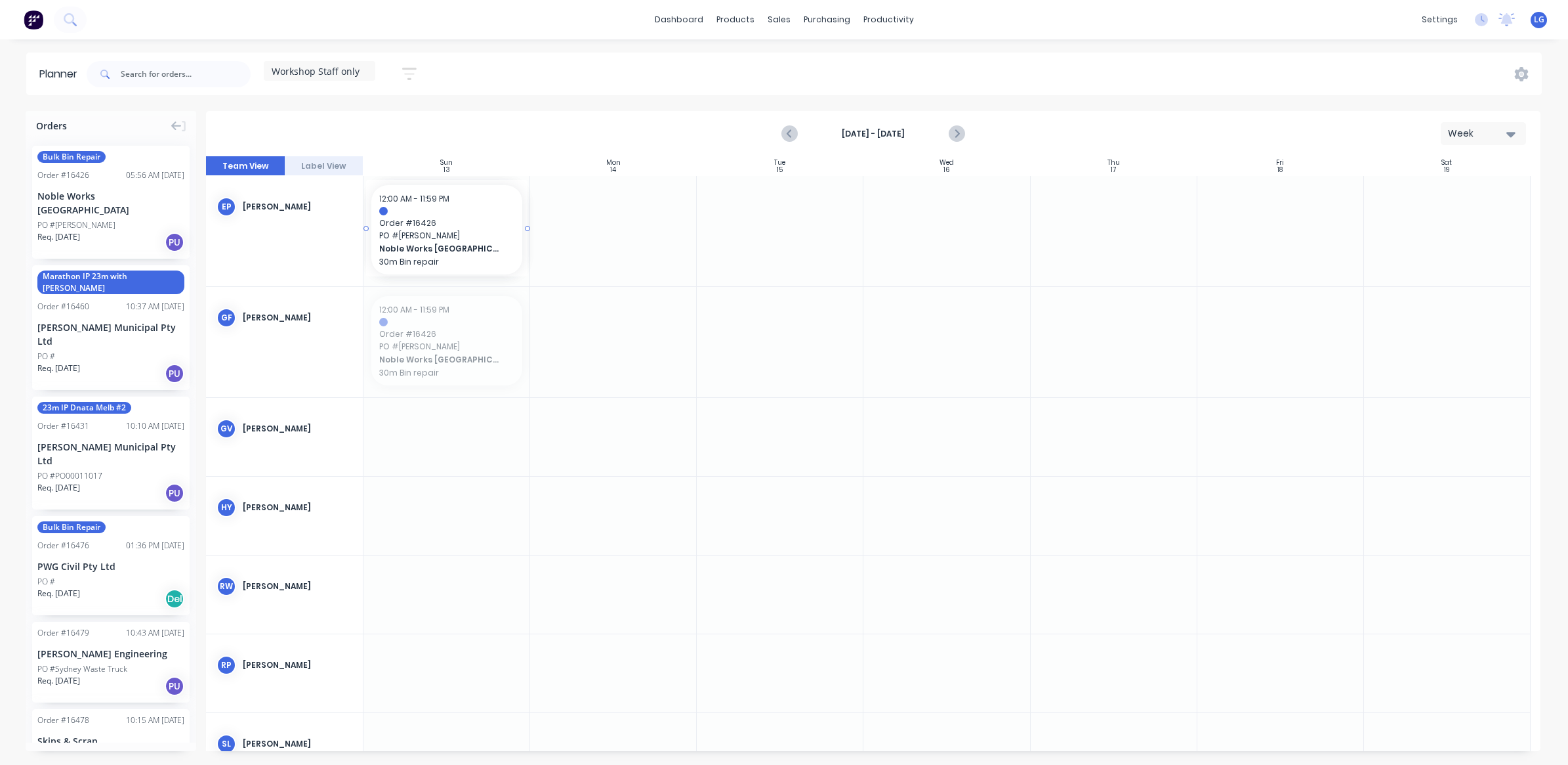
drag, startPoint x: 427, startPoint y: 328, endPoint x: 108, endPoint y: 195, distance: 345.6
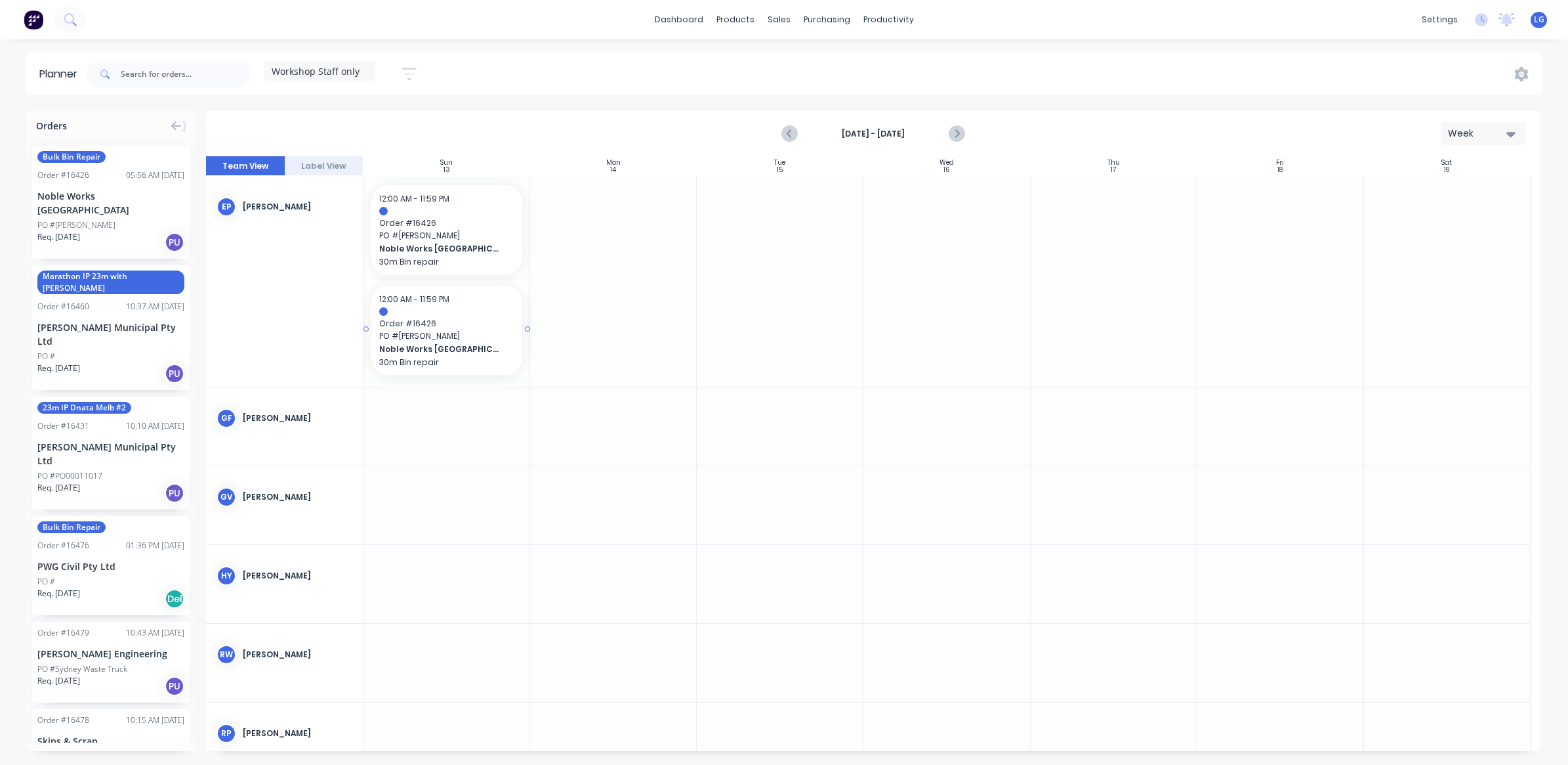
drag, startPoint x: 432, startPoint y: 339, endPoint x: 166, endPoint y: 297, distance: 269.3
click at [166, 297] on div "Orders Bulk Bin Repair Order # 16426 05:56 AM [DATE] Noble Works [GEOGRAPHIC_DA…" at bounding box center [784, 437] width 1568 height 653
click at [571, 445] on div "Delete timeslot" at bounding box center [574, 435] width 141 height 27
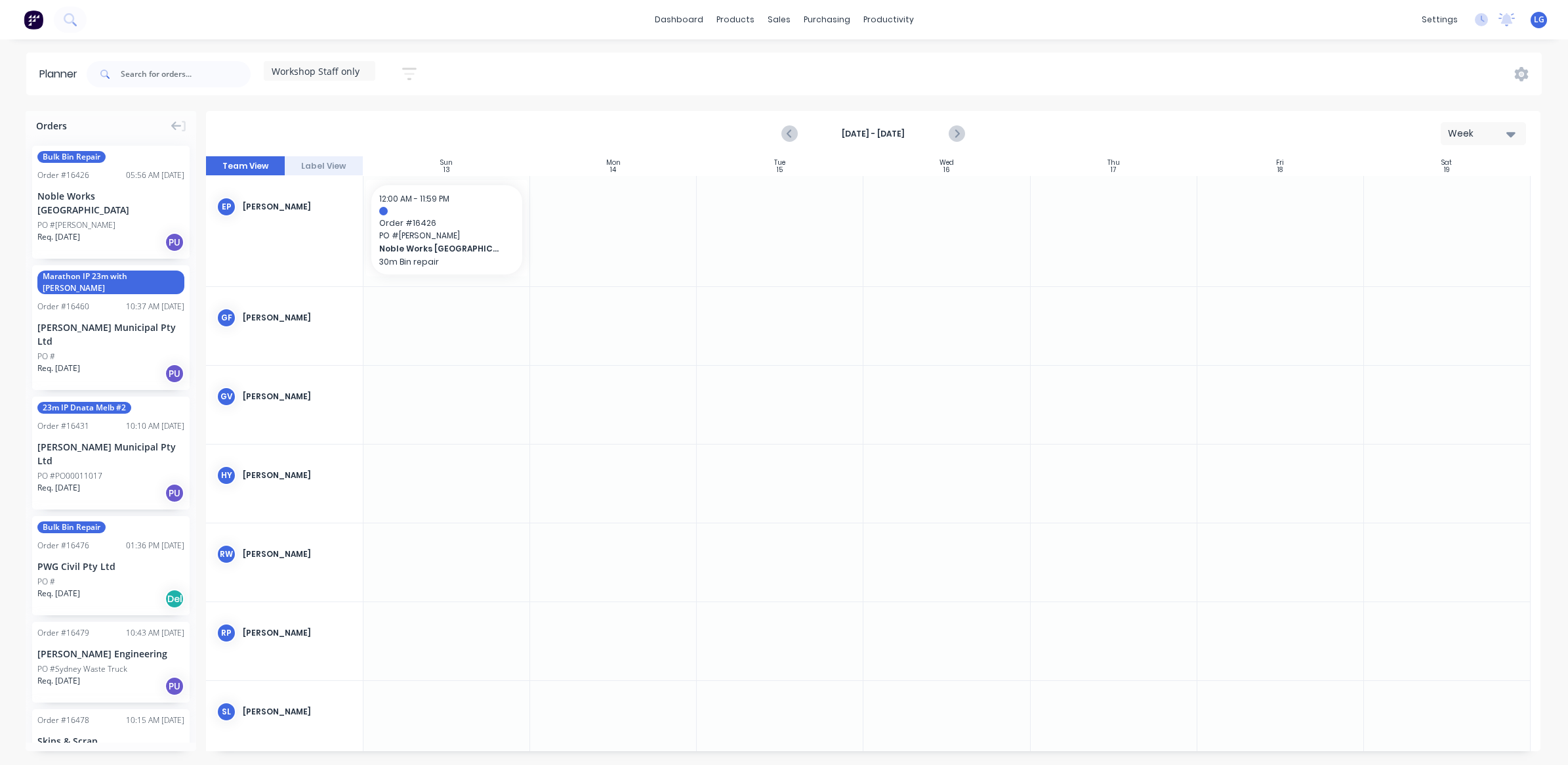
click at [409, 76] on icon "button" at bounding box center [410, 74] width 14 height 16
click at [392, 160] on icon "button" at bounding box center [394, 162] width 9 height 5
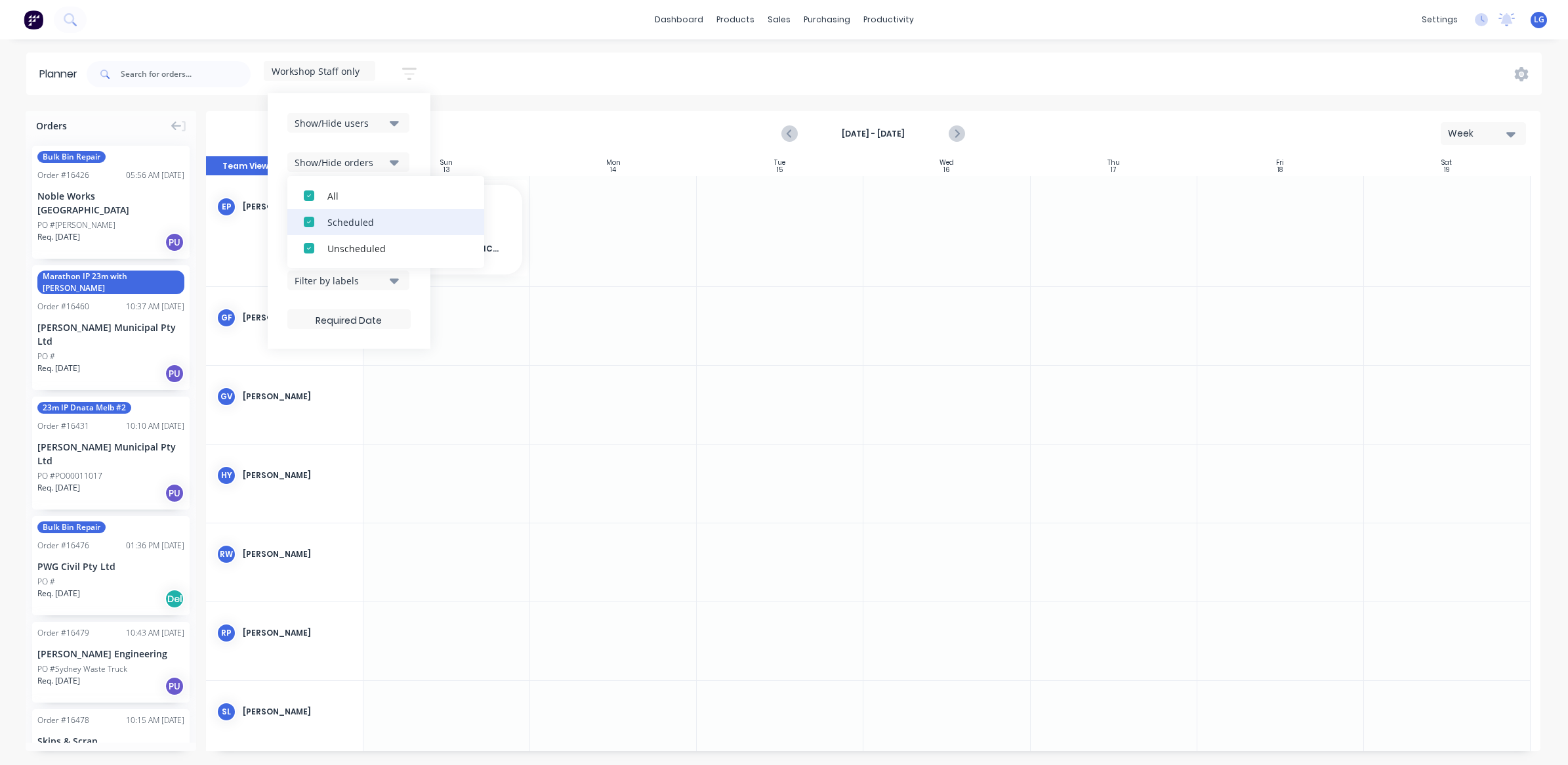
click at [307, 222] on div "button" at bounding box center [309, 222] width 26 height 26
click at [538, 355] on div at bounding box center [613, 326] width 166 height 78
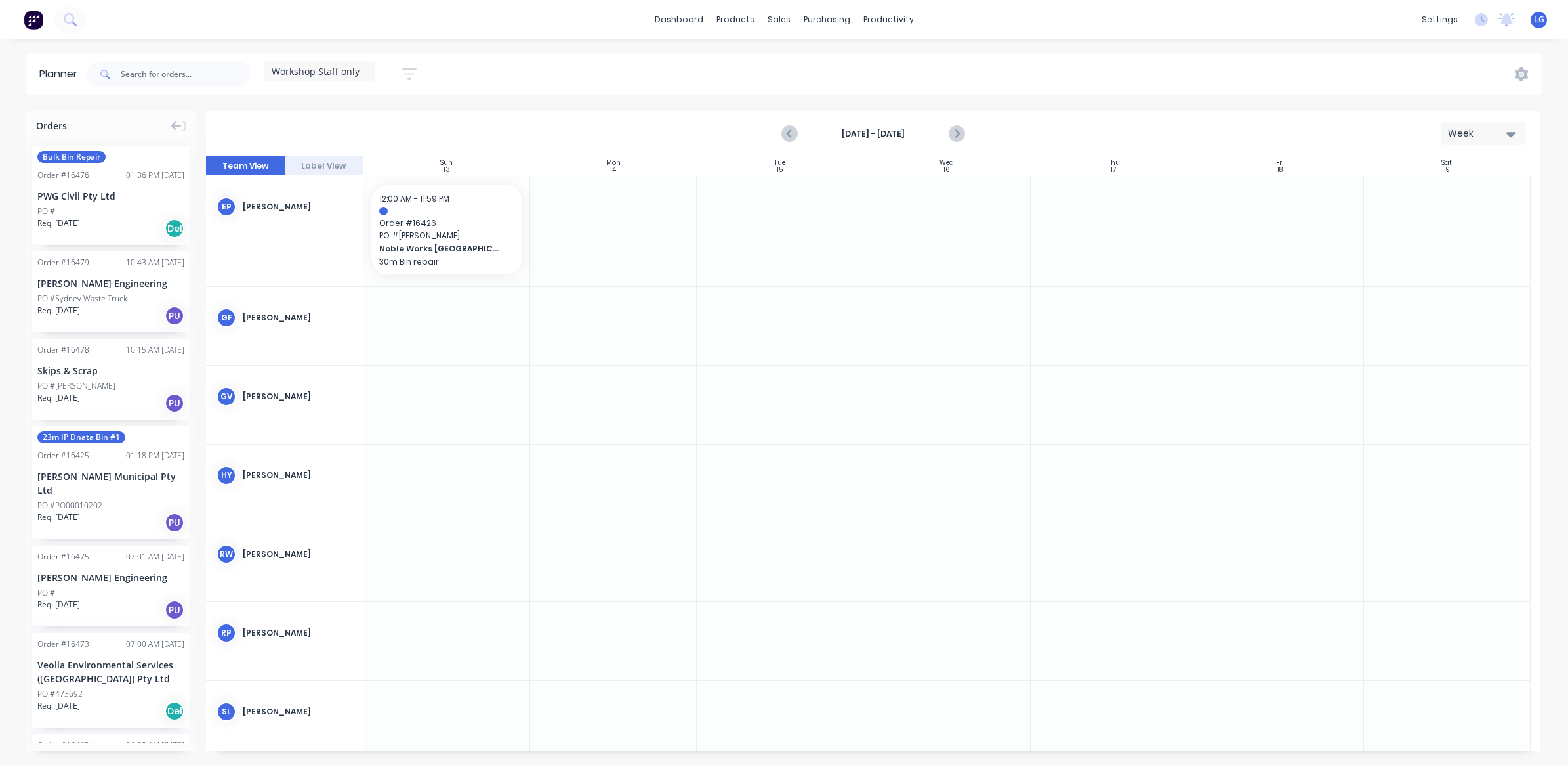
click at [402, 77] on button "button" at bounding box center [410, 74] width 42 height 26
click at [394, 241] on icon "button" at bounding box center [394, 241] width 9 height 5
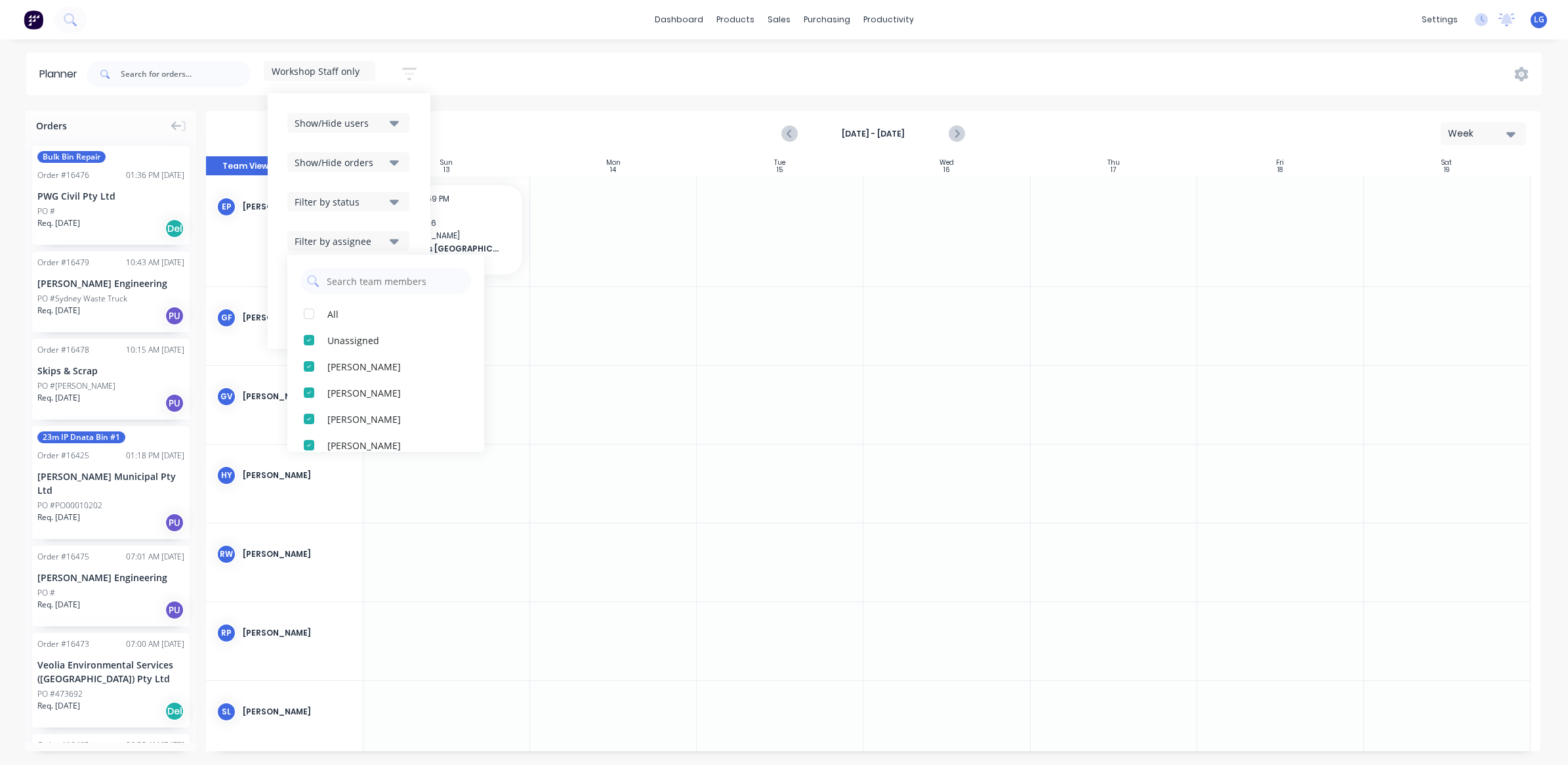
click at [394, 241] on icon "button" at bounding box center [394, 241] width 9 height 5
click at [392, 281] on icon "button" at bounding box center [394, 280] width 9 height 14
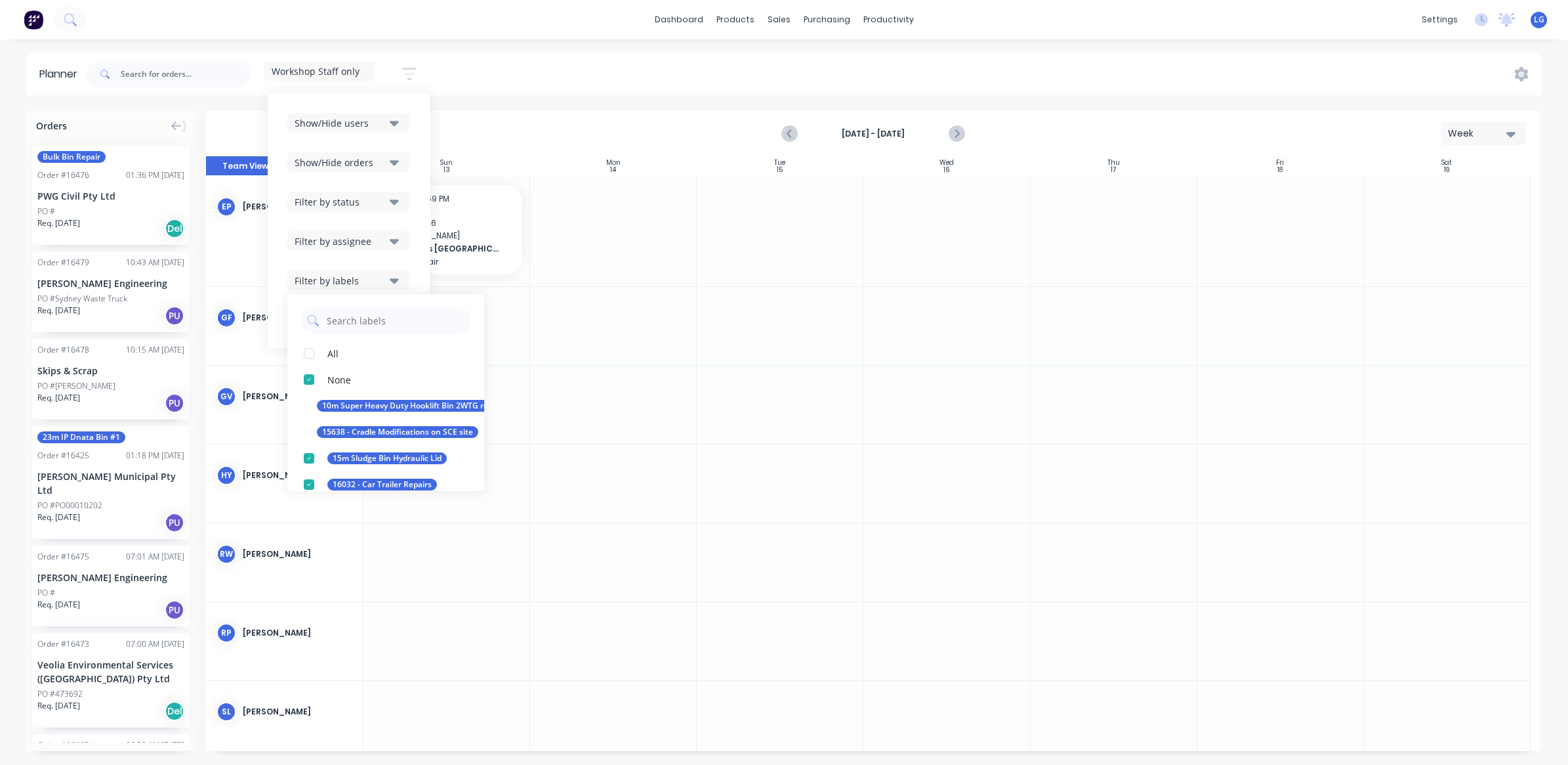
click at [392, 281] on icon "button" at bounding box center [394, 280] width 9 height 14
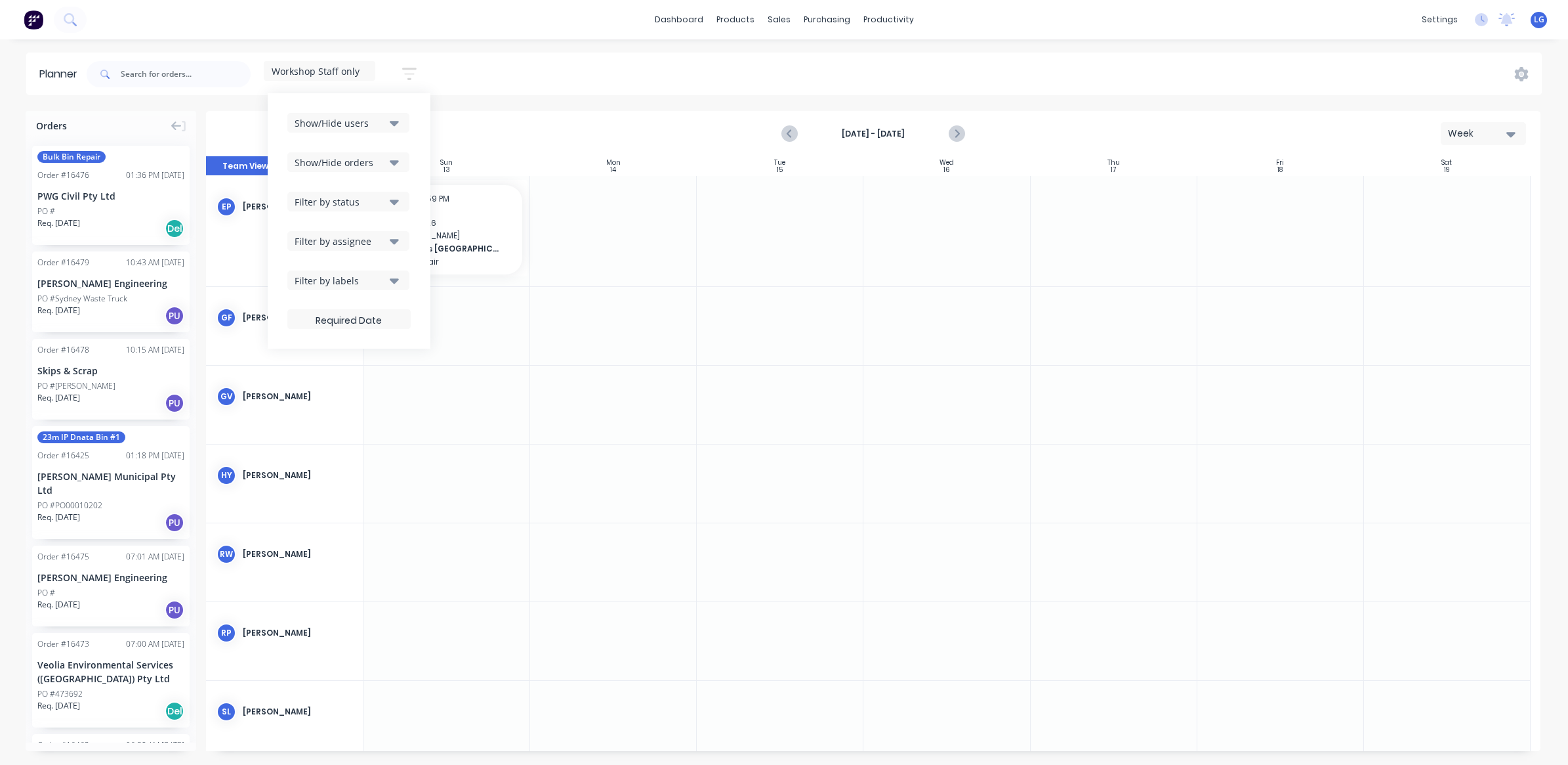
click at [396, 208] on icon "button" at bounding box center [394, 201] width 9 height 14
click at [391, 162] on button "Show/Hide orders" at bounding box center [348, 162] width 122 height 20
click at [310, 223] on div "button" at bounding box center [309, 222] width 26 height 26
click at [437, 346] on div at bounding box center [446, 326] width 166 height 78
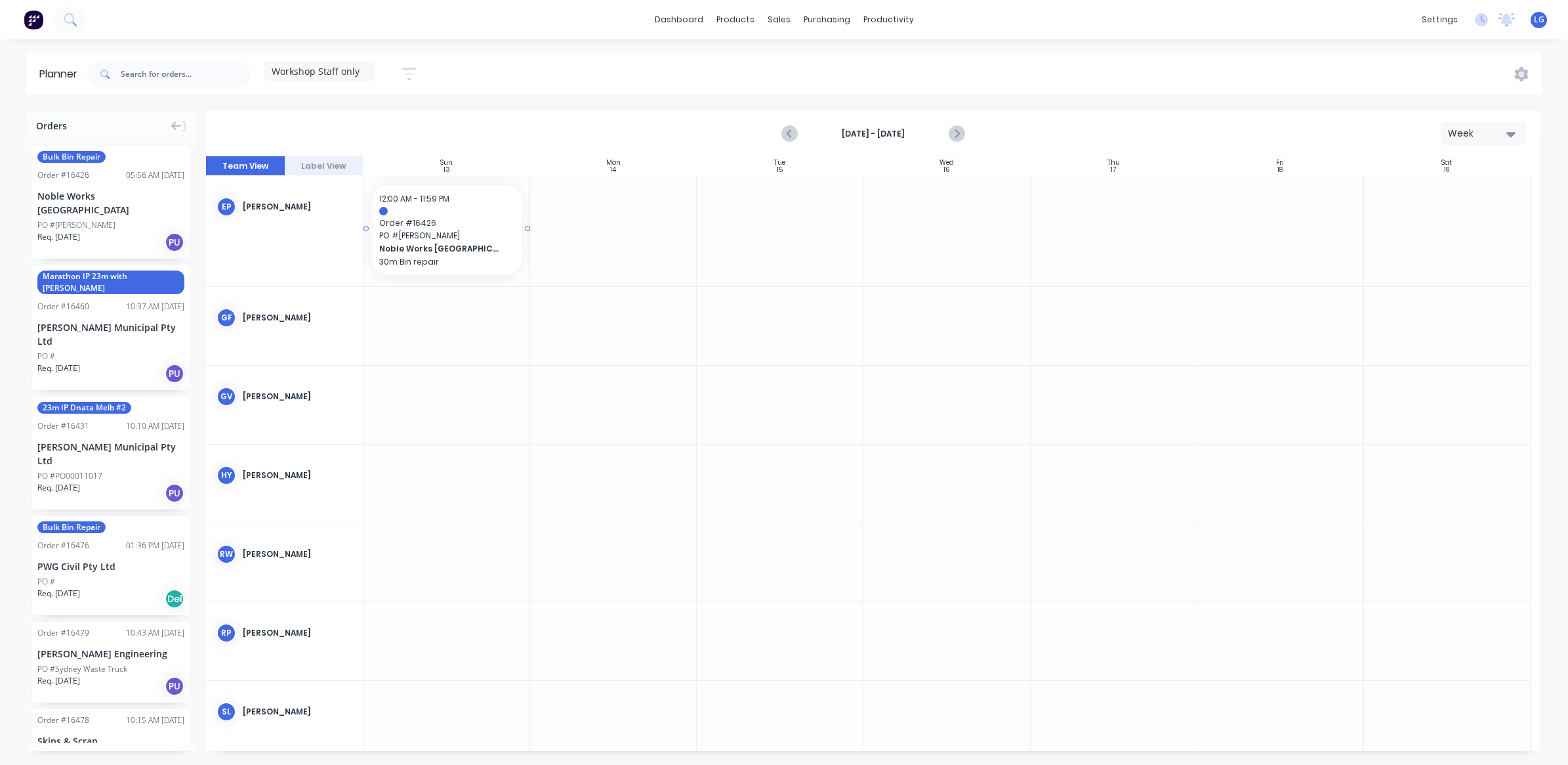
drag, startPoint x: 435, startPoint y: 210, endPoint x: 122, endPoint y: 230, distance: 313.6
click at [122, 230] on div "Orders Bulk Bin Repair Order # 16426 05:56 AM [DATE] Noble Works [GEOGRAPHIC_DA…" at bounding box center [784, 437] width 1568 height 653
click at [425, 214] on div at bounding box center [447, 210] width 135 height 9
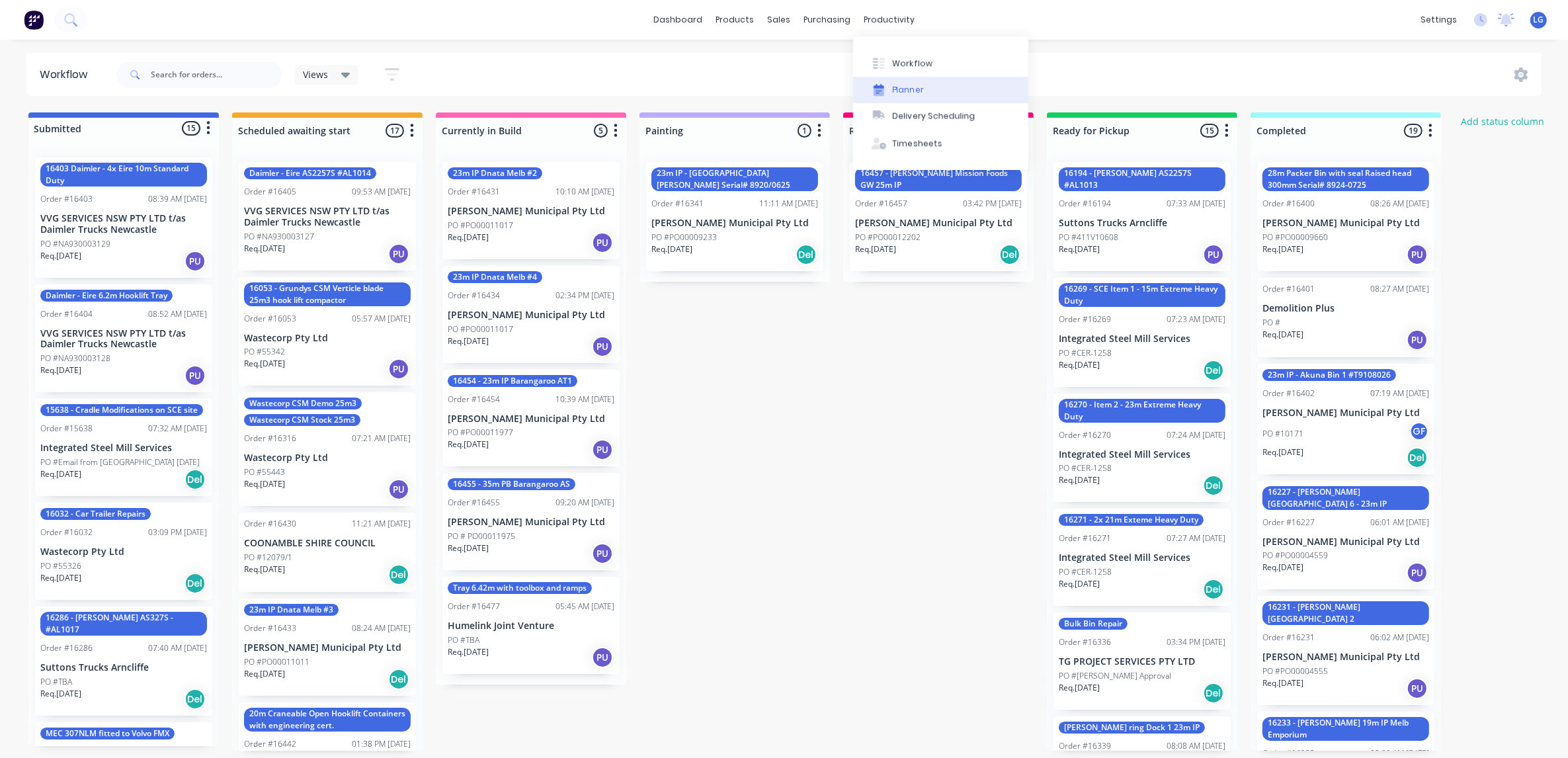
click at [897, 95] on div "Planner" at bounding box center [908, 90] width 31 height 12
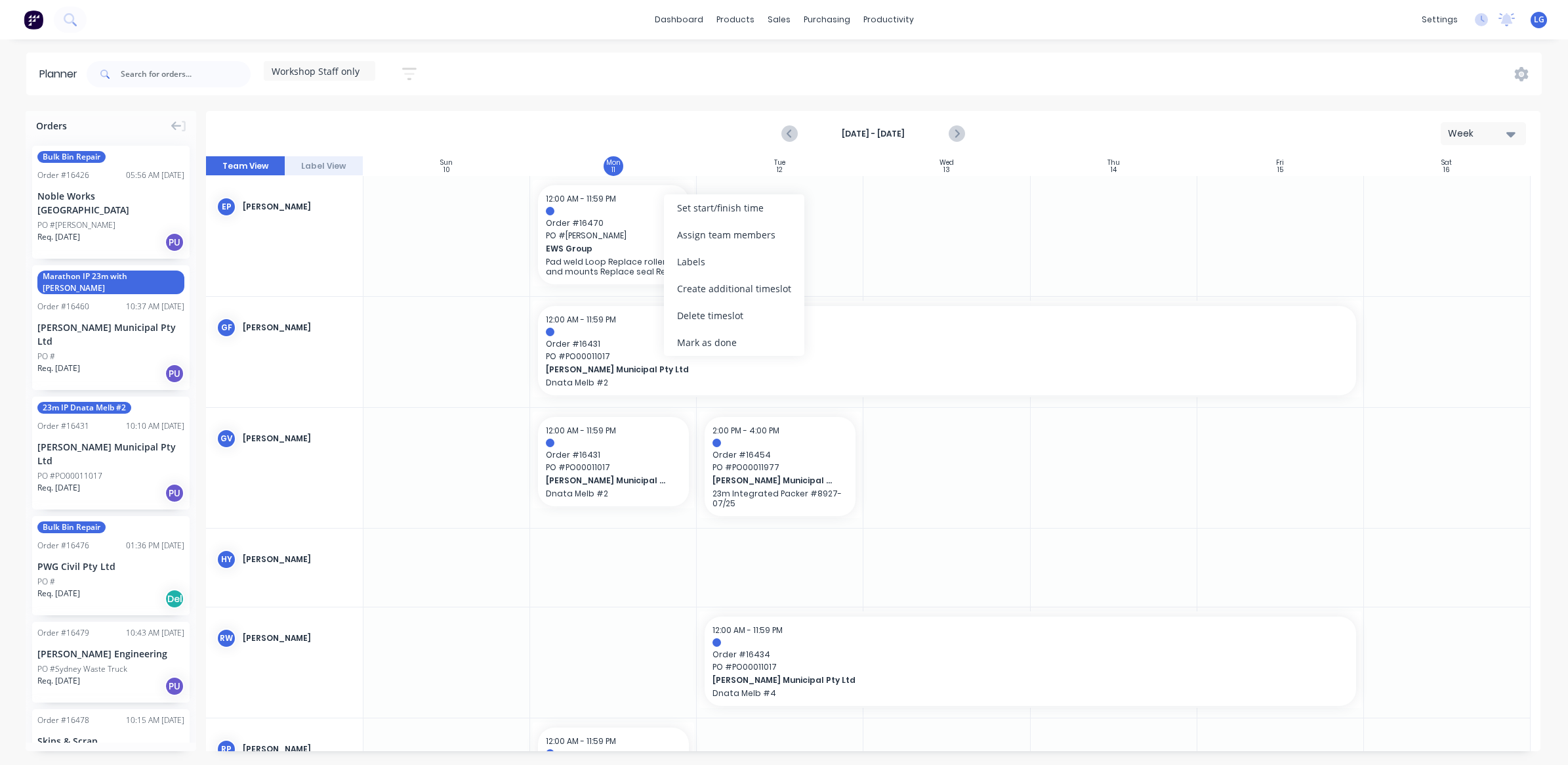
click at [427, 378] on div at bounding box center [446, 352] width 166 height 111
click at [658, 372] on div "Mark as done" at bounding box center [690, 379] width 141 height 27
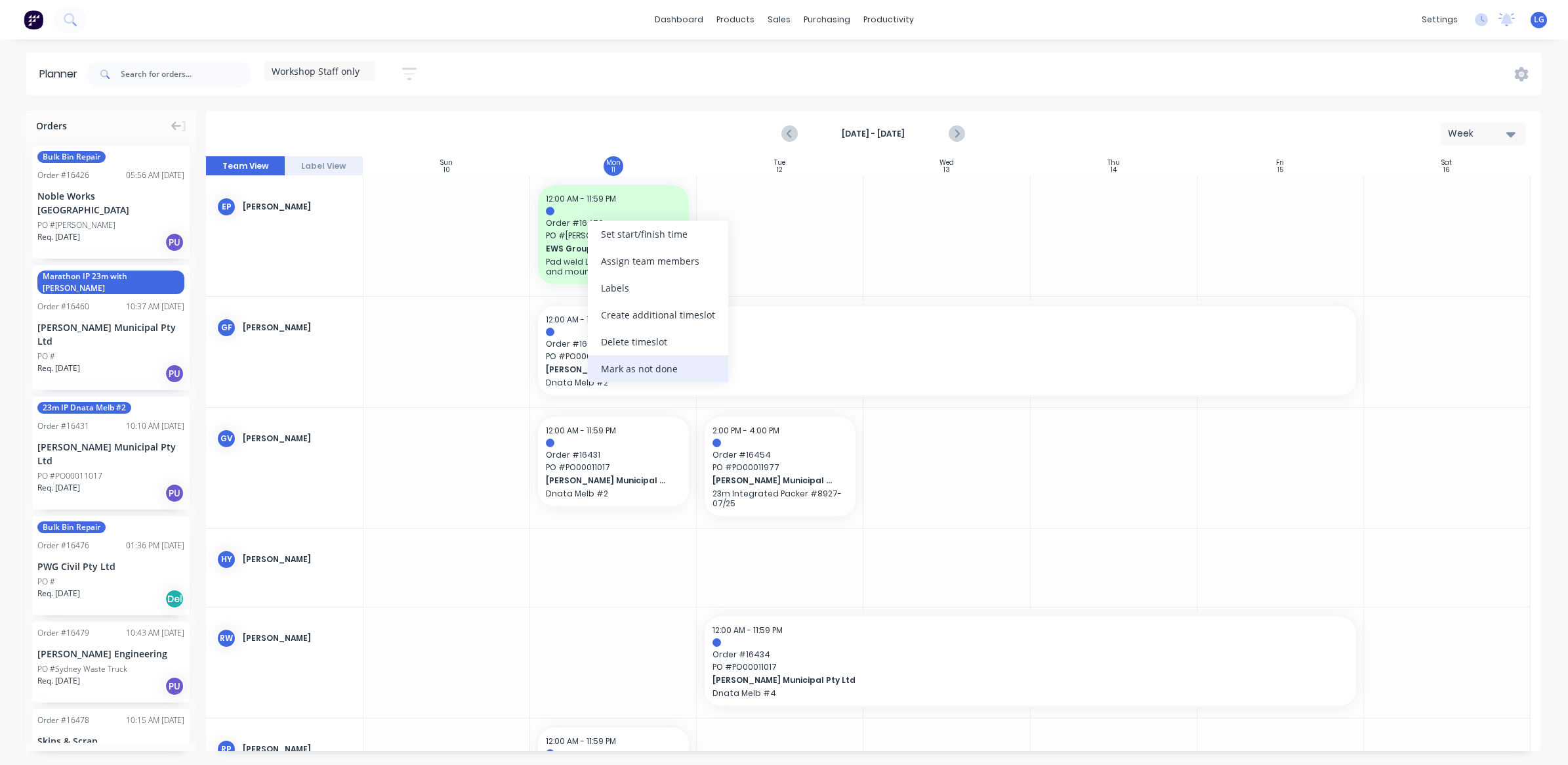
click at [653, 368] on div "Mark as not done" at bounding box center [658, 368] width 141 height 27
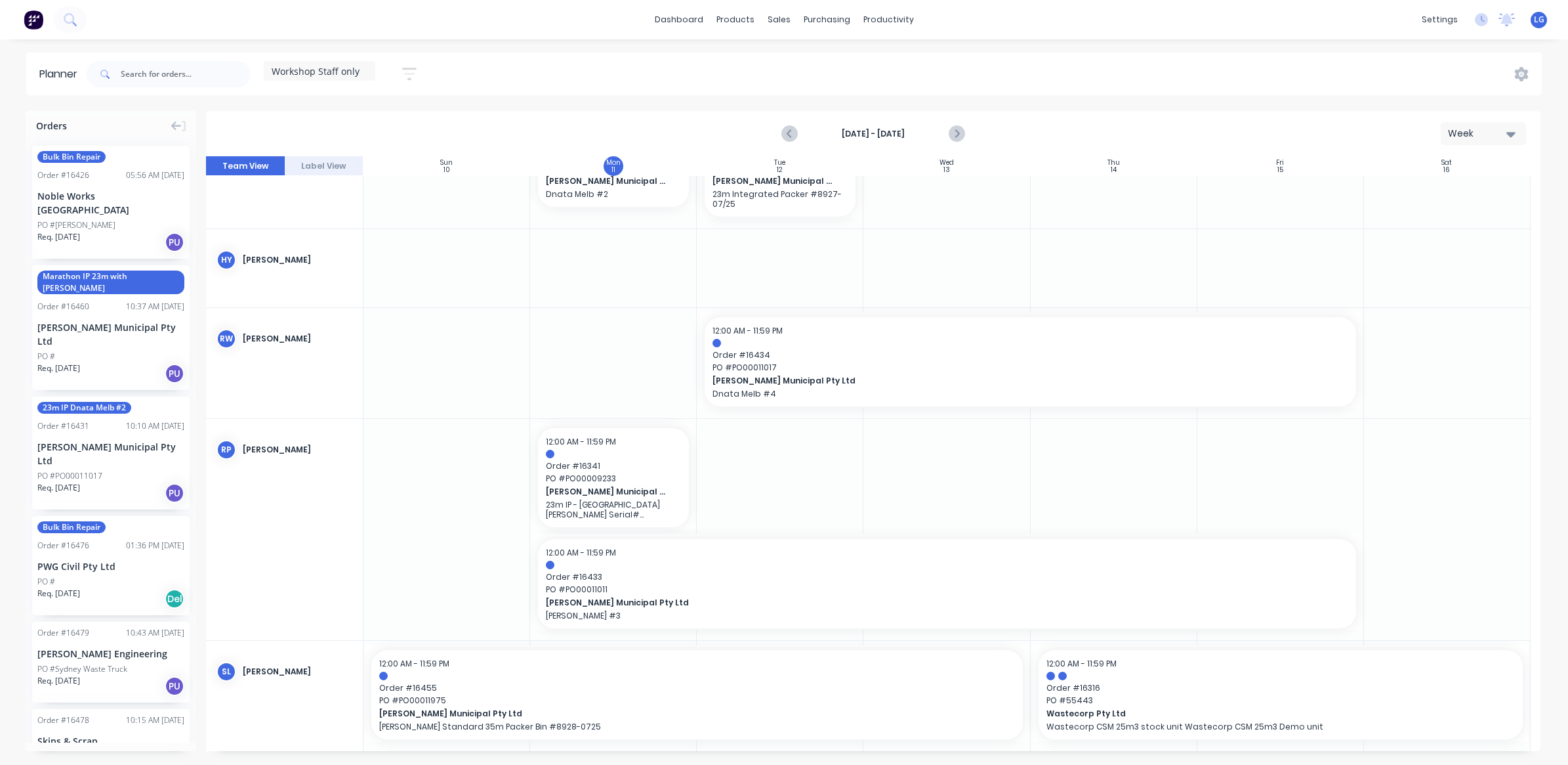
scroll to position [328, 0]
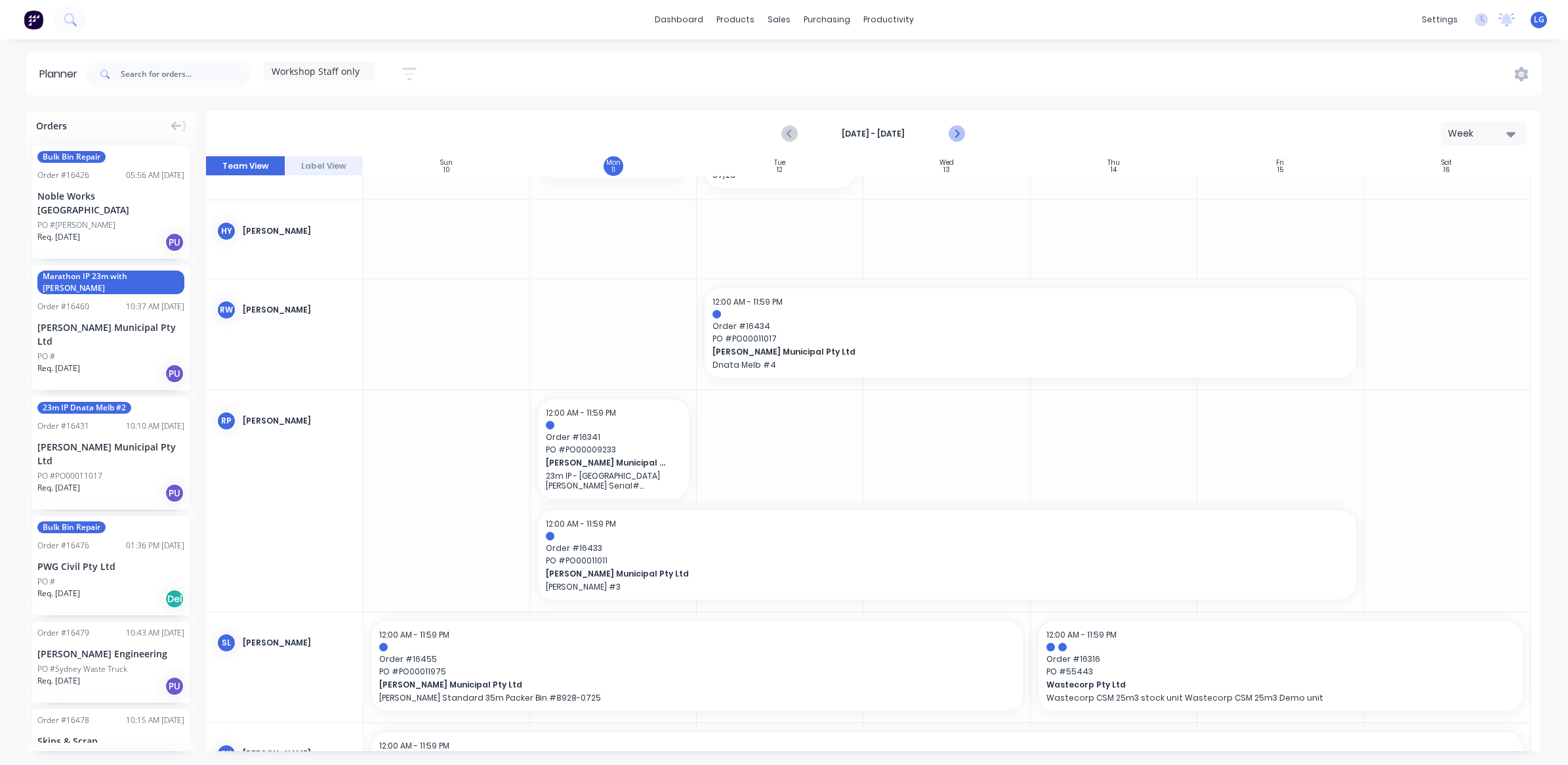
click at [964, 135] on button "Next page" at bounding box center [956, 134] width 26 height 26
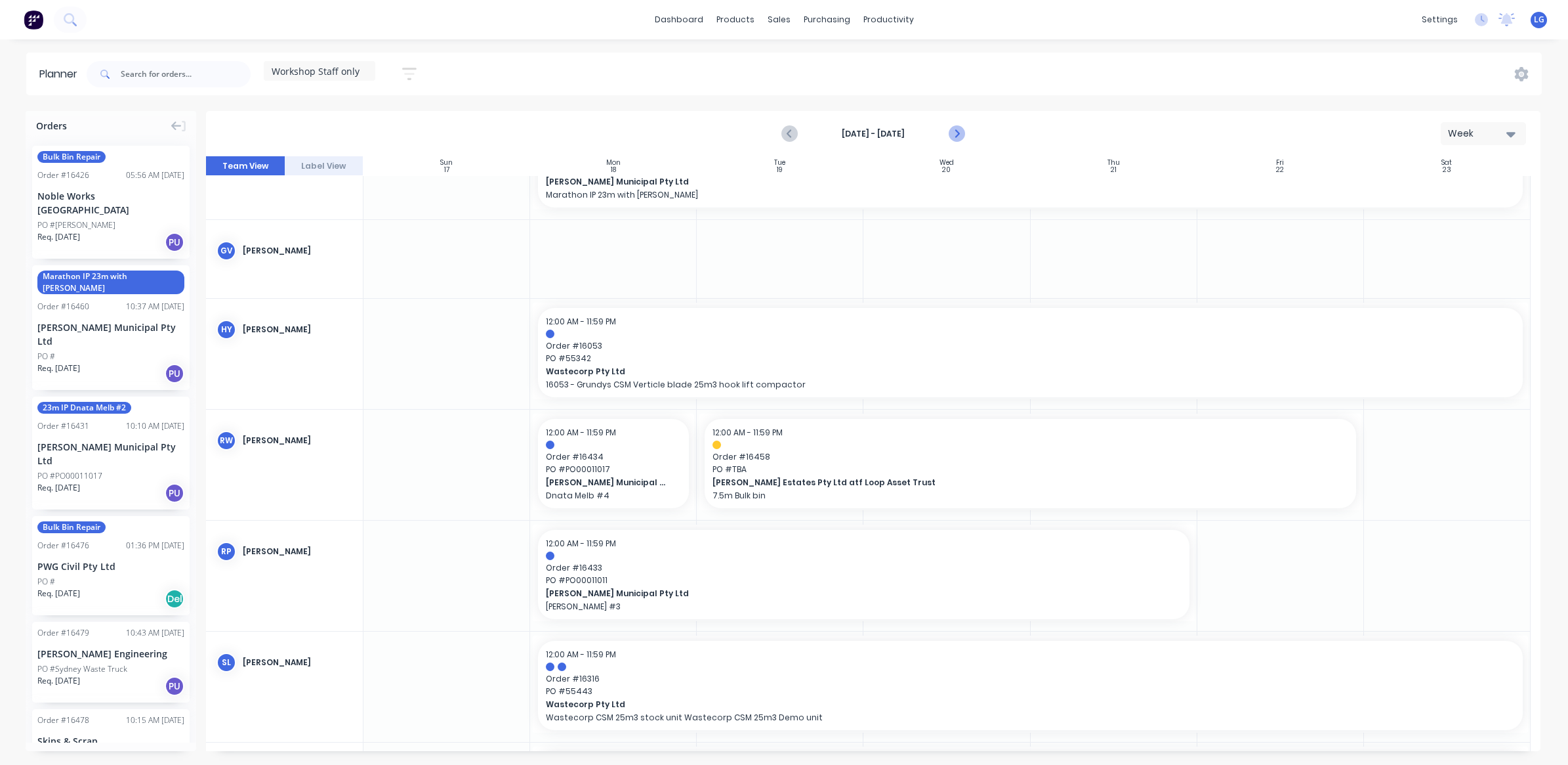
scroll to position [143, 0]
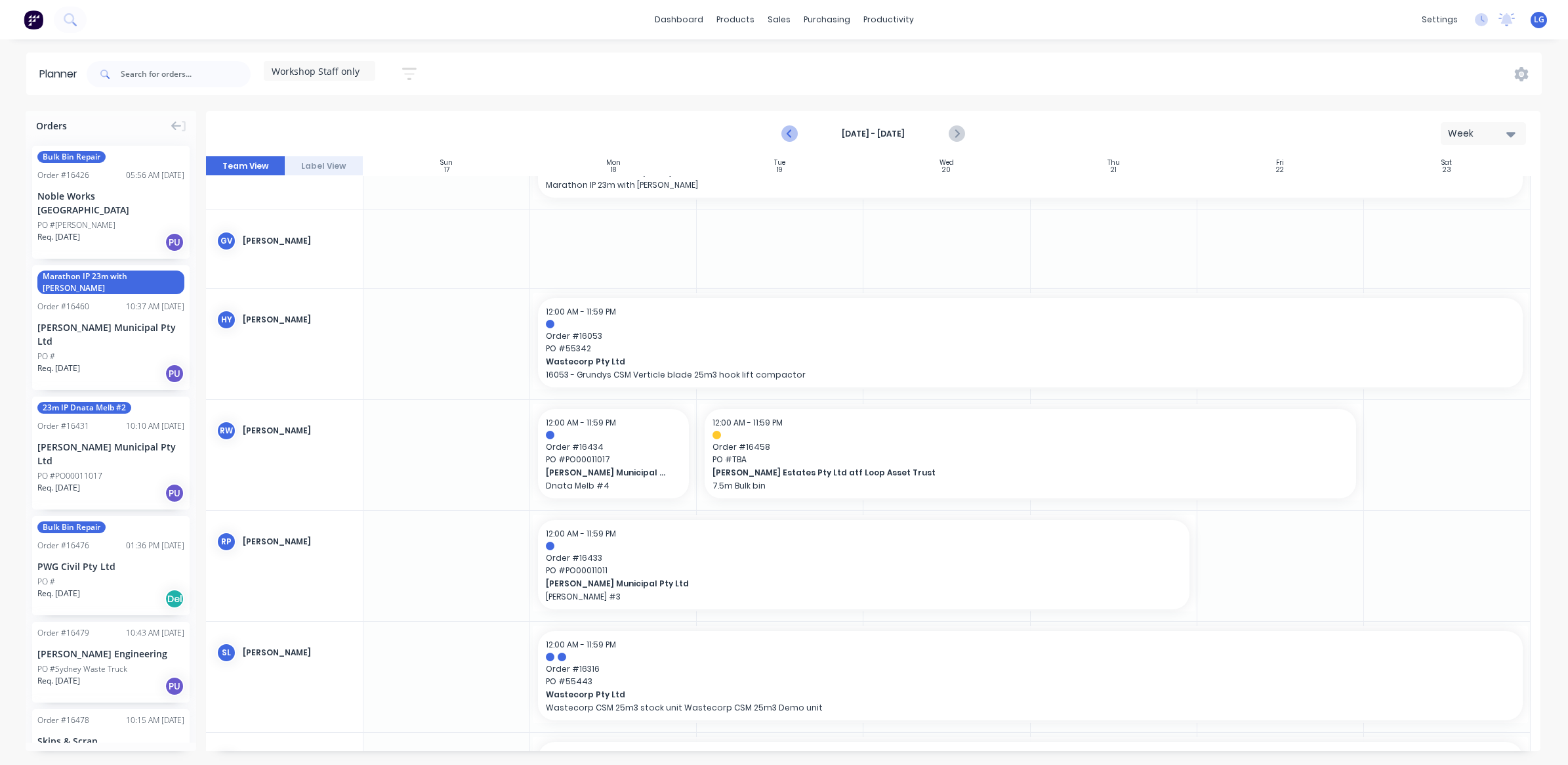
click at [792, 135] on icon "Previous page" at bounding box center [790, 134] width 16 height 16
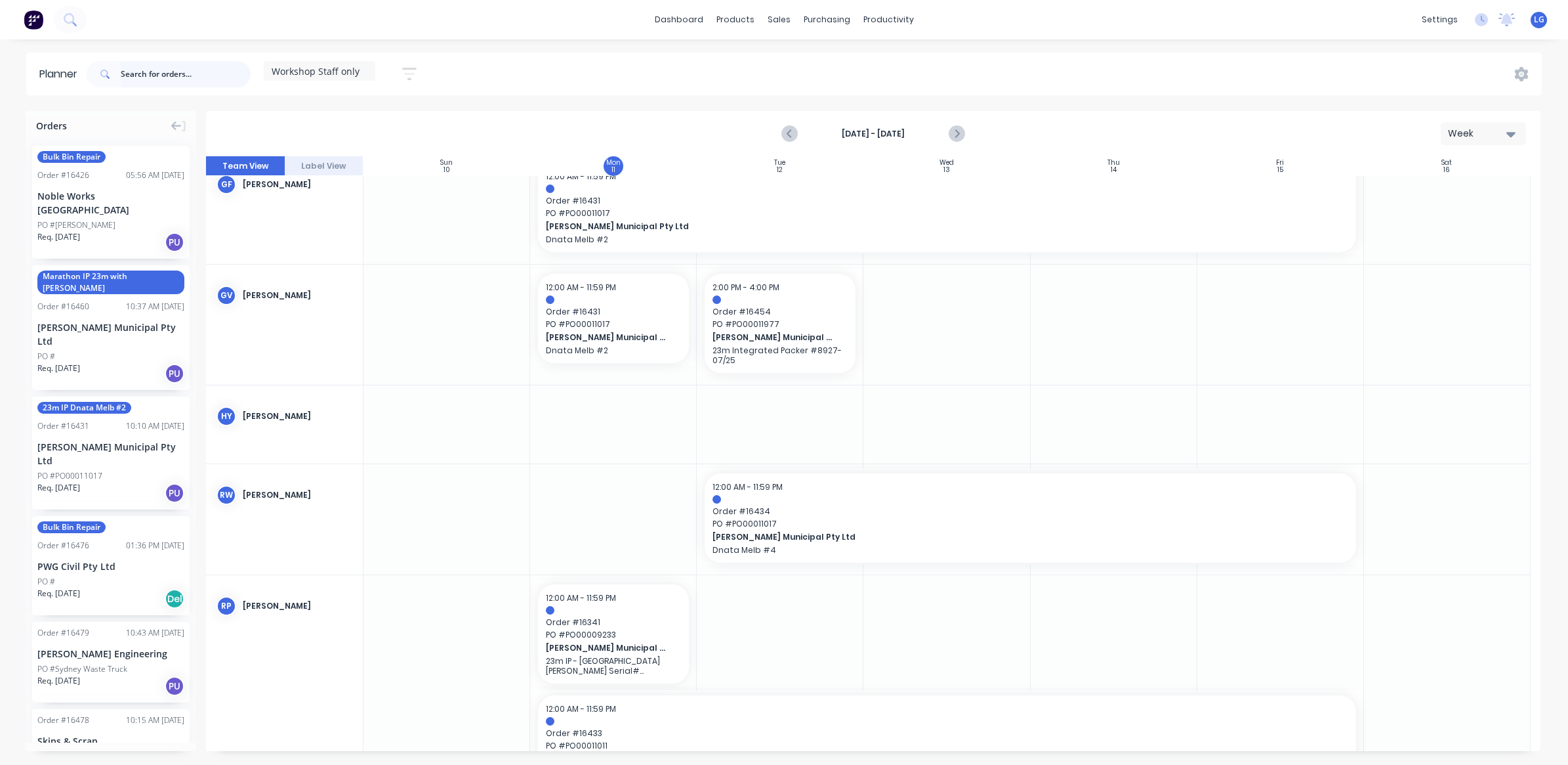
click at [153, 80] on input "text" at bounding box center [186, 74] width 130 height 26
type input "16477"
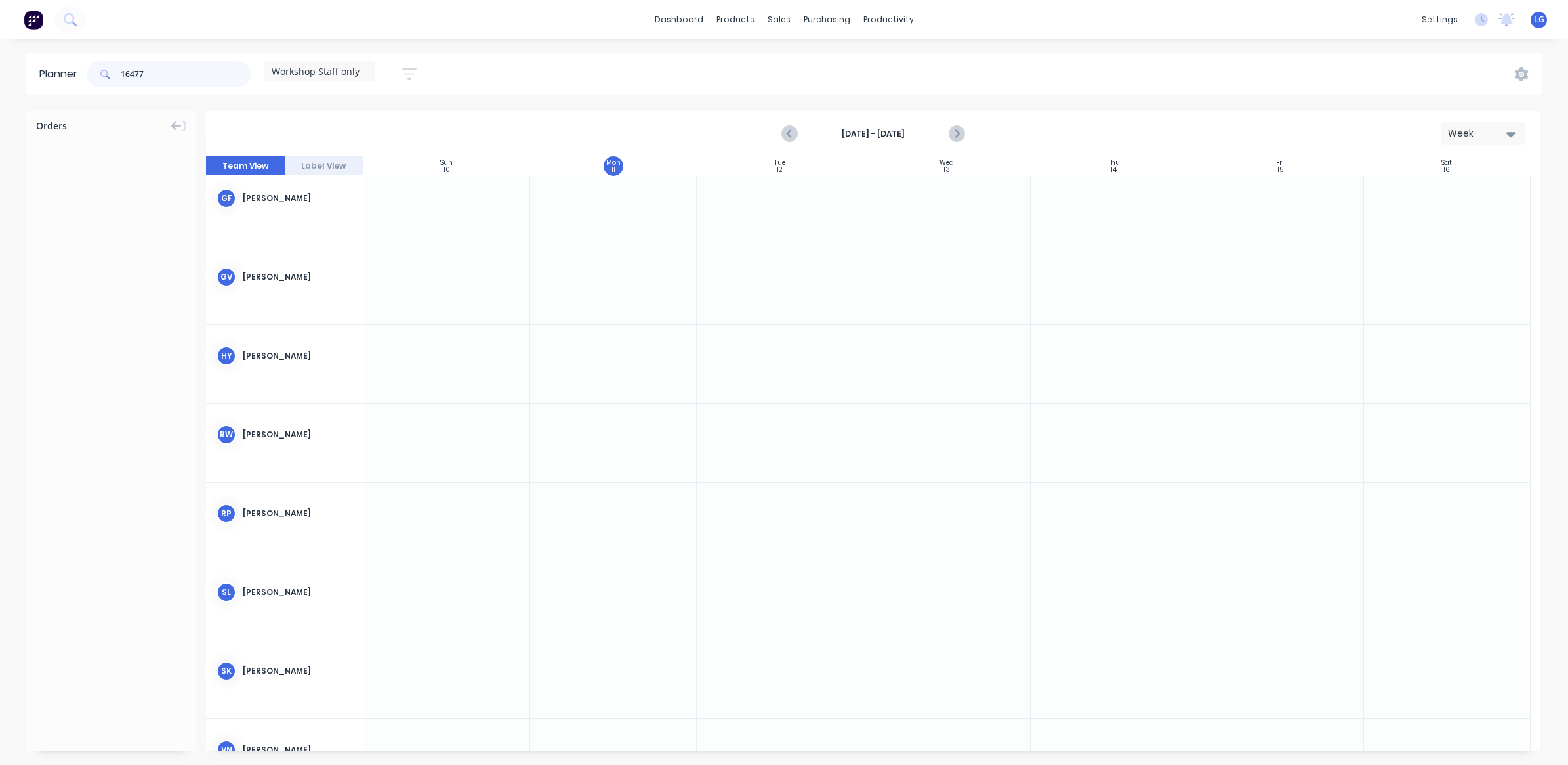
scroll to position [61, 0]
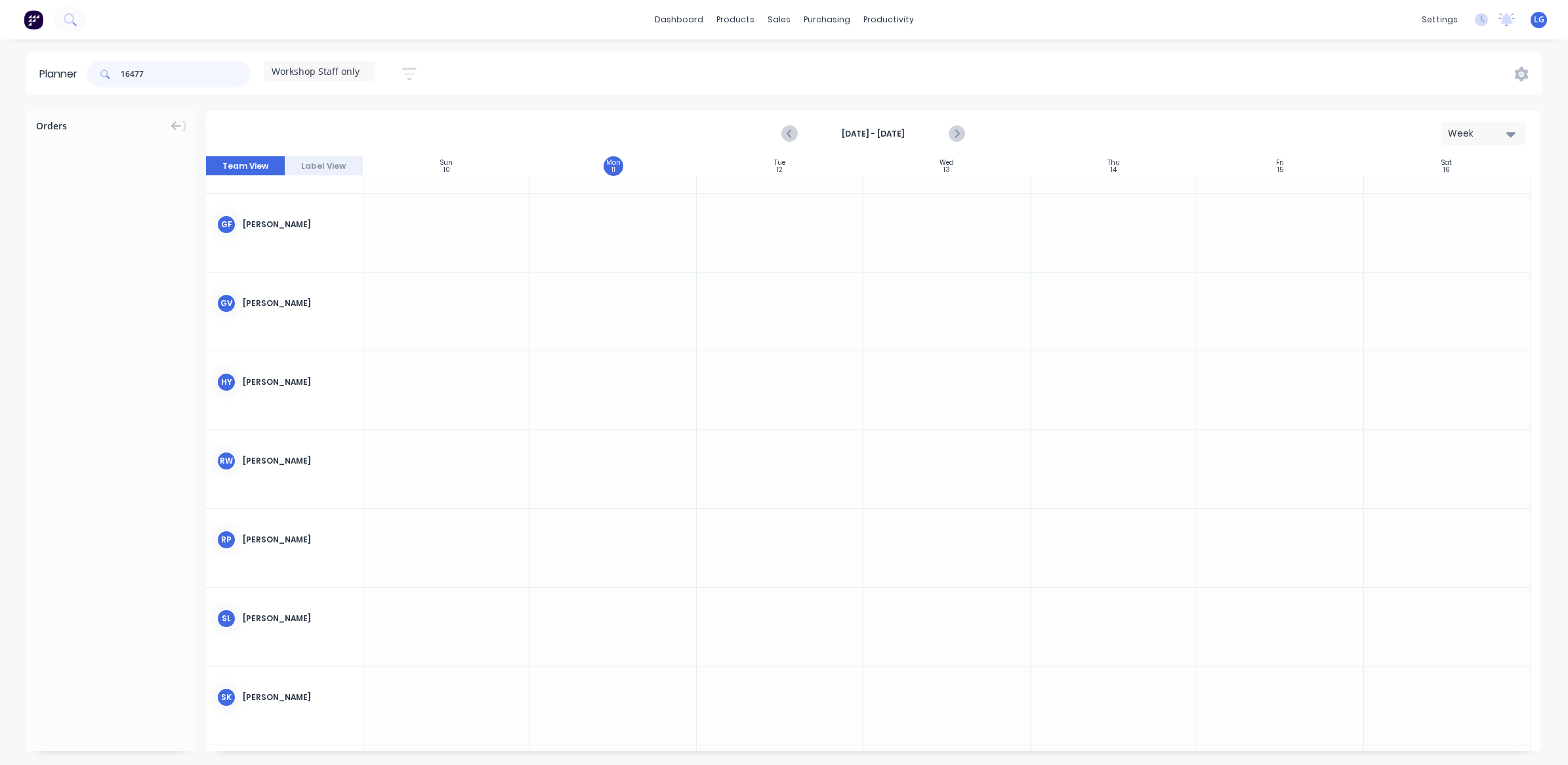
click at [180, 67] on input "16477" at bounding box center [186, 74] width 130 height 26
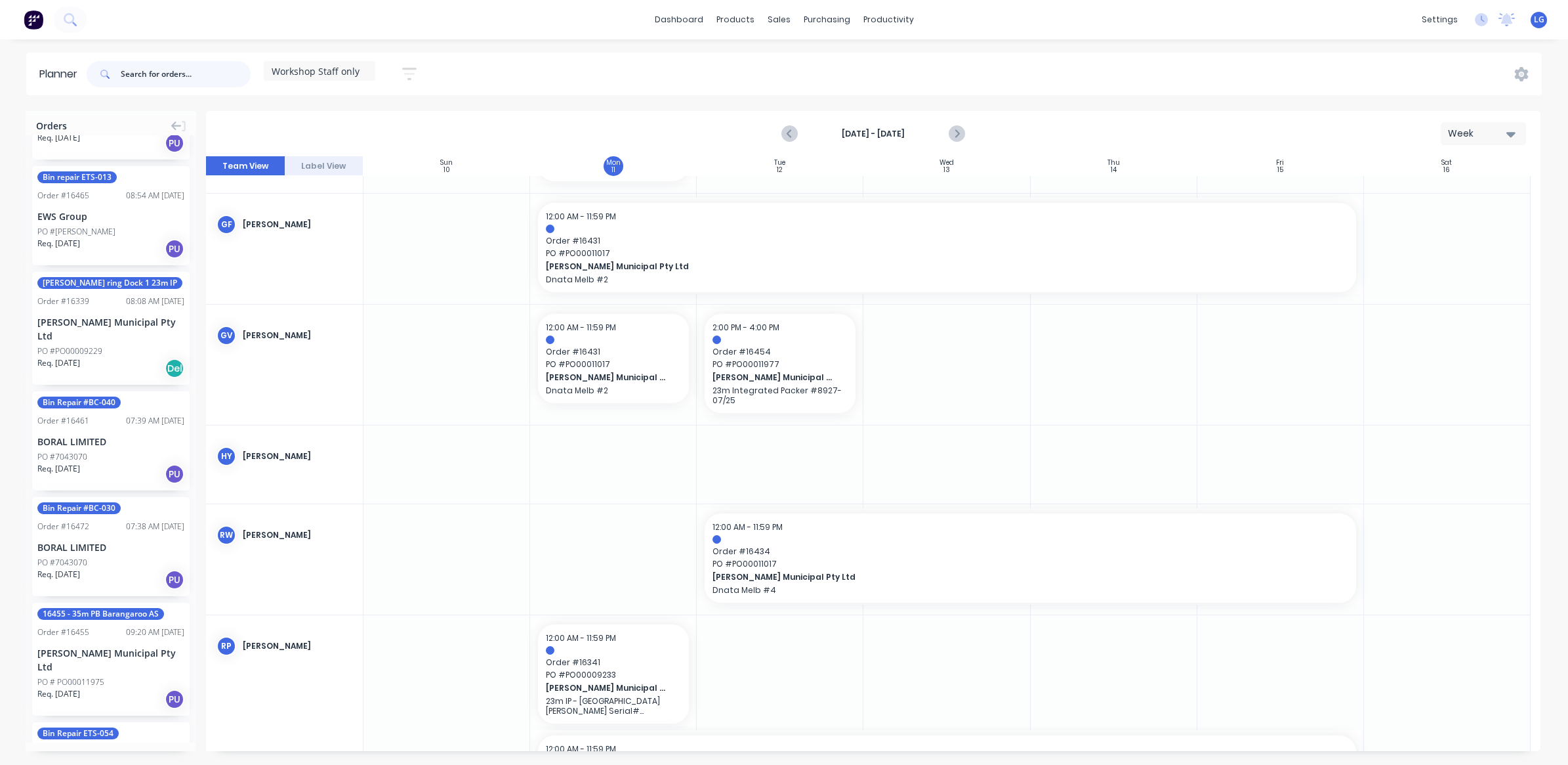
scroll to position [1501, 0]
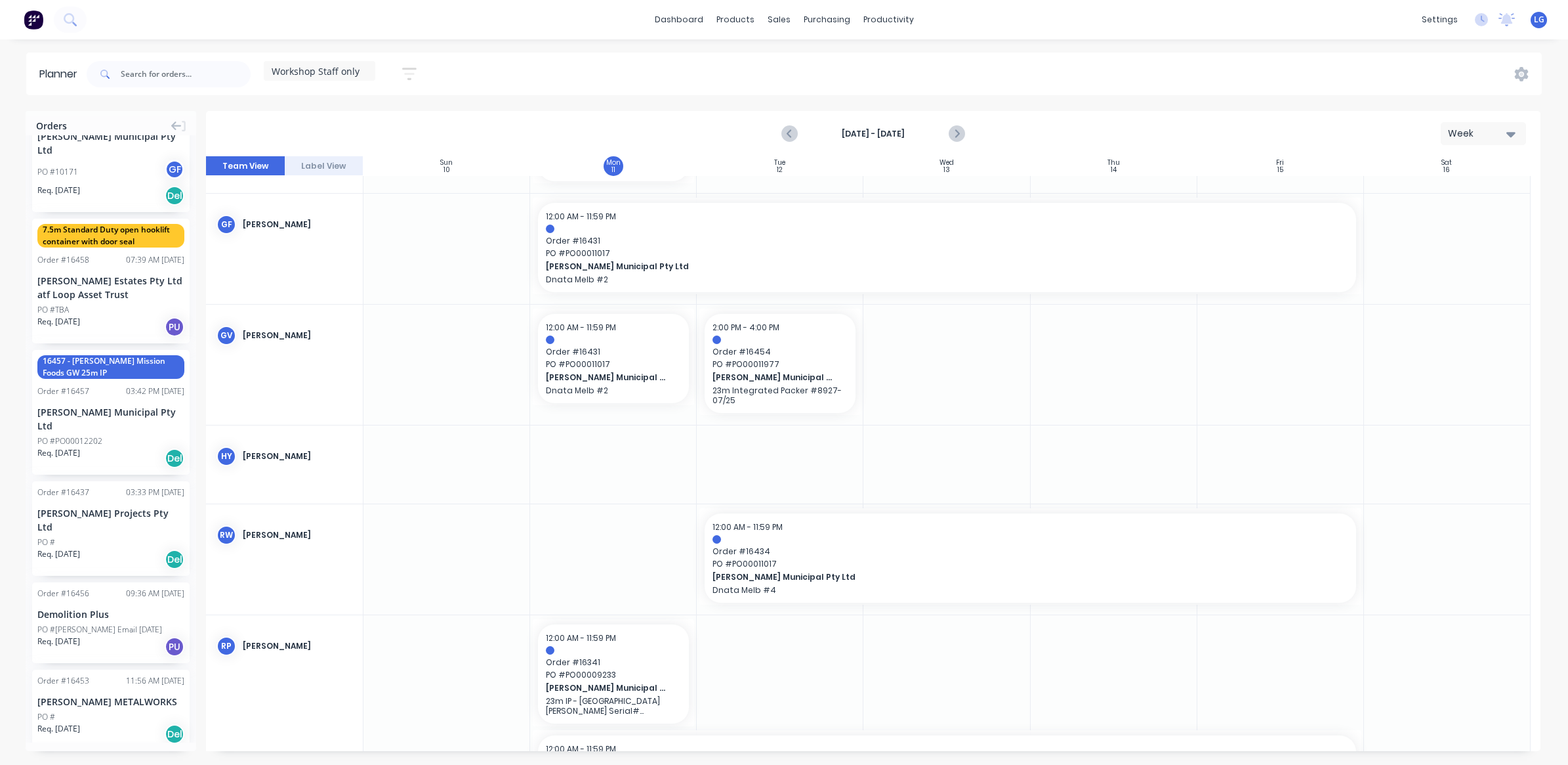
scroll to position [3619, 0]
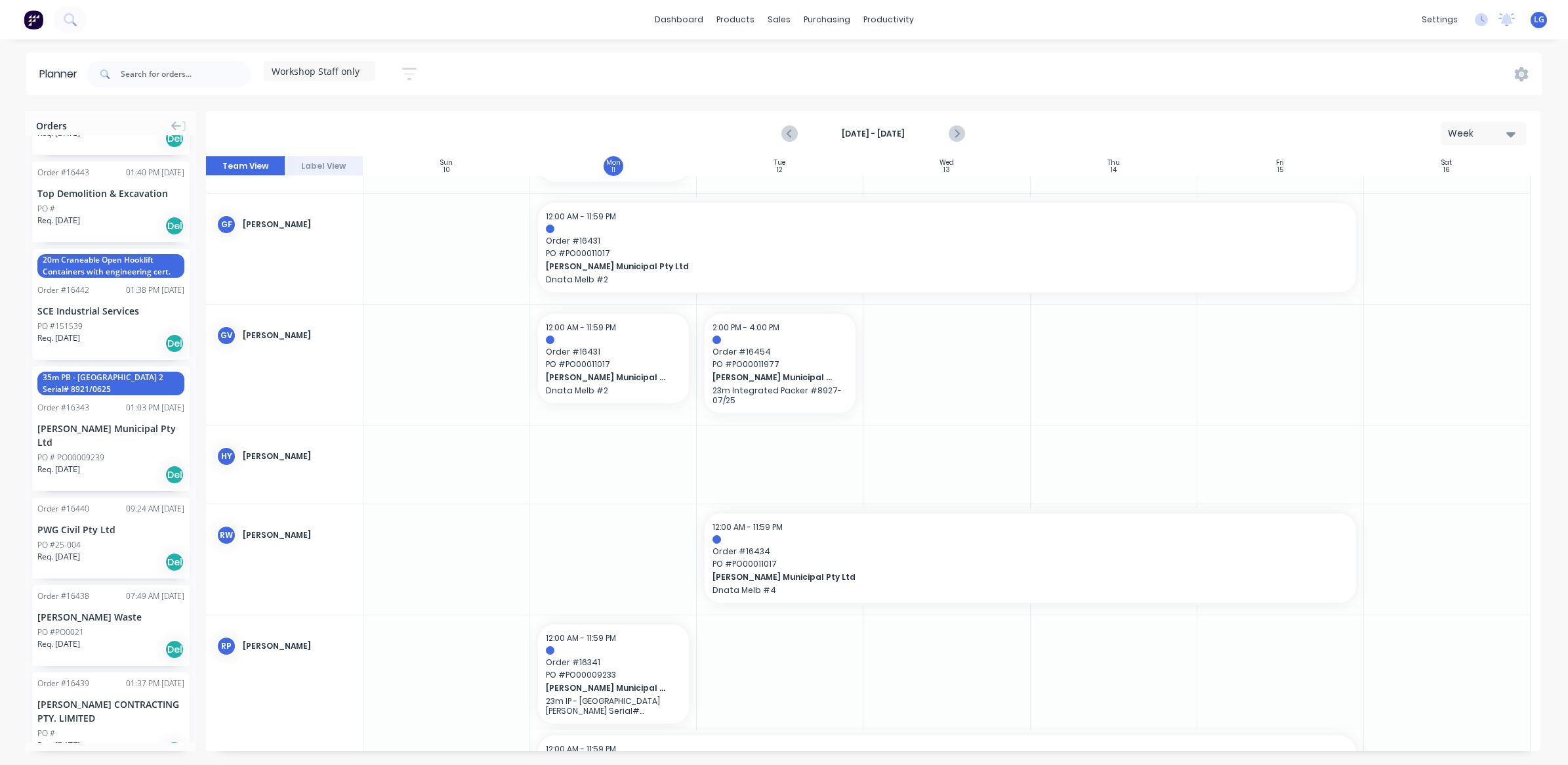
scroll to position [5096, 0]
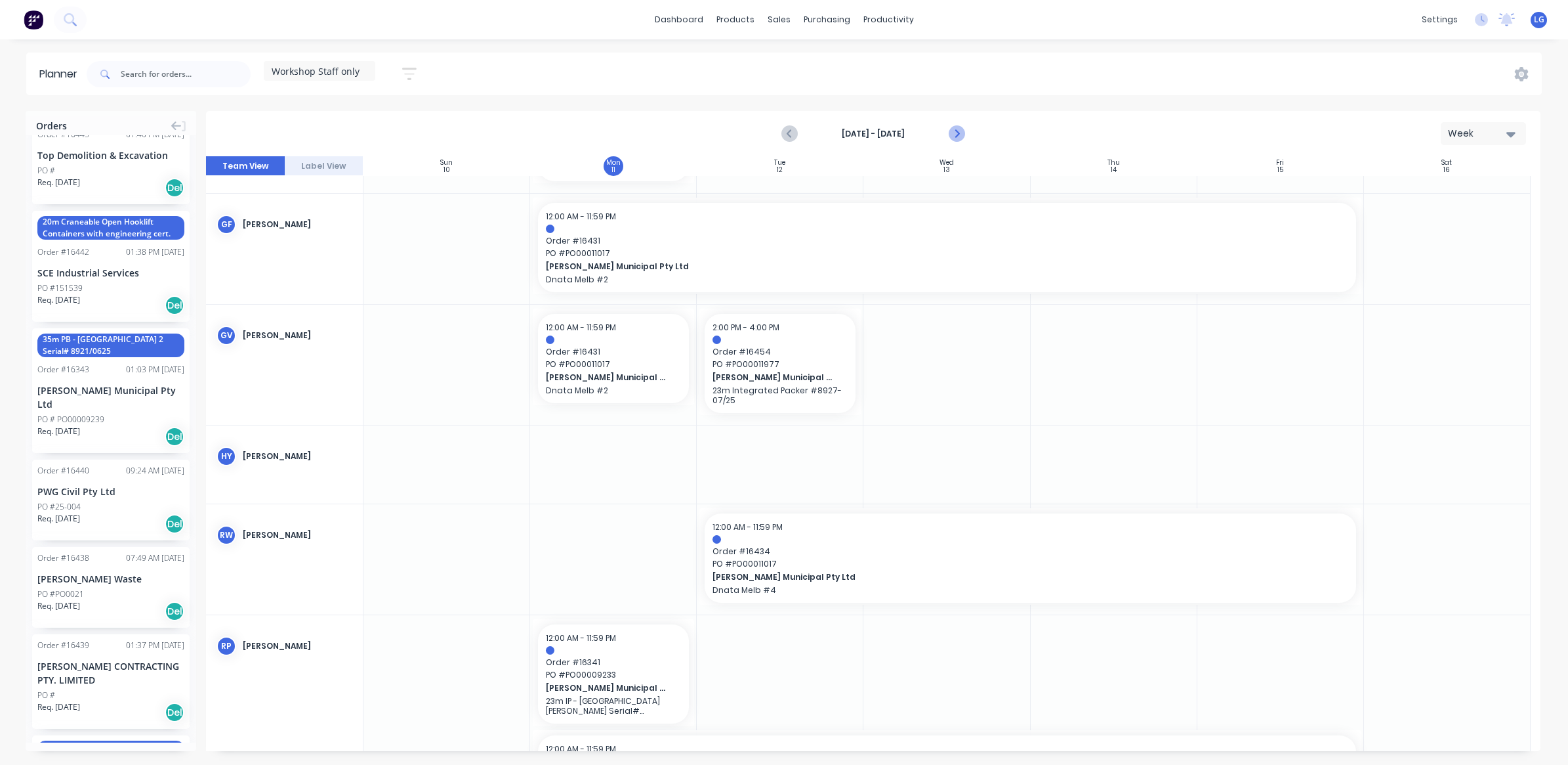
click at [959, 133] on icon "Next page" at bounding box center [956, 134] width 6 height 11
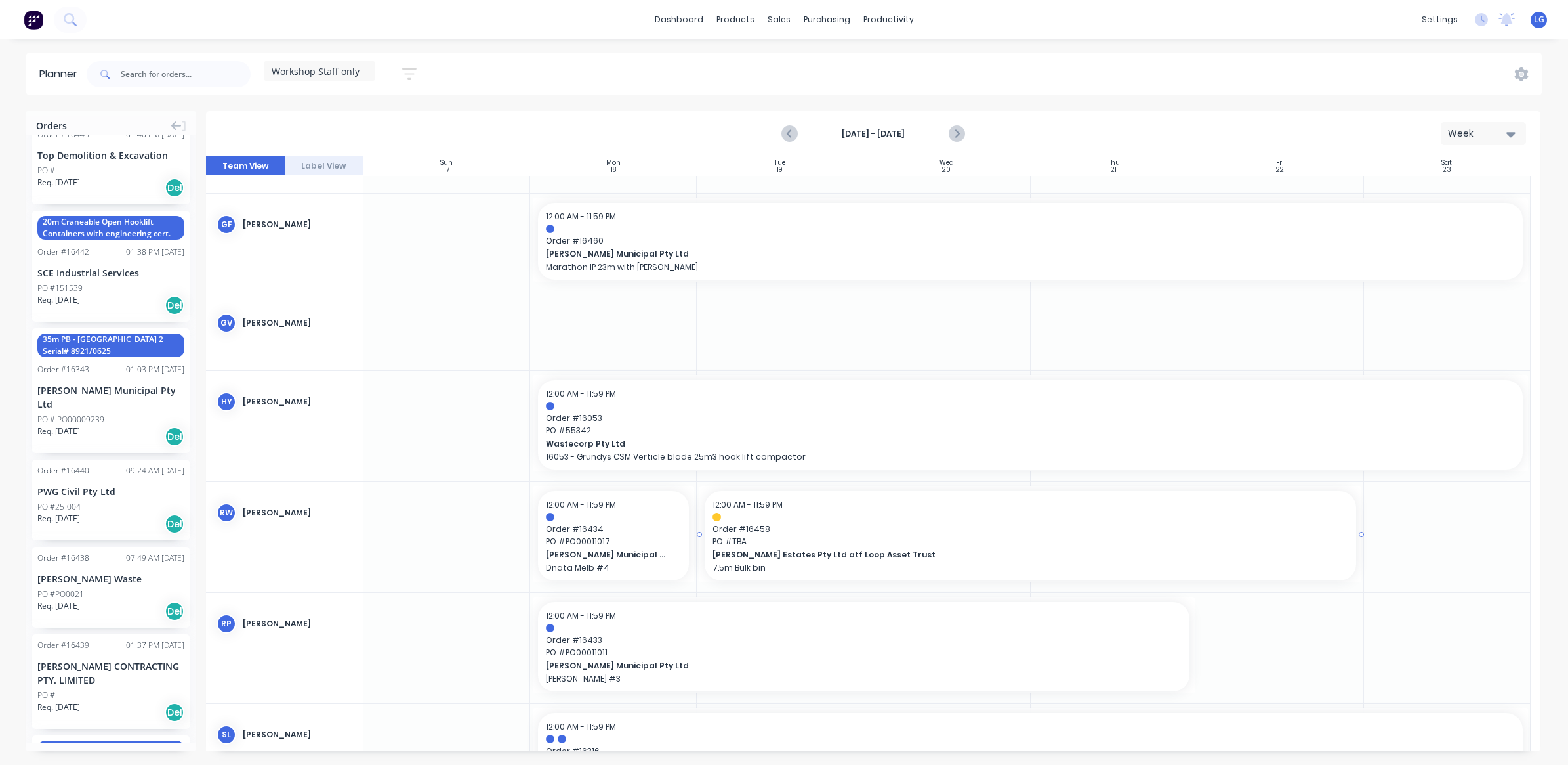
click at [732, 514] on div at bounding box center [1030, 516] width 636 height 9
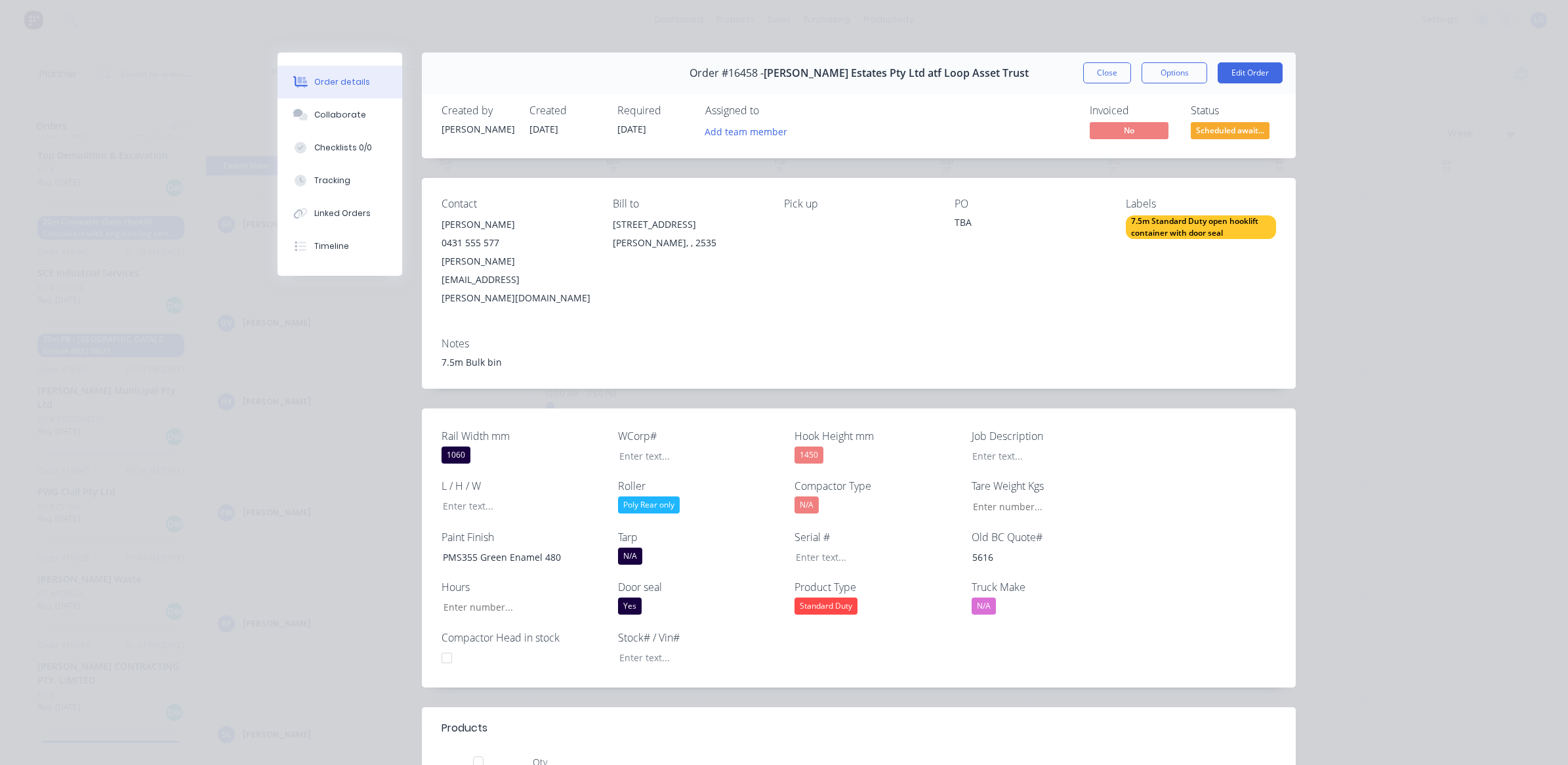
click at [1170, 228] on div "7.5m Standard Duty open hooklift container with door seal" at bounding box center [1200, 227] width 151 height 24
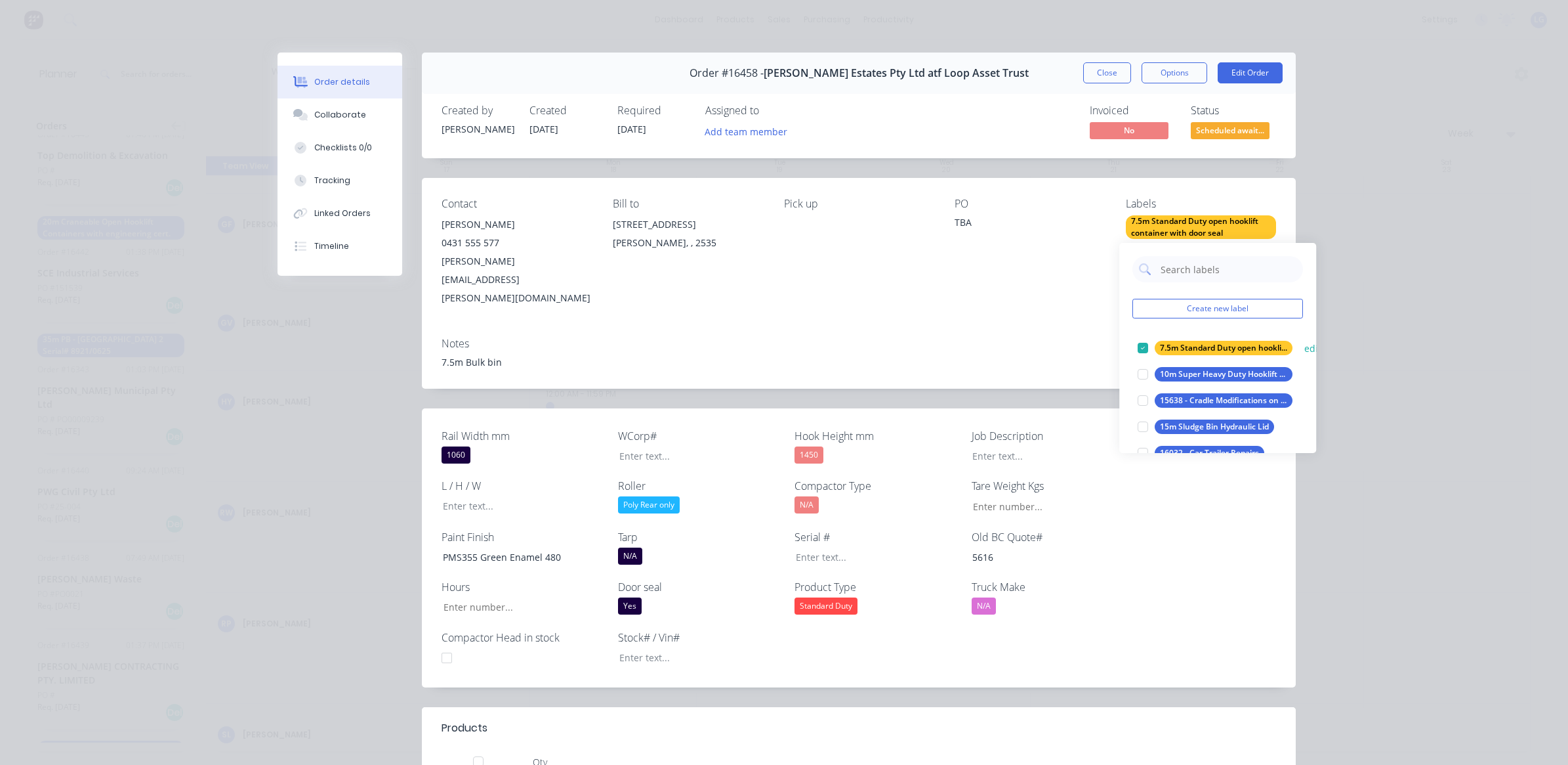
click at [1241, 345] on div "7.5m Standard Duty open hooklift container with door seal" at bounding box center [1224, 348] width 138 height 14
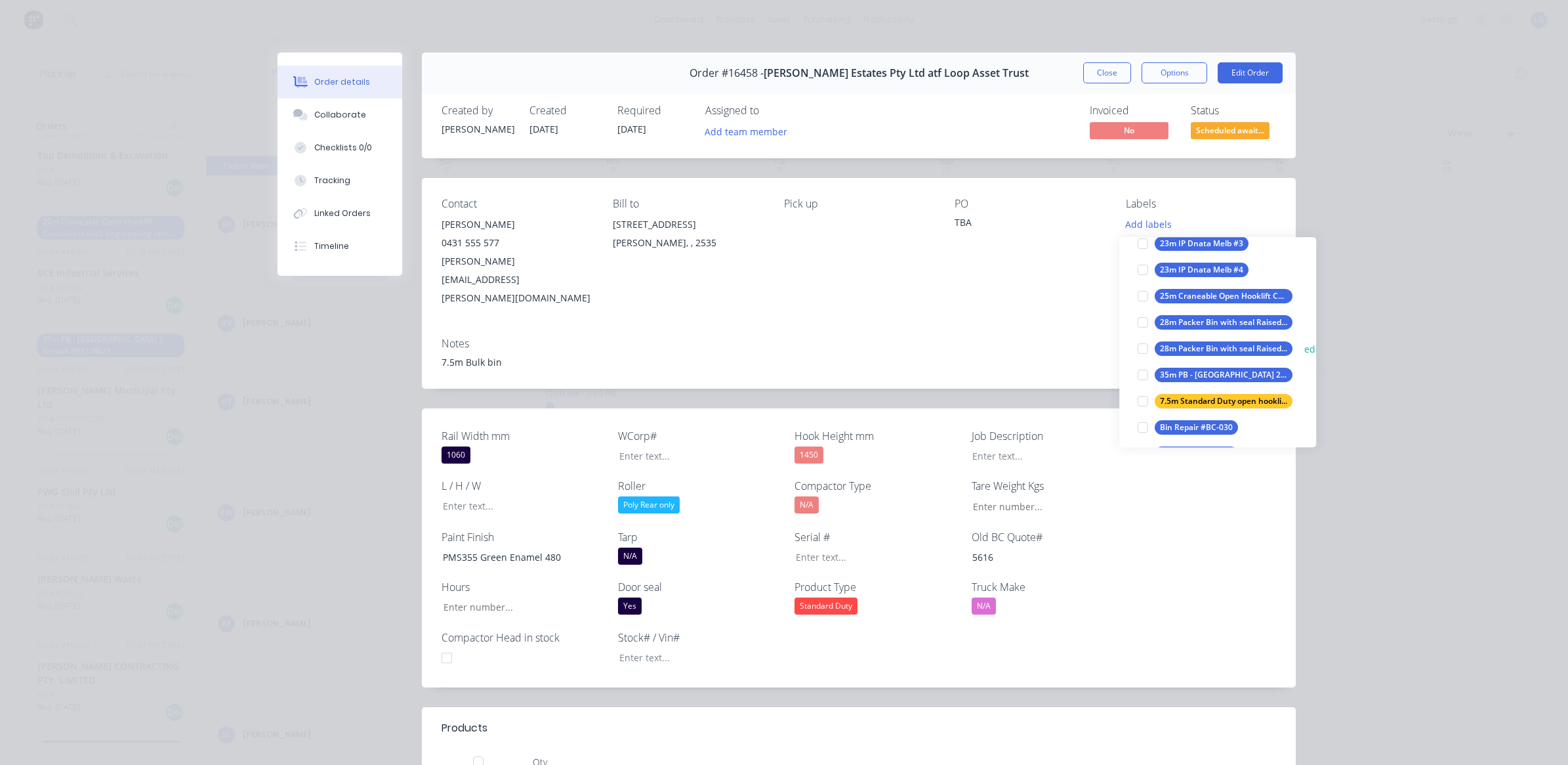
scroll to position [820, 0]
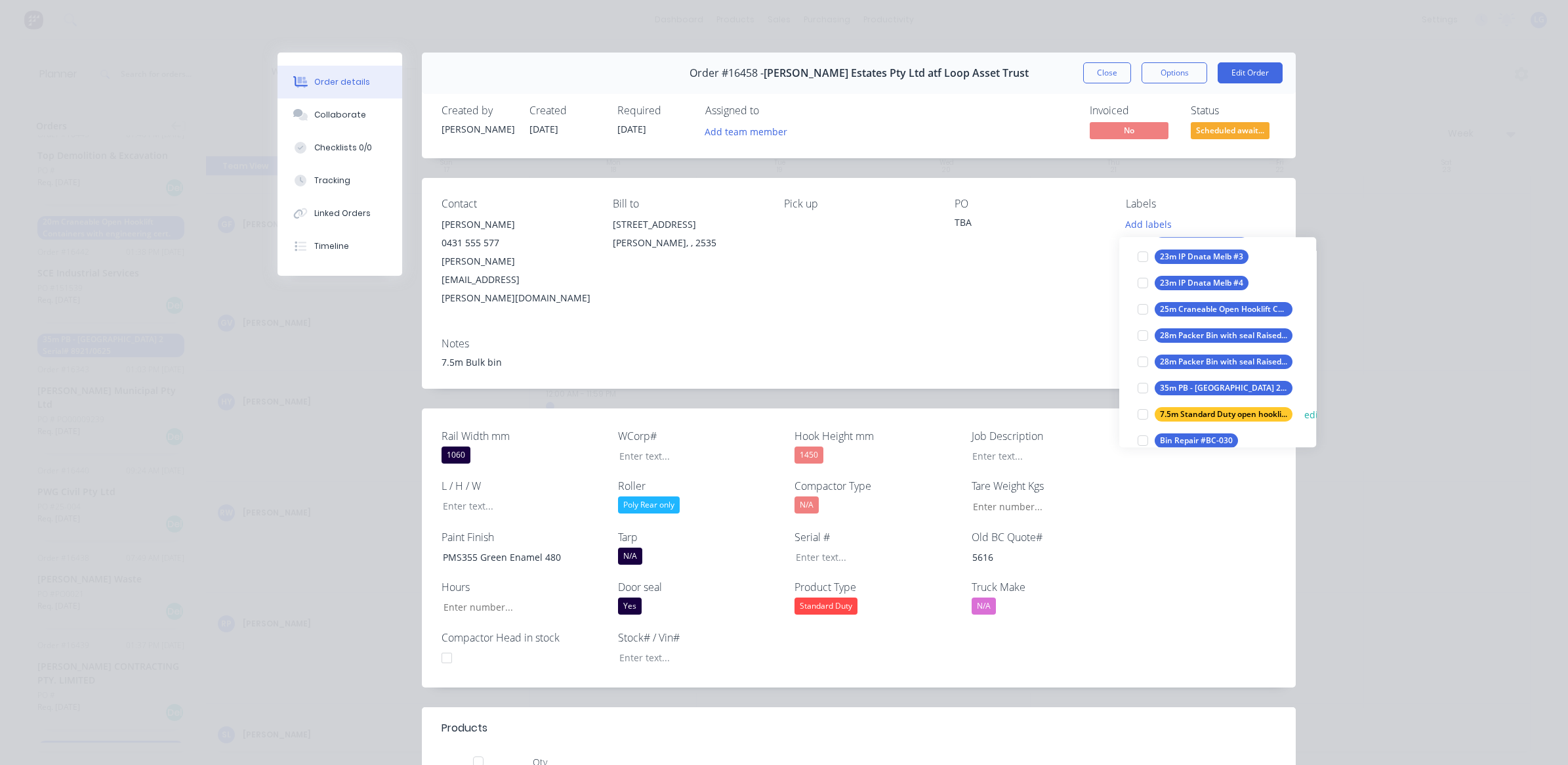
click at [1185, 412] on div "7.5m Standard Duty open hooklift container with door seal" at bounding box center [1224, 414] width 138 height 14
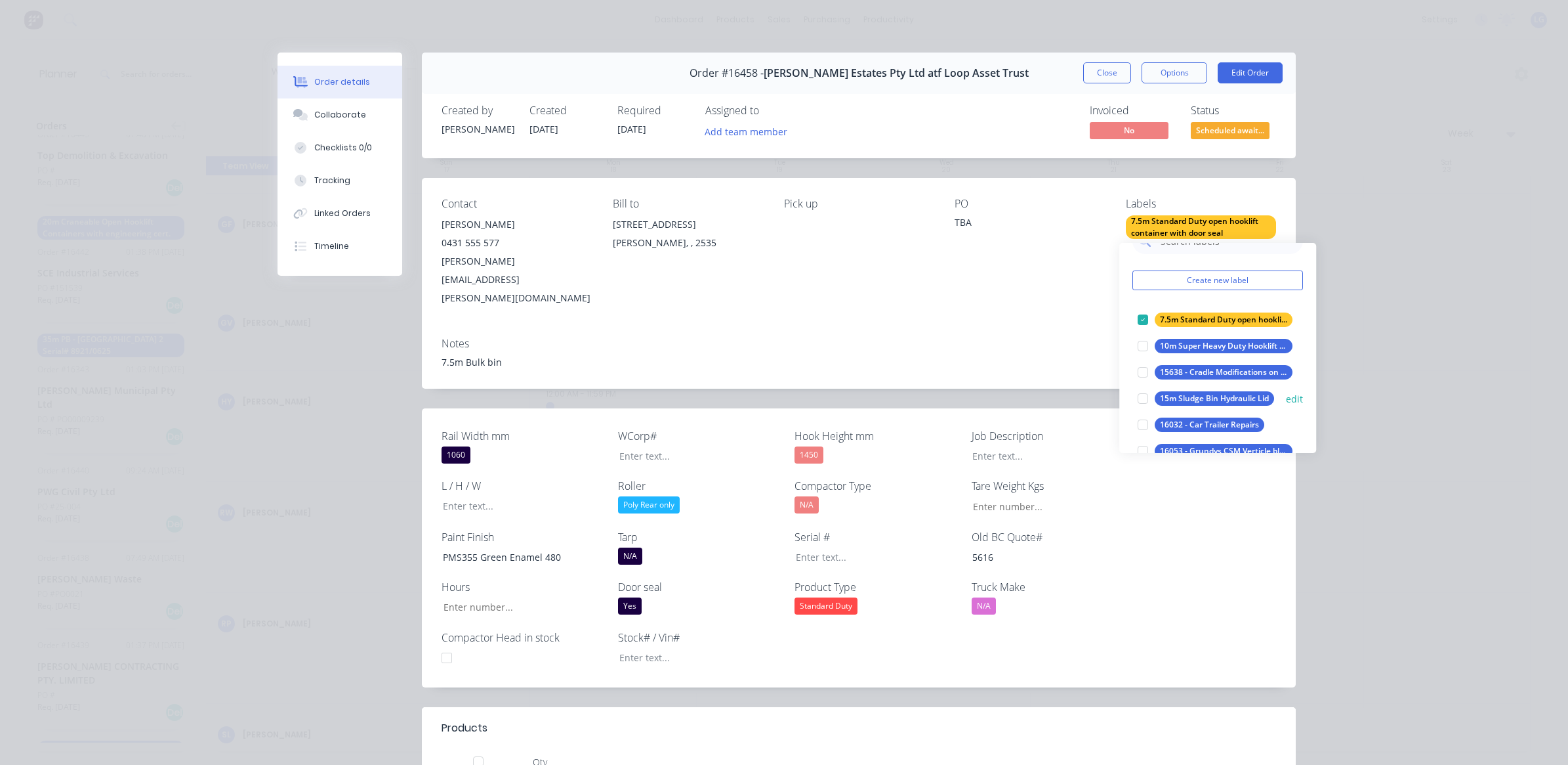
scroll to position [0, 0]
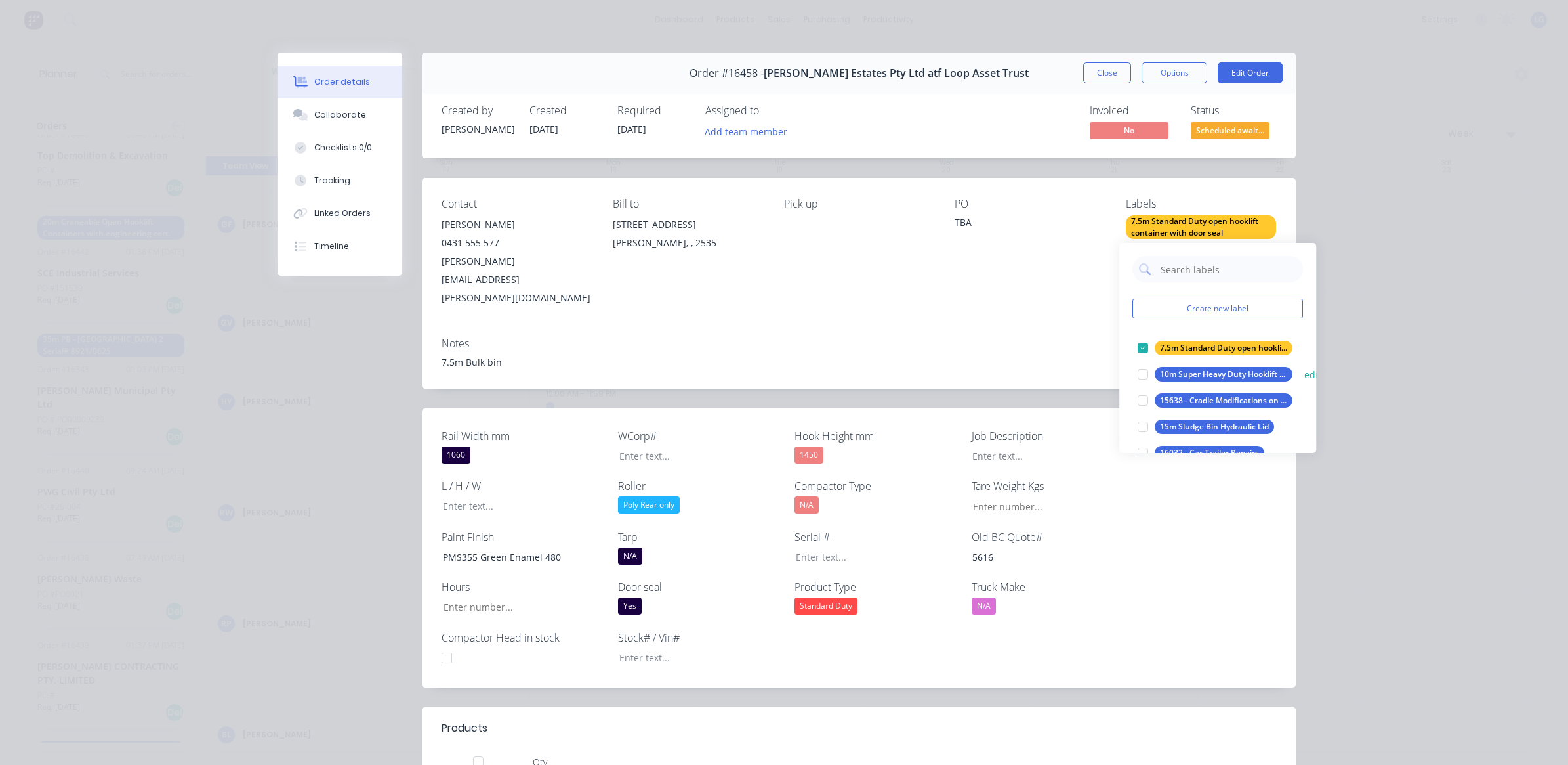
drag, startPoint x: 1202, startPoint y: 346, endPoint x: 1176, endPoint y: 352, distance: 26.7
click at [1176, 352] on div "7.5m Standard Duty open hooklift container with door seal" at bounding box center [1224, 348] width 138 height 14
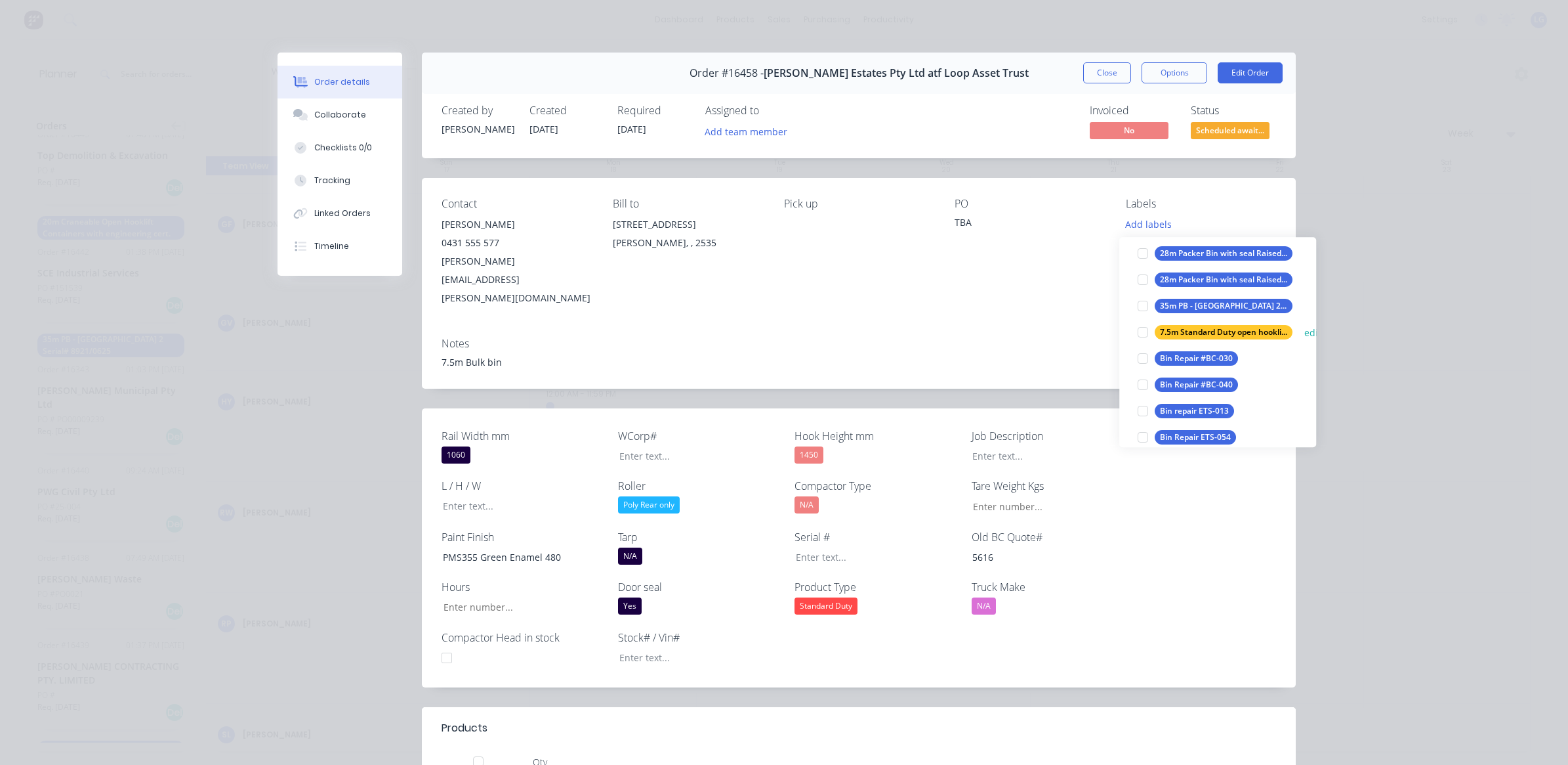
click at [1181, 333] on div "7.5m Standard Duty open hooklift container with door seal" at bounding box center [1224, 332] width 138 height 14
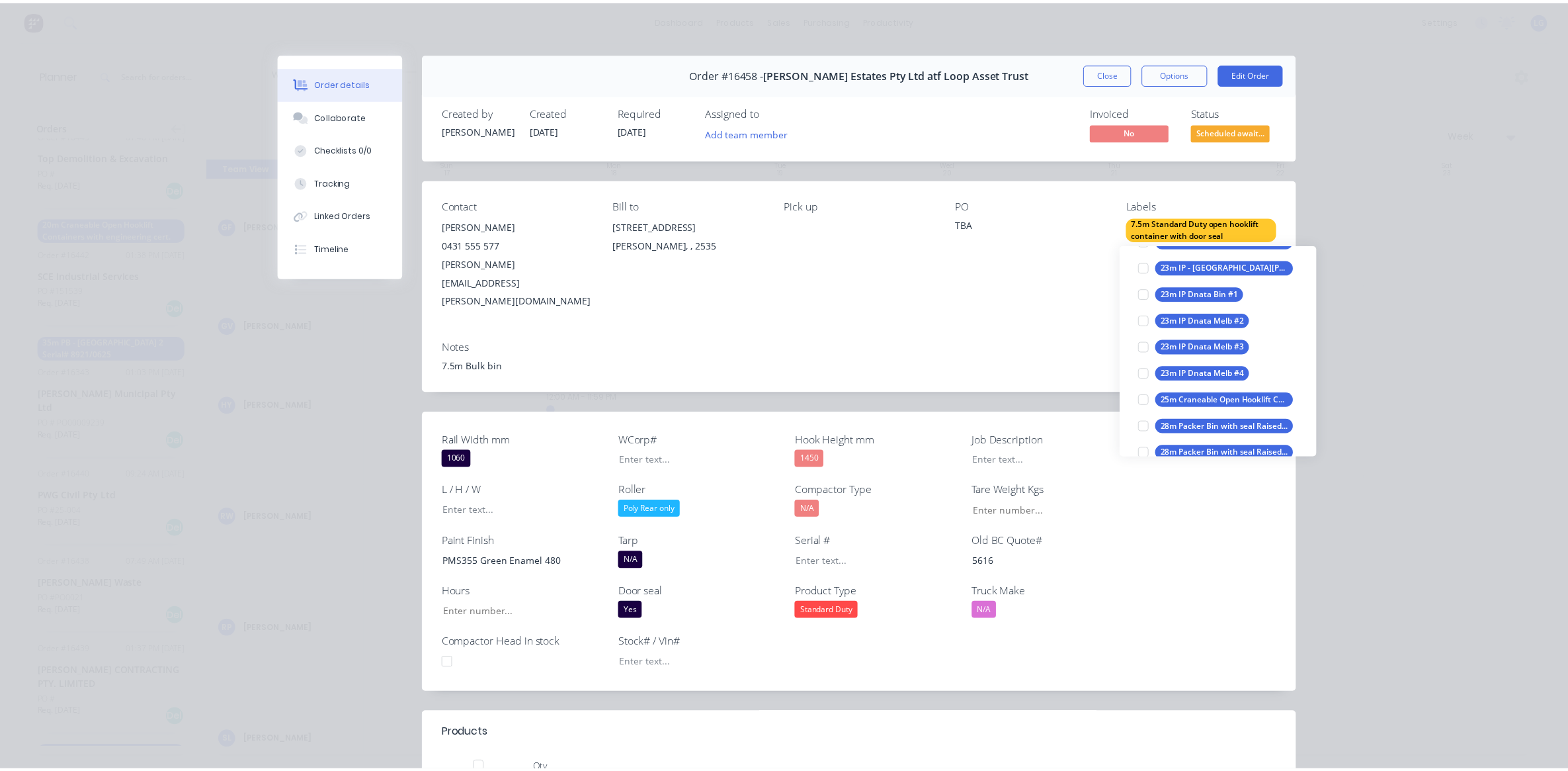
scroll to position [837, 0]
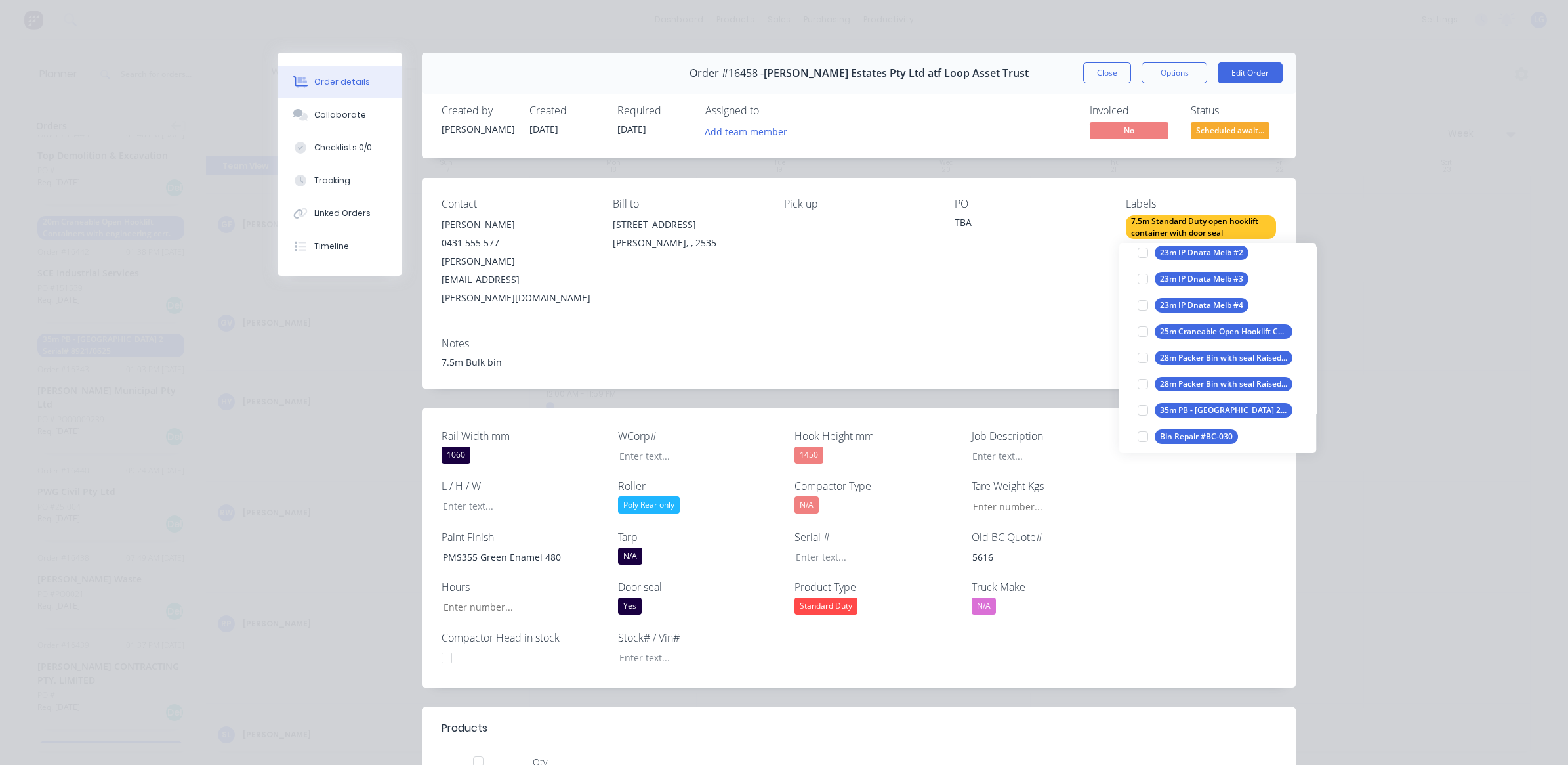
click at [1435, 385] on div "Order details Collaborate Checklists 0/0 Tracking Linked Orders Timeline Order …" at bounding box center [784, 382] width 1568 height 765
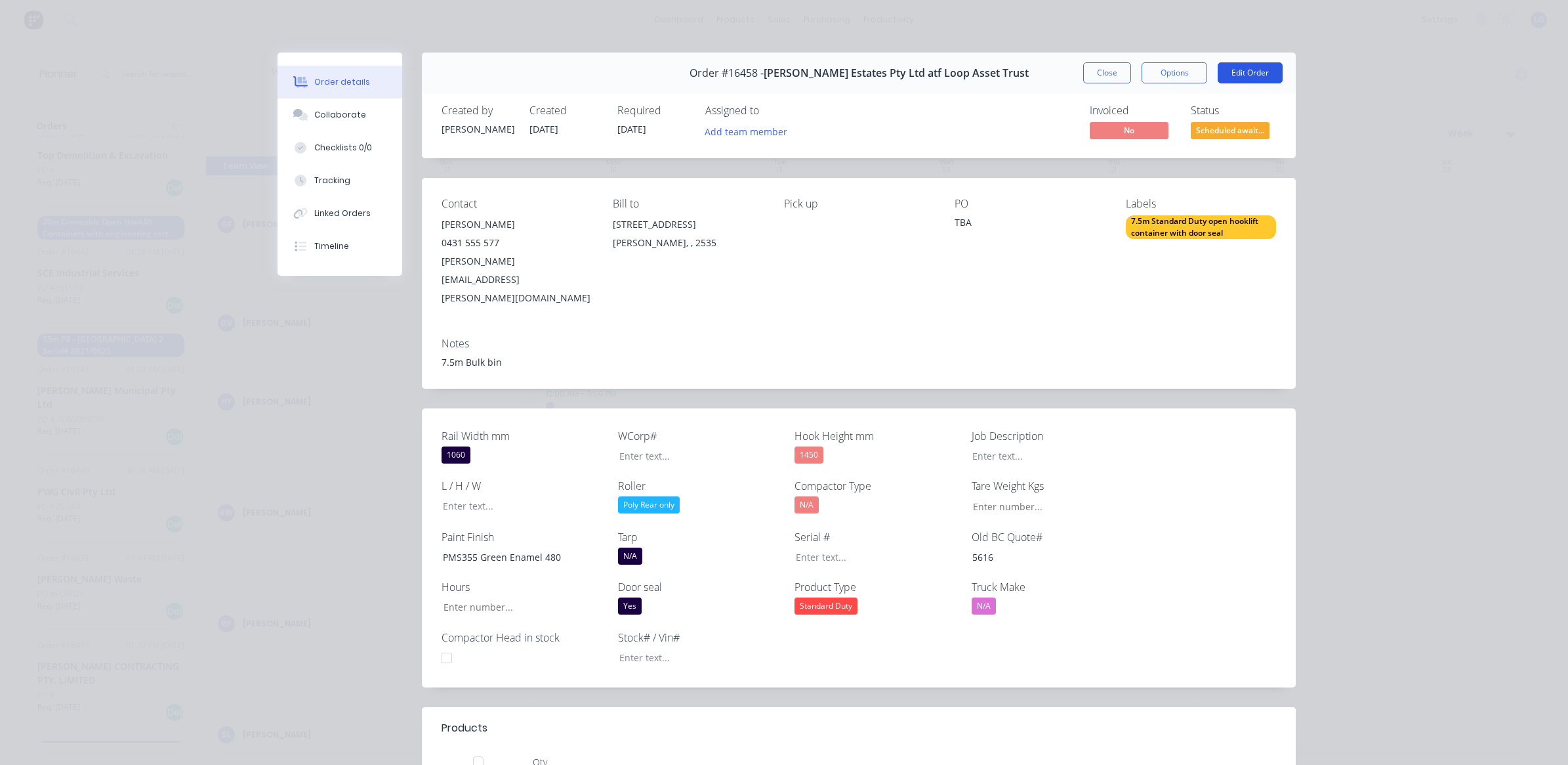
click at [1252, 70] on button "Edit Order" at bounding box center [1250, 73] width 65 height 21
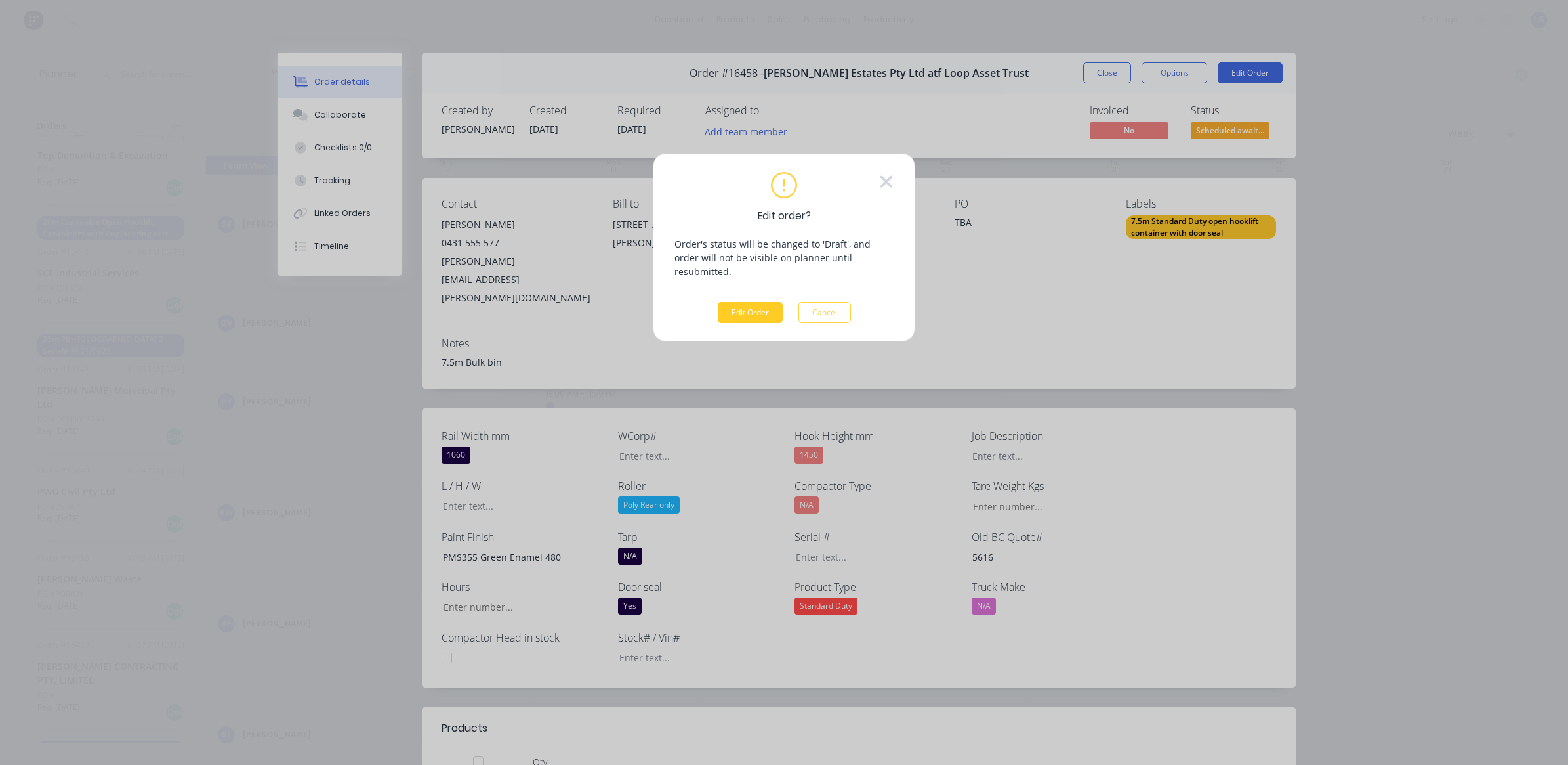
click at [751, 302] on button "Edit Order" at bounding box center [750, 312] width 65 height 21
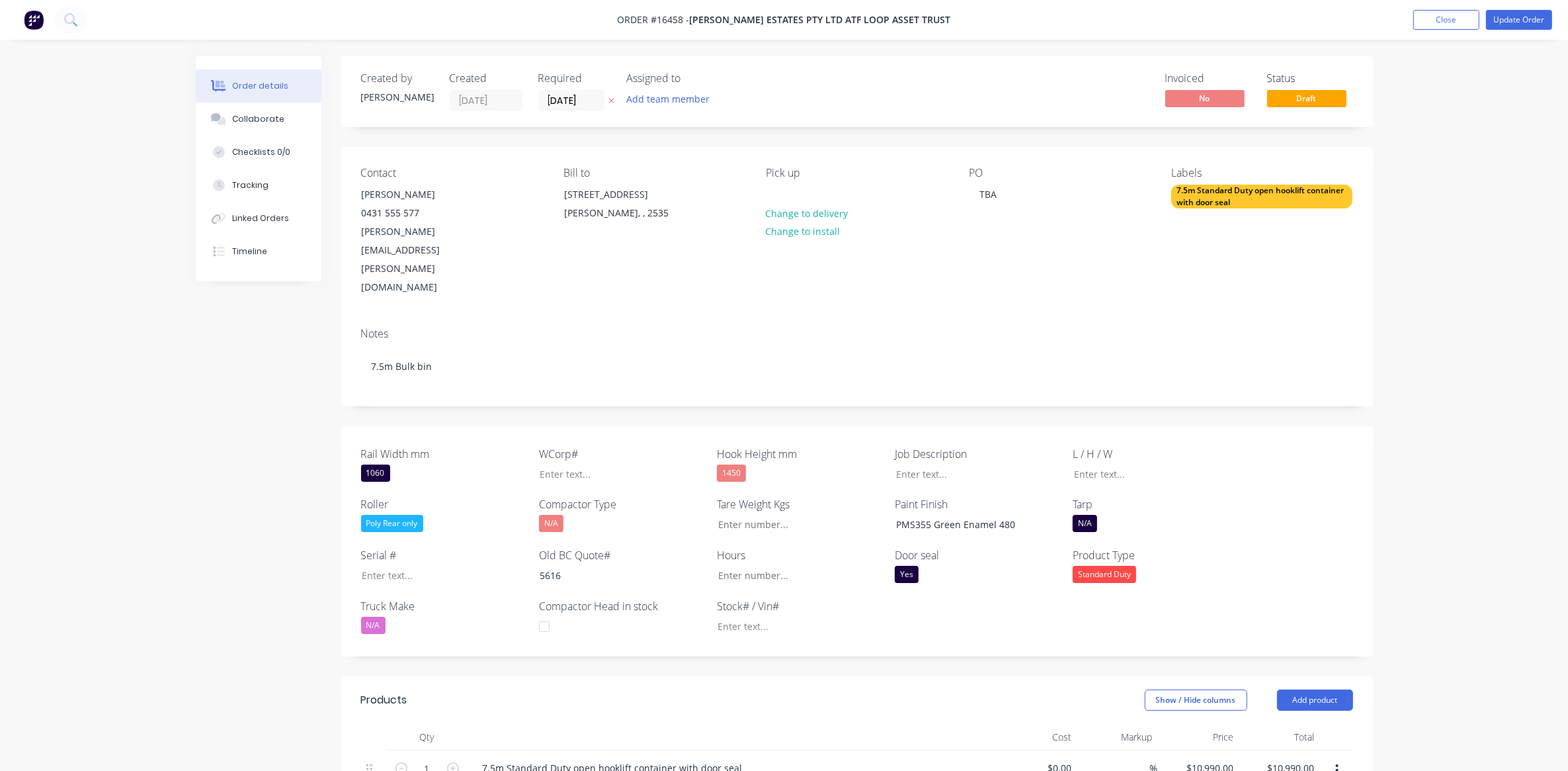
click at [1235, 200] on div "7.5m Standard Duty open hooklift container with door seal" at bounding box center [1261, 196] width 181 height 24
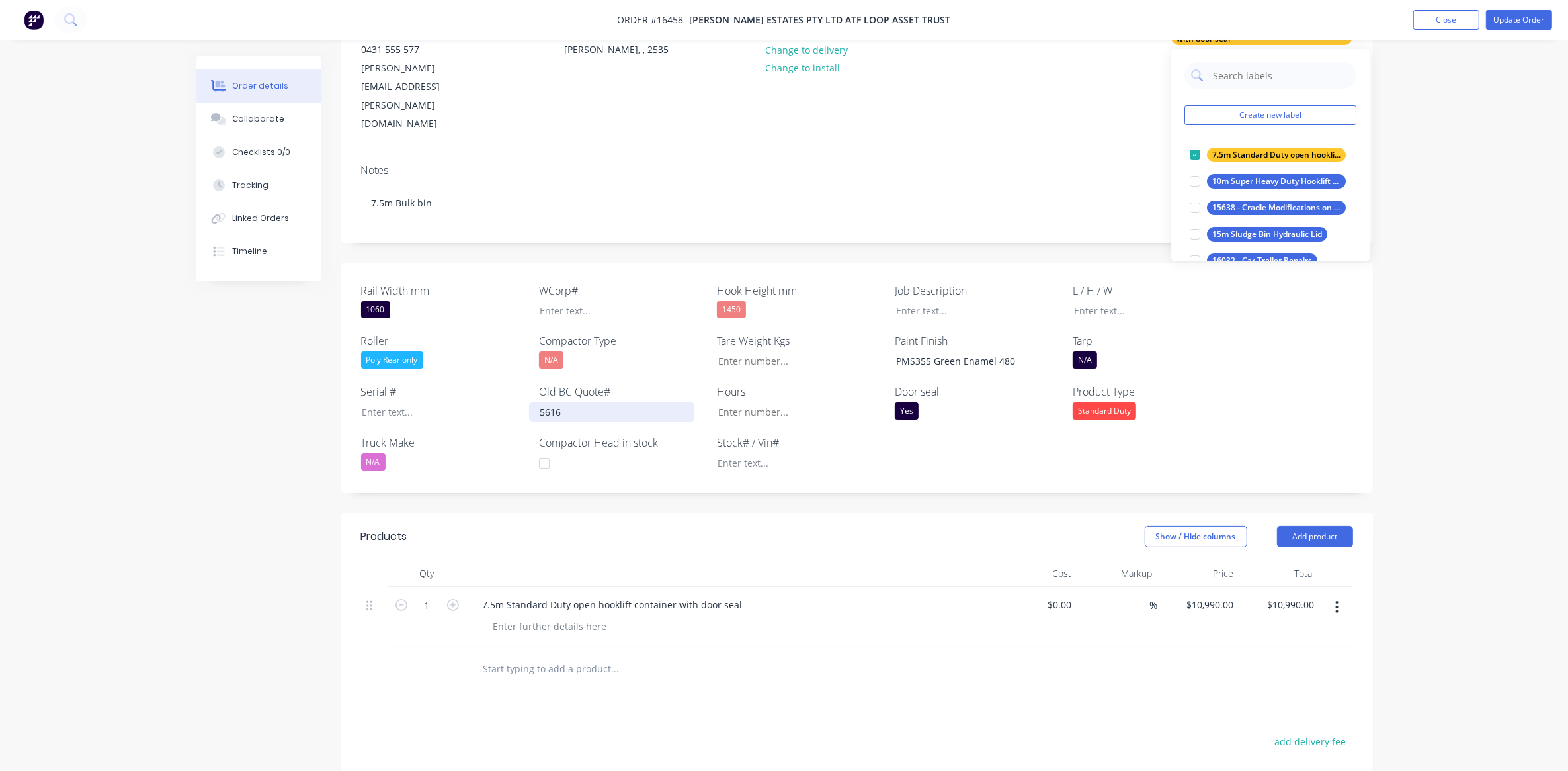
scroll to position [165, 0]
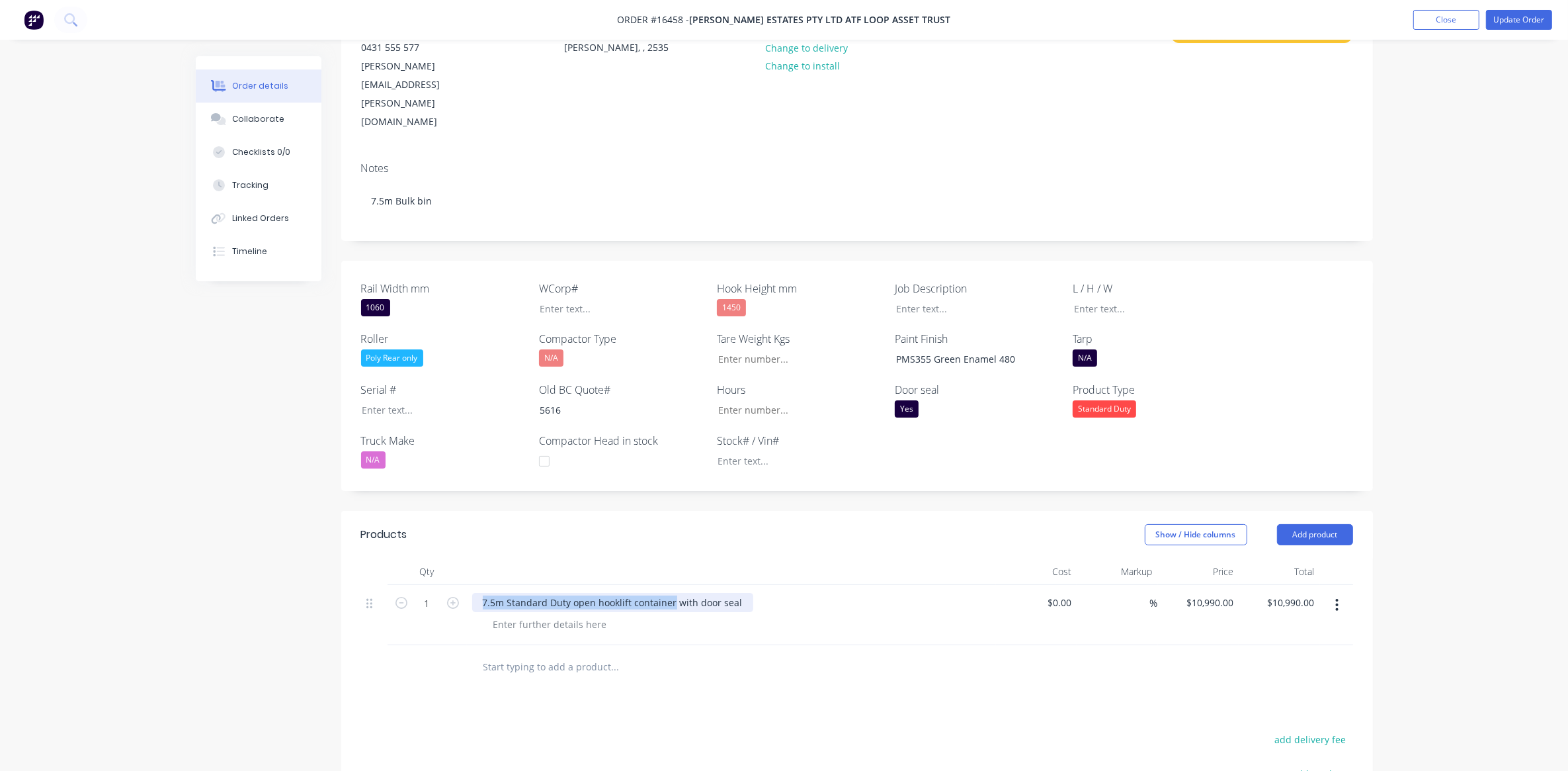
drag, startPoint x: 480, startPoint y: 550, endPoint x: 673, endPoint y: 548, distance: 193.0
click at [673, 593] on div "7.5m Standard Duty open hooklift container with door seal" at bounding box center [613, 602] width 281 height 19
copy div "7.5m Standard Duty open hooklift container"
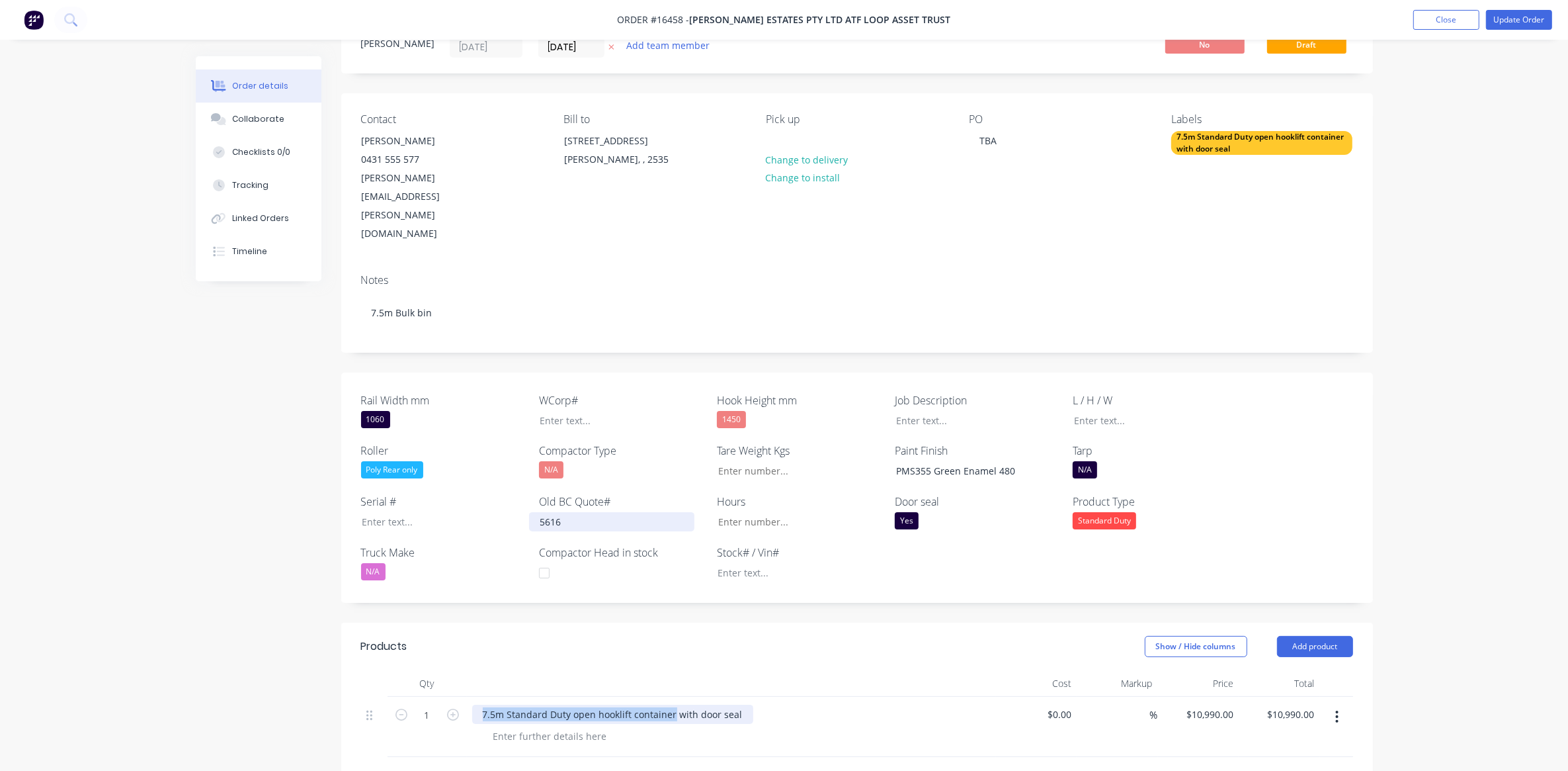
scroll to position [83, 0]
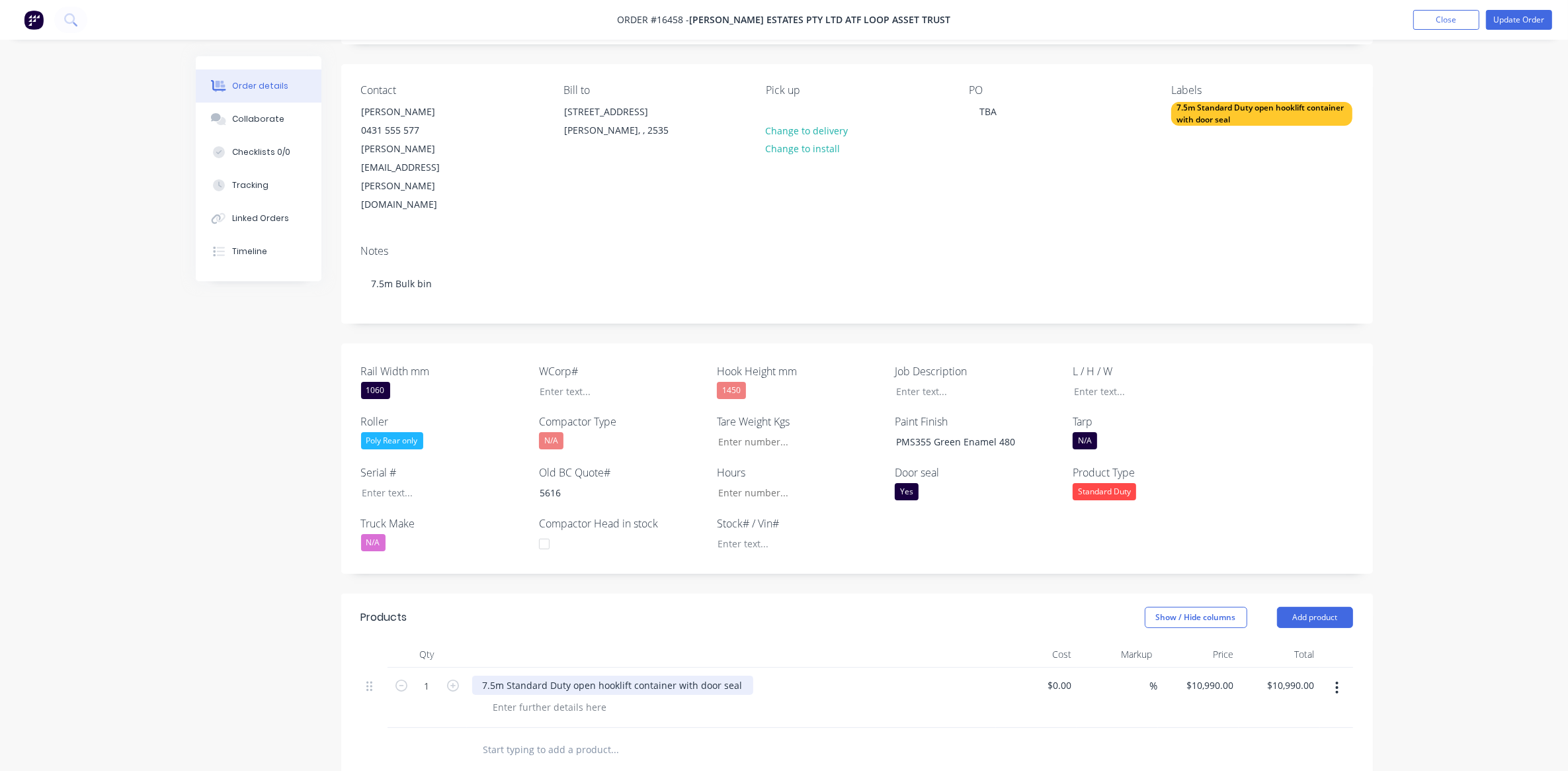
click at [719, 676] on div "7.5m Standard Duty open hooklift container with door seal" at bounding box center [613, 685] width 281 height 19
drag, startPoint x: 736, startPoint y: 630, endPoint x: 480, endPoint y: 620, distance: 256.2
click at [480, 676] on div "7.5m Standard Duty open hooklift container with door seal" at bounding box center [613, 685] width 281 height 19
copy div "7.5m Standard Duty open hooklift container with door seal"
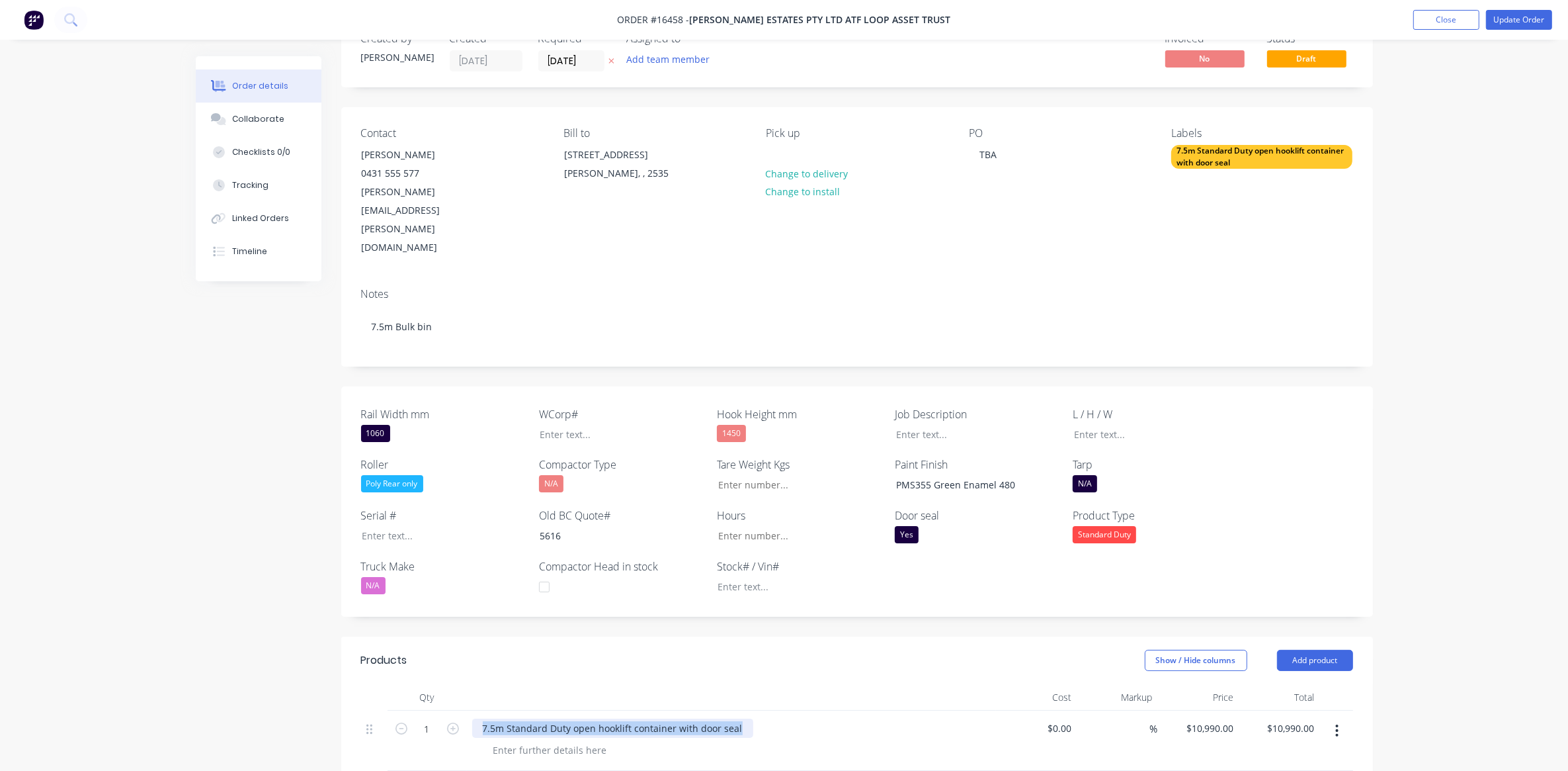
scroll to position [0, 0]
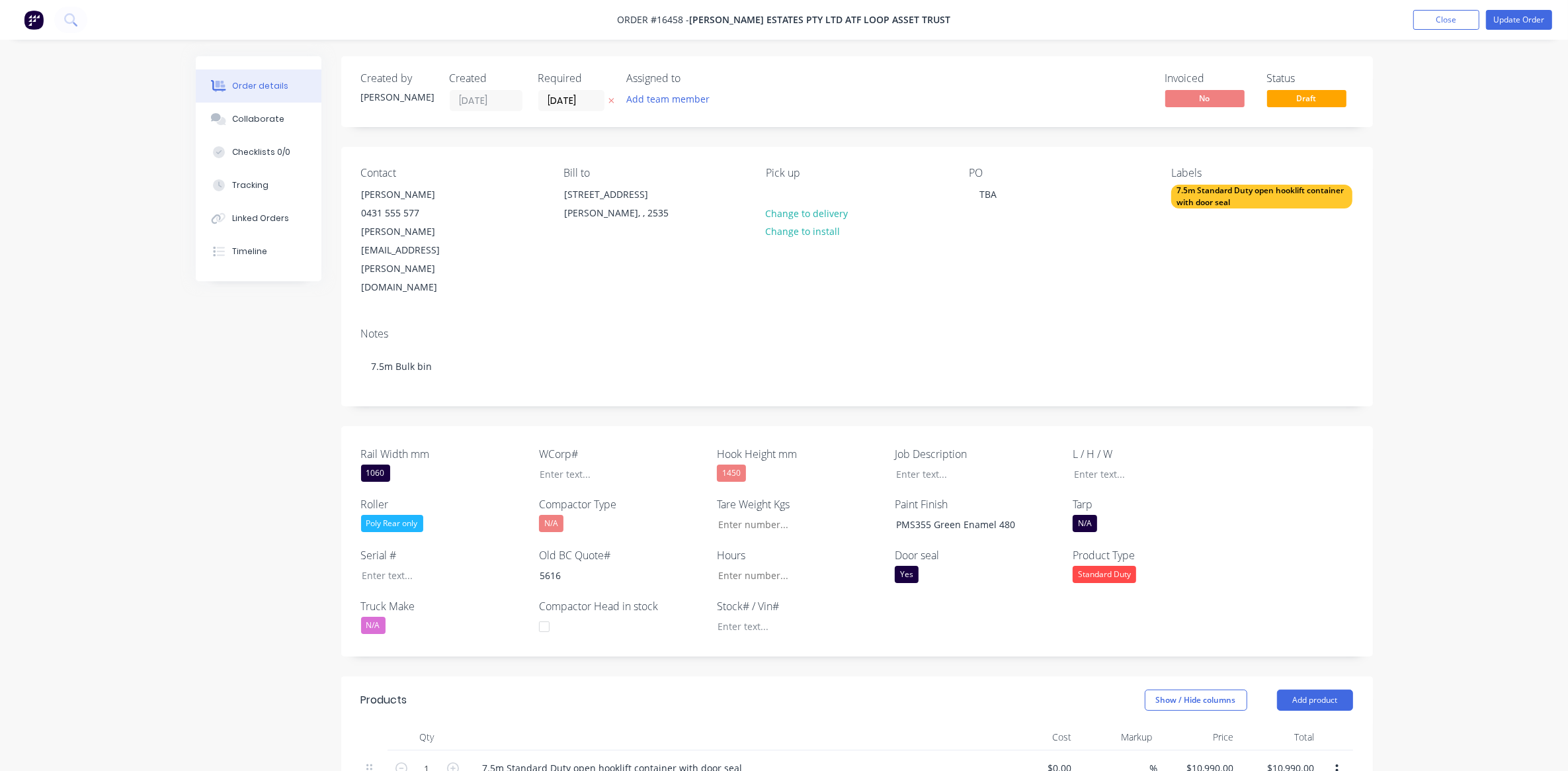
click at [1215, 200] on div "7.5m Standard Duty open hooklift container with door seal" at bounding box center [1261, 196] width 181 height 24
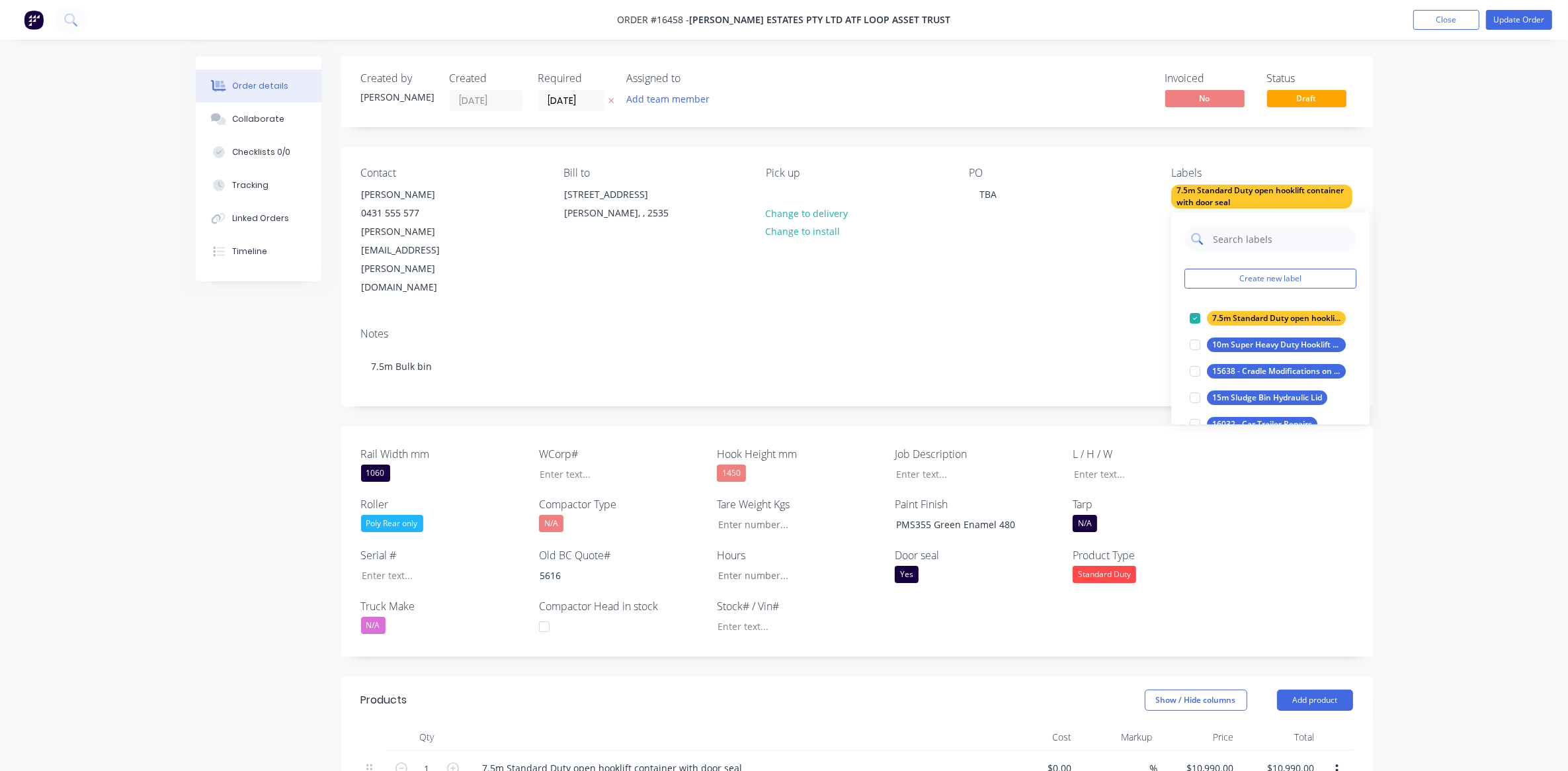
click at [1245, 237] on input "text" at bounding box center [1280, 239] width 139 height 27
drag, startPoint x: 1221, startPoint y: 241, endPoint x: 1201, endPoint y: 276, distance: 40.3
click at [1201, 276] on button "Create new label" at bounding box center [1270, 278] width 172 height 20
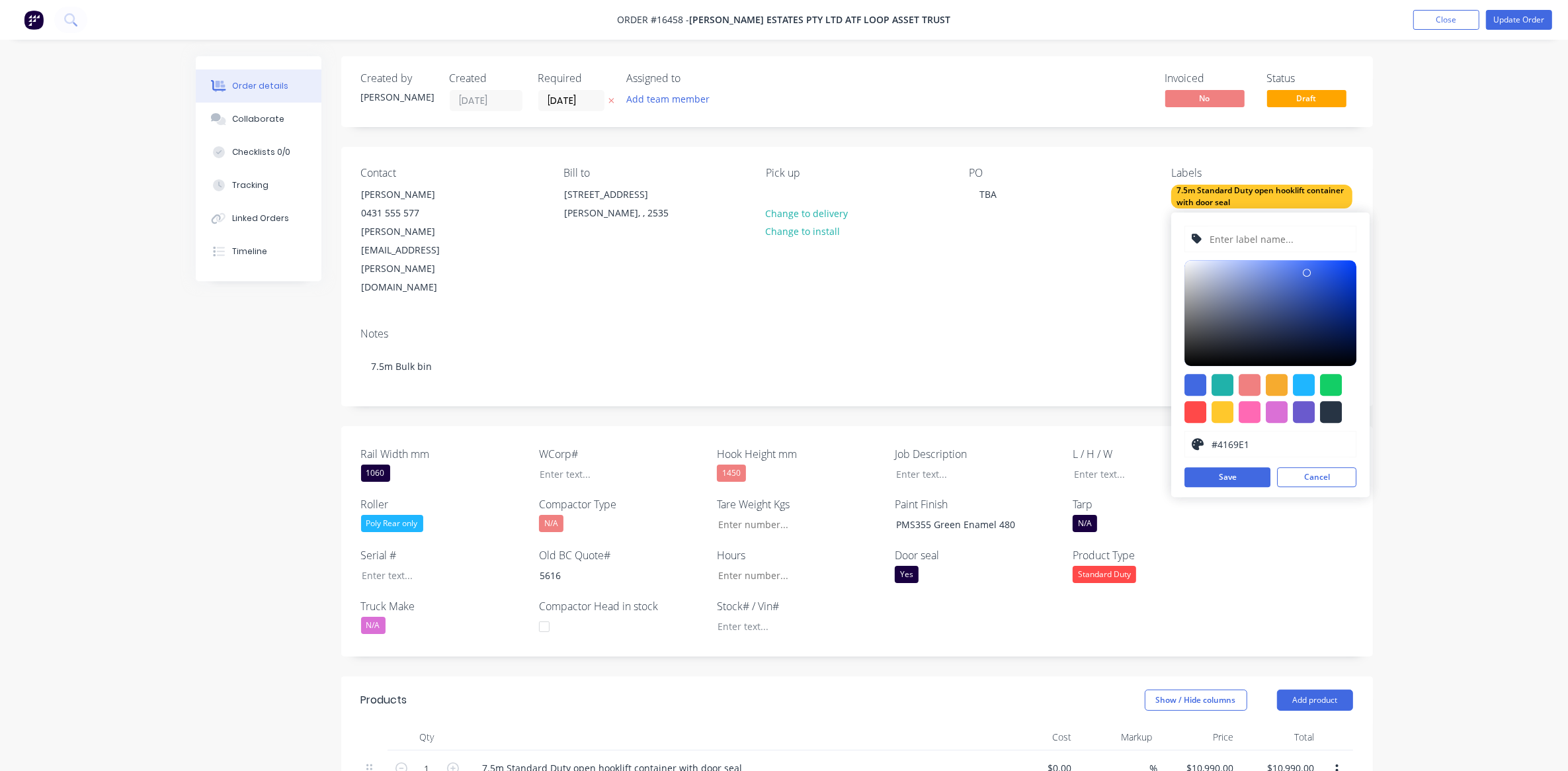
click at [1245, 233] on input "text" at bounding box center [1279, 239] width 141 height 25
paste input "7.5m Standard Duty open hooklift container with door seal"
type input "7.5m Standard Duty open hooklift container with door seal"
click at [1231, 475] on button "Save" at bounding box center [1227, 477] width 86 height 20
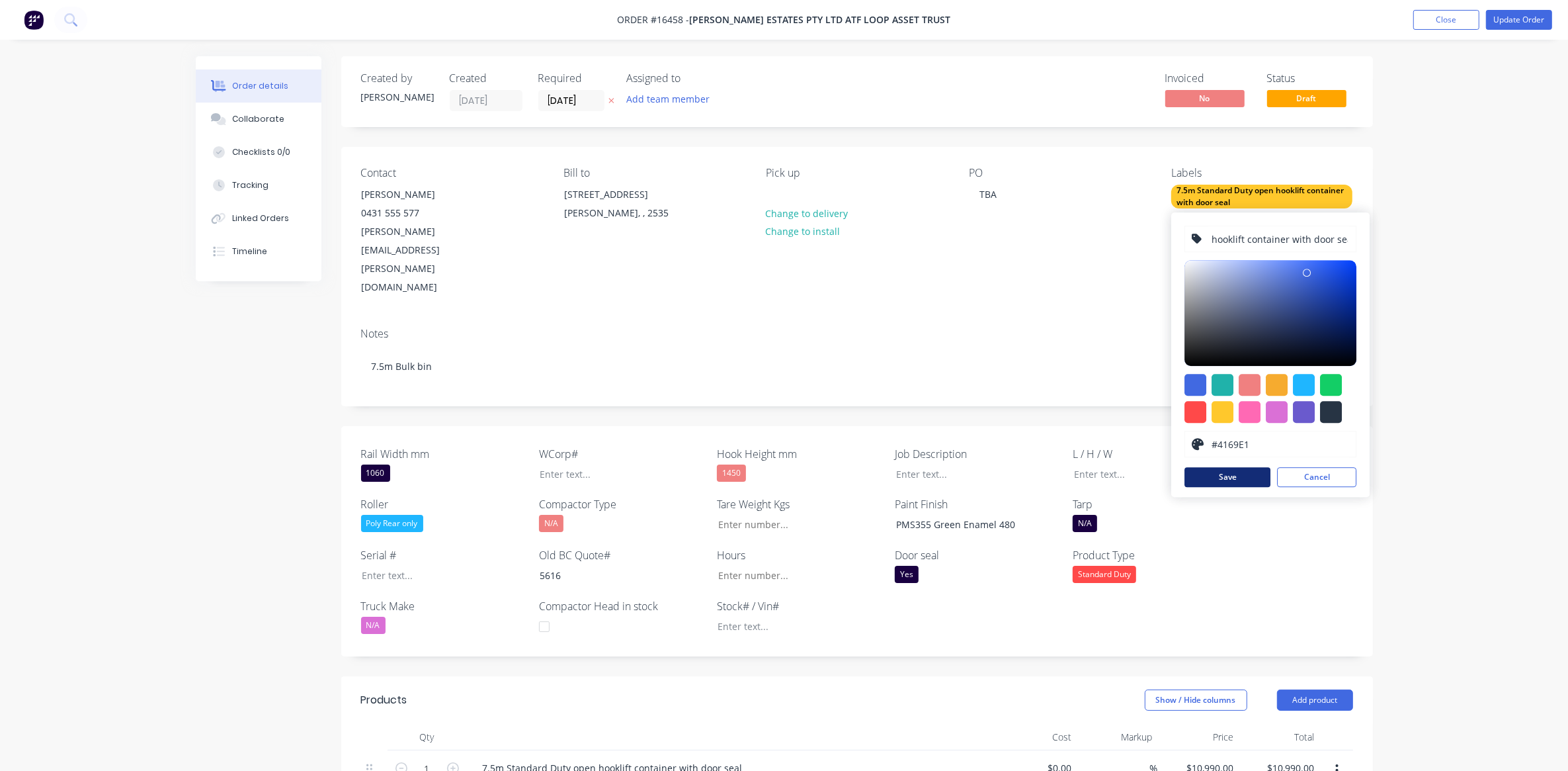
scroll to position [0, 0]
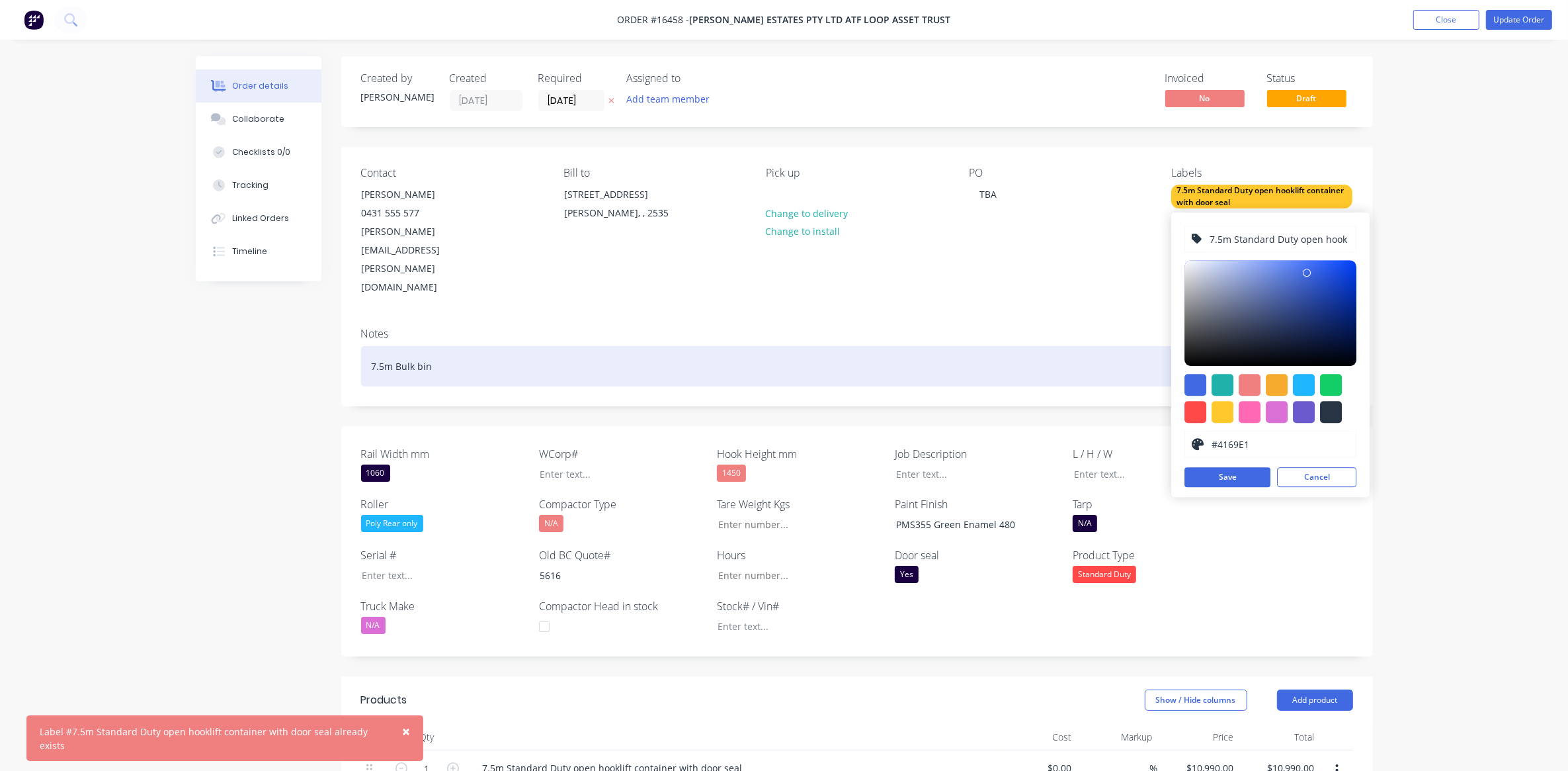
click at [1129, 346] on div "7.5m Bulk bin" at bounding box center [857, 366] width 992 height 40
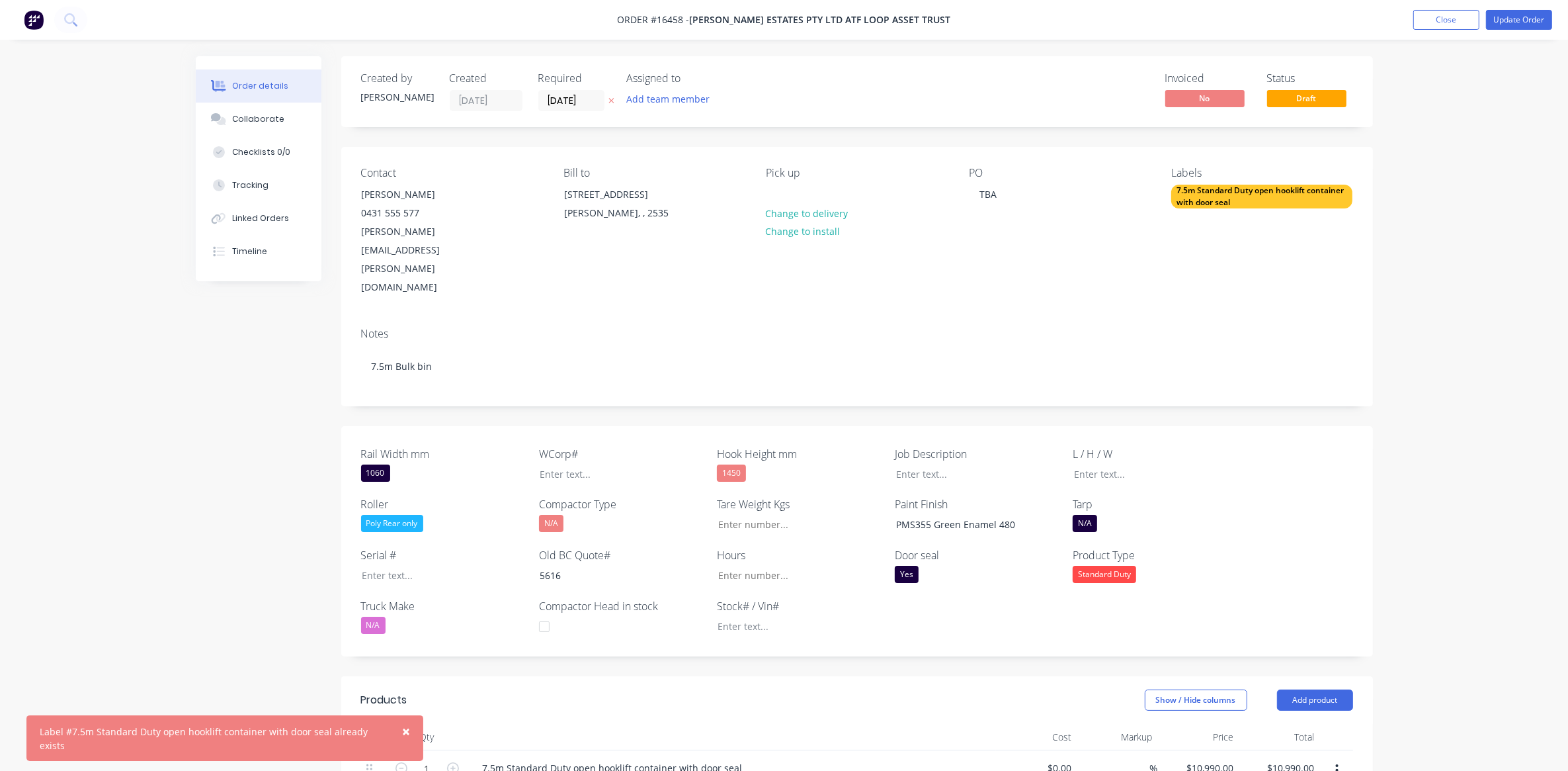
click at [1221, 204] on div "7.5m Standard Duty open hooklift container with door seal" at bounding box center [1261, 196] width 181 height 24
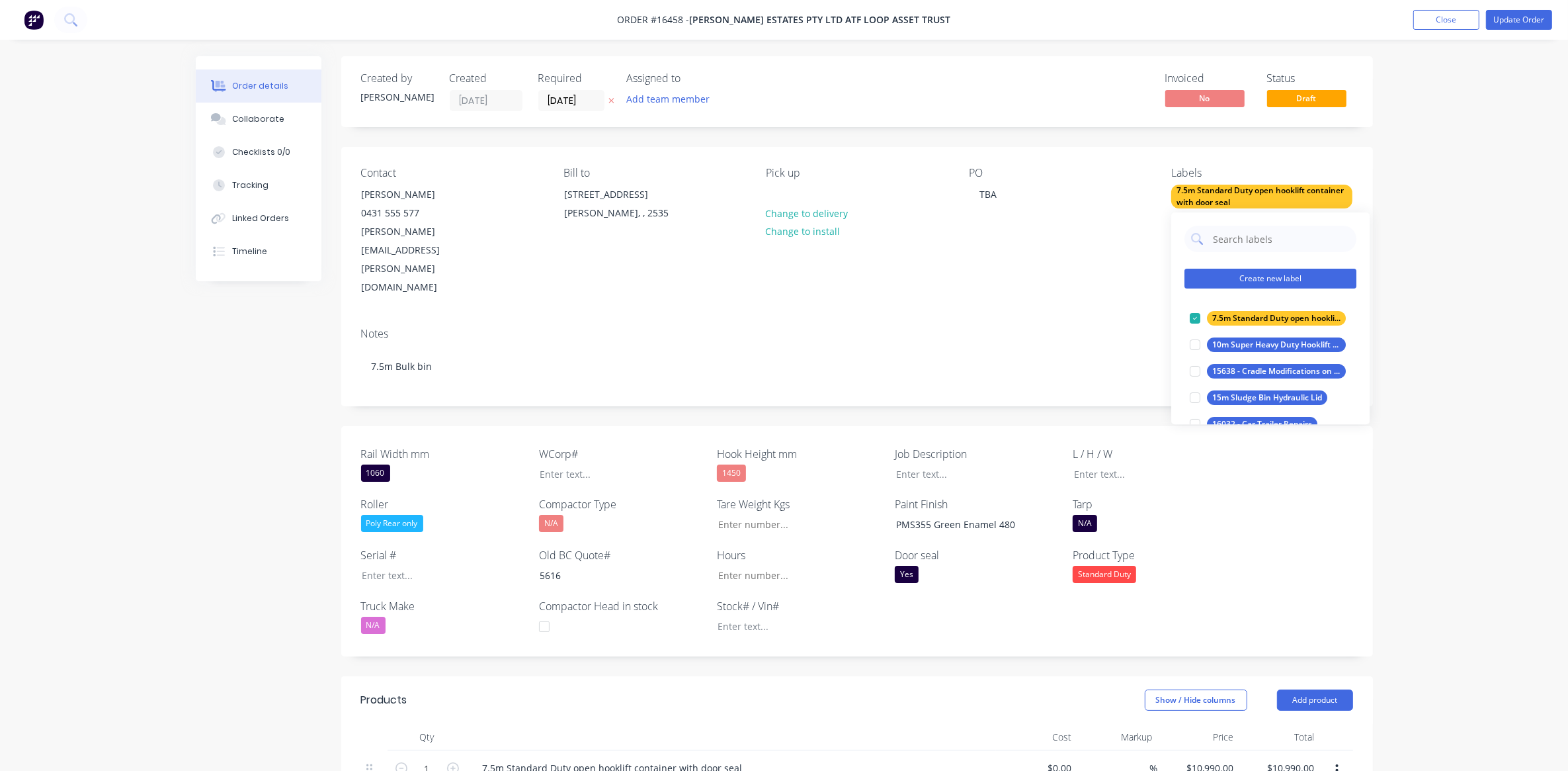
click at [1230, 274] on button "Create new label" at bounding box center [1270, 278] width 172 height 20
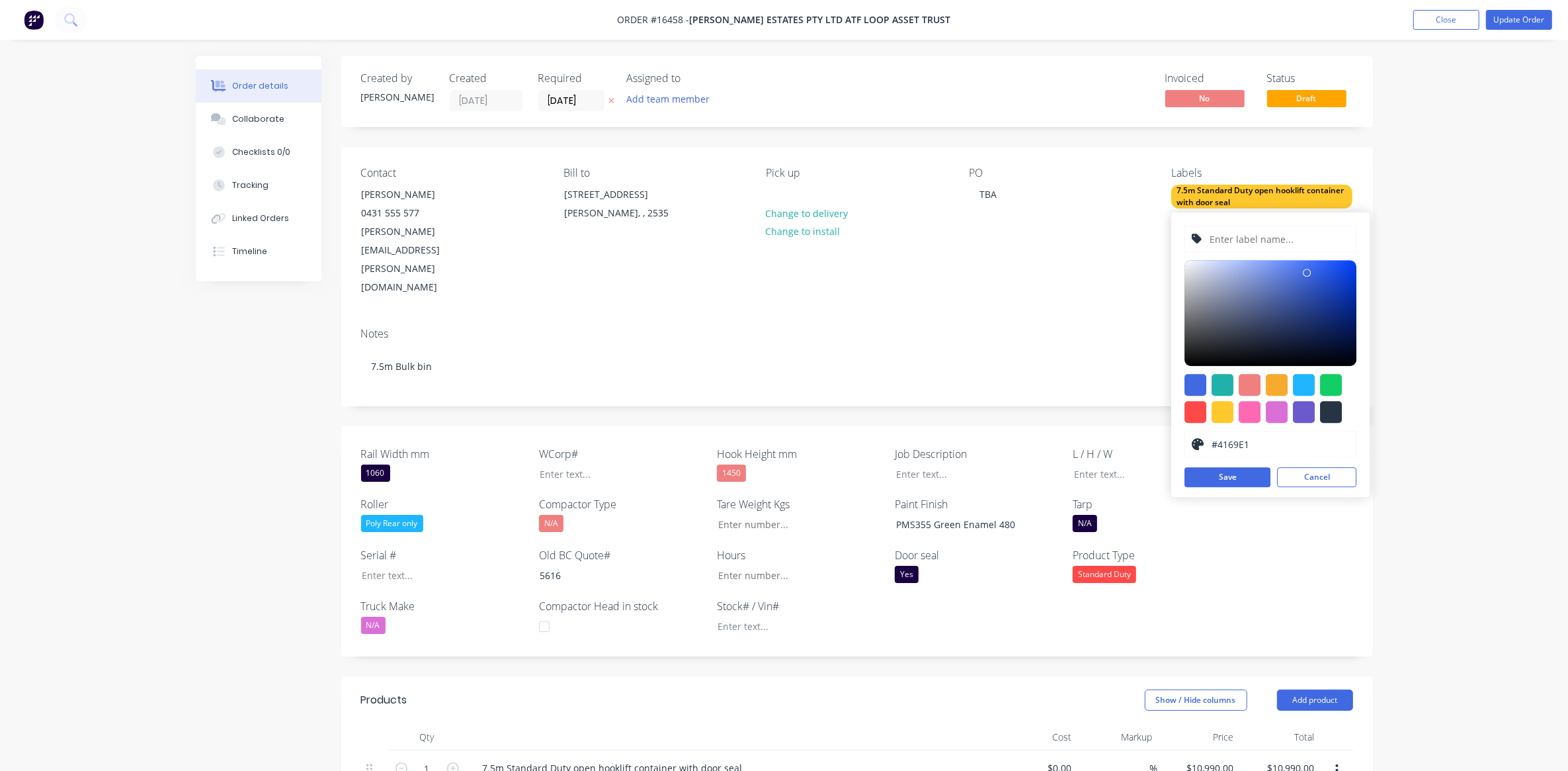
click at [1222, 235] on input "text" at bounding box center [1279, 239] width 141 height 25
paste input "7.5m Standard Duty open hooklift container with door seal"
type input "7.5m Standard Duty open hooklift container with door seal"
click at [1230, 485] on button "Save" at bounding box center [1227, 477] width 86 height 20
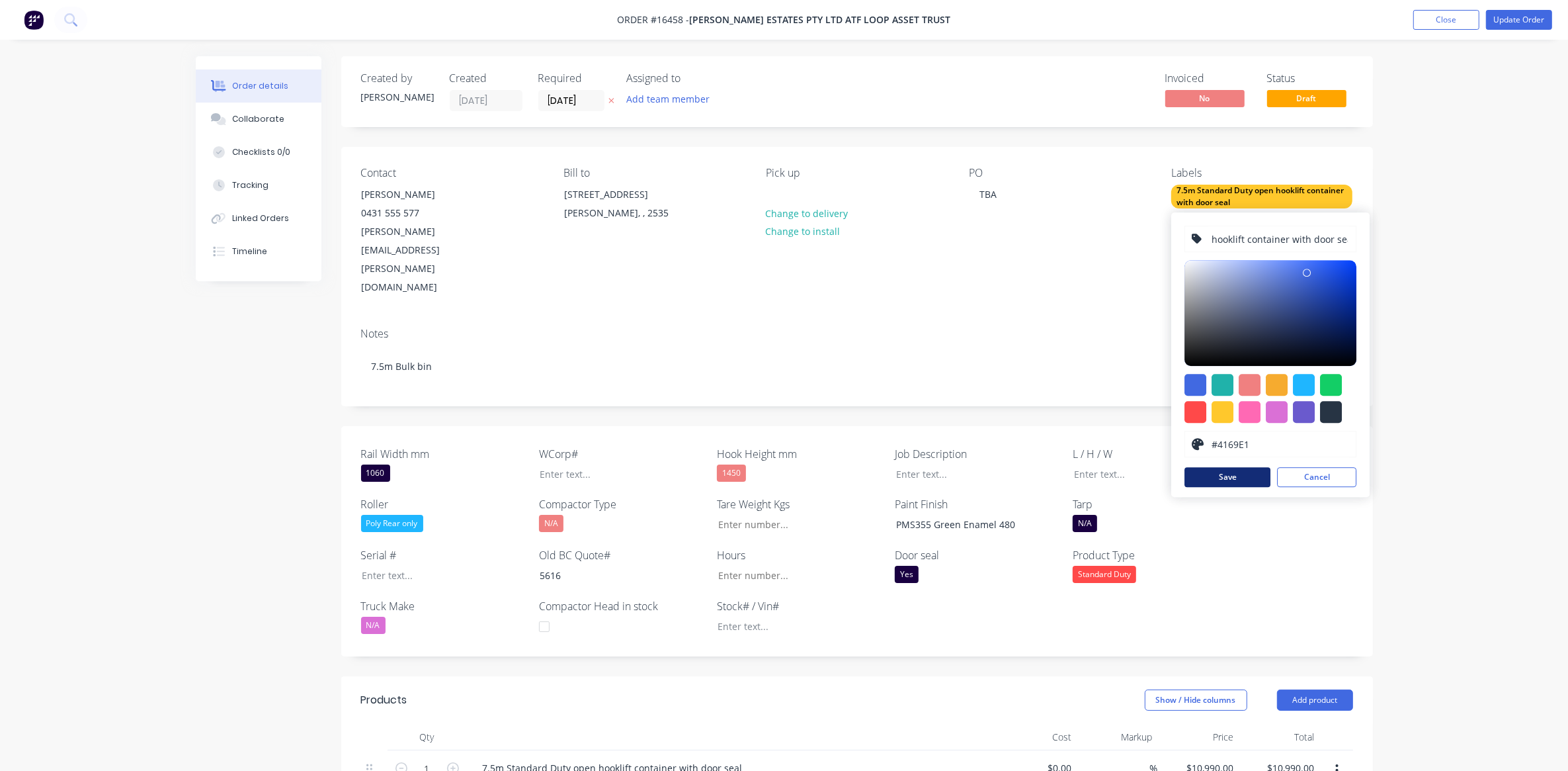
scroll to position [0, 0]
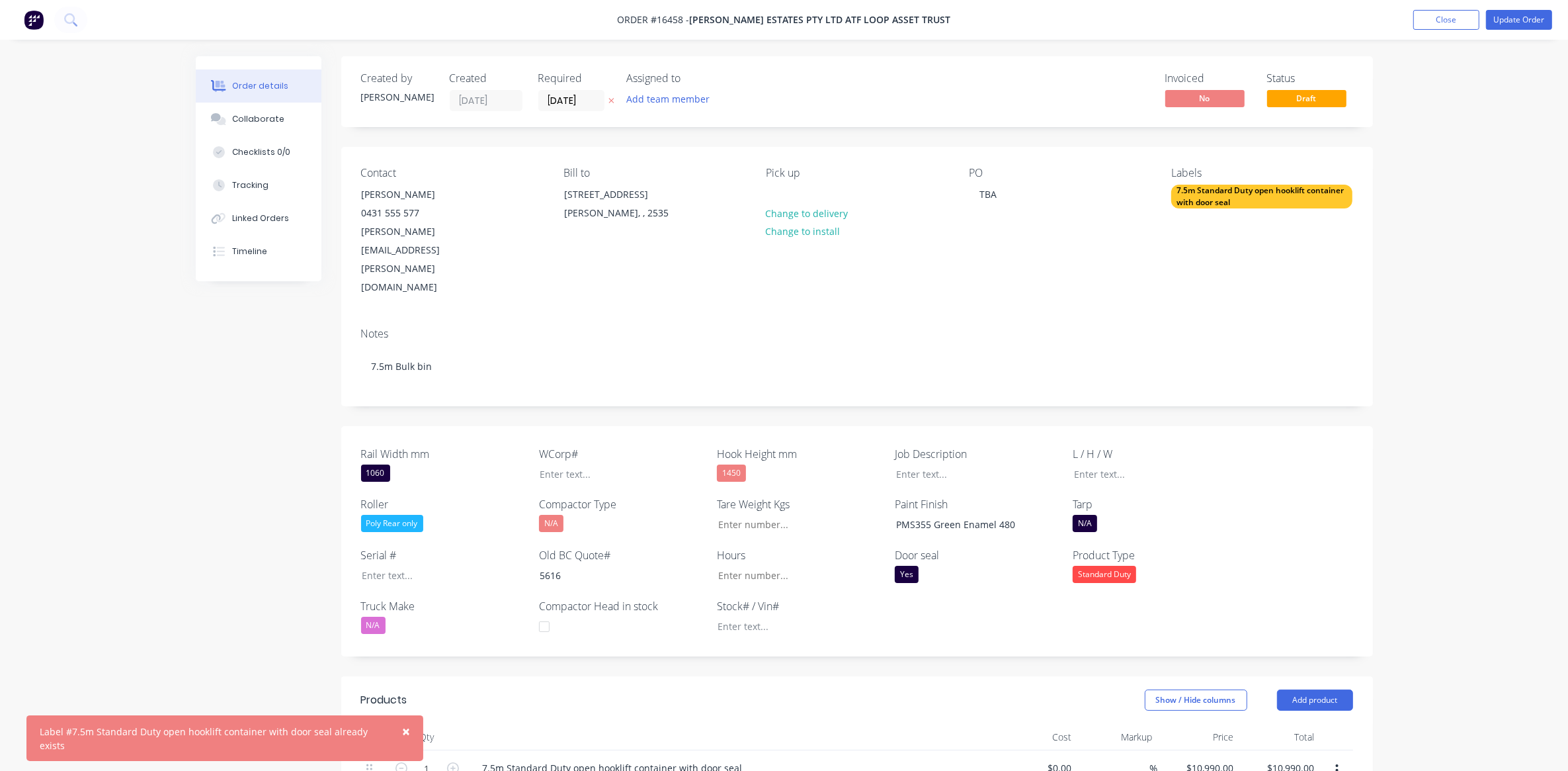
click at [402, 729] on span "×" at bounding box center [406, 731] width 8 height 19
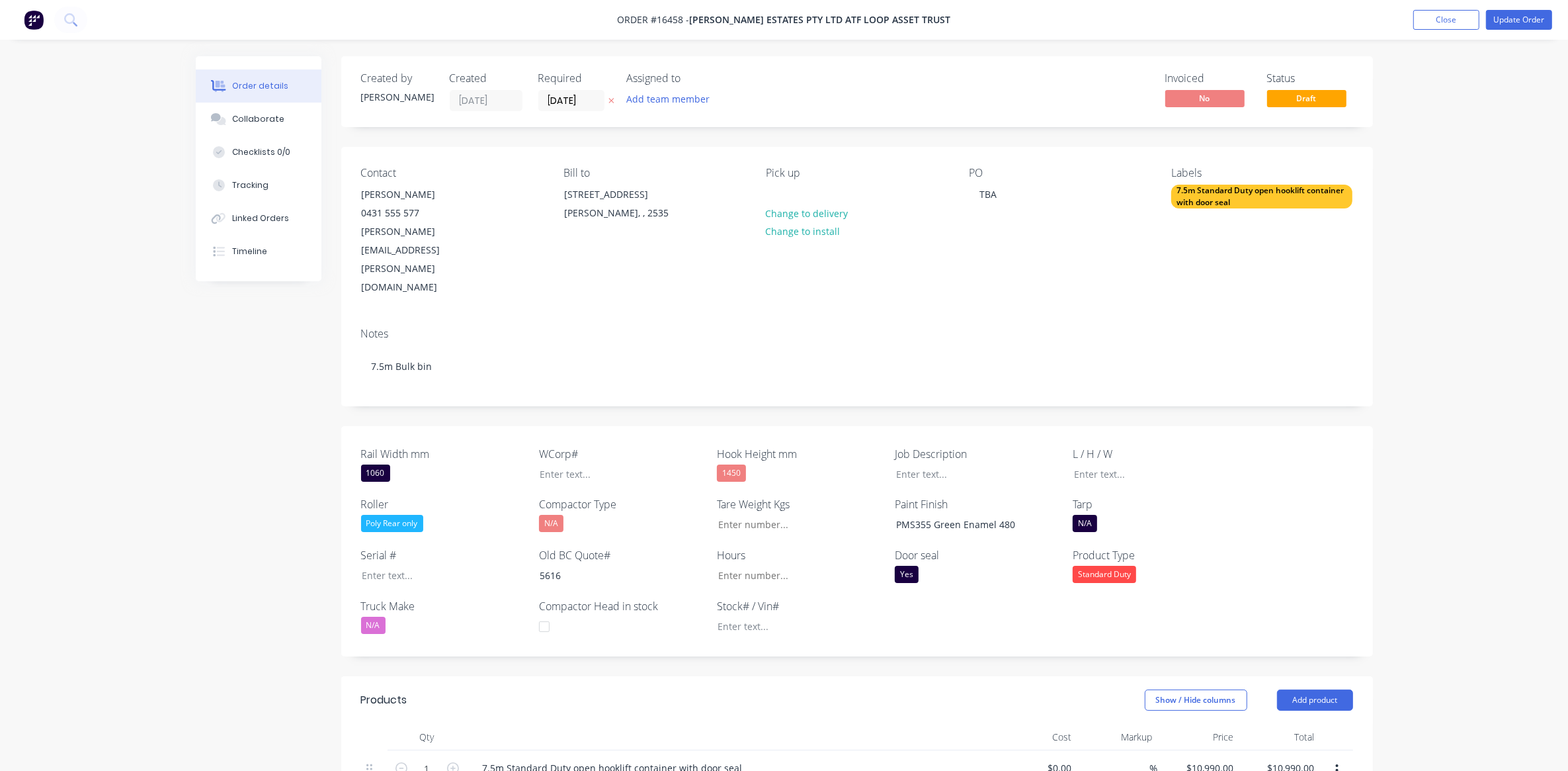
click at [1225, 196] on div "7.5m Standard Duty open hooklift container with door seal" at bounding box center [1261, 196] width 181 height 24
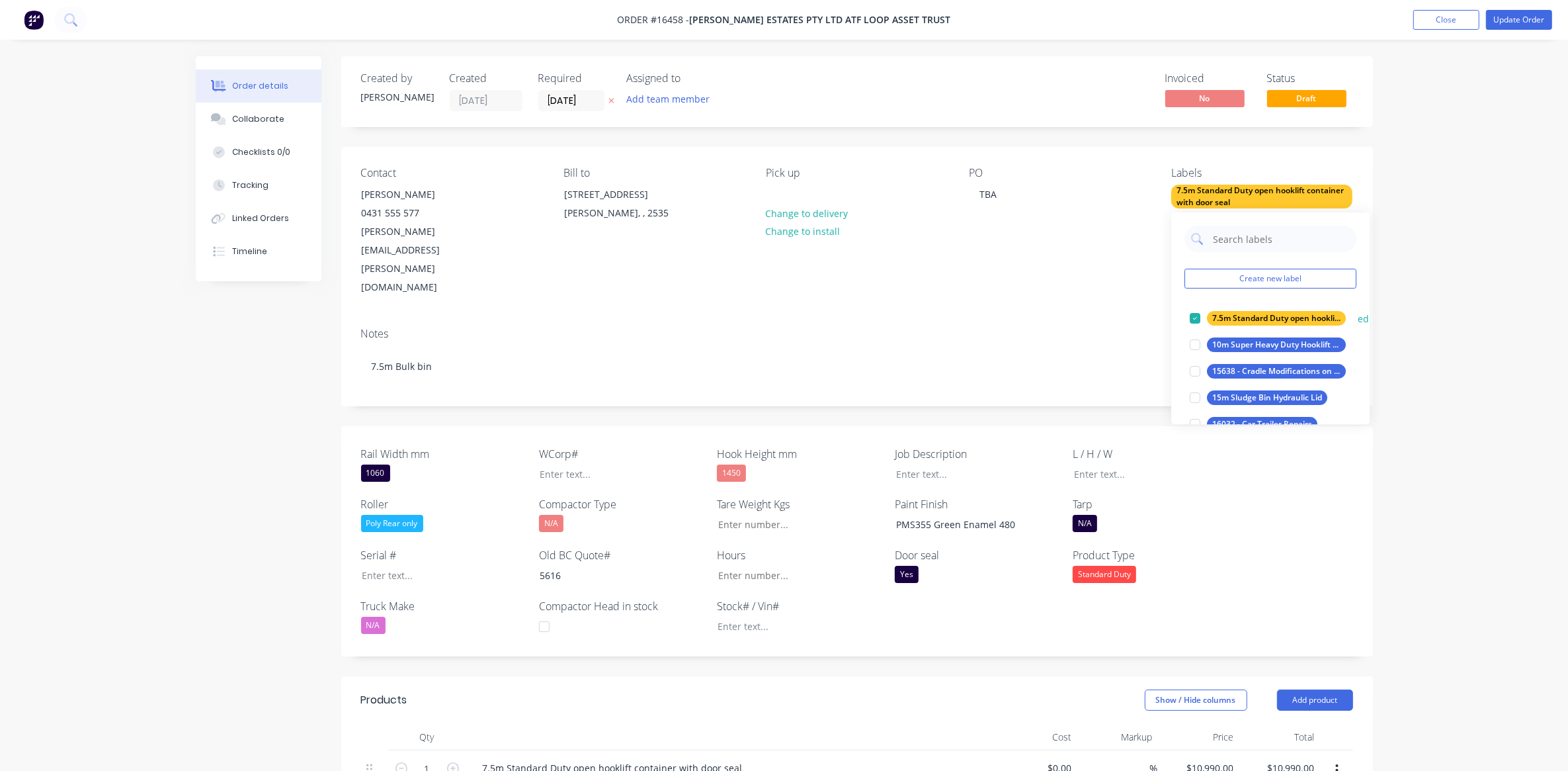
click at [1197, 320] on div at bounding box center [1195, 318] width 27 height 27
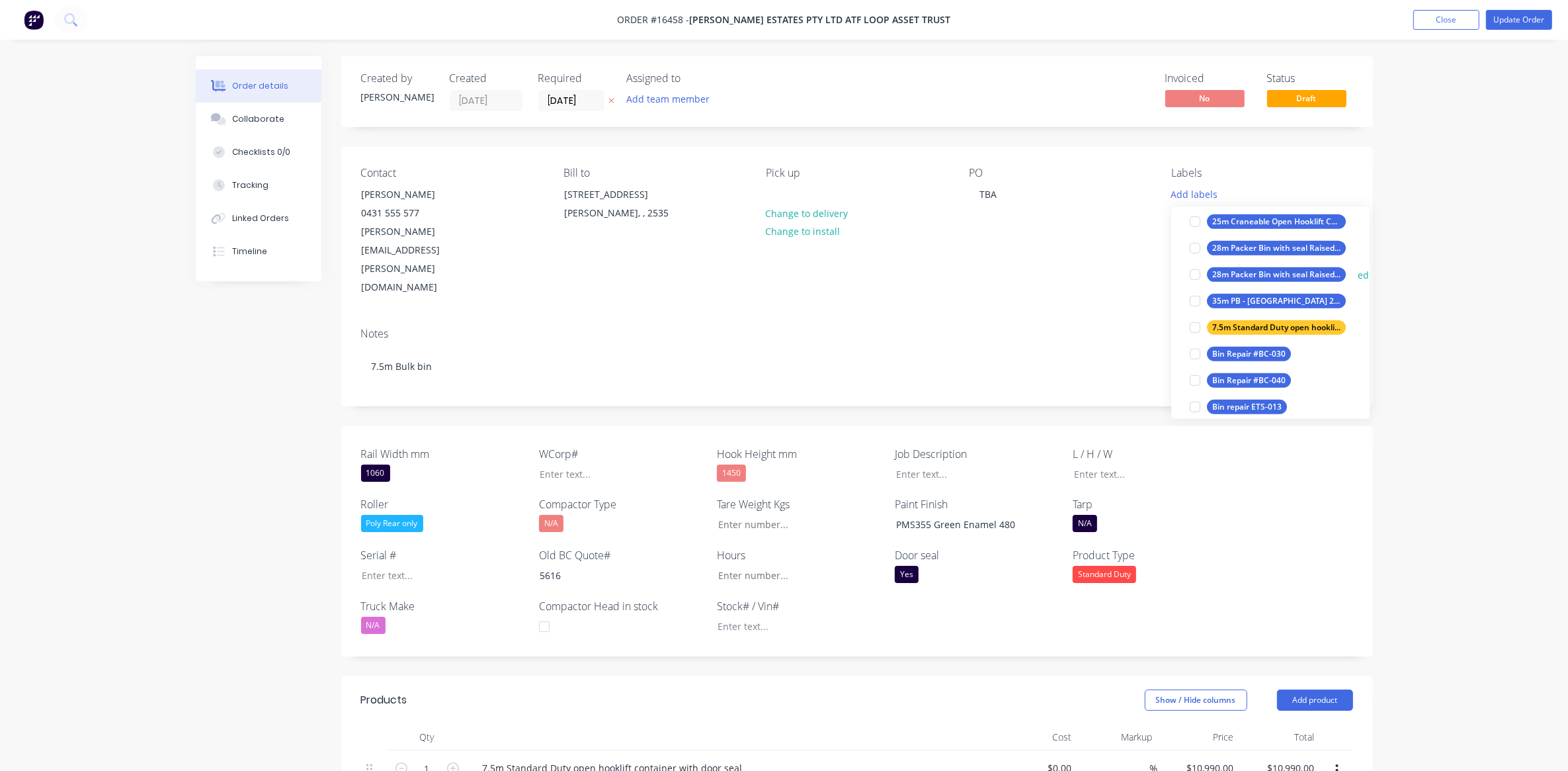
scroll to position [880, 0]
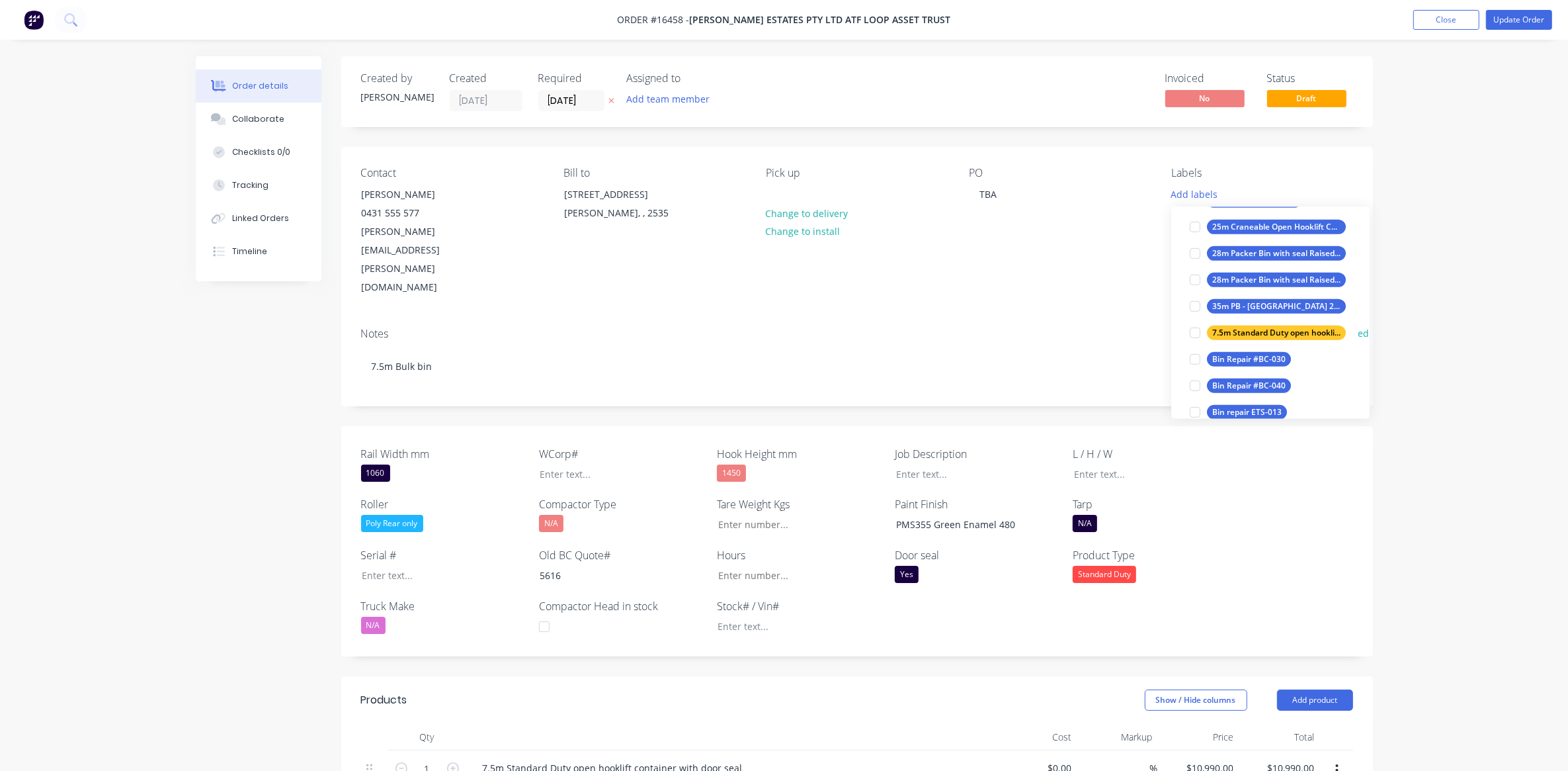
click at [1252, 336] on div "7.5m Standard Duty open hooklift container with door seal" at bounding box center [1276, 333] width 139 height 15
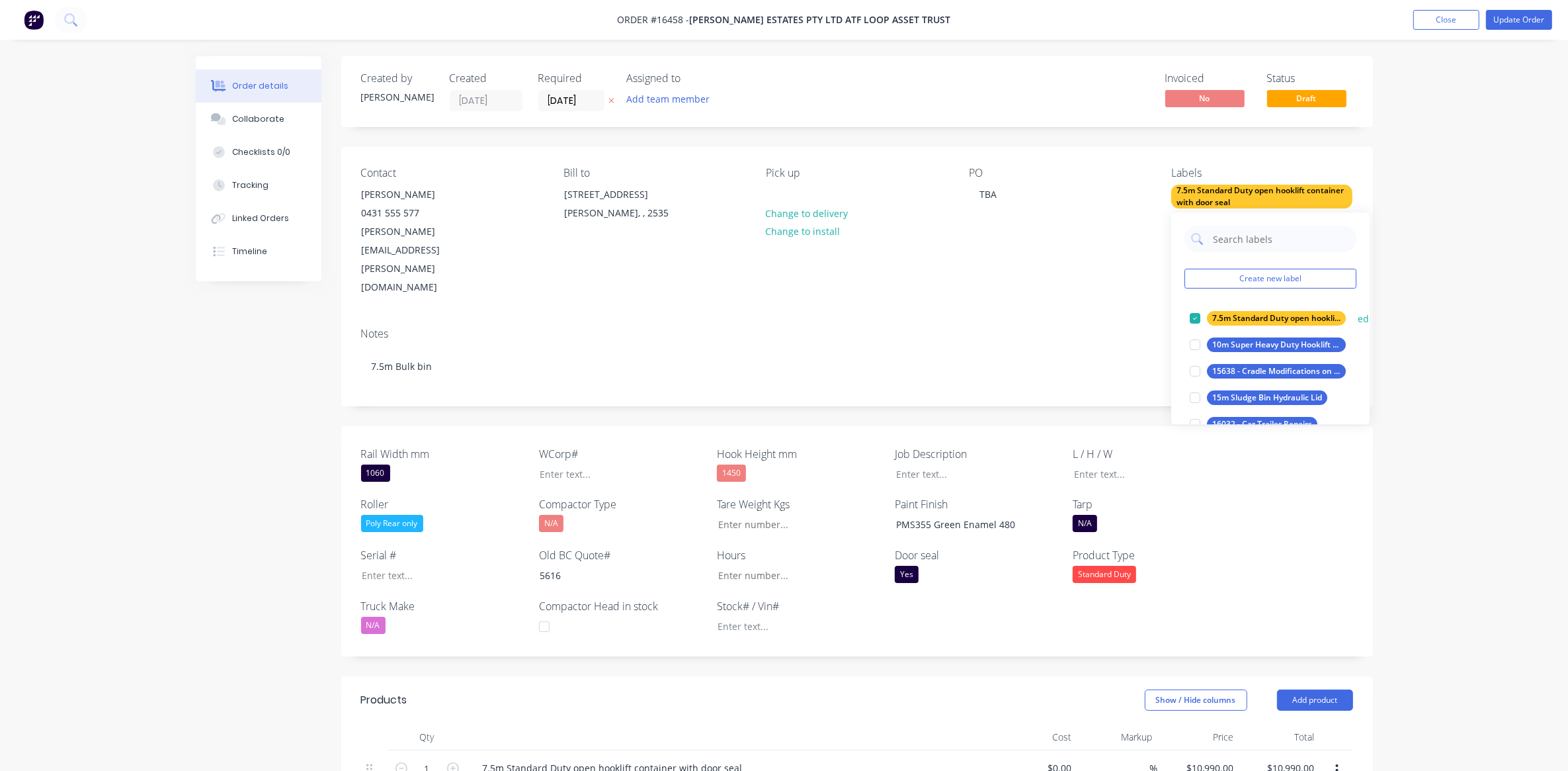
click at [1245, 318] on div "7.5m Standard Duty open hooklift container with door seal" at bounding box center [1276, 318] width 139 height 15
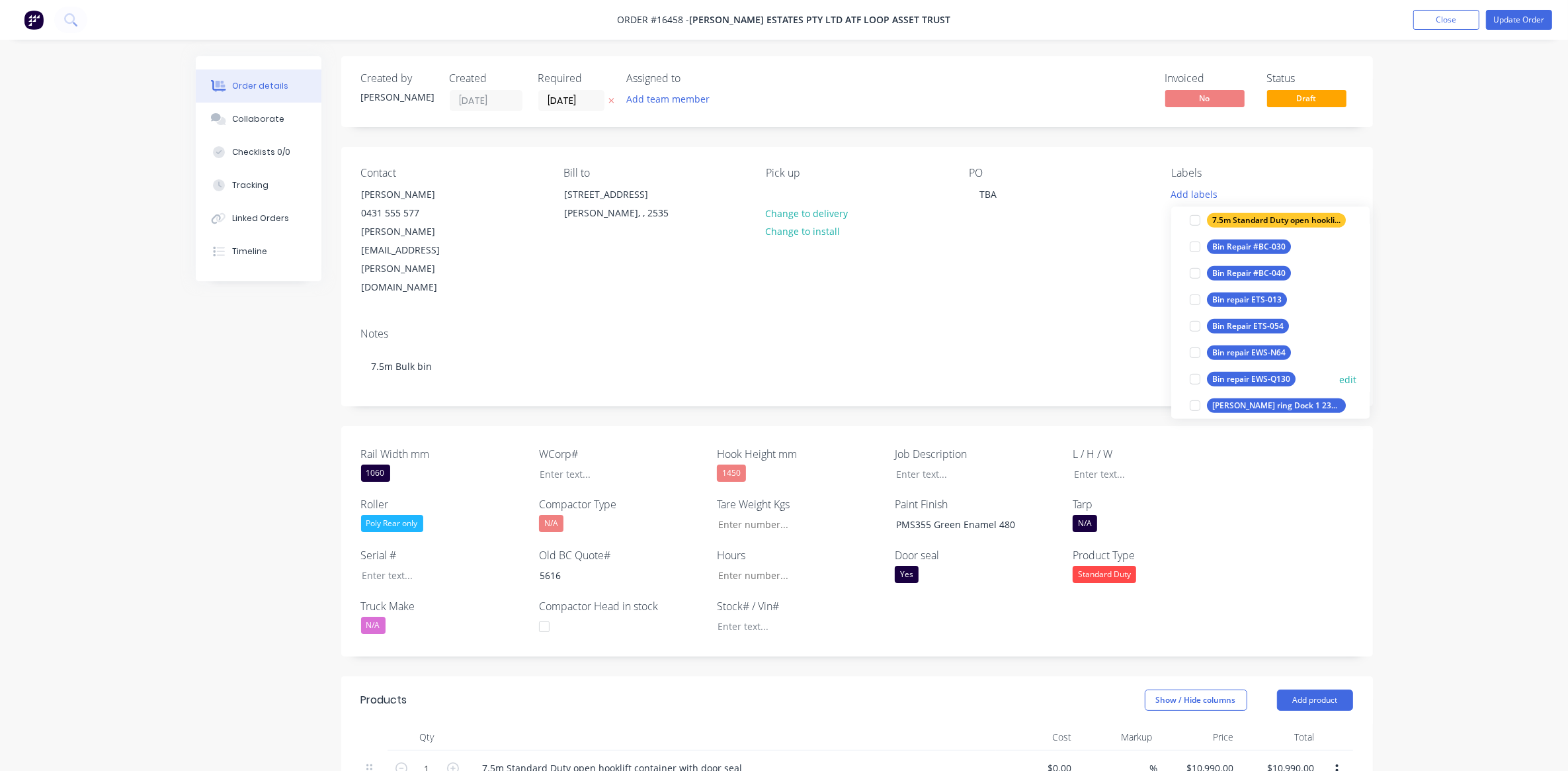
scroll to position [910, 0]
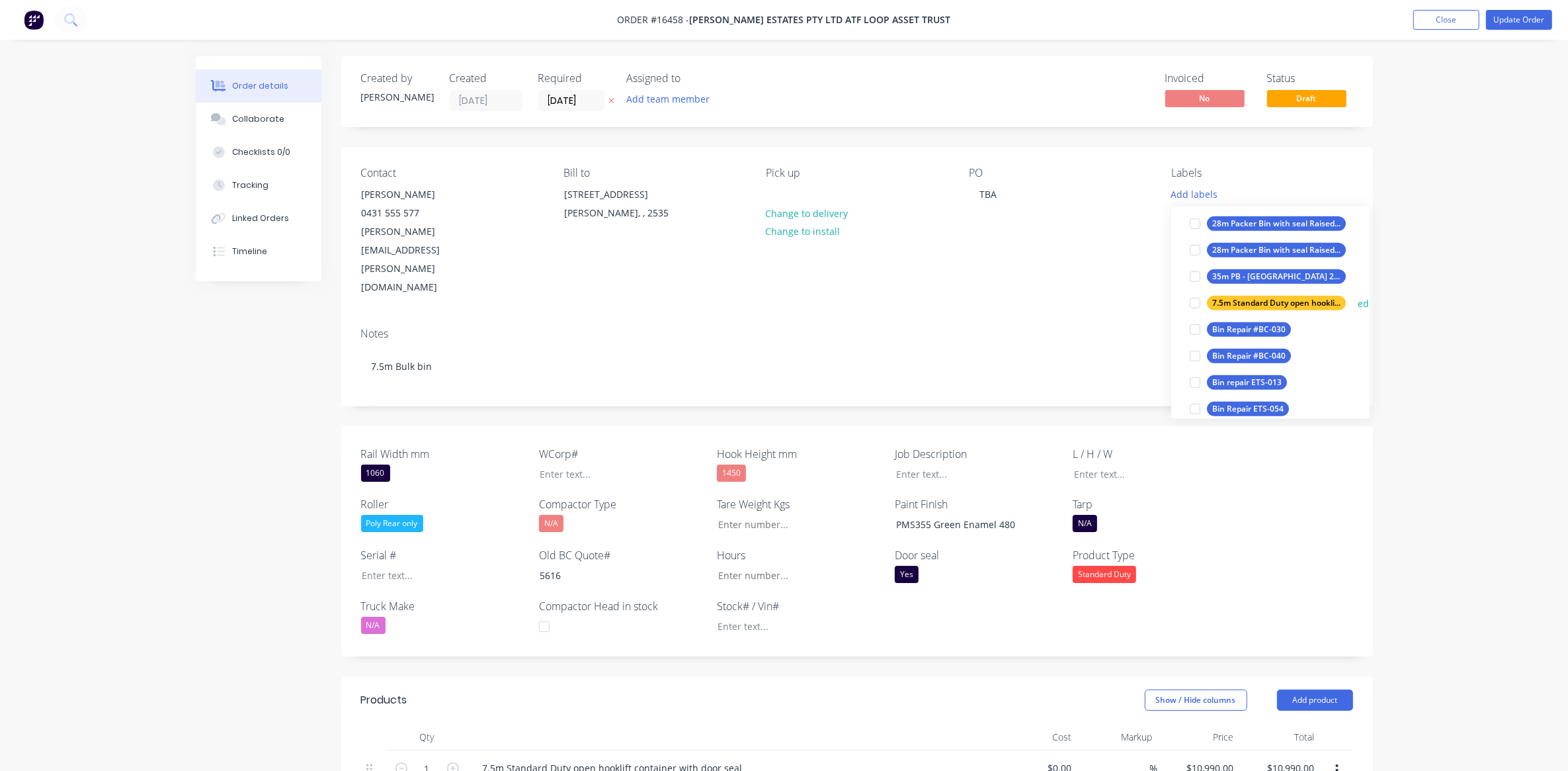
click at [1237, 302] on div "7.5m Standard Duty open hooklift container with door seal" at bounding box center [1276, 303] width 139 height 15
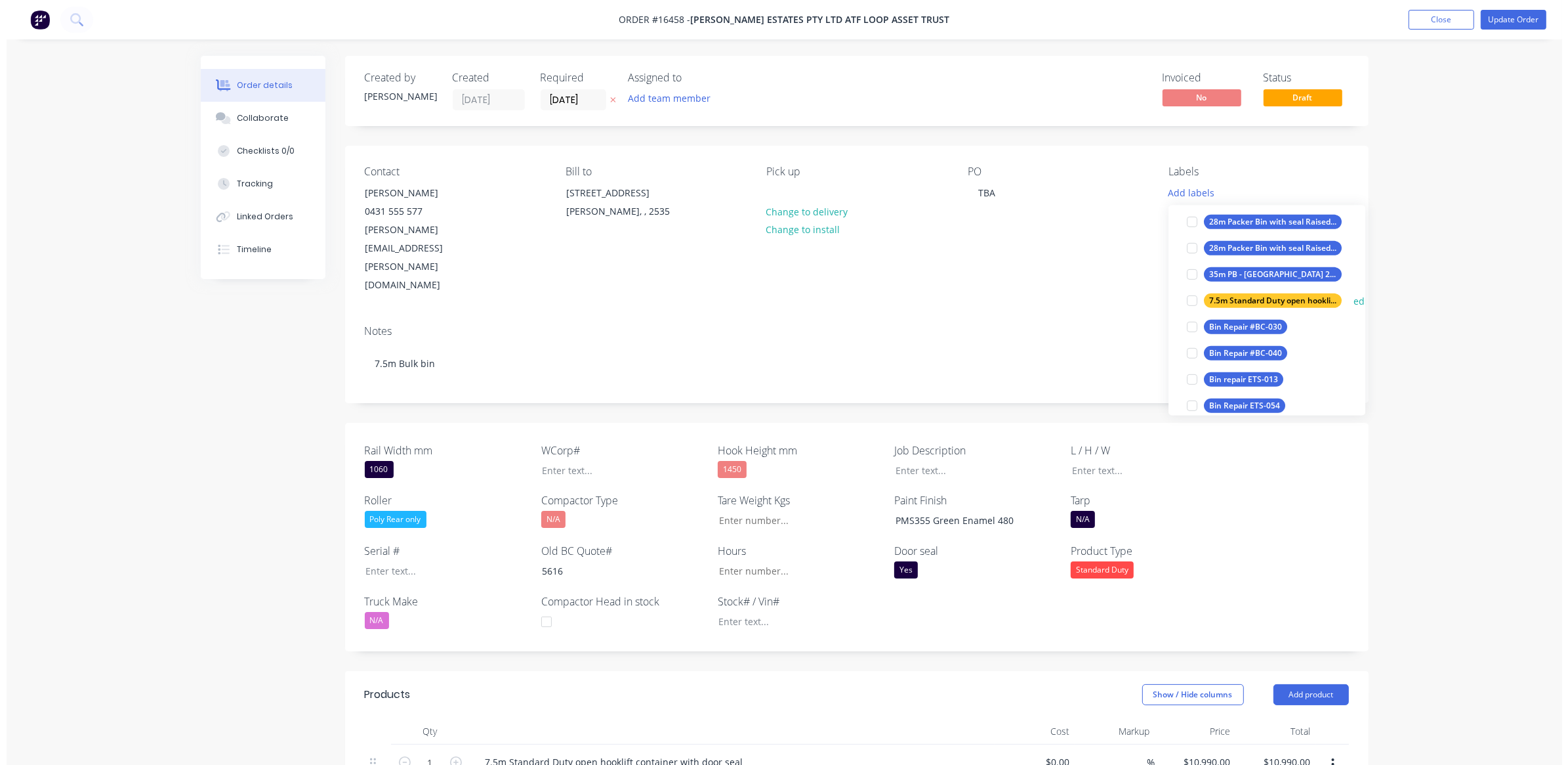
scroll to position [10, 0]
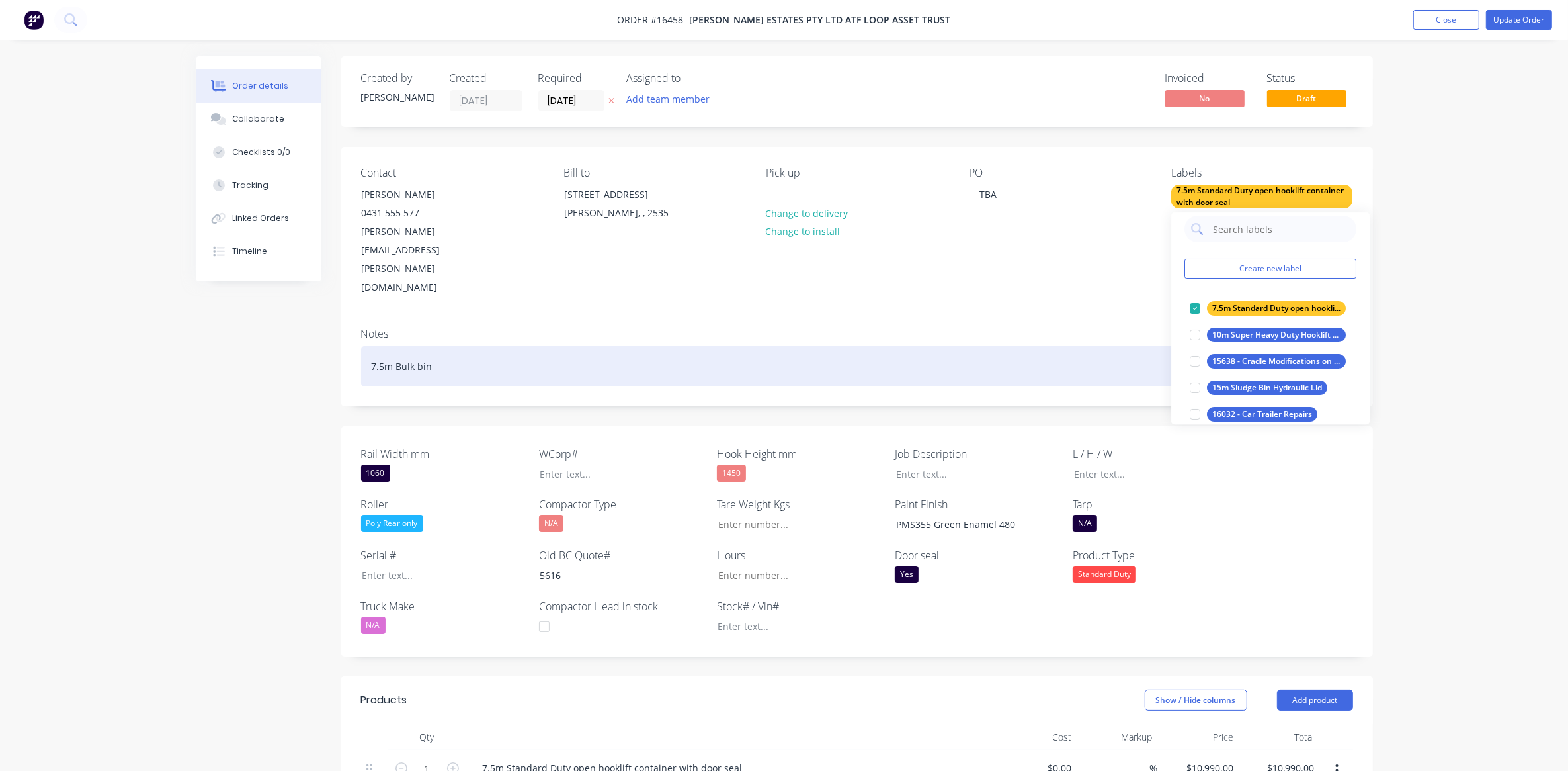
click at [1134, 346] on div "7.5m Bulk bin" at bounding box center [857, 366] width 992 height 40
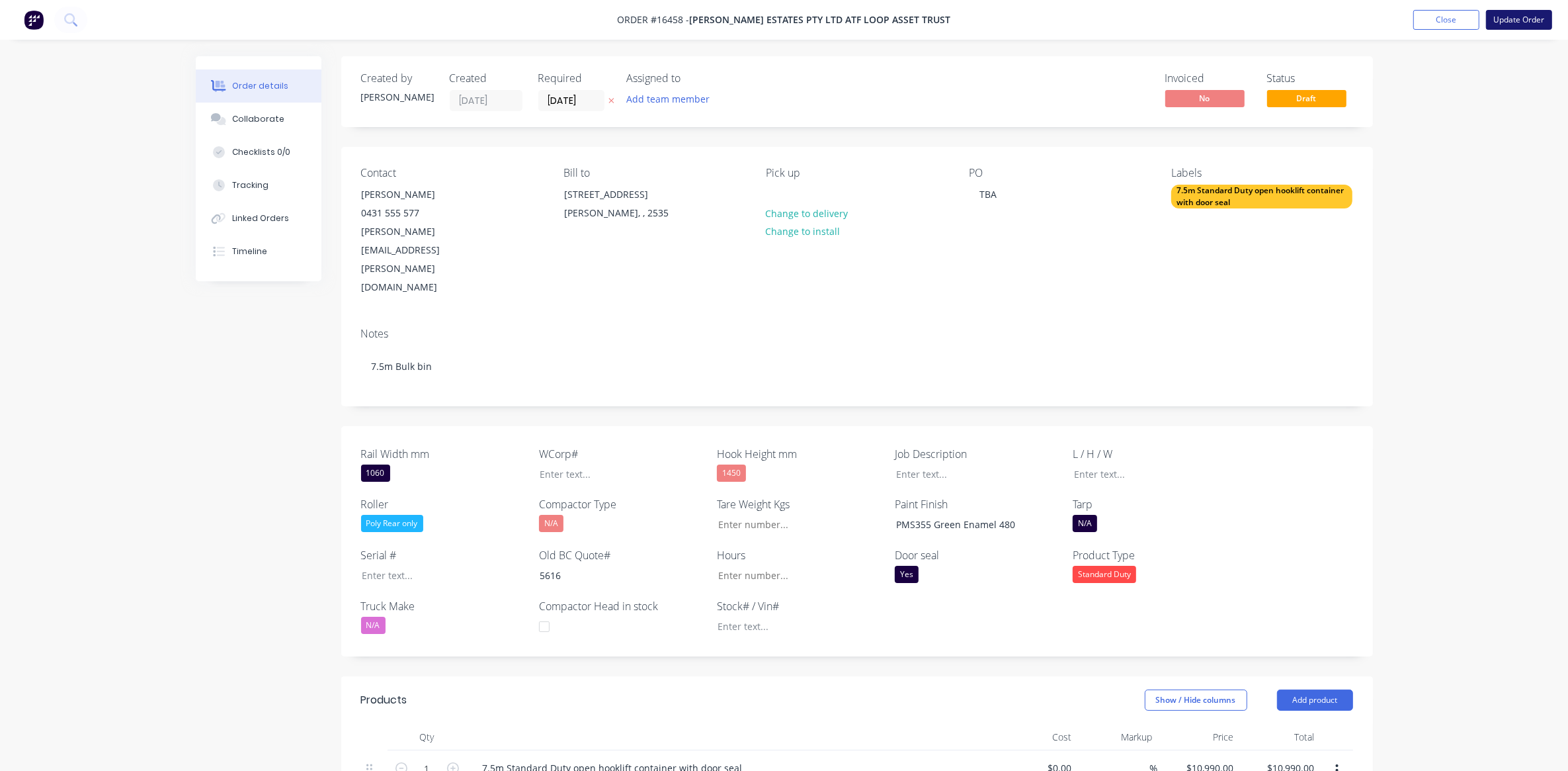
click at [1518, 15] on button "Update Order" at bounding box center [1519, 20] width 66 height 20
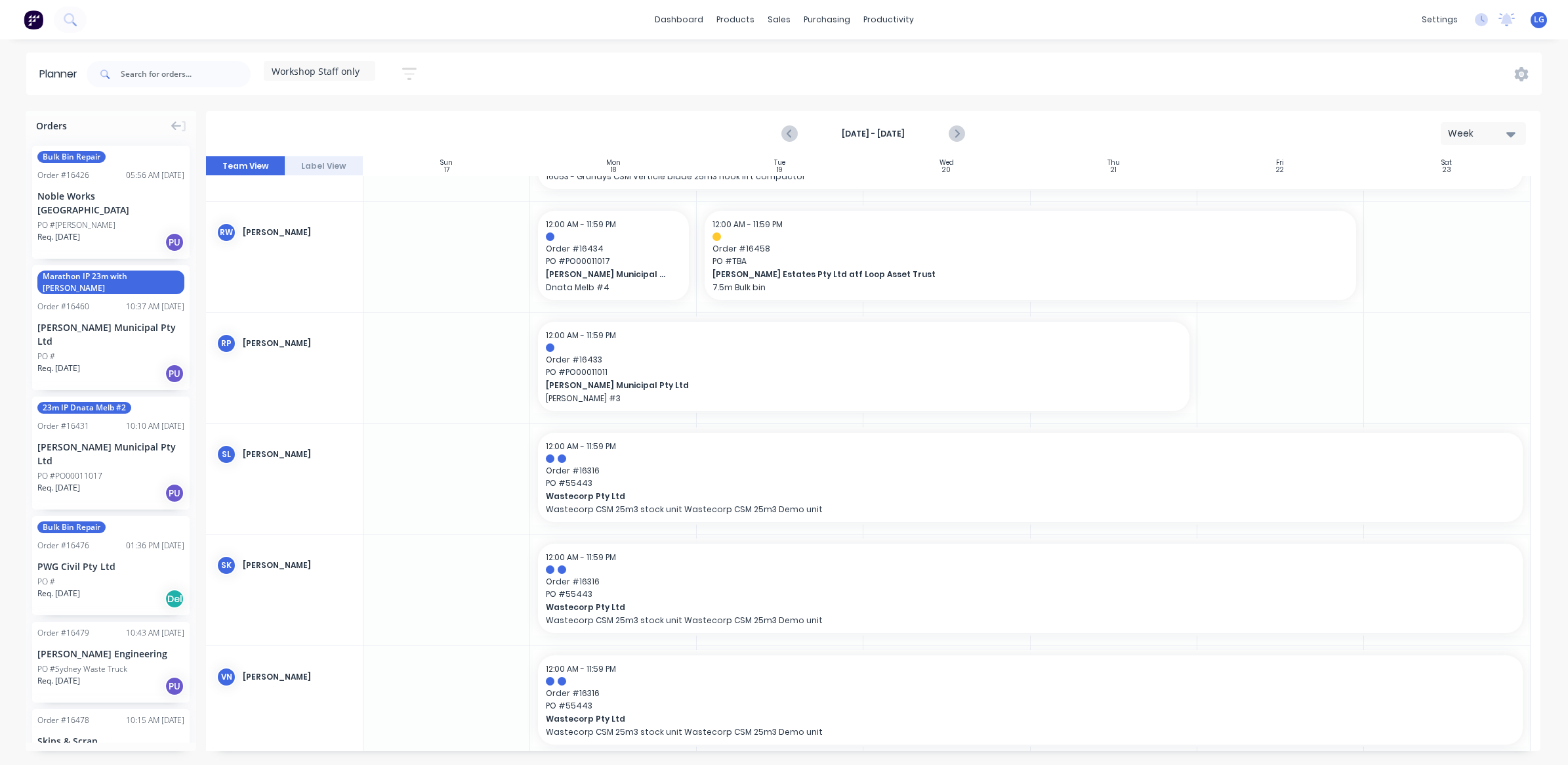
scroll to position [357, 0]
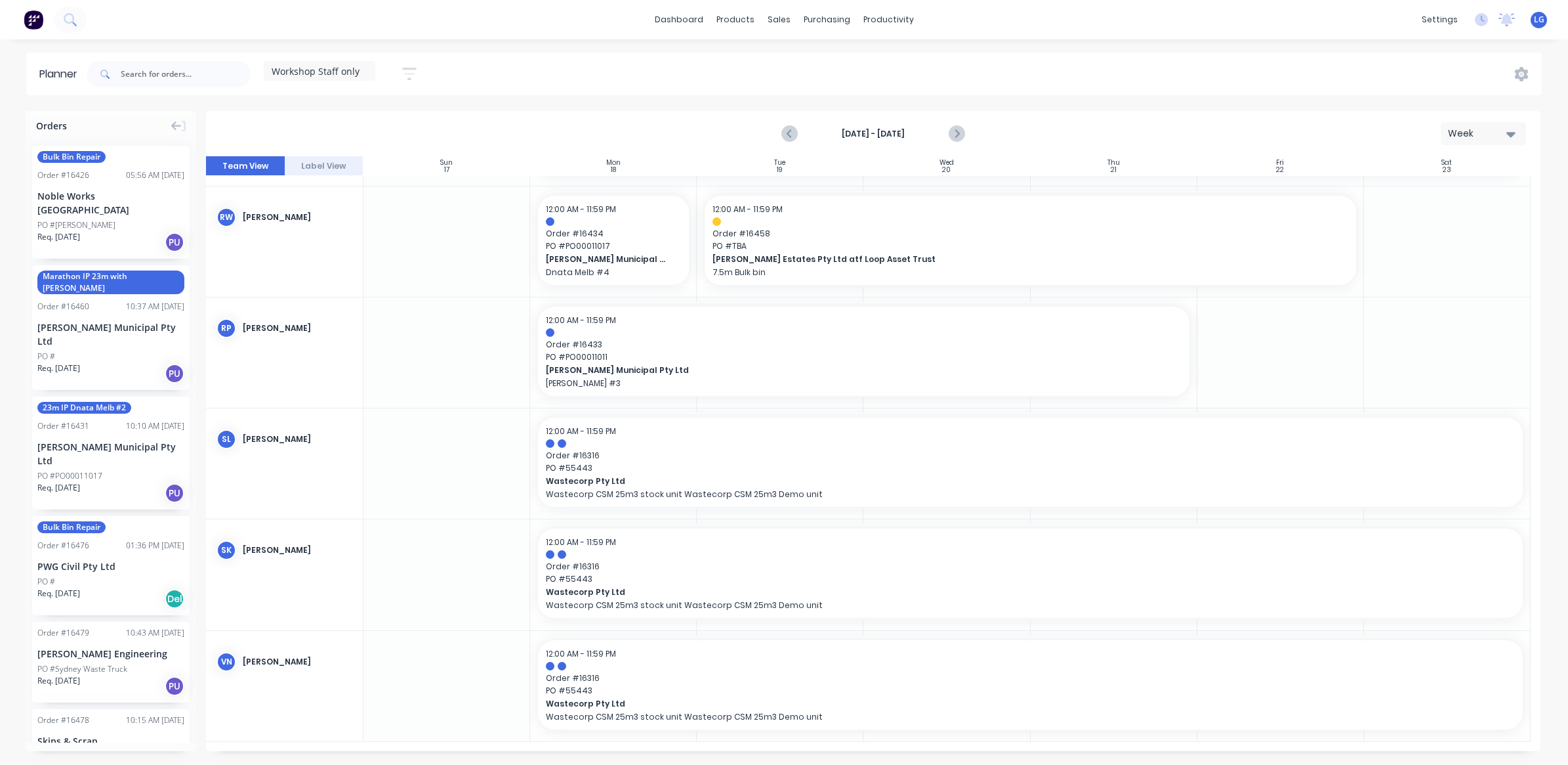
click at [774, 132] on div "[DATE] - [DATE] Week" at bounding box center [873, 134] width 1332 height 43
click at [788, 132] on icon "Previous page" at bounding box center [790, 134] width 16 height 16
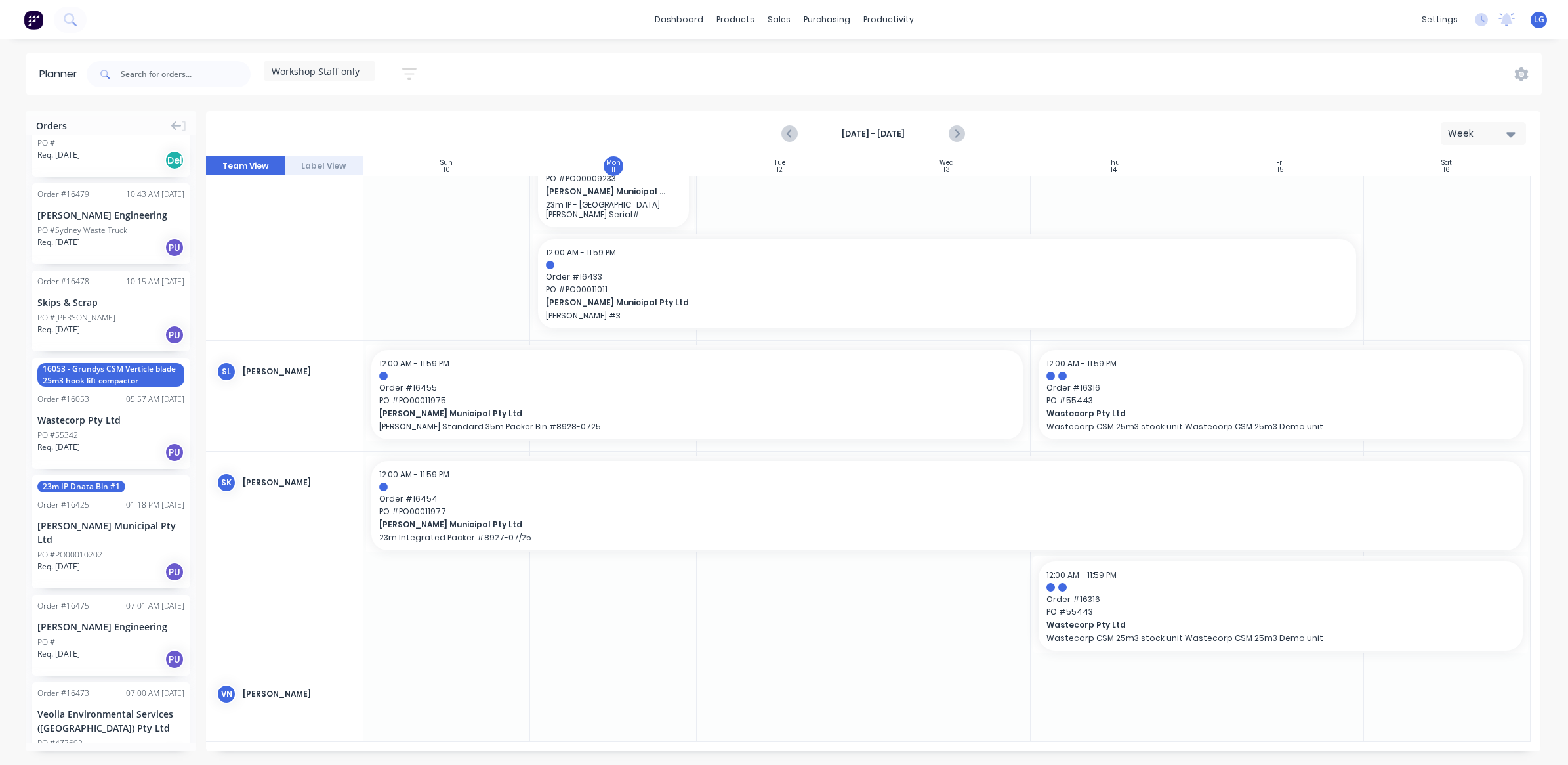
scroll to position [410, 0]
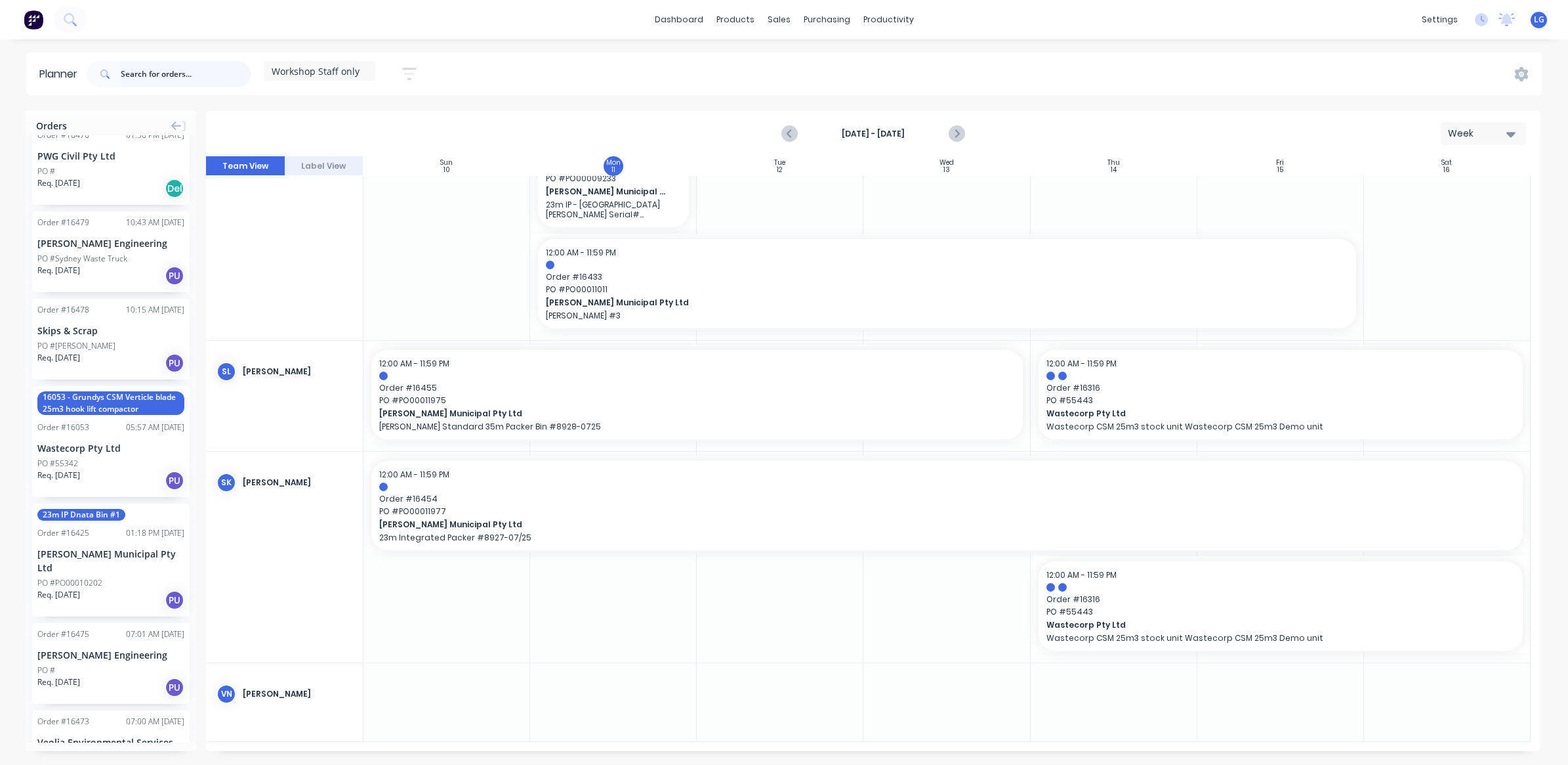
click at [145, 81] on input "text" at bounding box center [186, 74] width 130 height 26
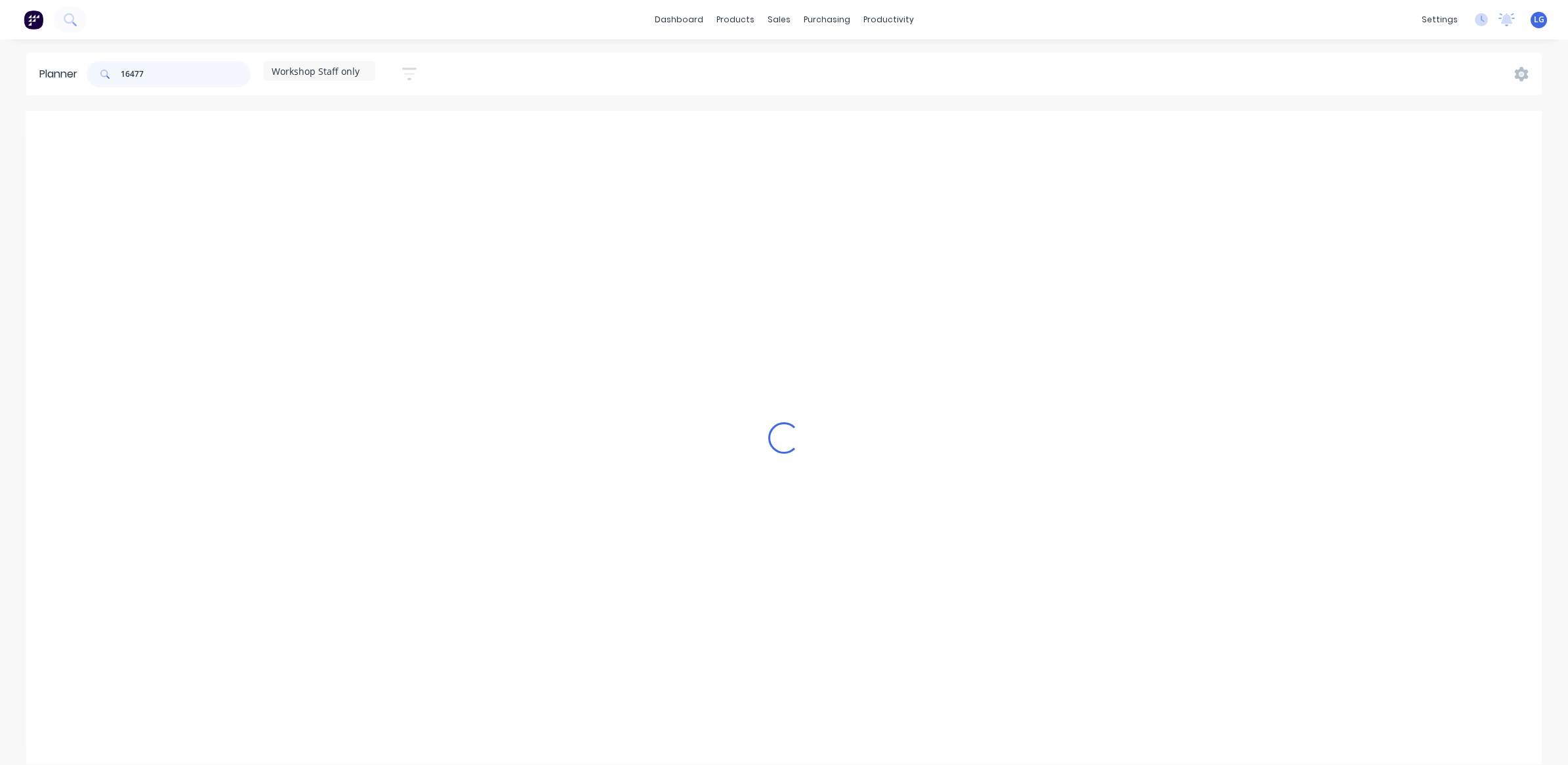
scroll to position [134, 0]
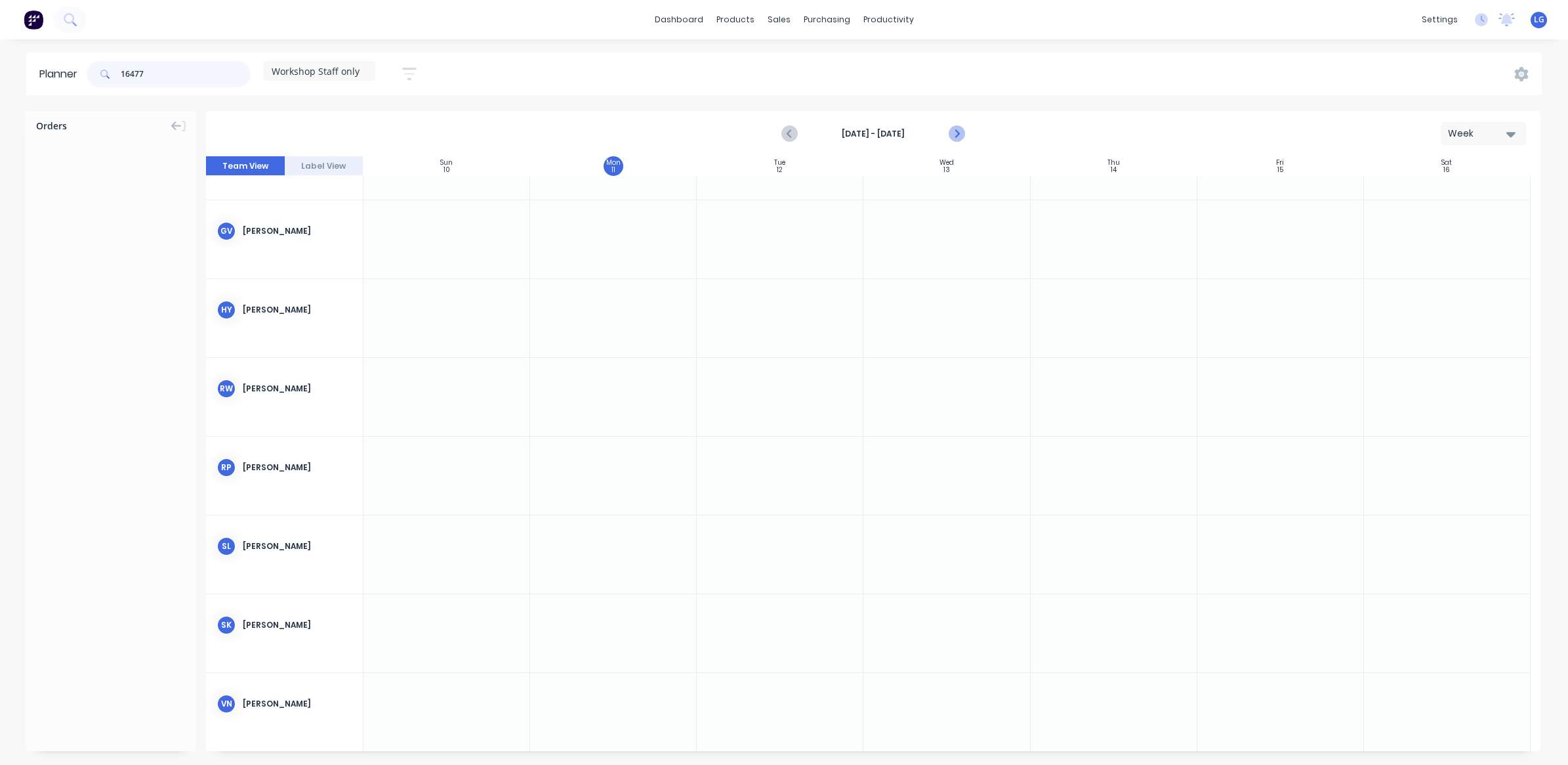
type input "16477"
click at [962, 130] on icon "Next page" at bounding box center [956, 134] width 16 height 16
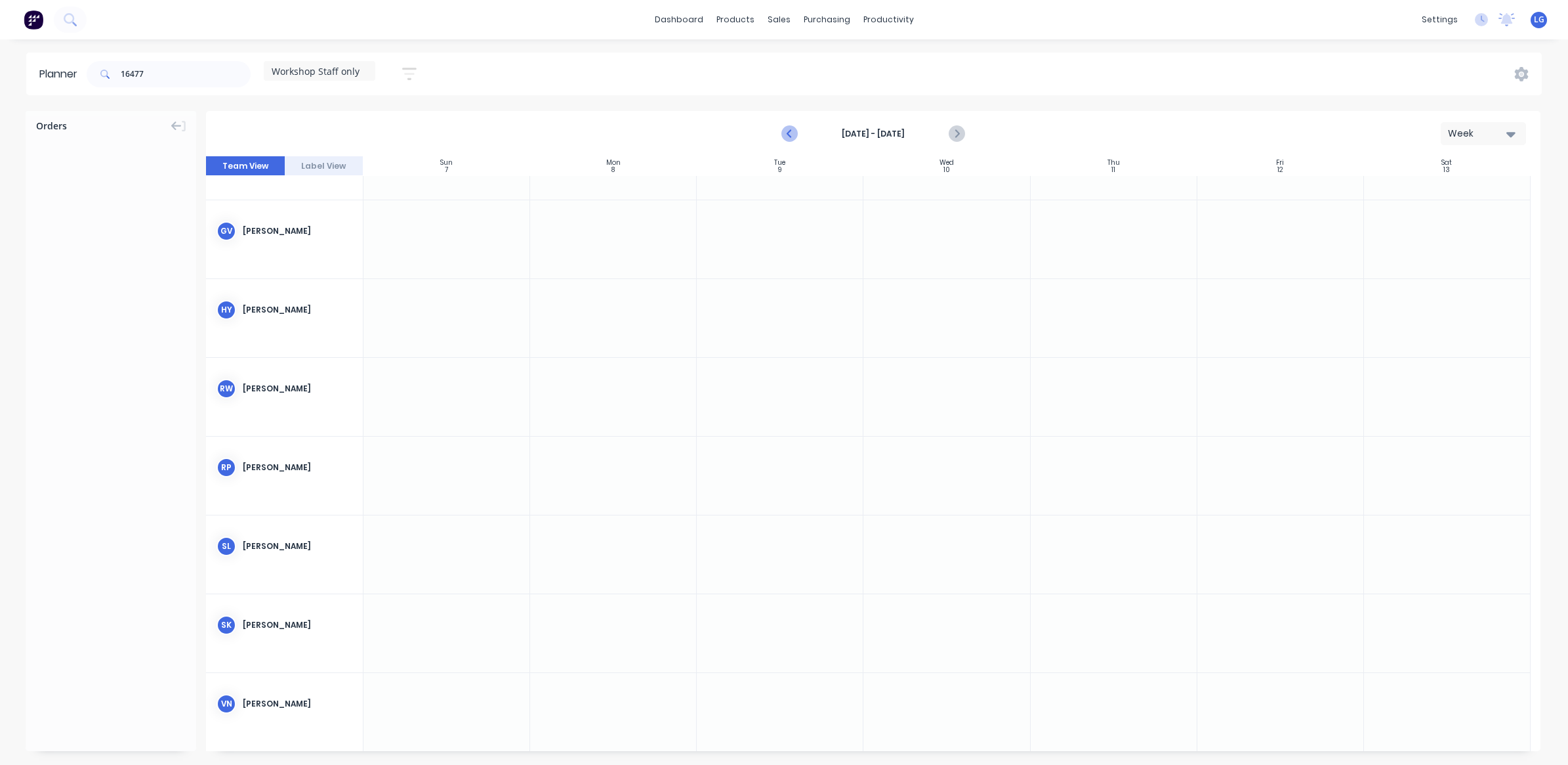
click at [797, 134] on icon "Previous page" at bounding box center [790, 134] width 16 height 16
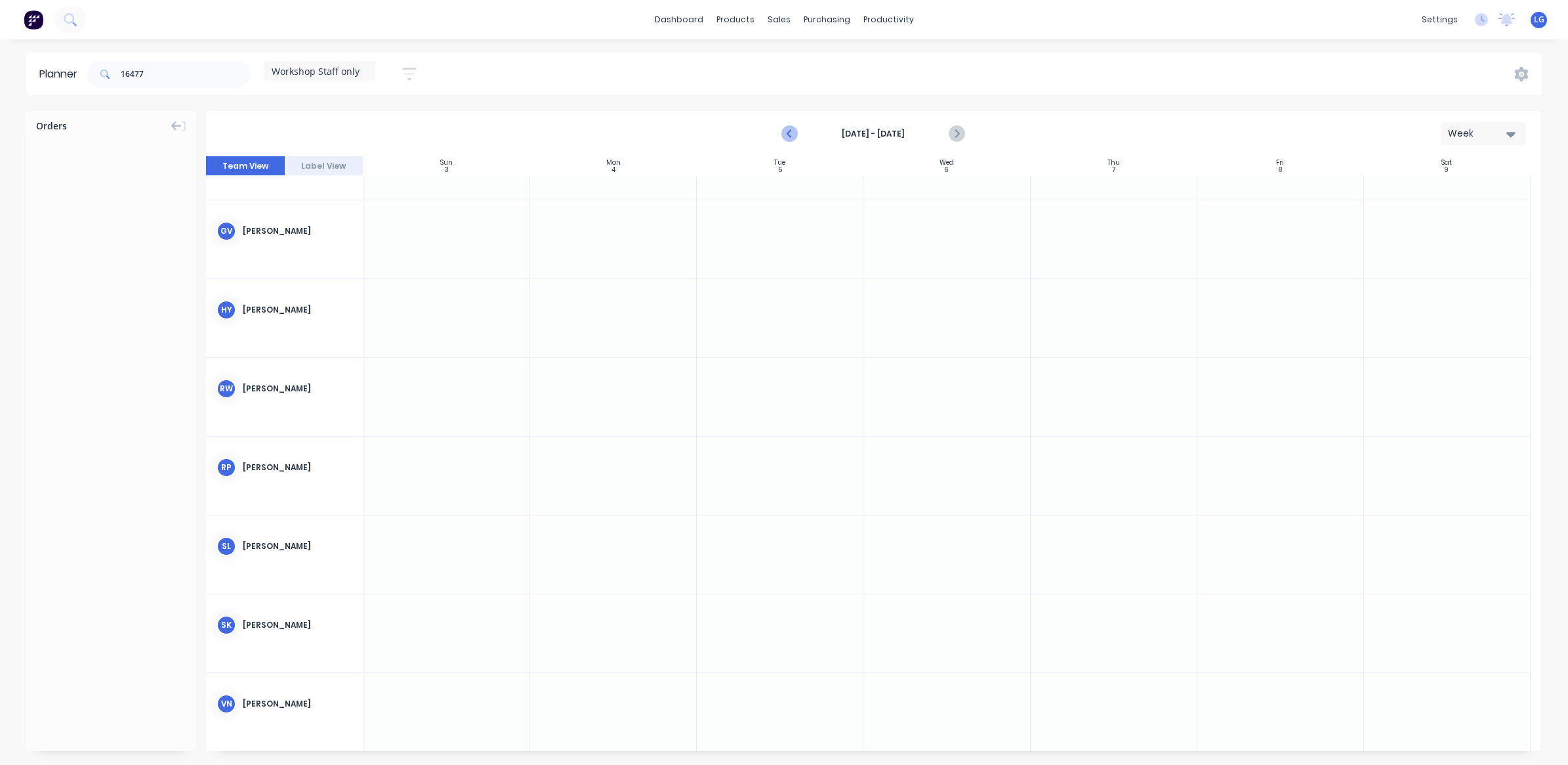
click at [797, 134] on icon "Previous page" at bounding box center [790, 134] width 16 height 16
click at [956, 130] on icon "Next page" at bounding box center [956, 134] width 6 height 11
click at [402, 74] on button "button" at bounding box center [410, 74] width 42 height 26
click at [389, 118] on button "Show/Hide users" at bounding box center [348, 123] width 122 height 20
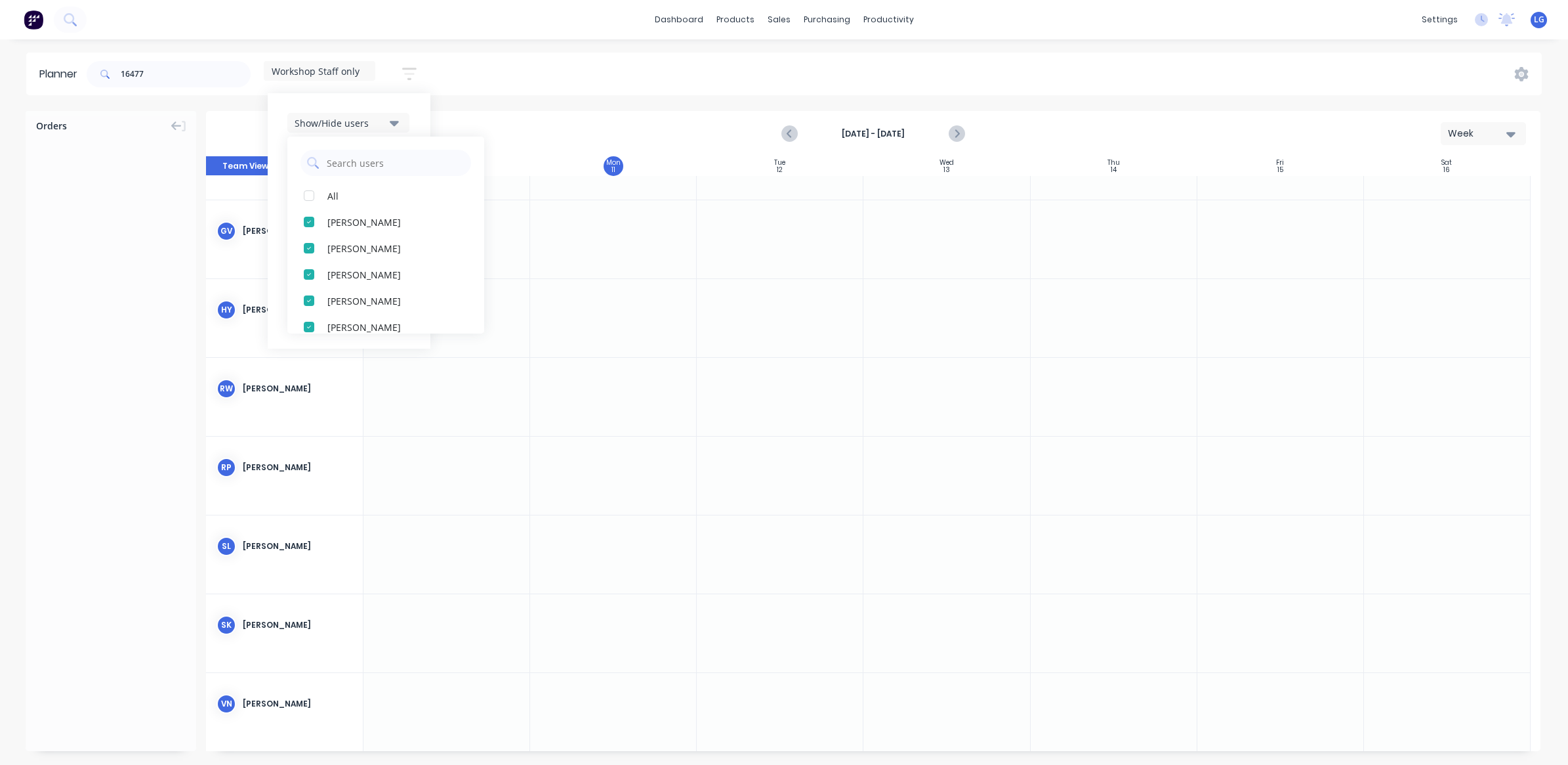
click at [391, 119] on button "Show/Hide users" at bounding box center [348, 123] width 122 height 20
click at [386, 201] on div "Filter by status" at bounding box center [340, 201] width 91 height 14
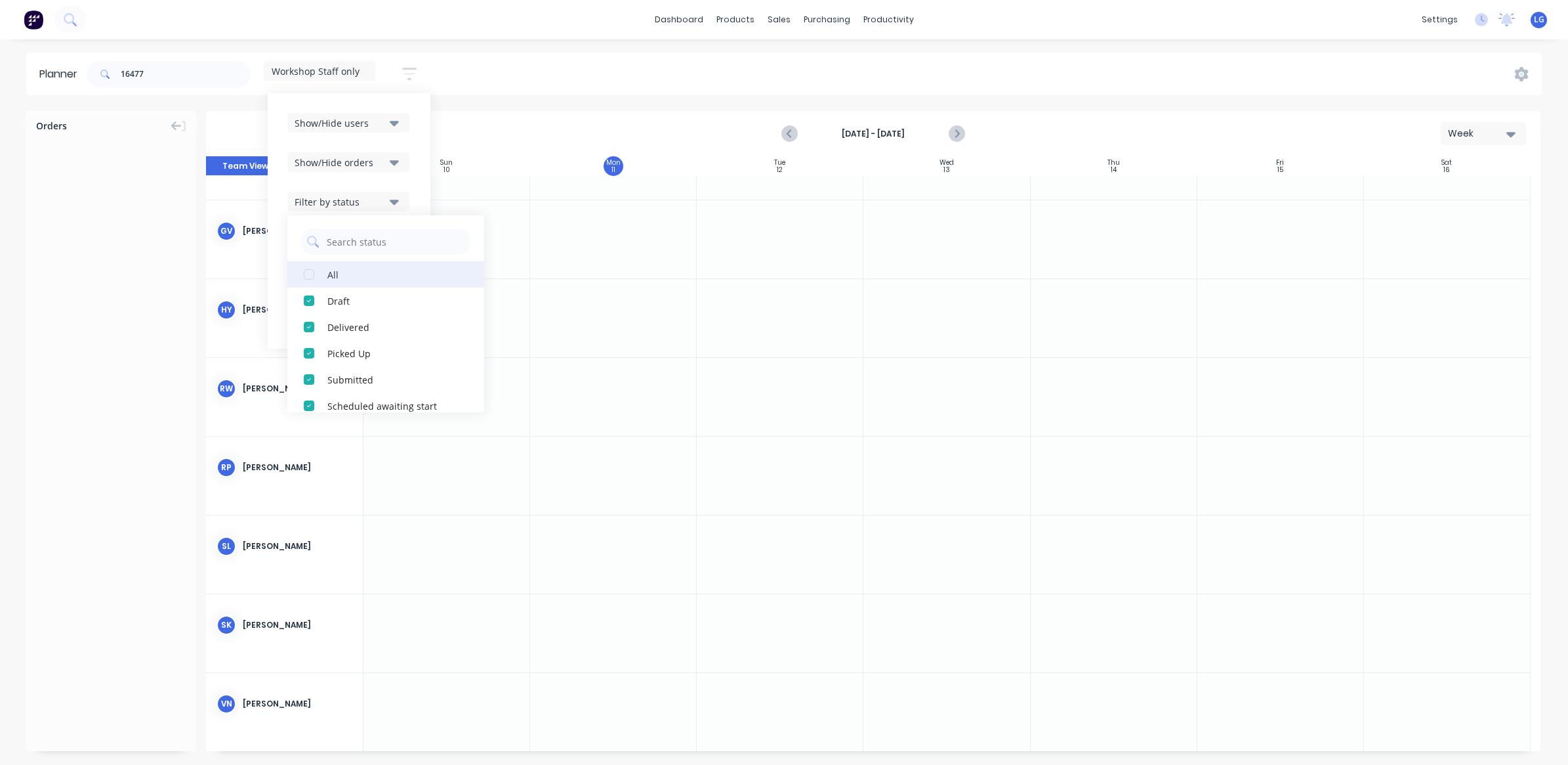
click at [315, 280] on div "button" at bounding box center [309, 274] width 26 height 26
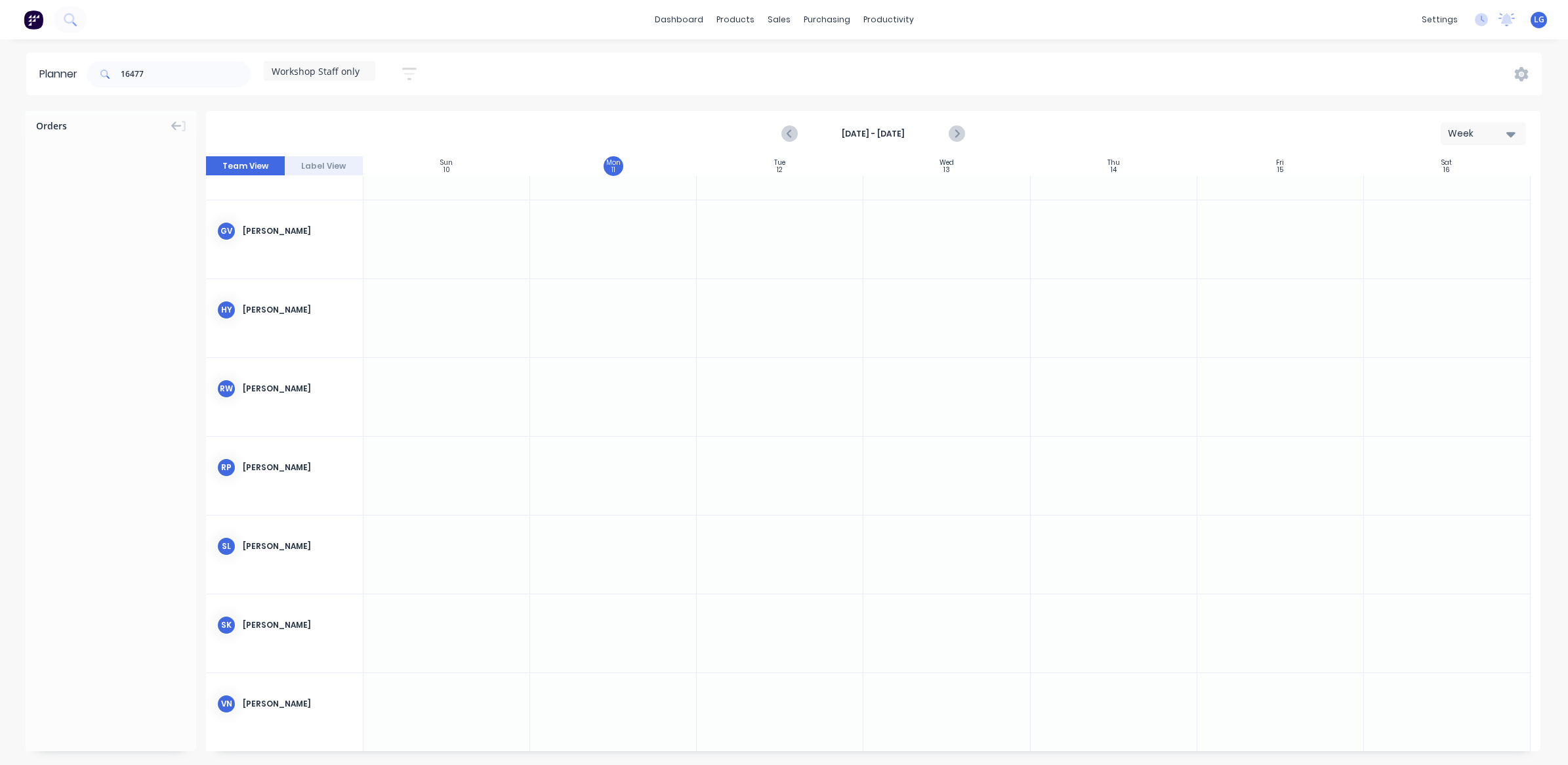
click at [536, 266] on div at bounding box center [613, 239] width 166 height 78
click at [319, 70] on span "Workshop Staff only" at bounding box center [316, 71] width 88 height 14
click at [404, 81] on icon "button" at bounding box center [410, 74] width 14 height 16
click at [392, 197] on icon "button" at bounding box center [394, 201] width 9 height 14
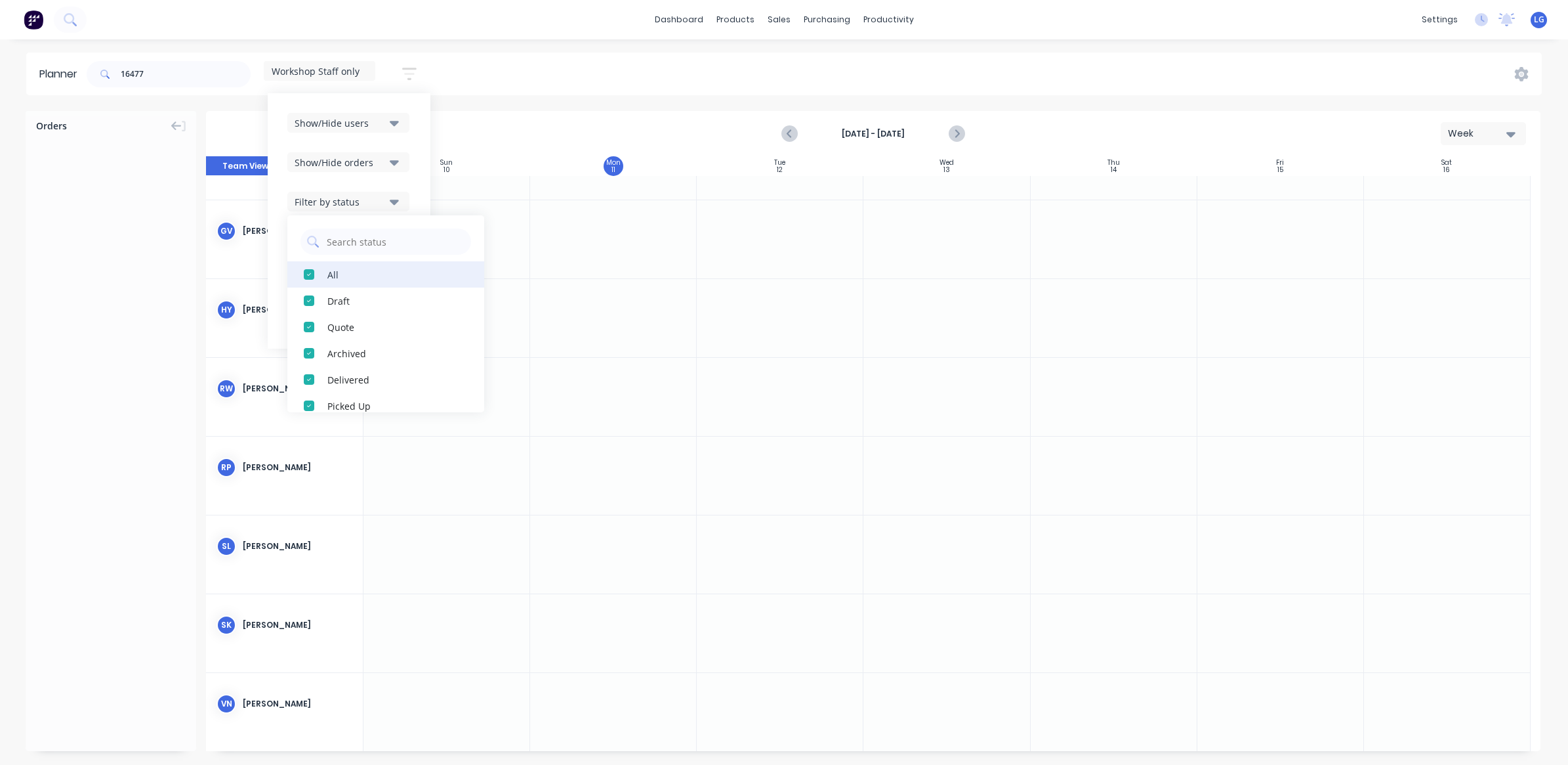
click at [310, 276] on div "button" at bounding box center [309, 274] width 26 height 26
click at [307, 244] on div "button" at bounding box center [309, 241] width 26 height 26
click at [519, 70] on div "16477 Workshop Staff only Save new view None edit Workshop Staff only (Default)…" at bounding box center [813, 74] width 1458 height 39
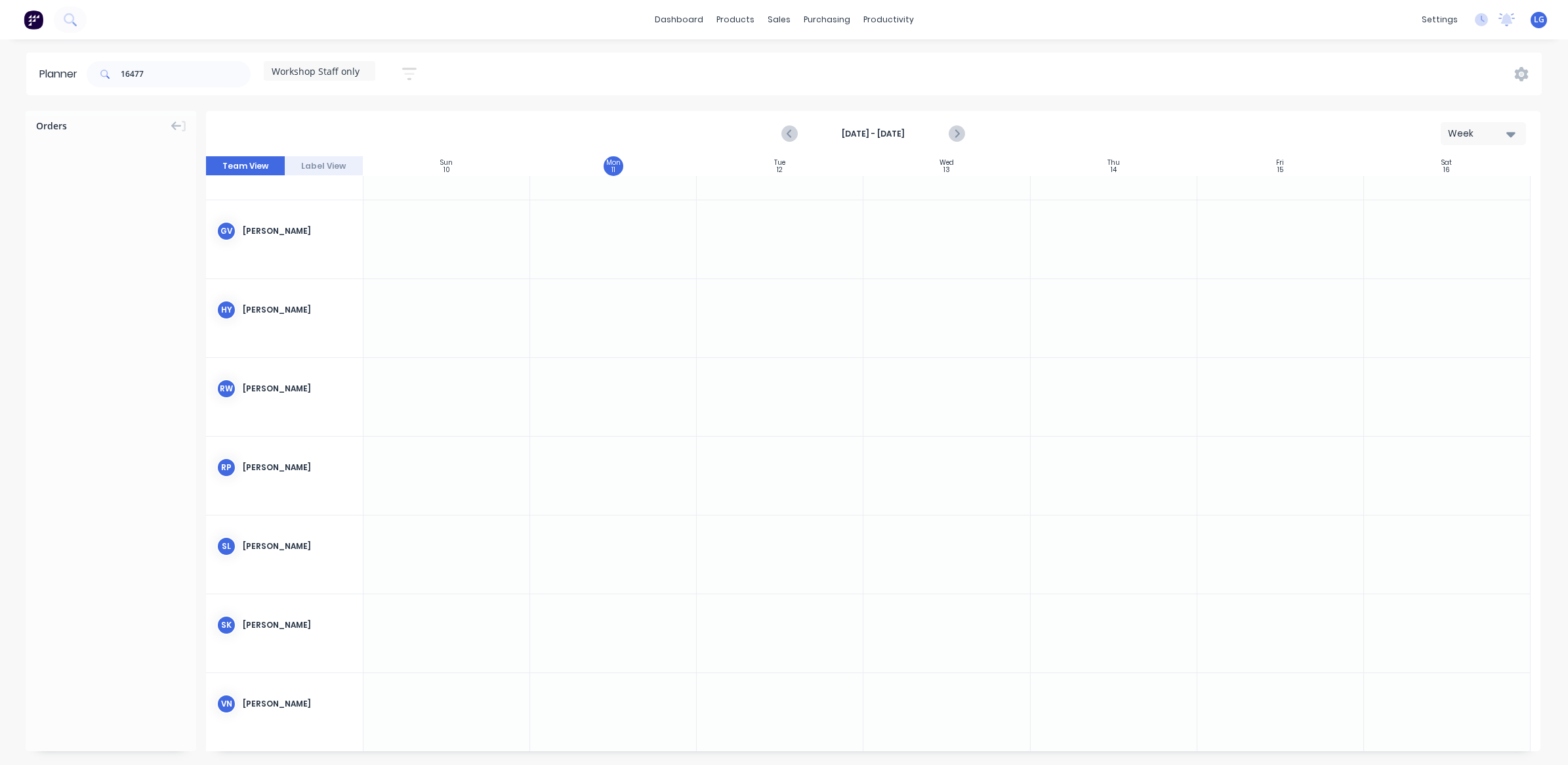
click at [411, 73] on icon "button" at bounding box center [410, 74] width 11 height 2
click at [383, 284] on div "Filter by labels" at bounding box center [340, 280] width 91 height 14
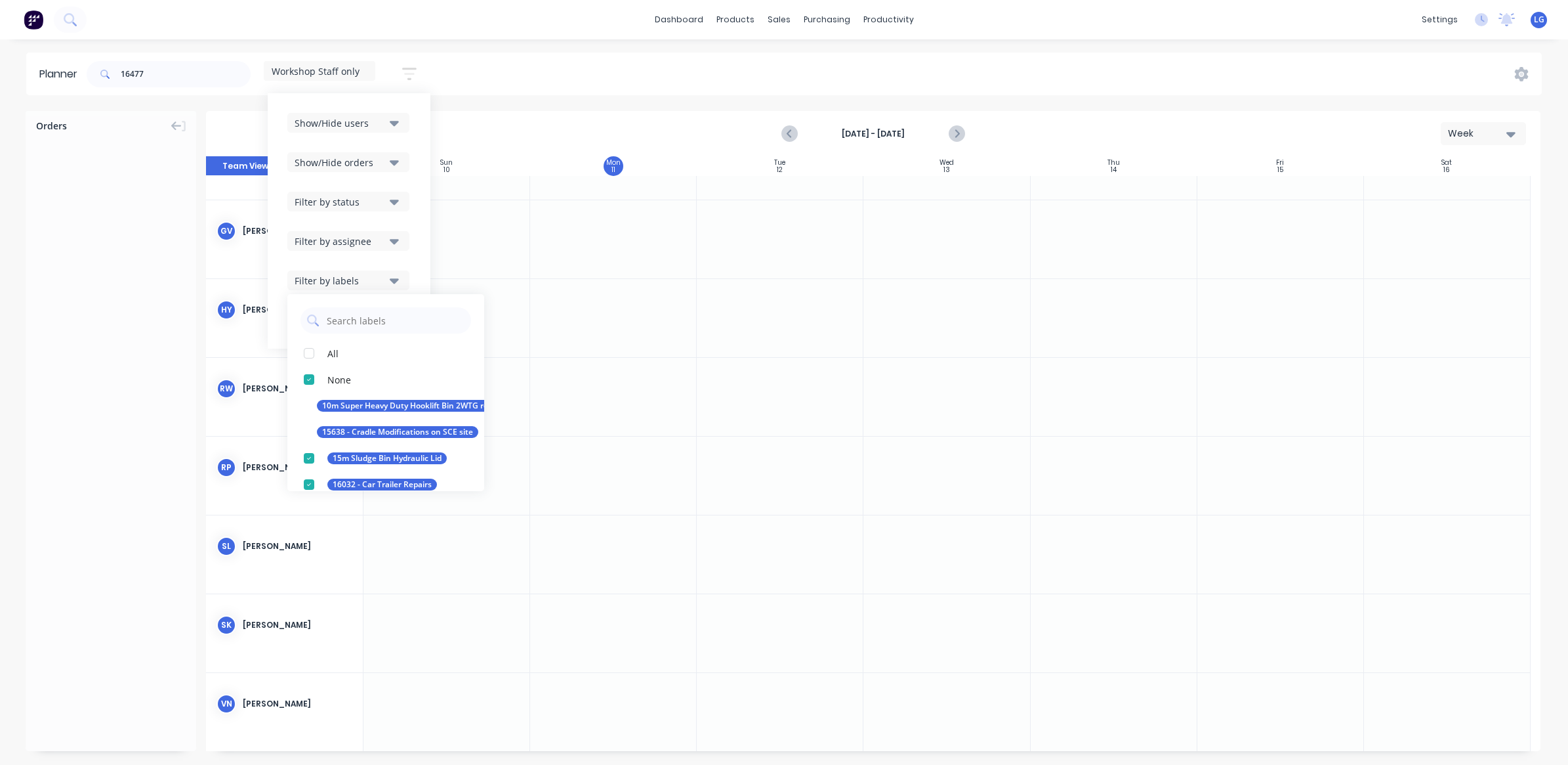
click at [383, 284] on div "Filter by labels" at bounding box center [340, 280] width 91 height 14
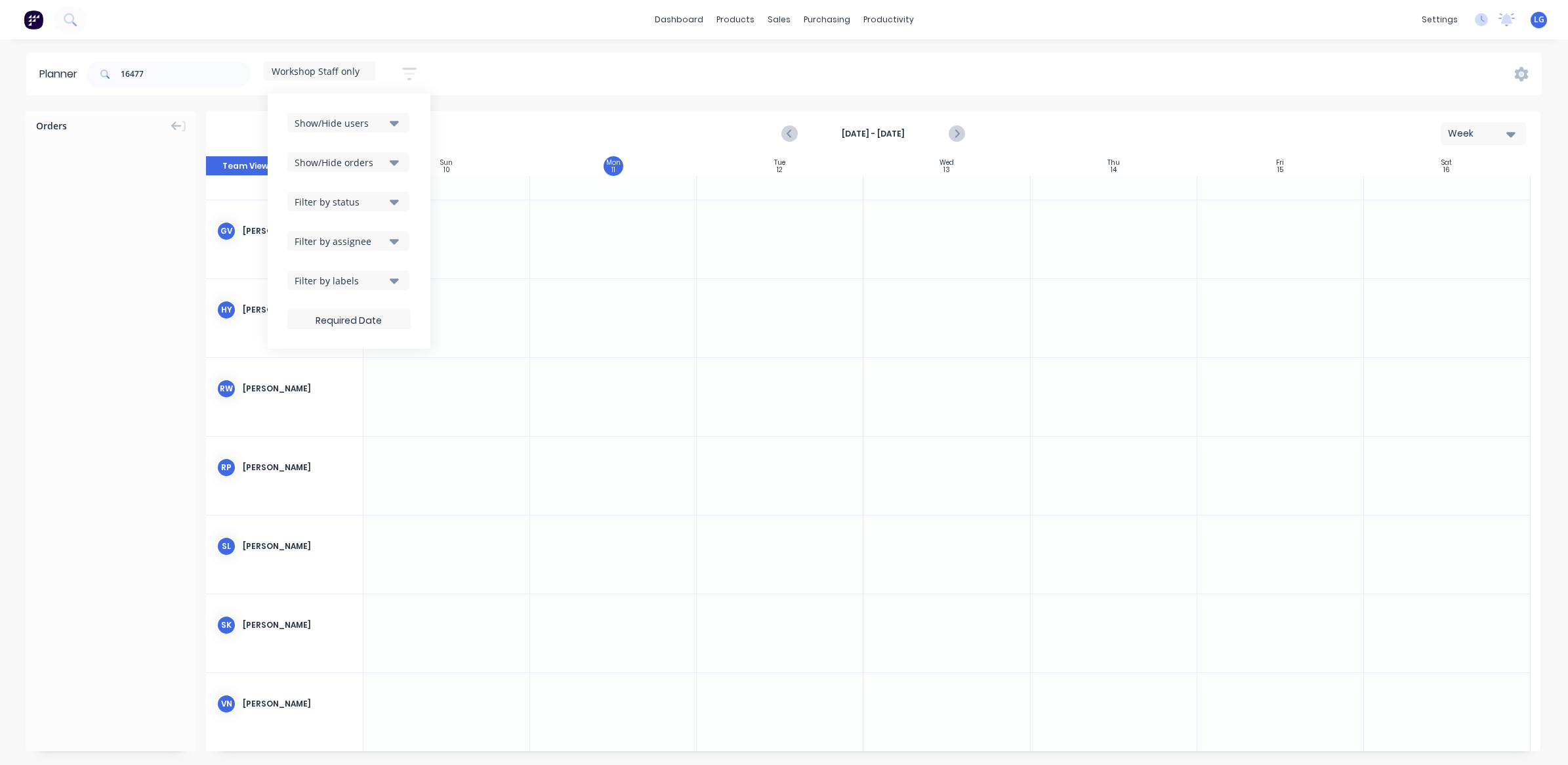
click at [396, 243] on icon "button" at bounding box center [394, 241] width 9 height 5
click at [488, 239] on div at bounding box center [446, 239] width 166 height 78
click at [412, 77] on icon "button" at bounding box center [410, 74] width 14 height 16
click at [513, 84] on div "16477 Workshop Staff only Save new view None edit Workshop Staff only (Default)…" at bounding box center [813, 74] width 1458 height 39
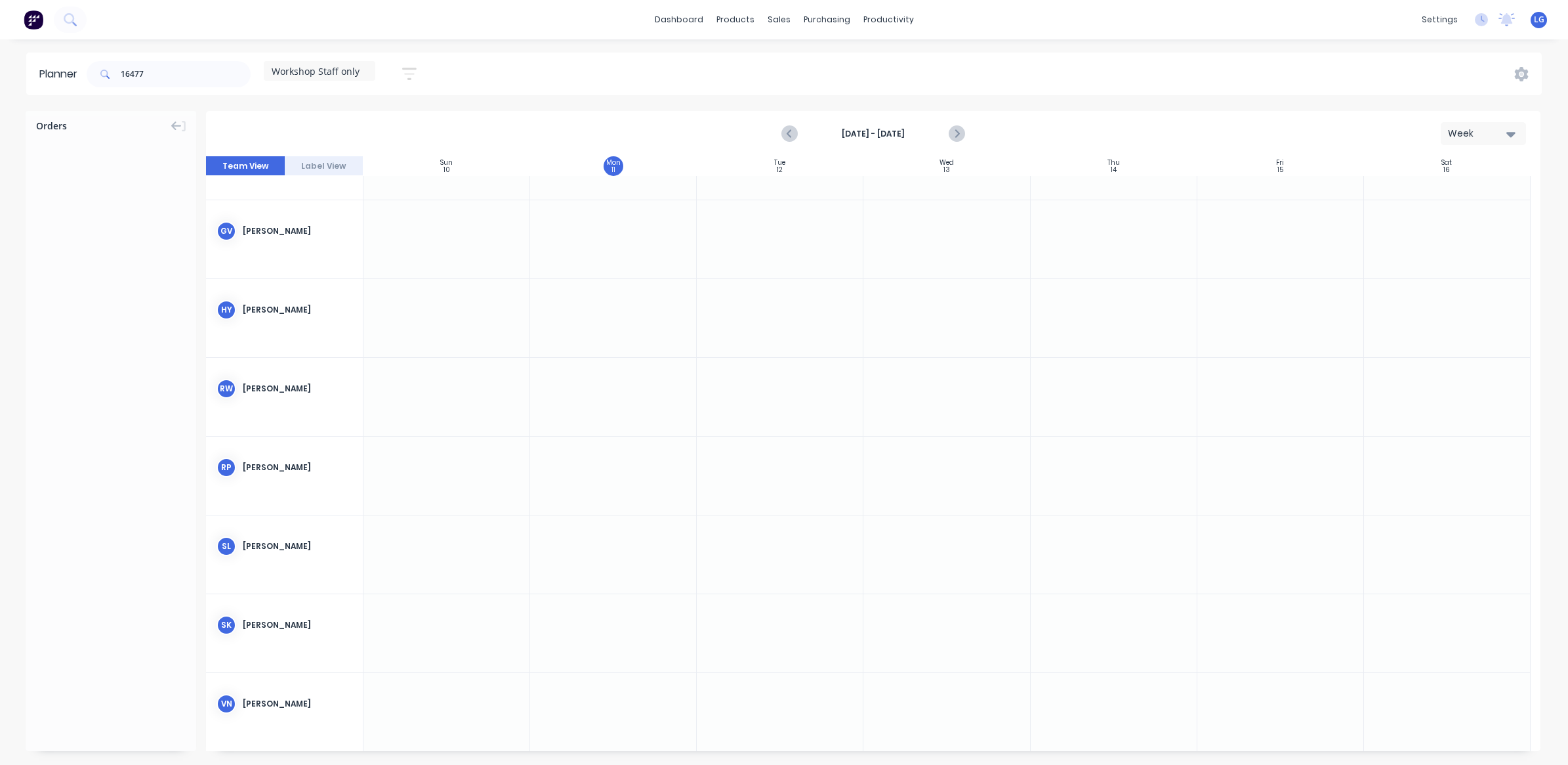
click at [1493, 137] on div "Week" at bounding box center [1478, 134] width 60 height 14
click at [1464, 214] on div "Month" at bounding box center [1460, 222] width 130 height 26
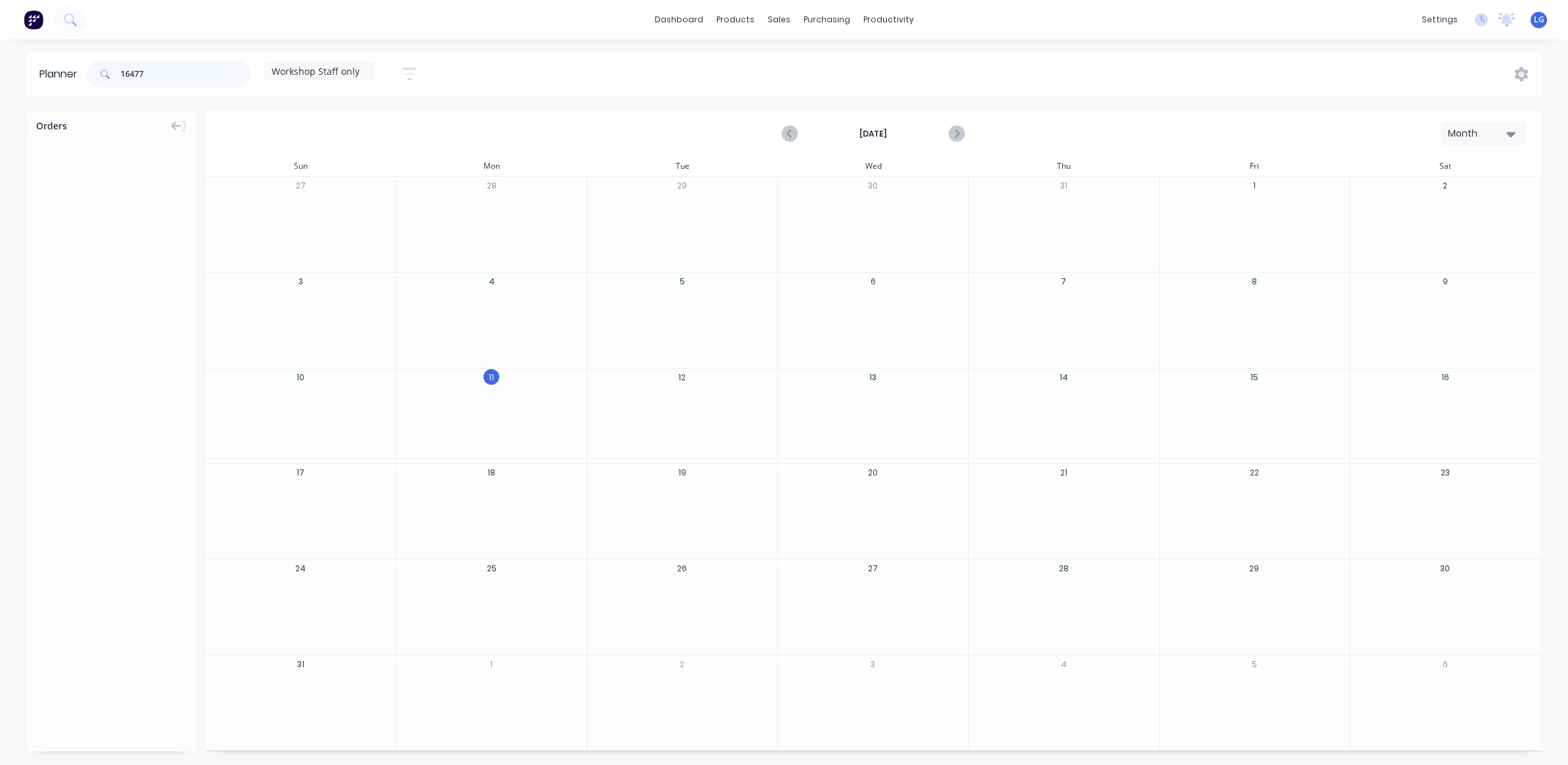
click at [182, 64] on input "16477" at bounding box center [186, 74] width 130 height 26
